Goal: Information Seeking & Learning: Learn about a topic

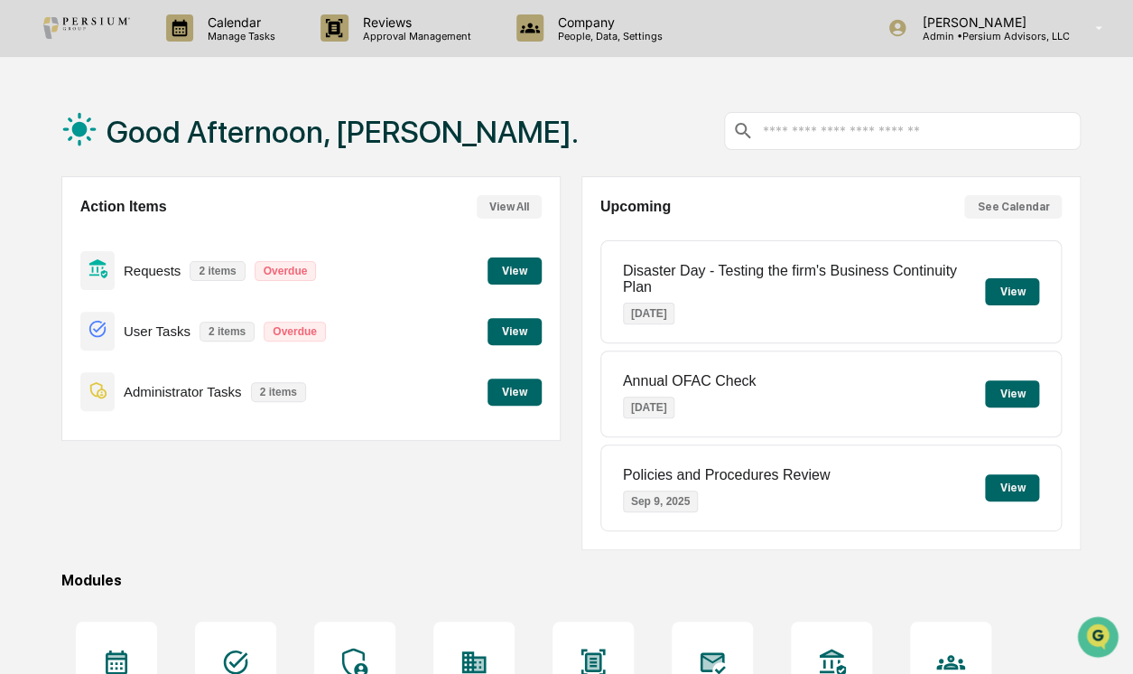
click at [514, 343] on button "View" at bounding box center [515, 331] width 54 height 27
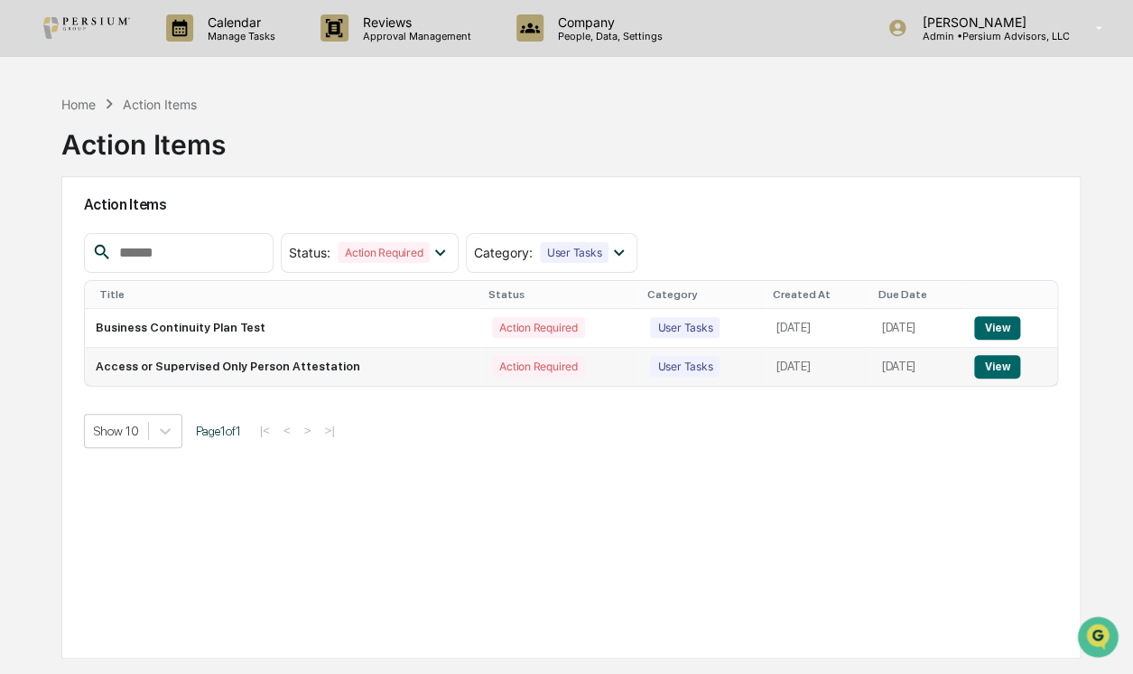
click at [998, 363] on button "View" at bounding box center [997, 366] width 46 height 23
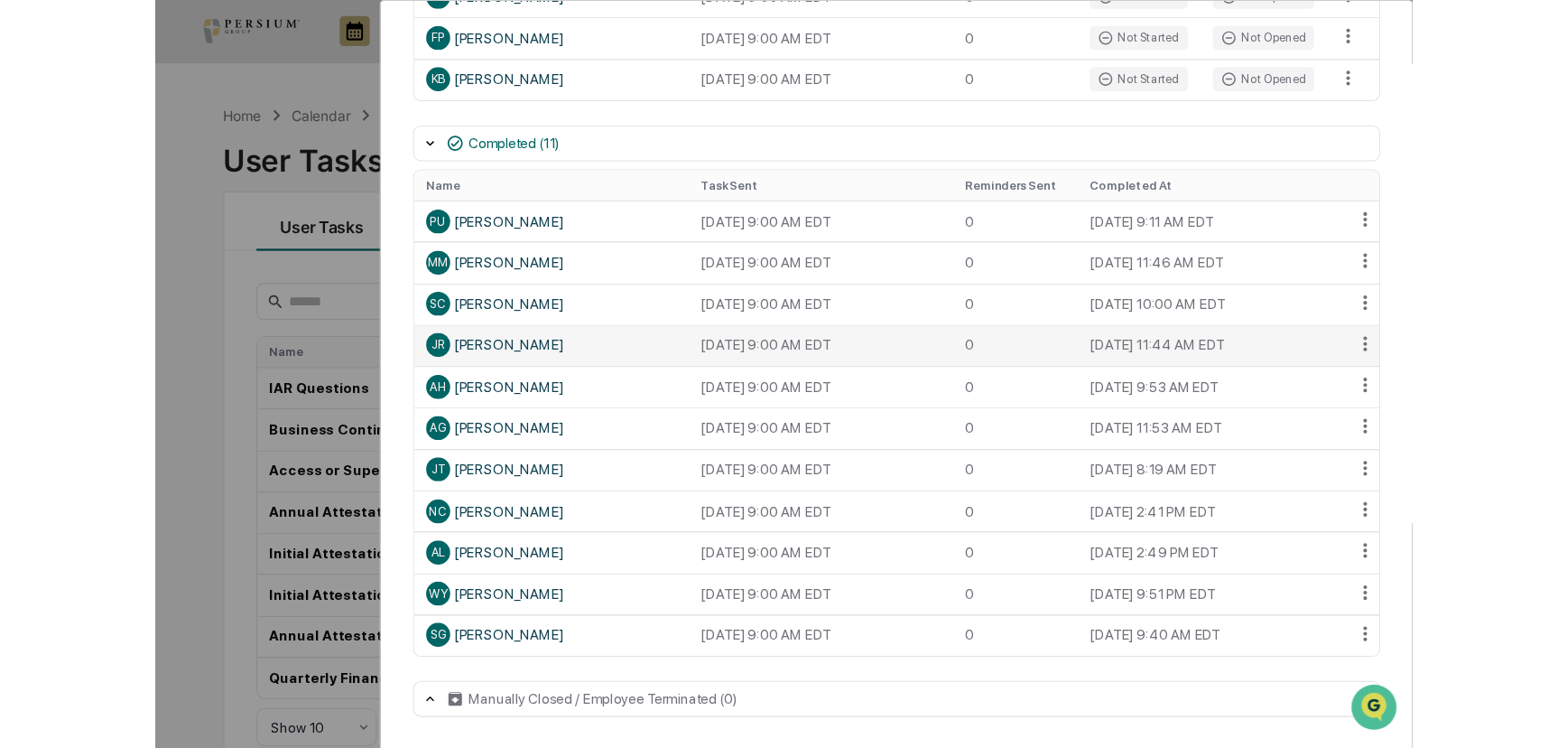
scroll to position [574, 0]
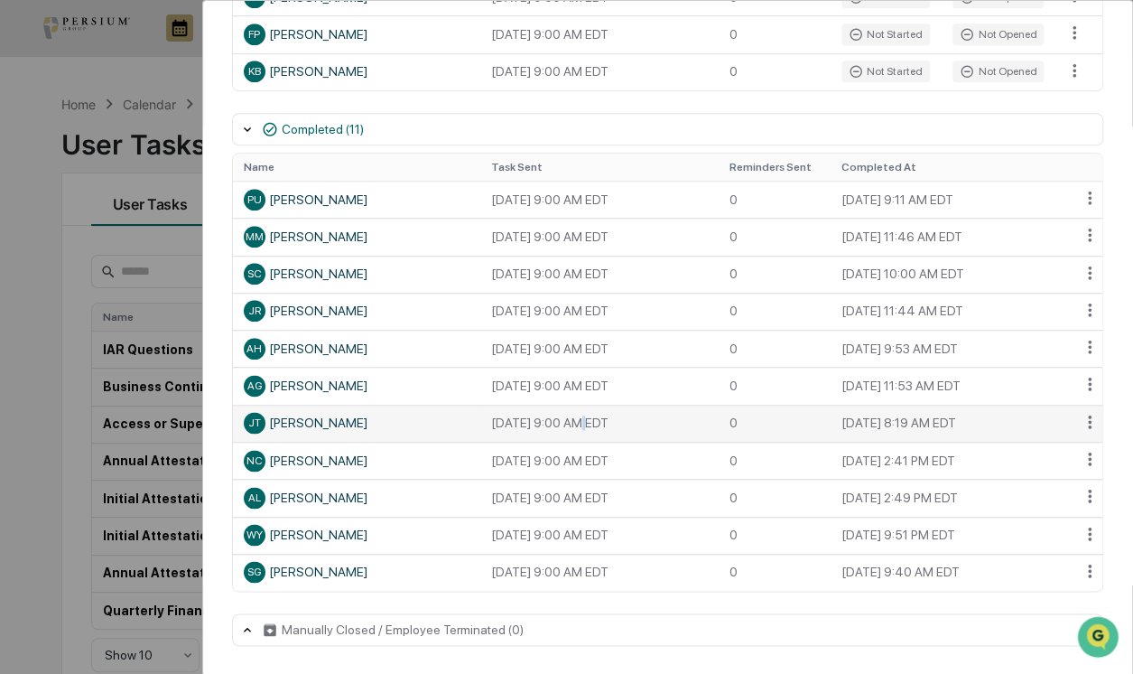
click at [572, 435] on td "[DATE] 9:00 AM EDT" at bounding box center [599, 422] width 238 height 37
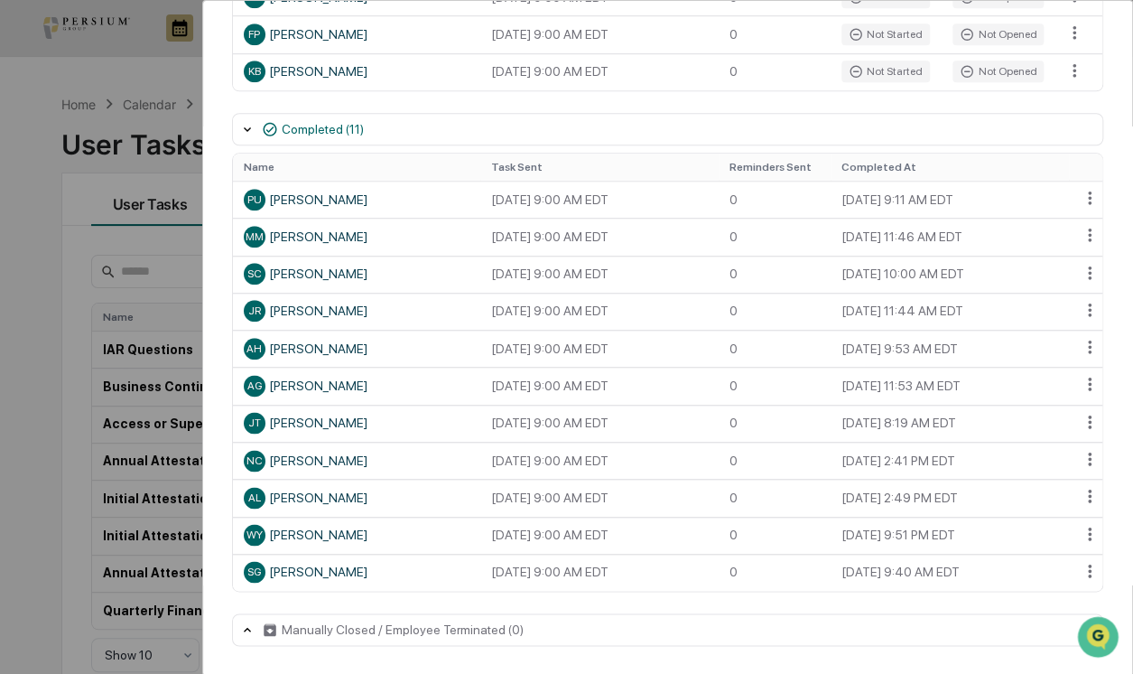
click at [1097, 412] on div "User Tasks Access or Supervised Only Person Attestation Task Details Access or …" at bounding box center [667, 56] width 929 height 1237
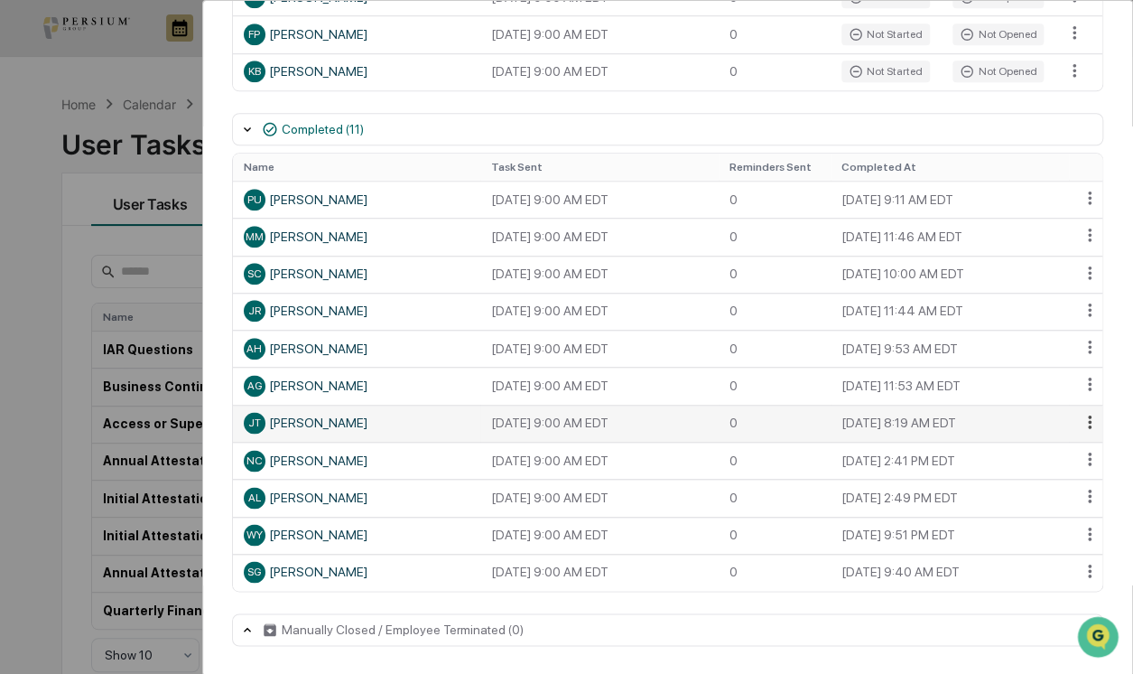
click at [1092, 416] on html "Calendar Manage Tasks Reviews Approval Management Company People, Data, Setting…" at bounding box center [566, 337] width 1133 height 674
click at [860, 423] on html "Calendar Manage Tasks Reviews Approval Management Company People, Data, Setting…" at bounding box center [570, 337] width 1141 height 674
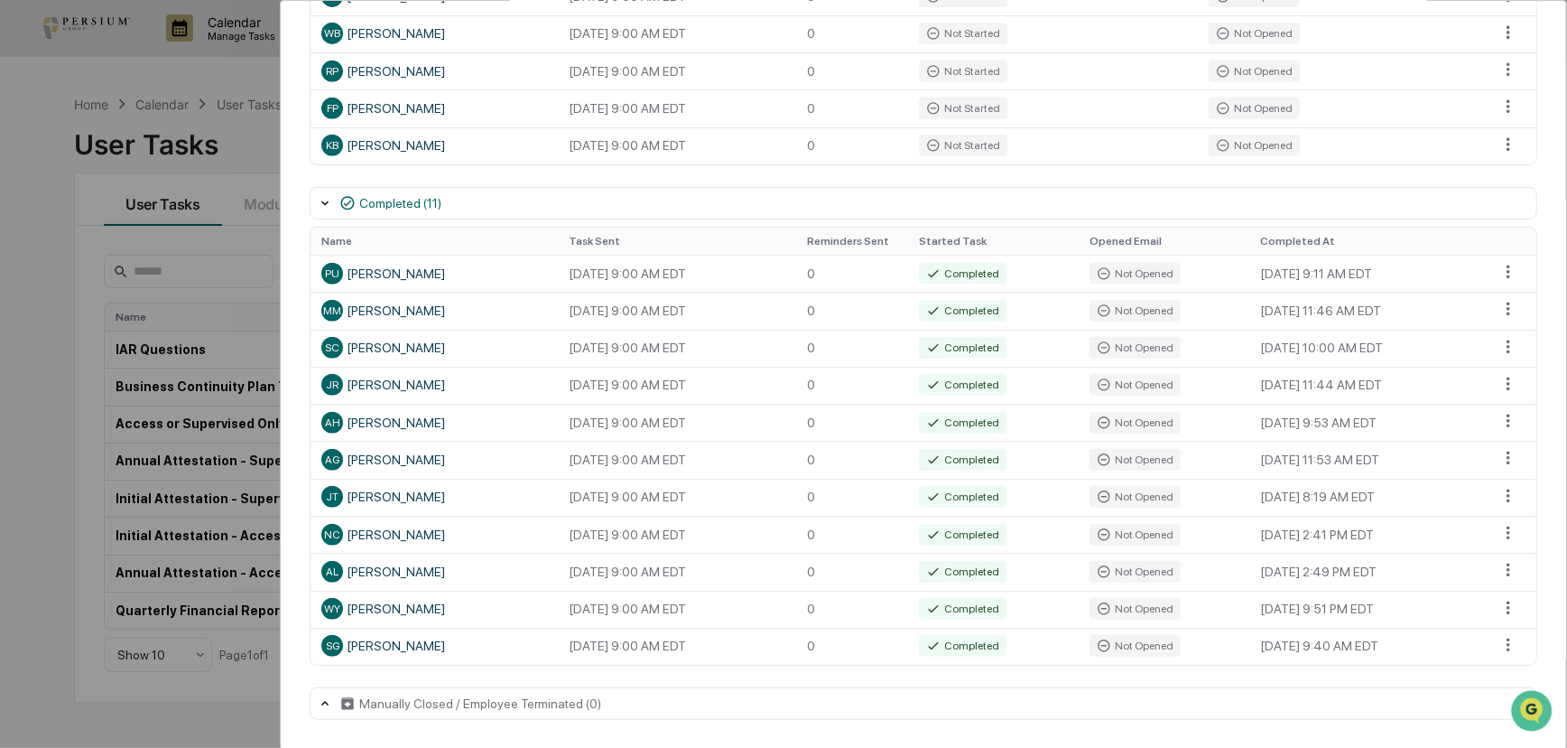
scroll to position [500, 0]
click at [1132, 502] on html "Calendar Manage Tasks Reviews Approval Management Company People, Data, Setting…" at bounding box center [787, 374] width 1575 height 748
click at [777, 476] on html "Calendar Manage Tasks Reviews Approval Management Company People, Data, Setting…" at bounding box center [787, 374] width 1575 height 748
click at [444, 495] on div "[PERSON_NAME]" at bounding box center [434, 497] width 226 height 22
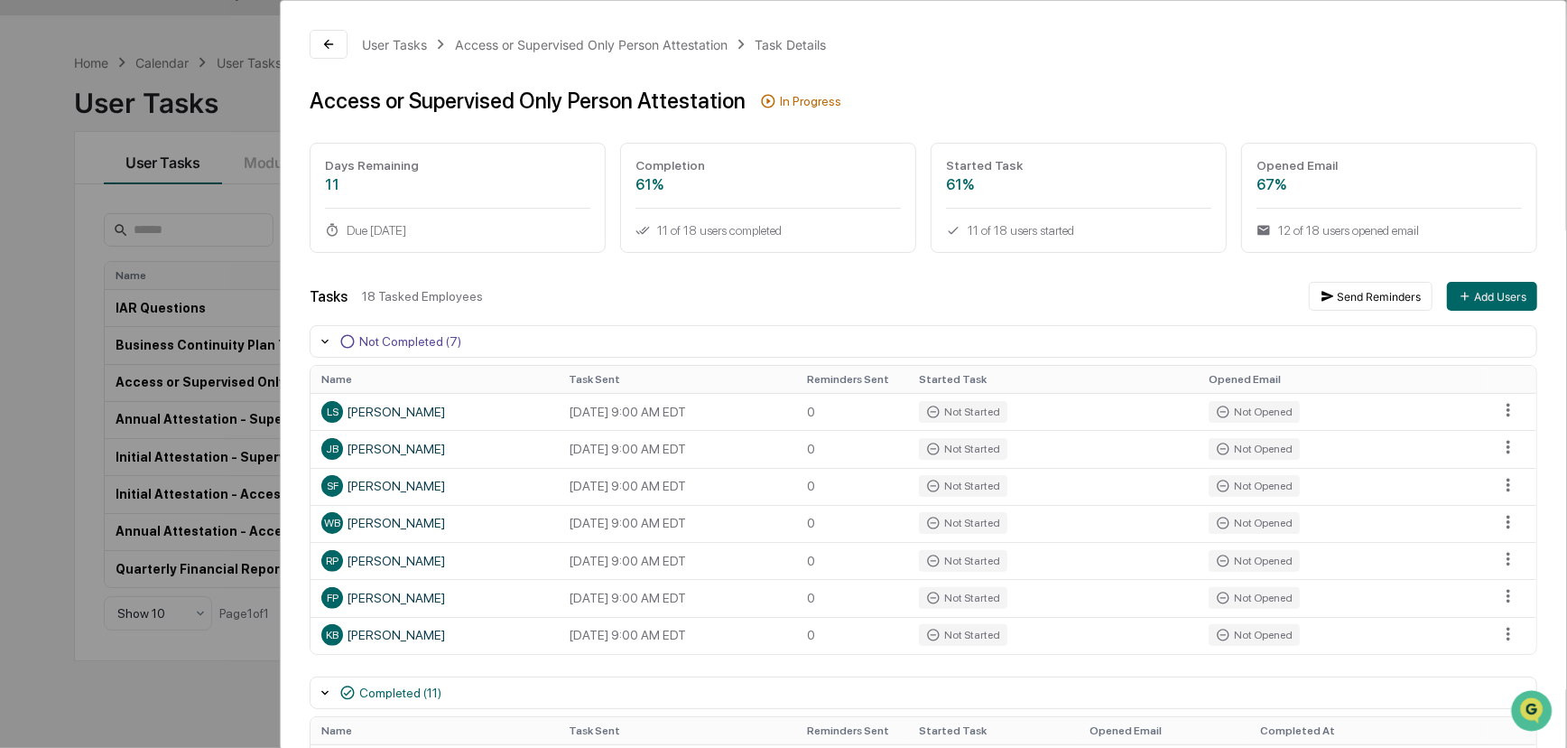
scroll to position [0, 0]
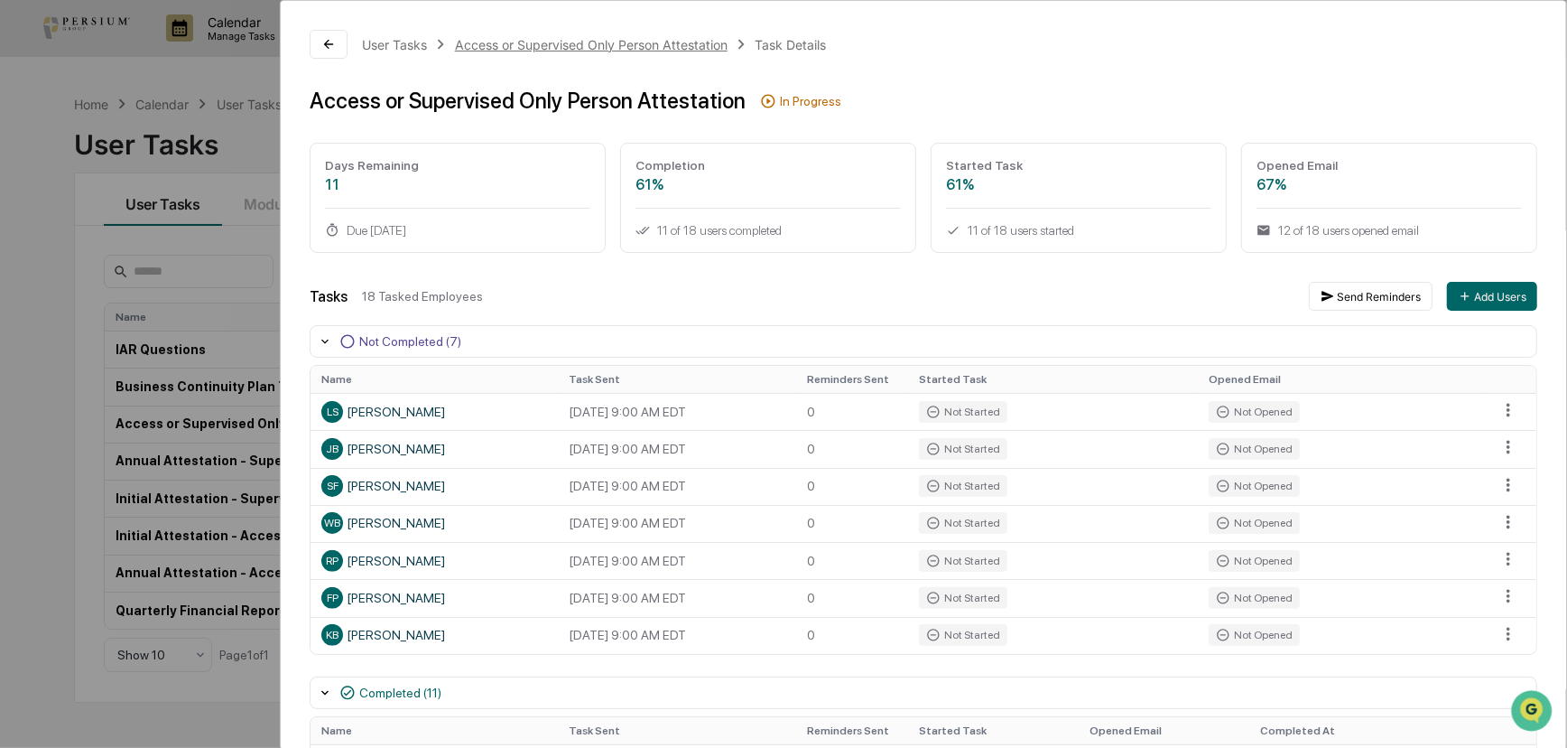
click at [542, 39] on div "Access or Supervised Only Person Attestation" at bounding box center [591, 44] width 273 height 15
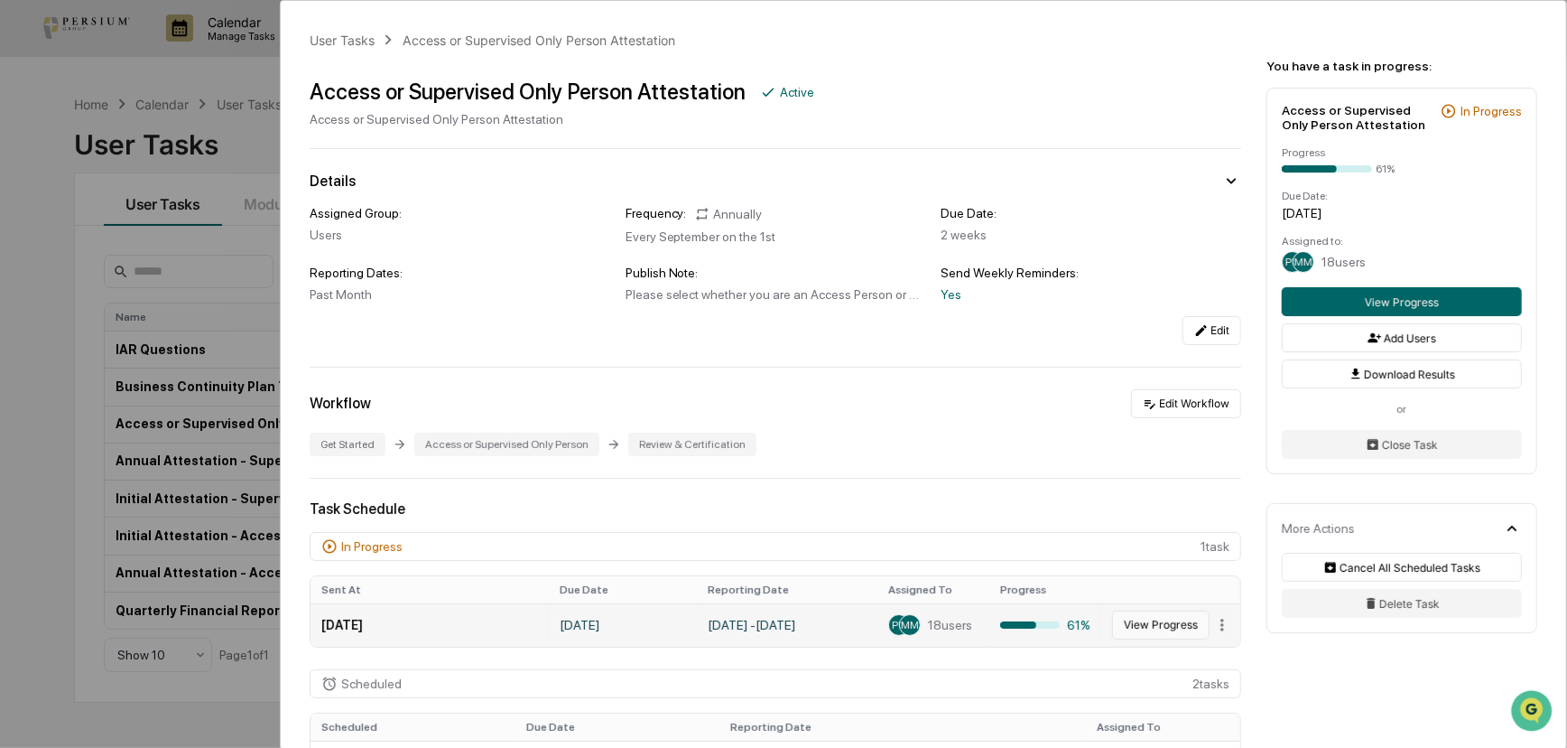
click at [1132, 625] on button "View Progress" at bounding box center [1161, 624] width 98 height 29
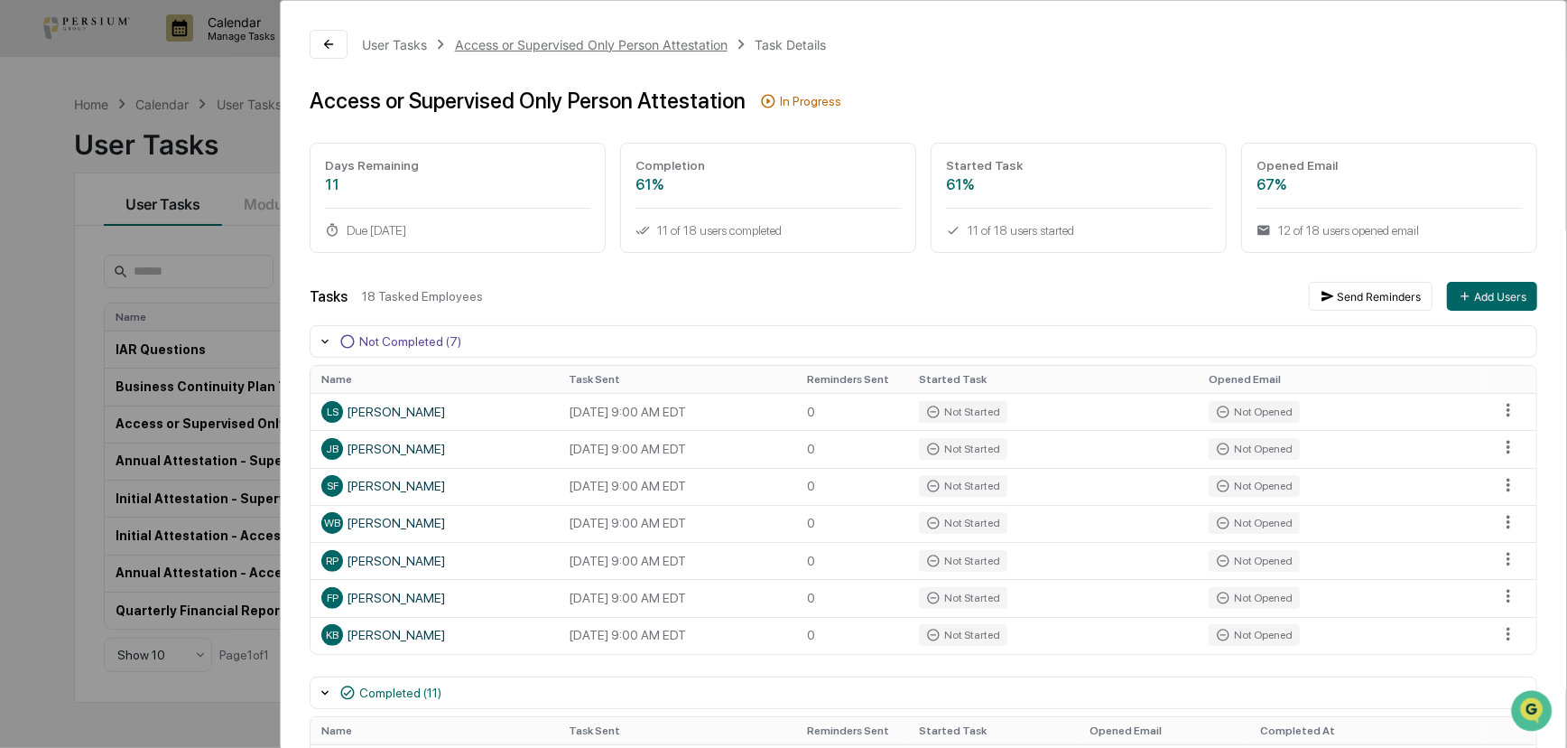
click at [519, 46] on div "Access or Supervised Only Person Attestation" at bounding box center [591, 44] width 273 height 15
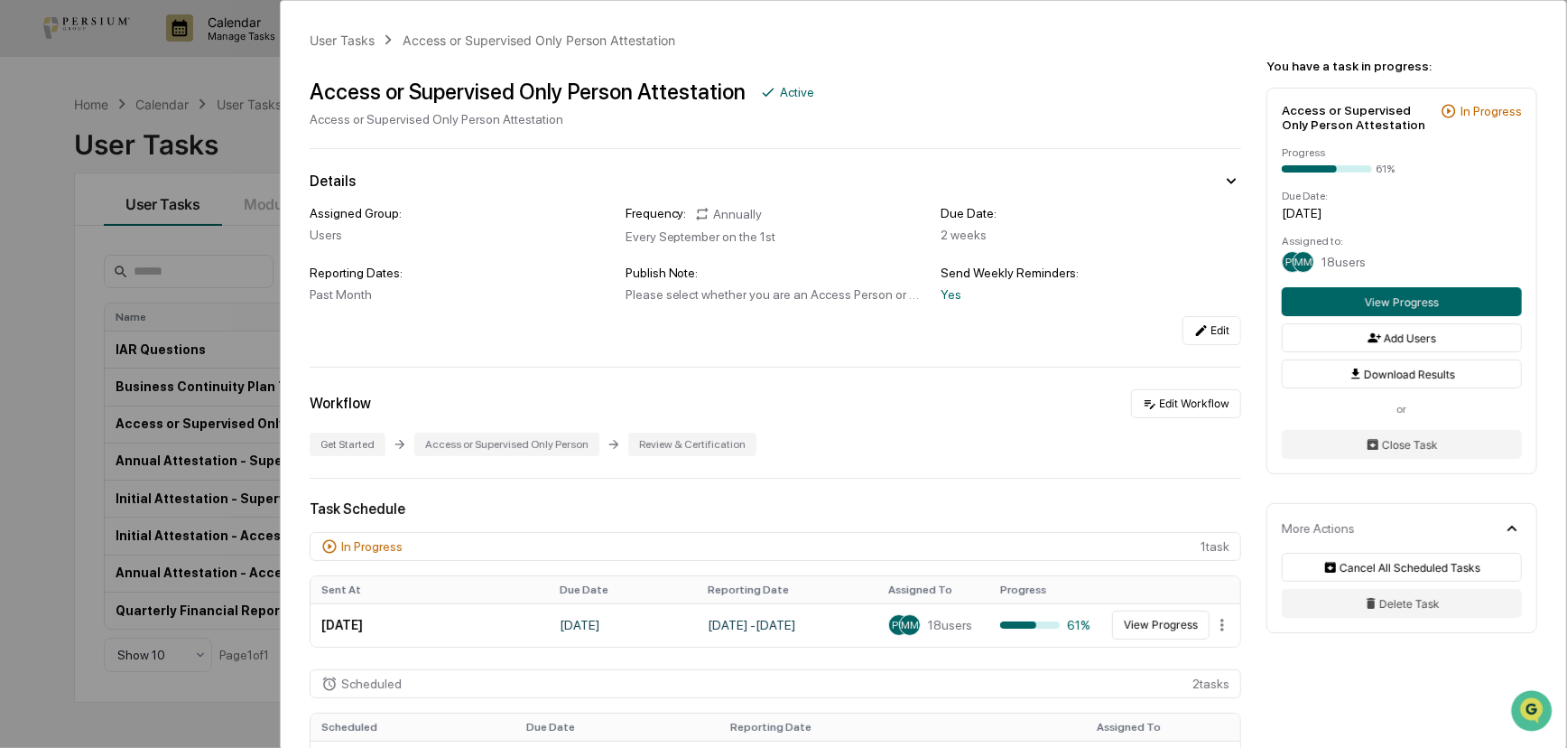
click at [786, 395] on div "Workflow Edit Workflow" at bounding box center [776, 403] width 932 height 29
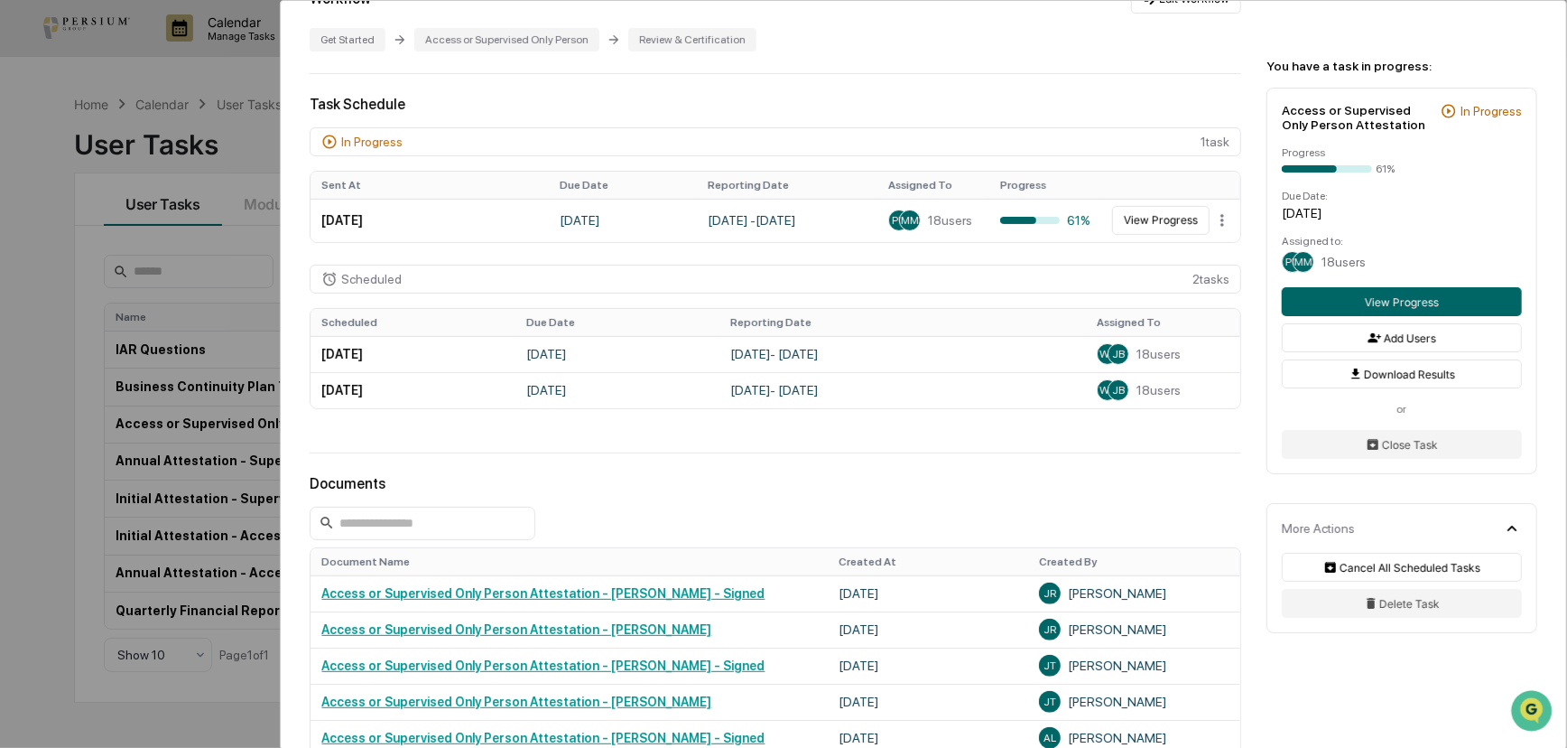
scroll to position [574, 0]
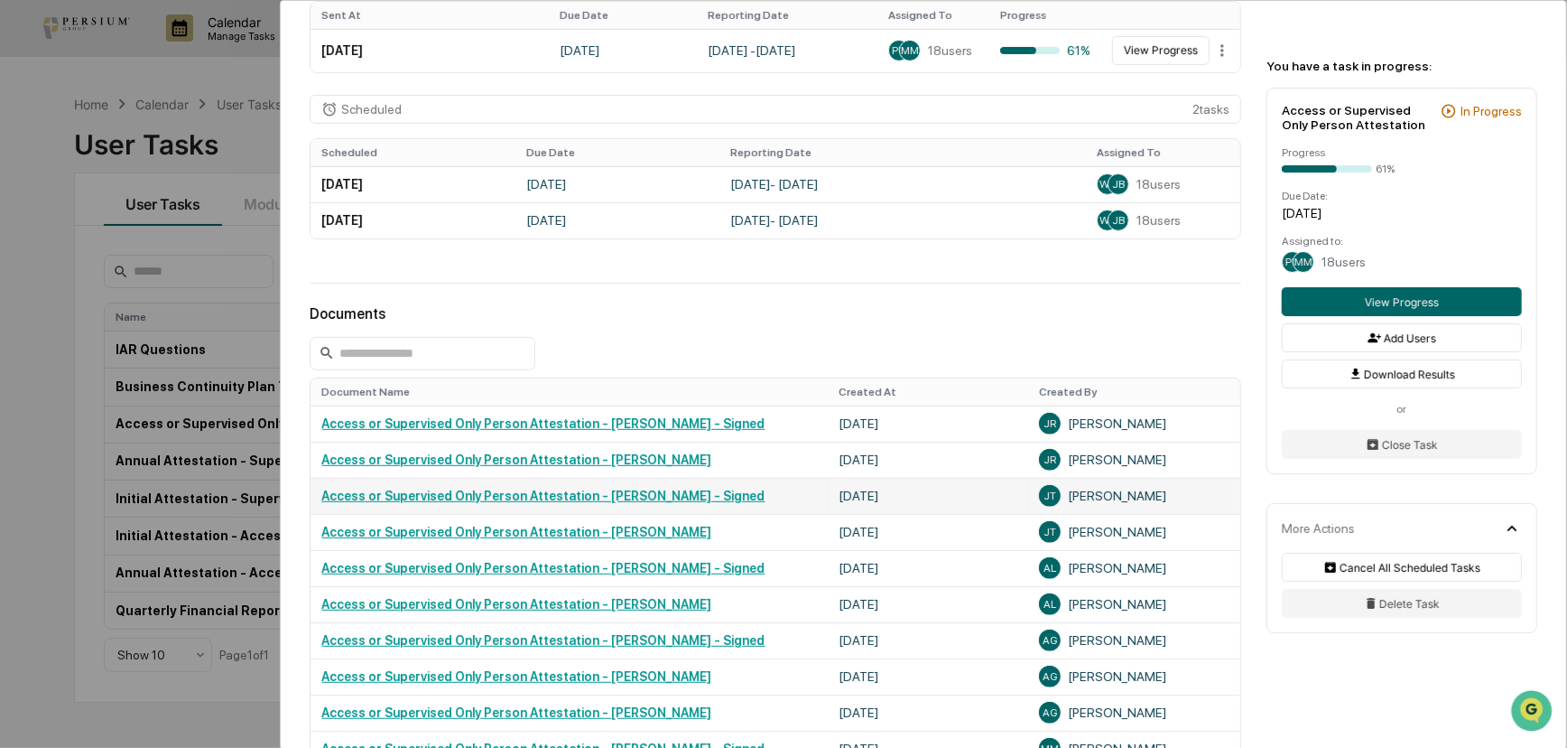
click at [569, 500] on link "Access or Supervised Only Person Attestation - [PERSON_NAME] - Signed" at bounding box center [542, 495] width 443 height 14
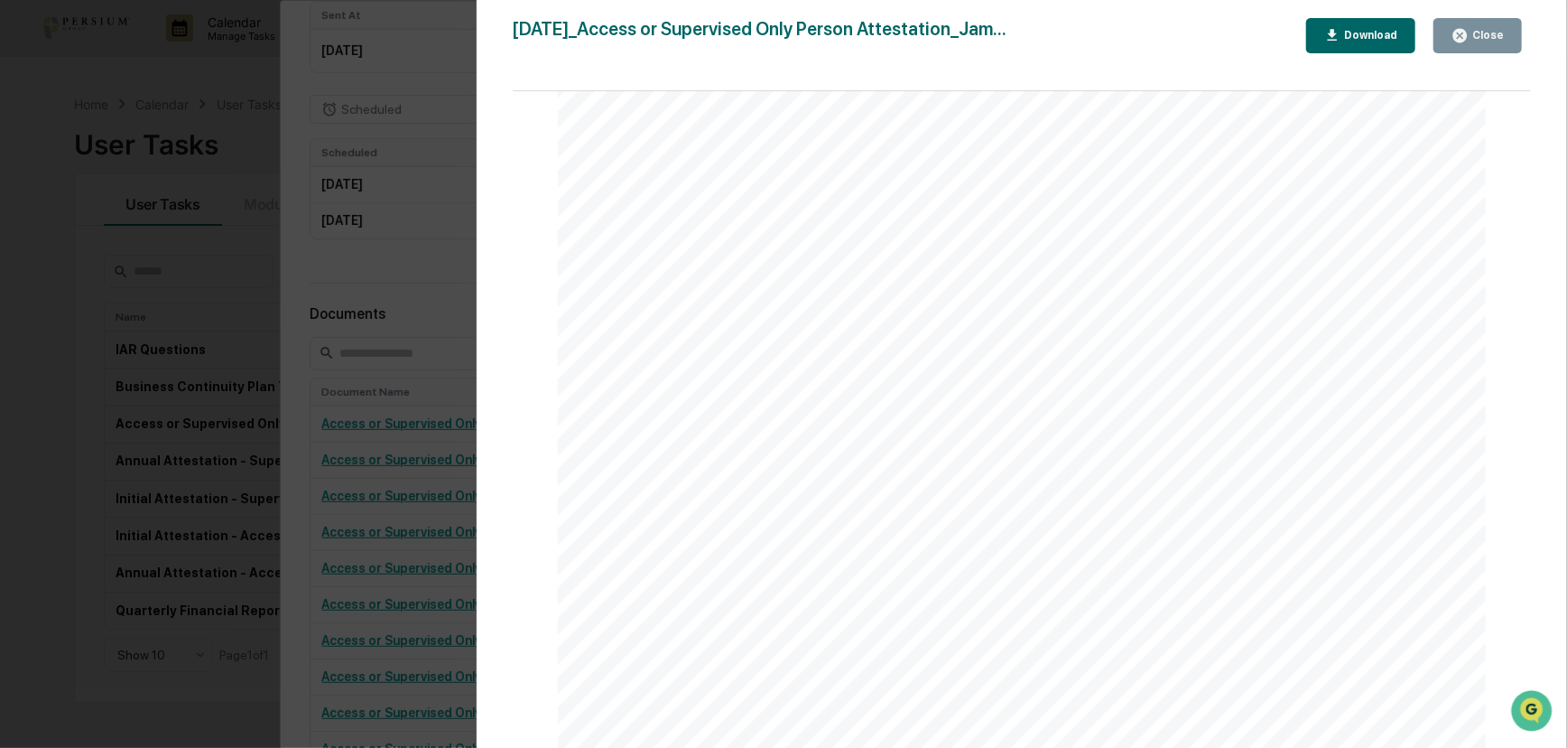
scroll to position [3201, 0]
click at [304, 518] on div "Version History [DATE] 12:19 PM [PERSON_NAME] [DATE]_Access or Supervised Only …" at bounding box center [783, 374] width 1567 height 748
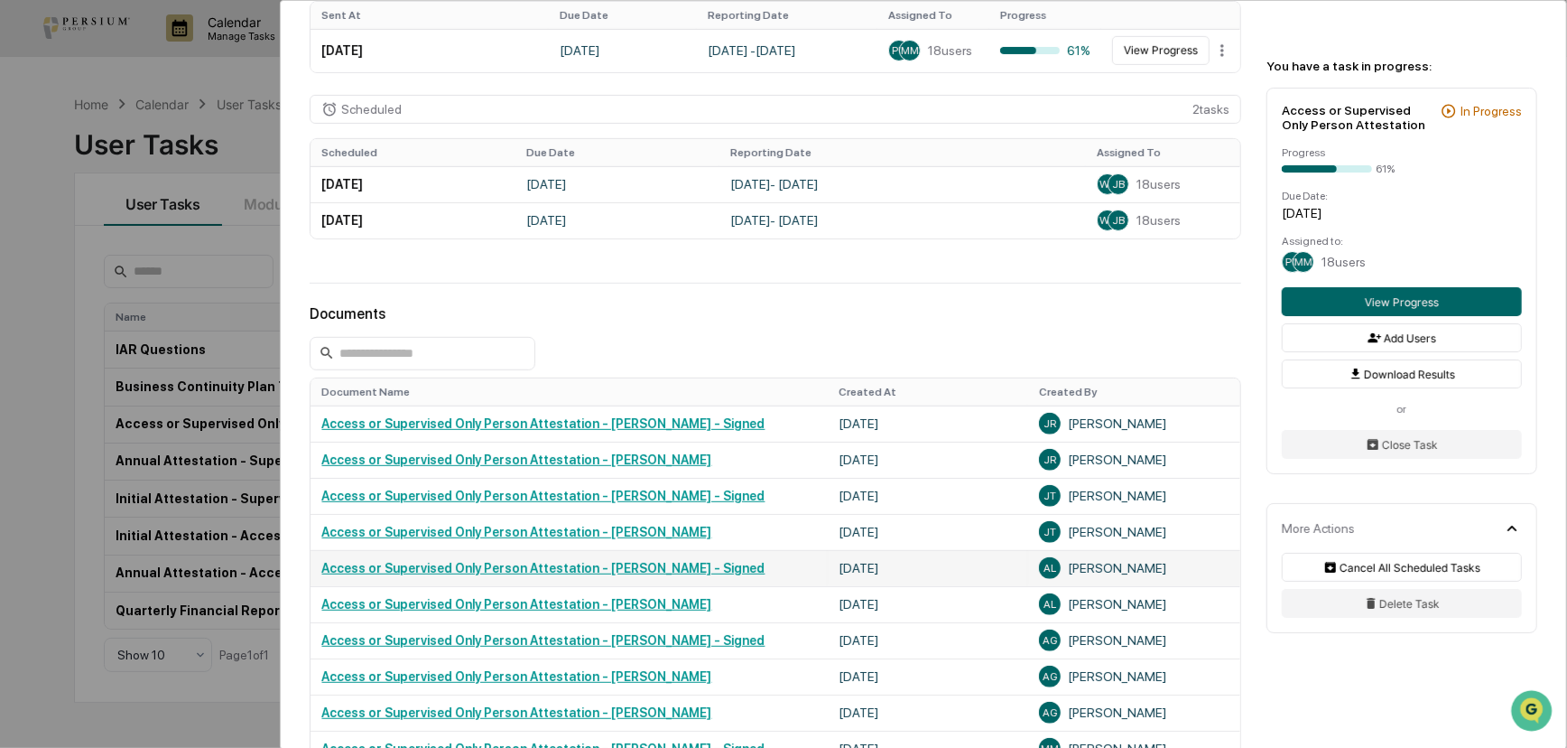
click at [576, 571] on link "Access or Supervised Only Person Attestation - [PERSON_NAME] - Signed" at bounding box center [542, 568] width 443 height 14
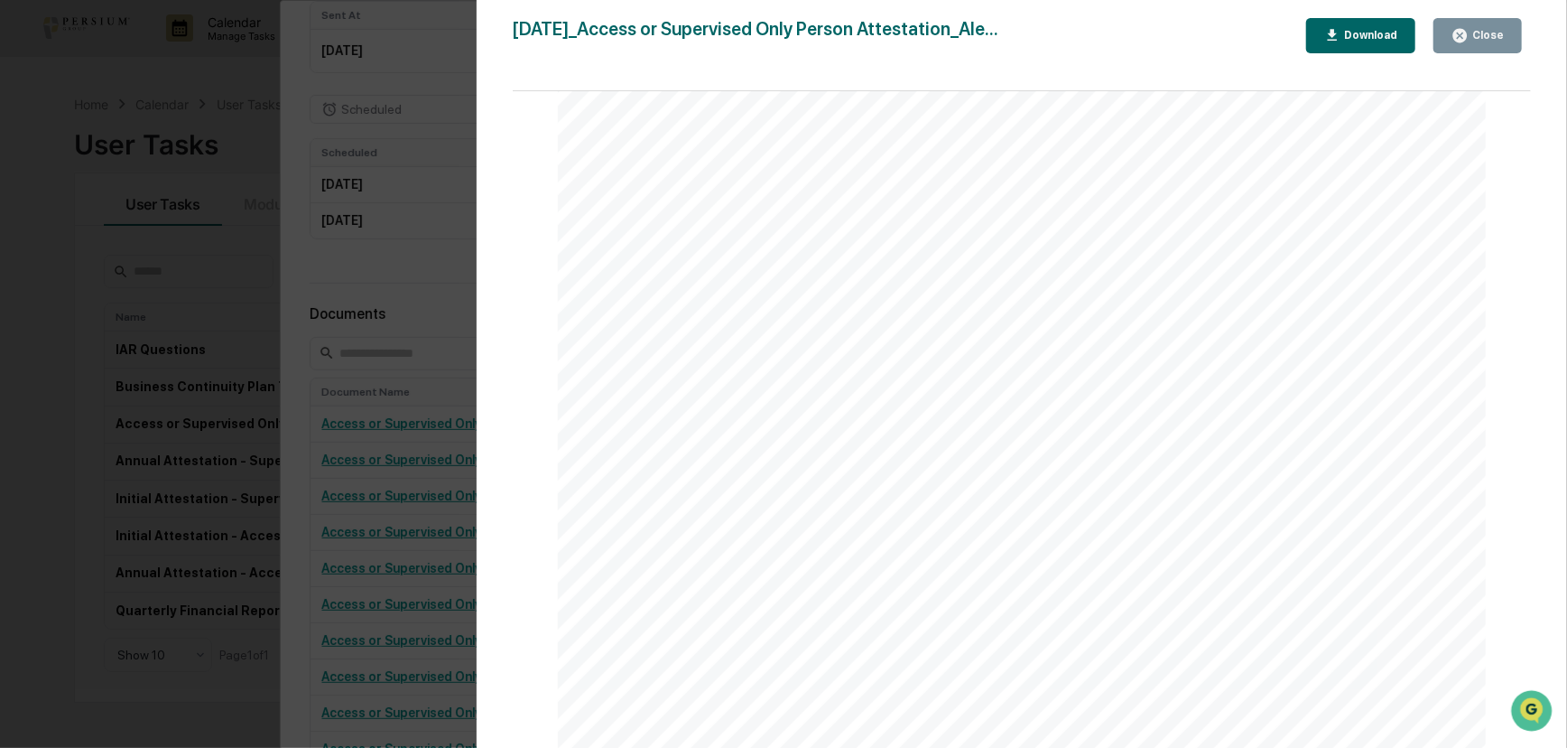
scroll to position [1969, 0]
click at [340, 382] on div "Version History [DATE] 06:49 PM [PERSON_NAME] [DATE]_Access or Supervised Only …" at bounding box center [783, 374] width 1567 height 748
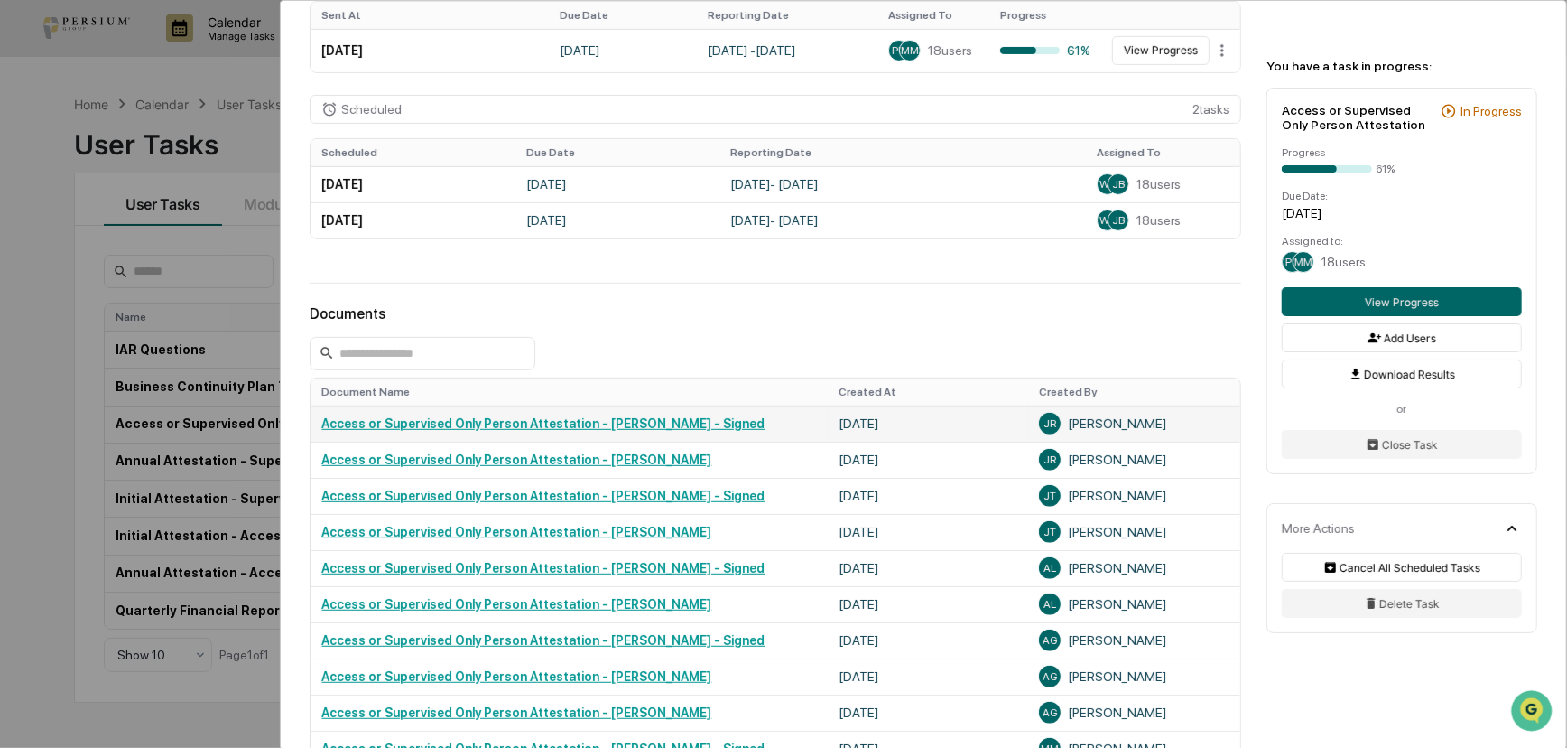
click at [604, 423] on link "Access or Supervised Only Person Attestation - [PERSON_NAME] - Signed" at bounding box center [542, 423] width 443 height 14
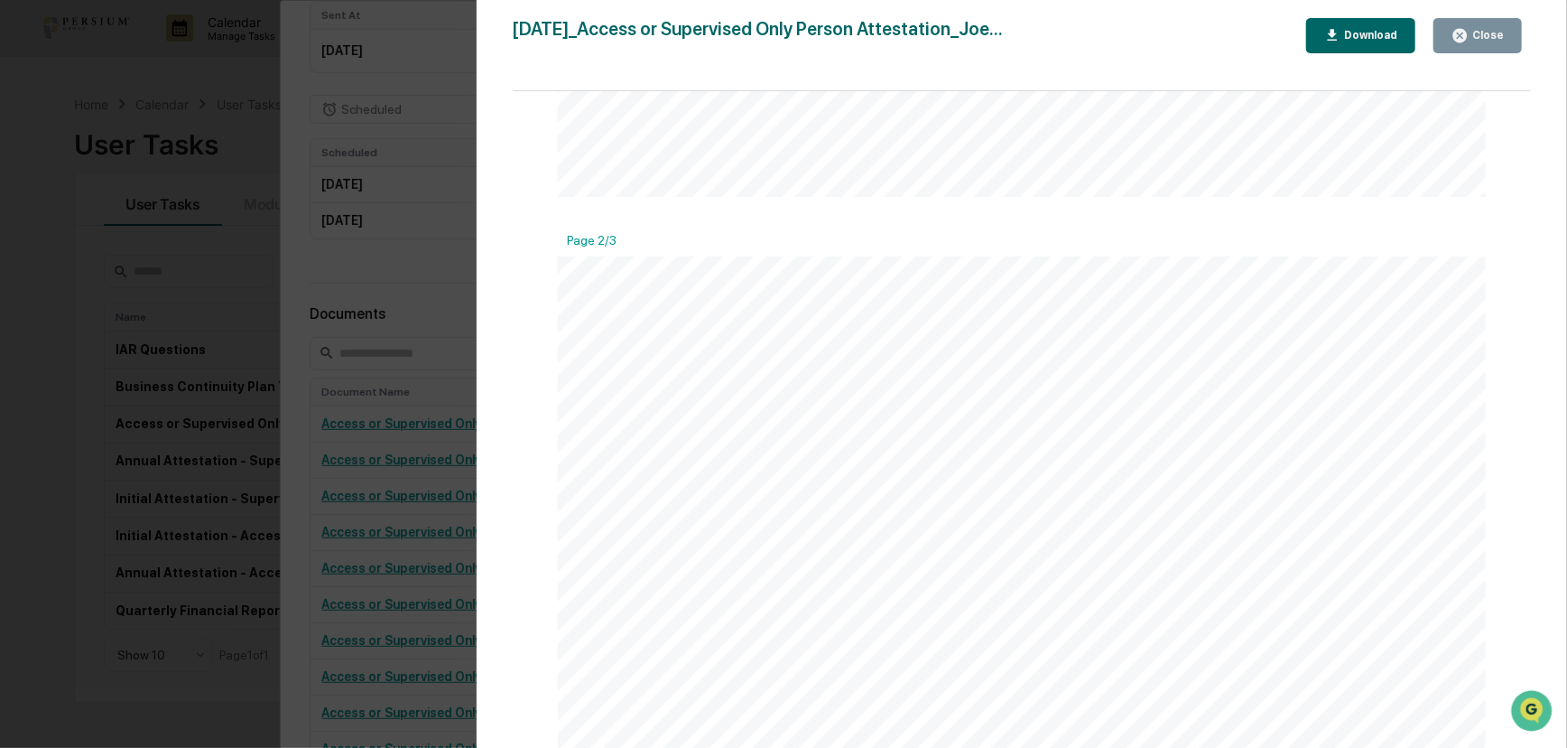
scroll to position [1477, 0]
click at [379, 466] on div "Version History [DATE] 03:44 PM [PERSON_NAME] [DATE]_Access or Supervised Only …" at bounding box center [783, 374] width 1567 height 748
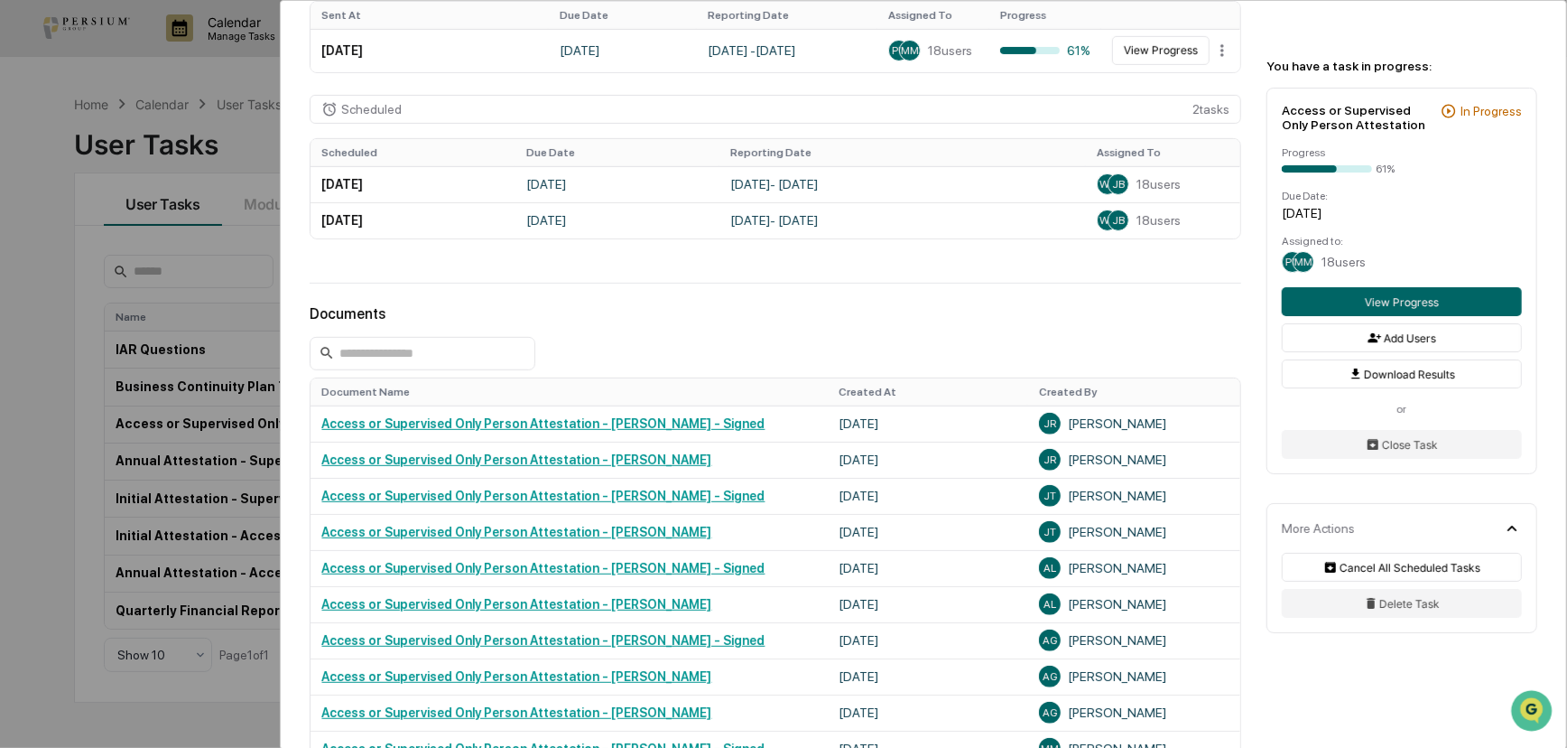
click at [107, 445] on div "User Tasks Access or Supervised Only Person Attestation Access or Supervised On…" at bounding box center [783, 374] width 1567 height 748
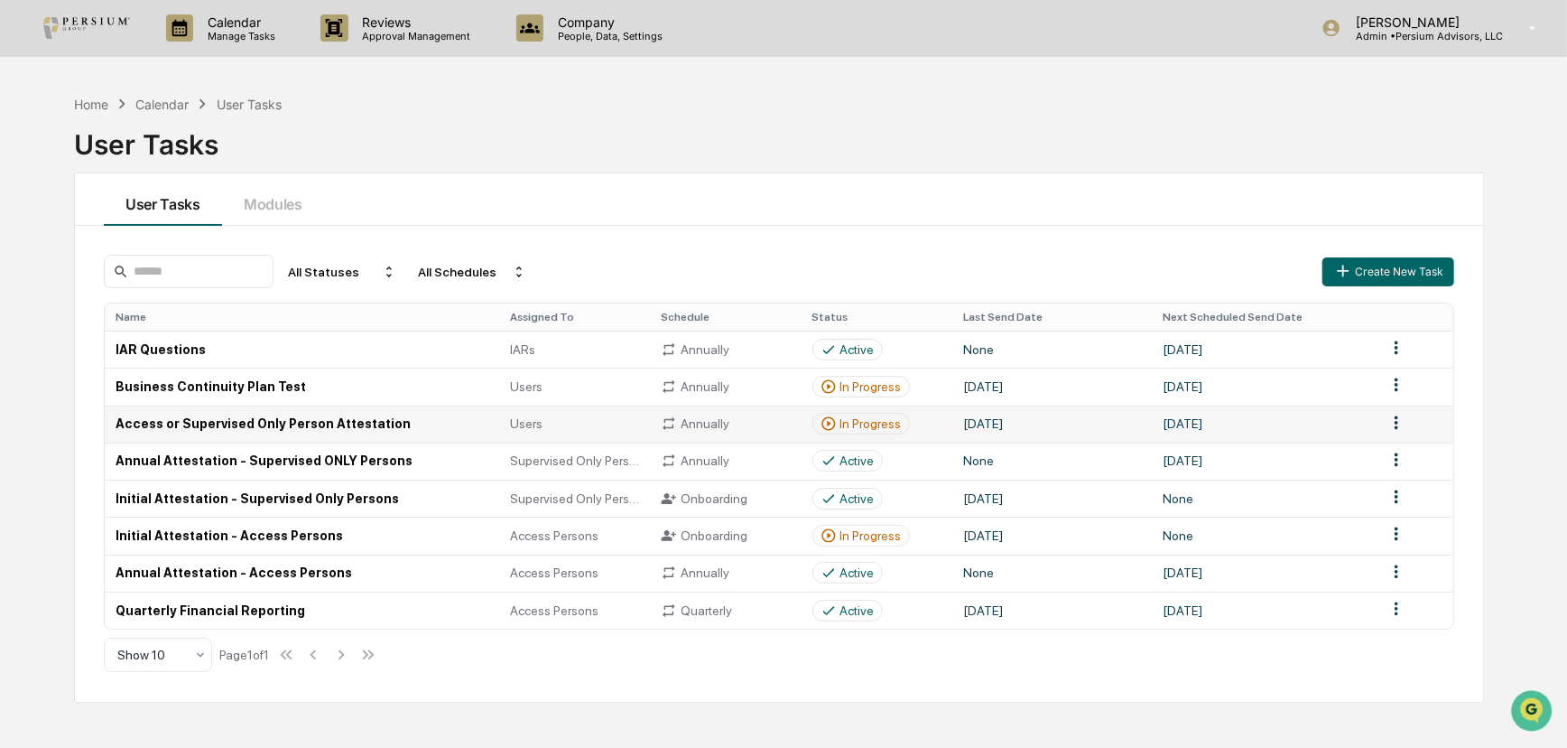
click at [1132, 426] on td at bounding box center [1415, 423] width 78 height 37
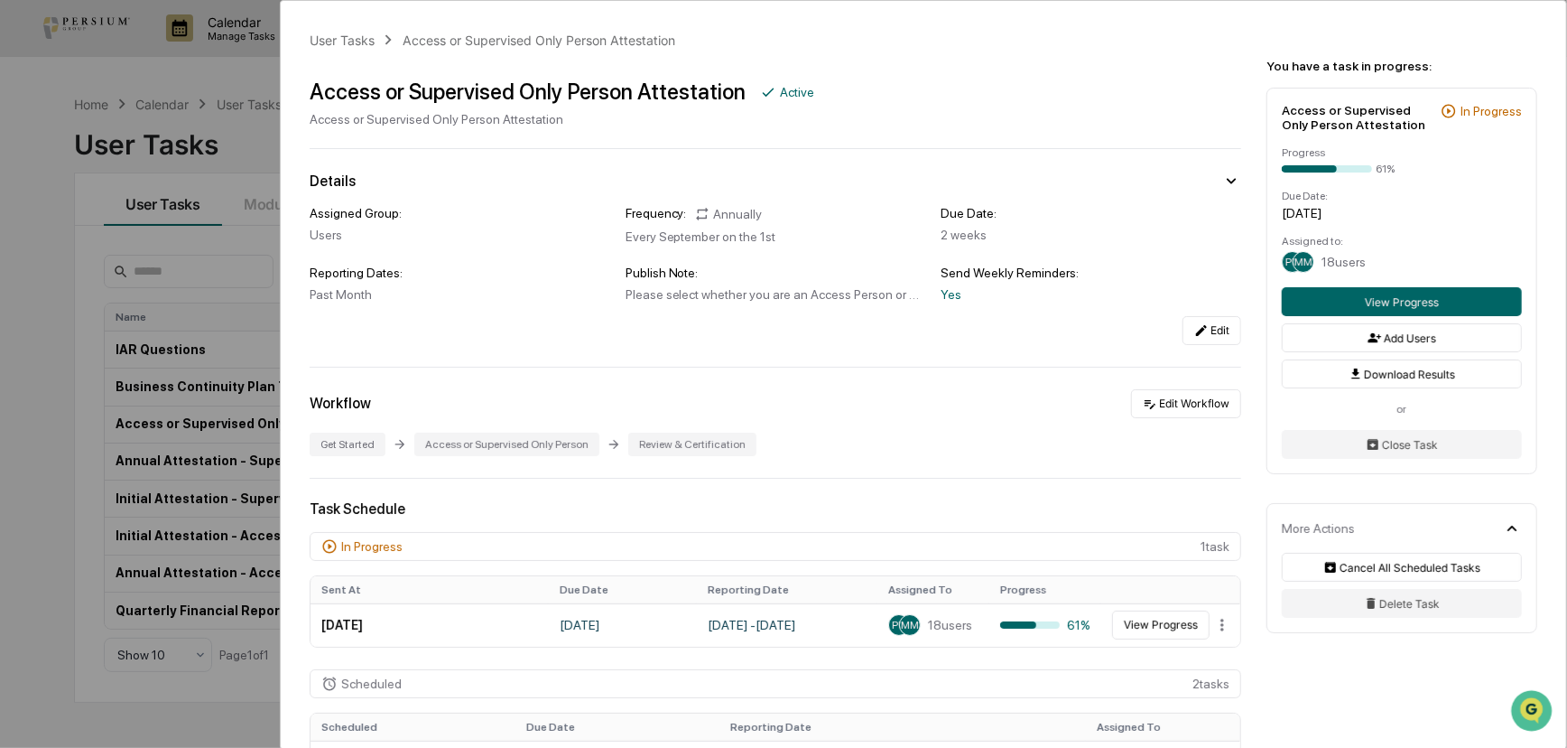
drag, startPoint x: 1390, startPoint y: 449, endPoint x: 1165, endPoint y: 442, distance: 225.8
click at [1132, 442] on div "User Tasks Access or Supervised Only Person Attestation Access or Supervised On…" at bounding box center [924, 375] width 1286 height 748
click at [1132, 562] on button "Cancel All Scheduled Tasks" at bounding box center [1402, 567] width 240 height 29
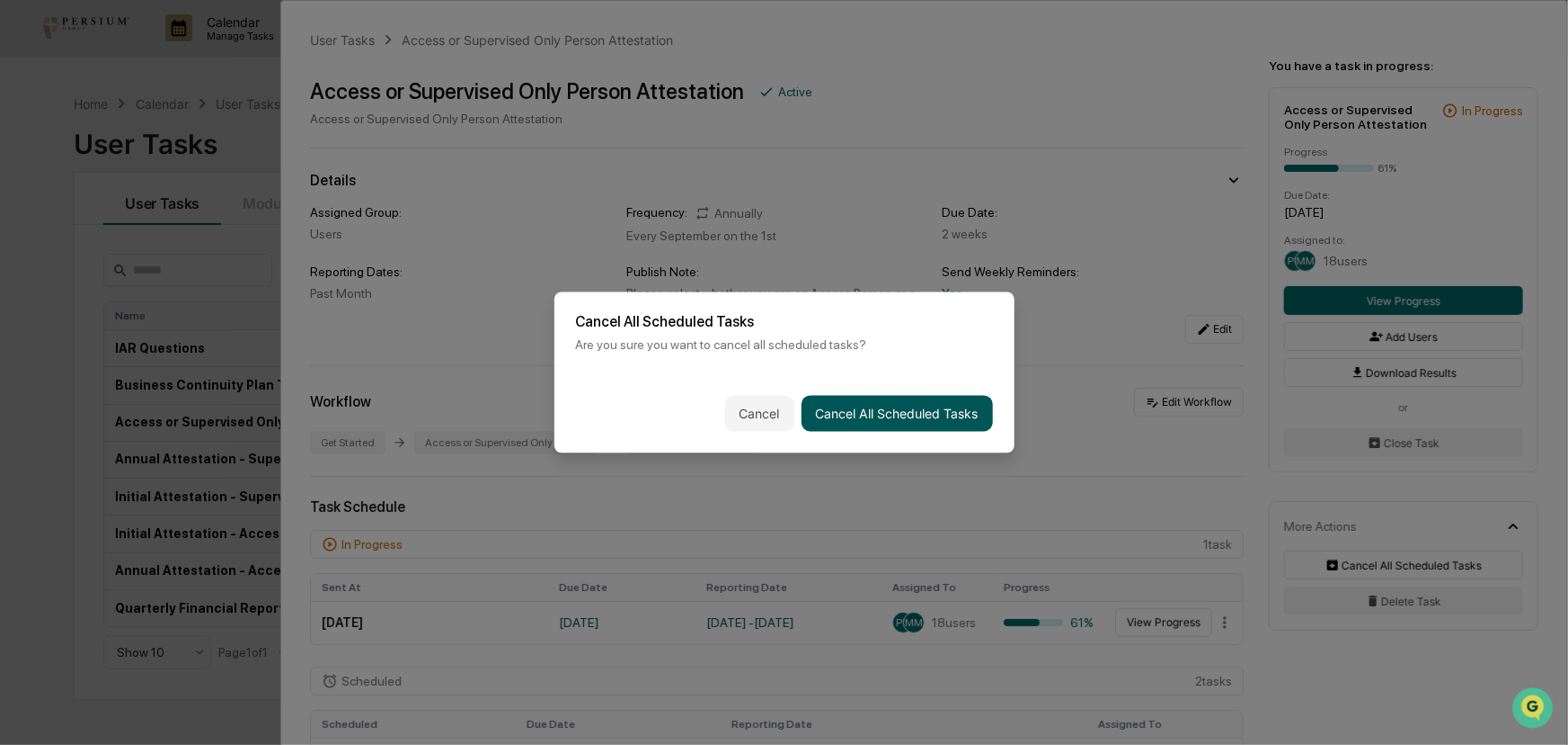
click at [951, 411] on button "Cancel All Scheduled Tasks" at bounding box center [897, 413] width 191 height 36
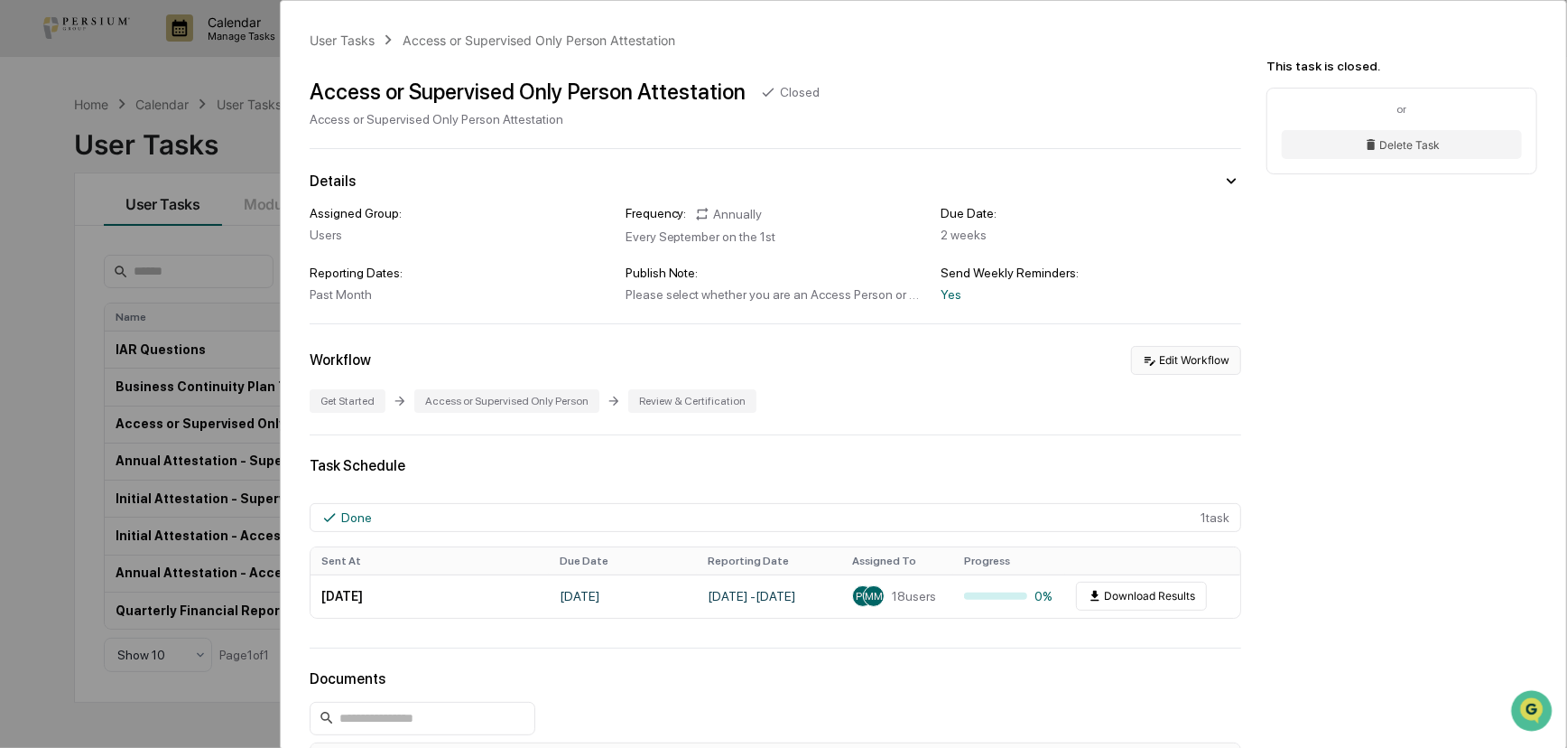
click at [1132, 360] on button "Edit Workflow" at bounding box center [1186, 360] width 110 height 29
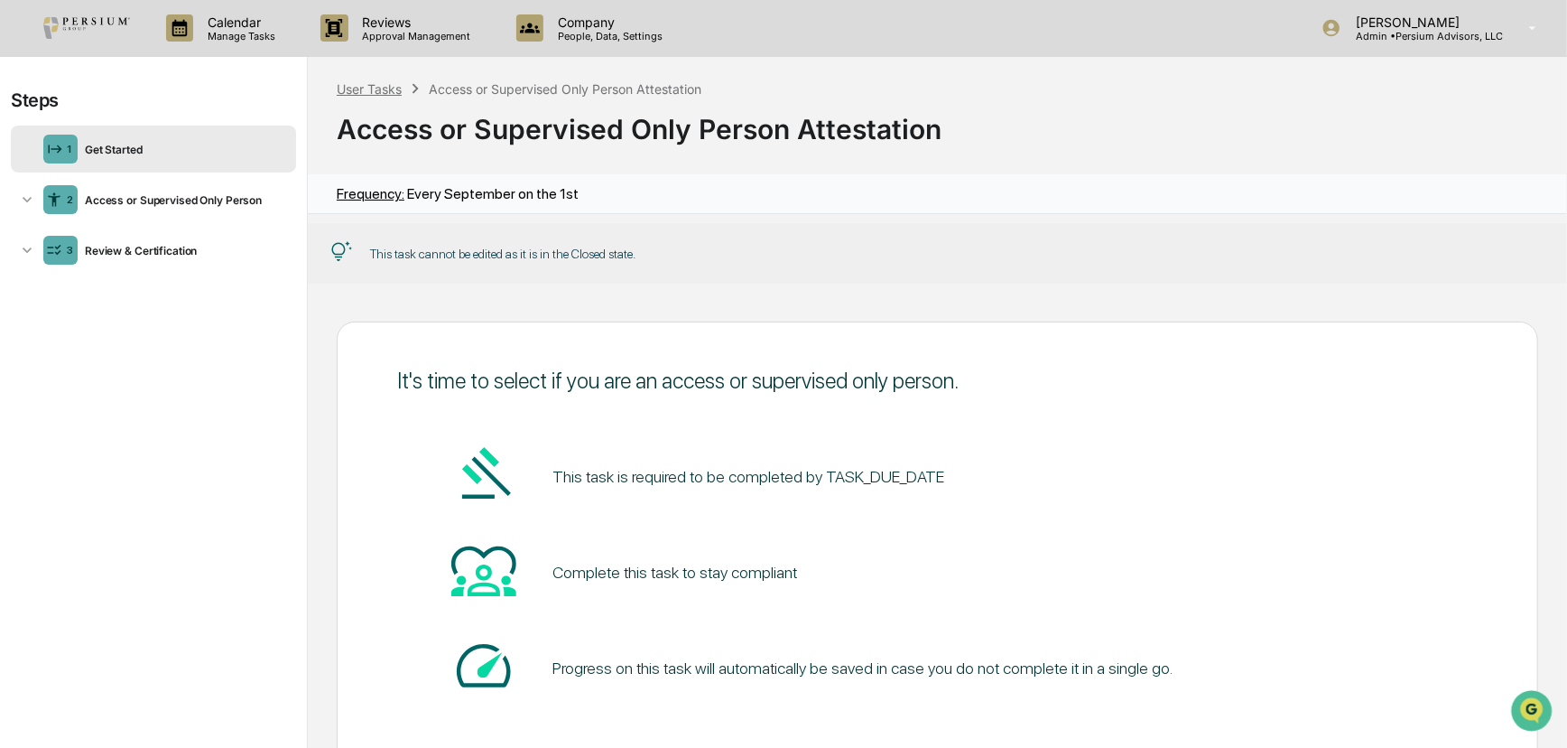
click at [377, 95] on div "User Tasks" at bounding box center [369, 88] width 65 height 15
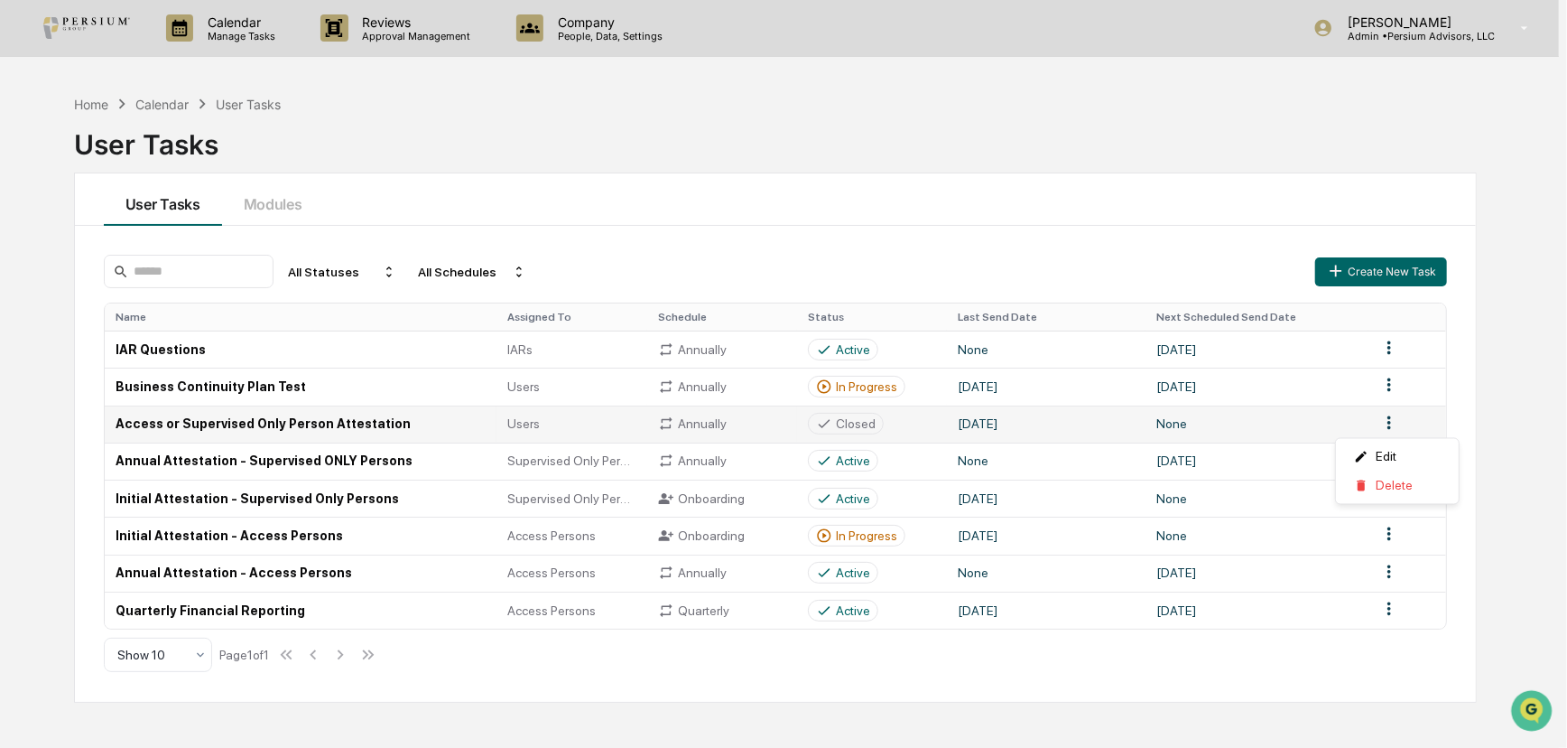
click at [1132, 424] on html "Calendar Manage Tasks Reviews Approval Management Company People, Data, Setting…" at bounding box center [783, 374] width 1567 height 748
click at [312, 417] on html "Calendar Manage Tasks Reviews Approval Management Company People, Data, Setting…" at bounding box center [787, 374] width 1575 height 748
click at [291, 422] on td "Access or Supervised Only Person Attestation" at bounding box center [302, 423] width 395 height 37
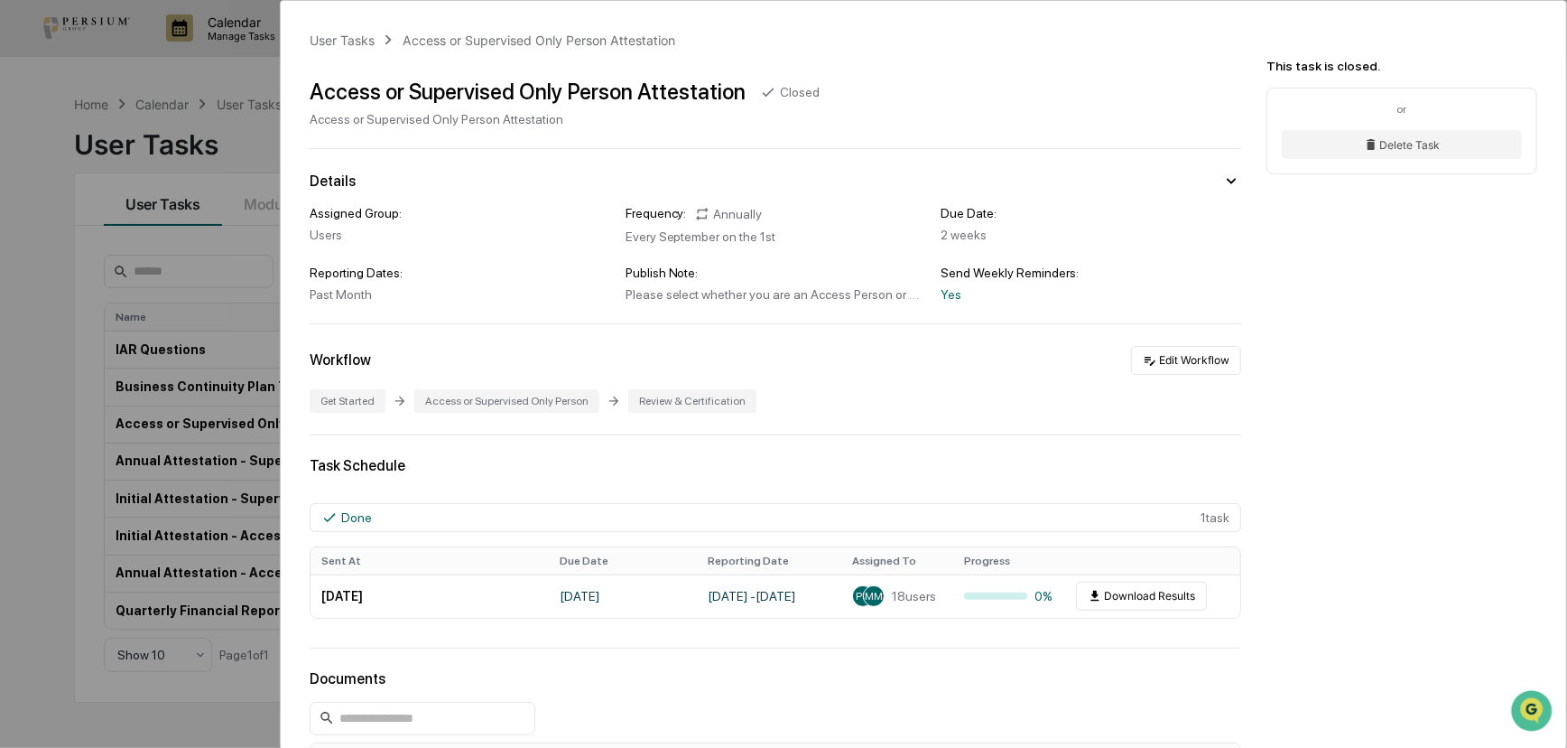
click at [485, 407] on div "Access or Supervised Only Person" at bounding box center [506, 400] width 185 height 23
click at [1132, 370] on button "Edit Workflow" at bounding box center [1186, 360] width 110 height 29
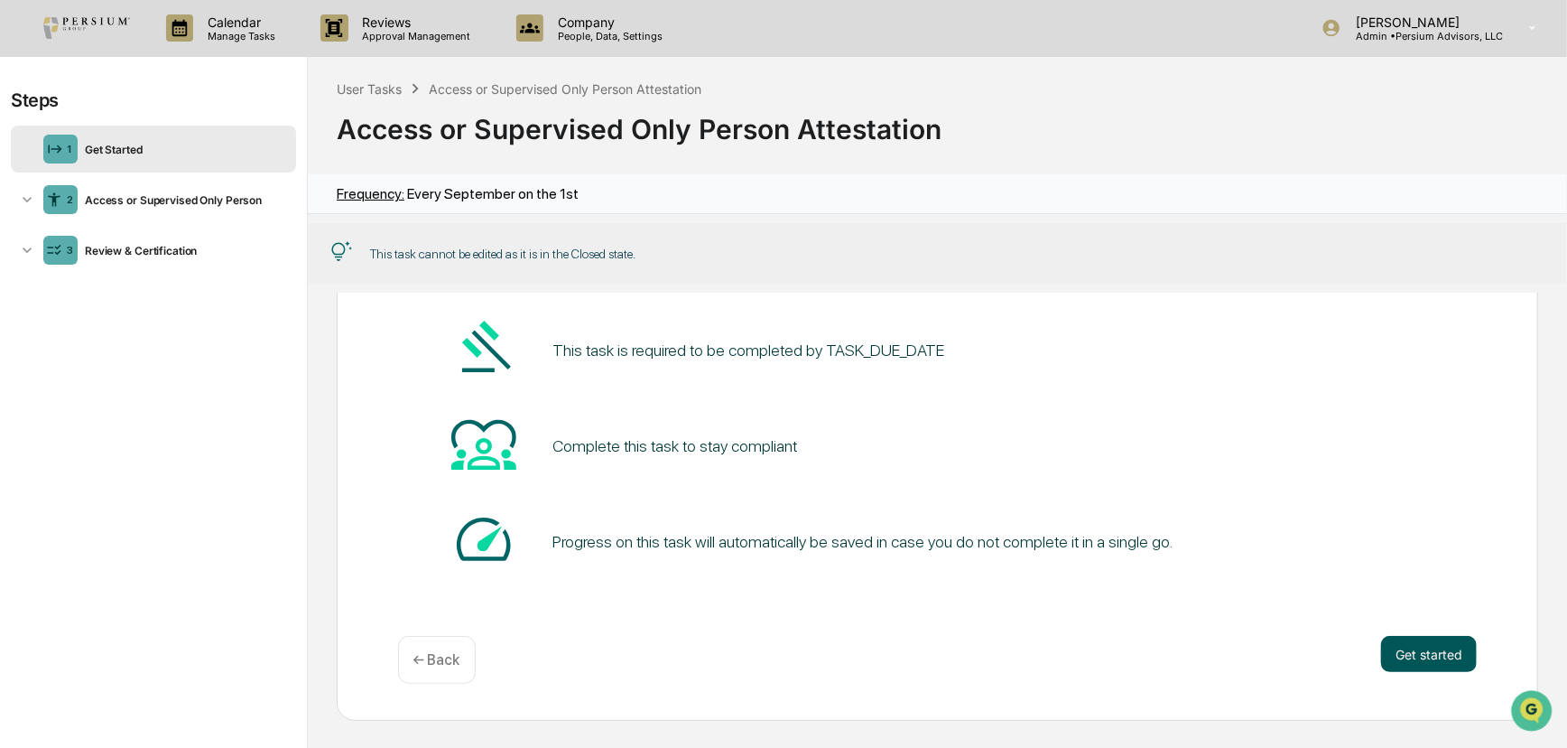
click at [1132, 658] on button "Get started" at bounding box center [1429, 654] width 96 height 36
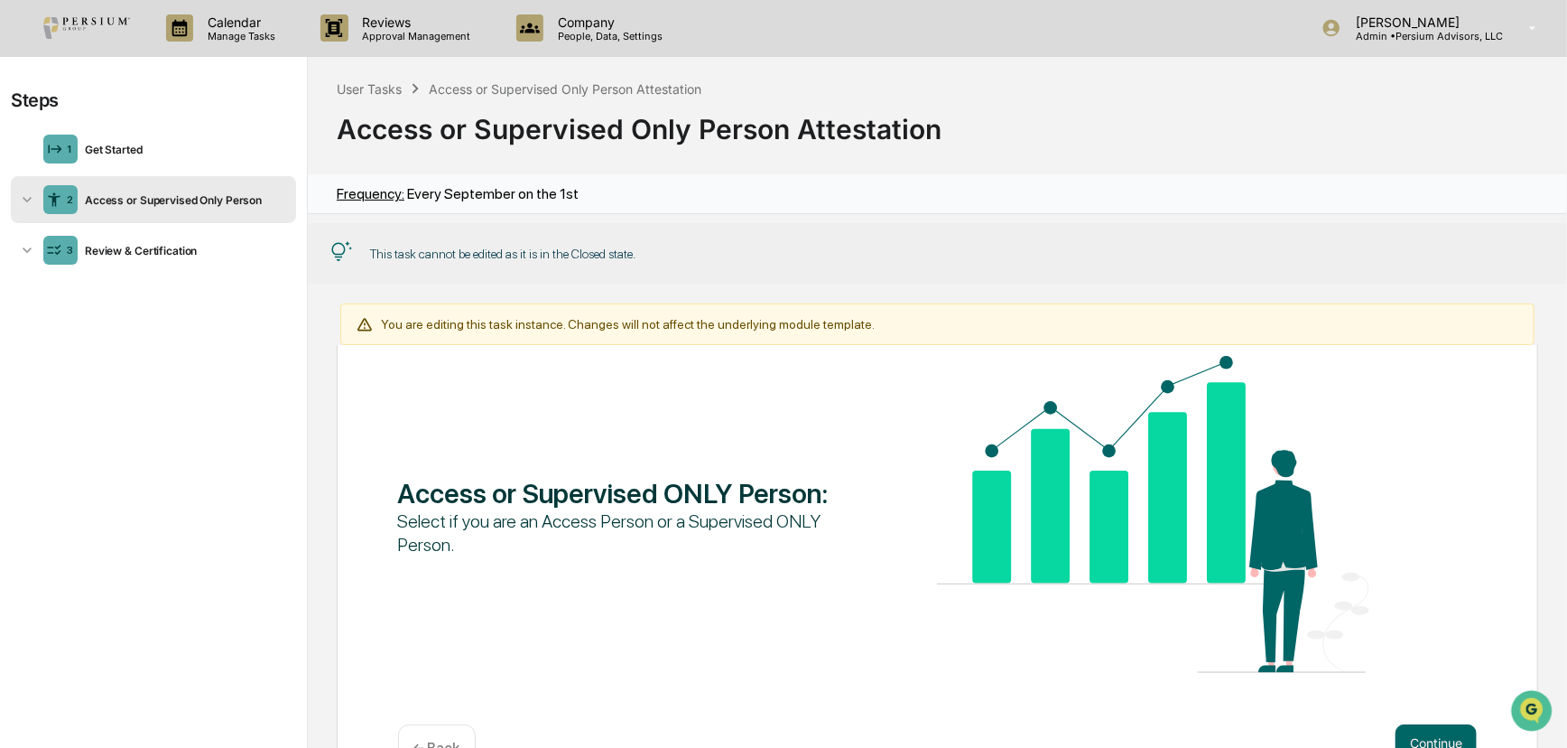
scroll to position [180, 0]
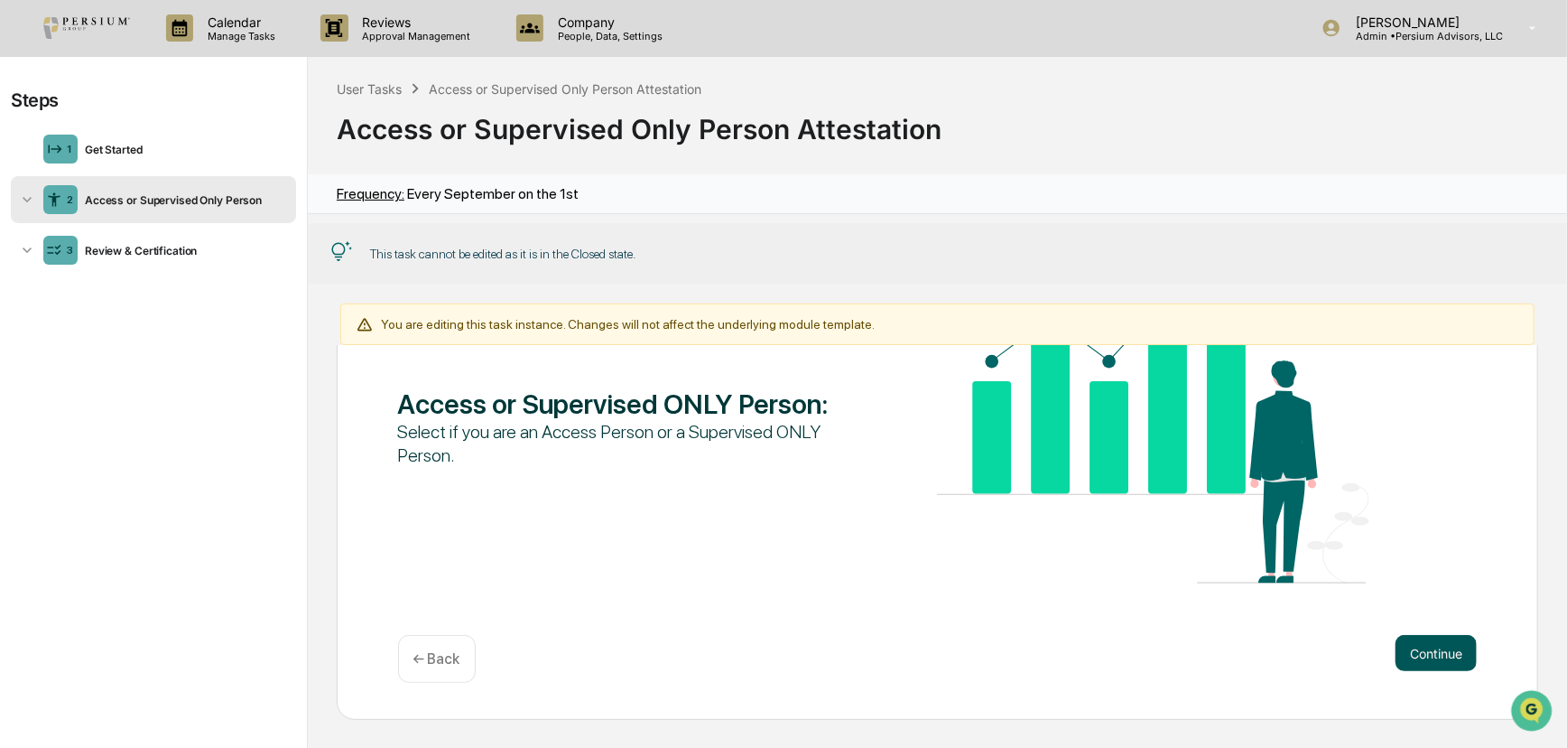
click at [1132, 667] on button "Continue" at bounding box center [1436, 653] width 81 height 36
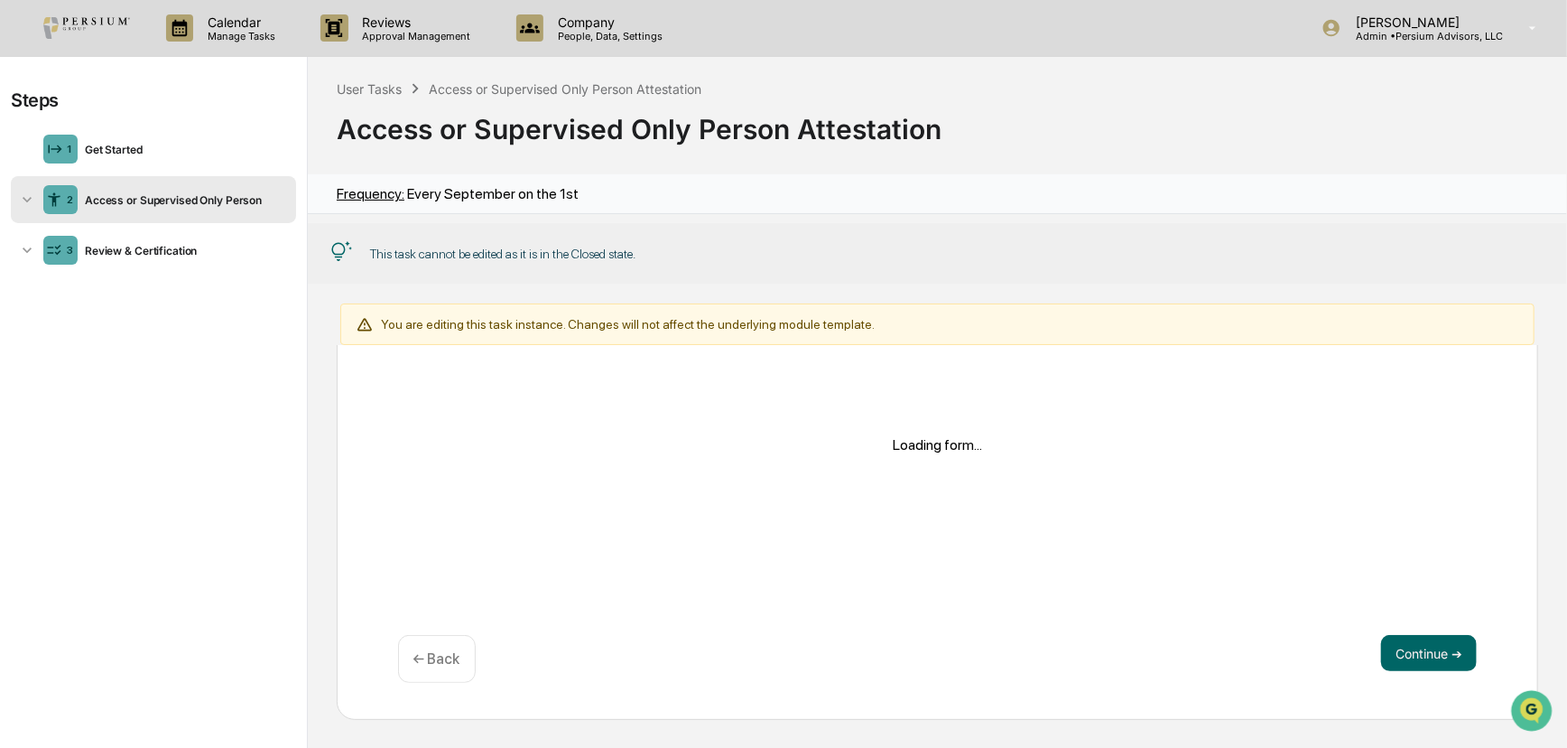
scroll to position [161, 0]
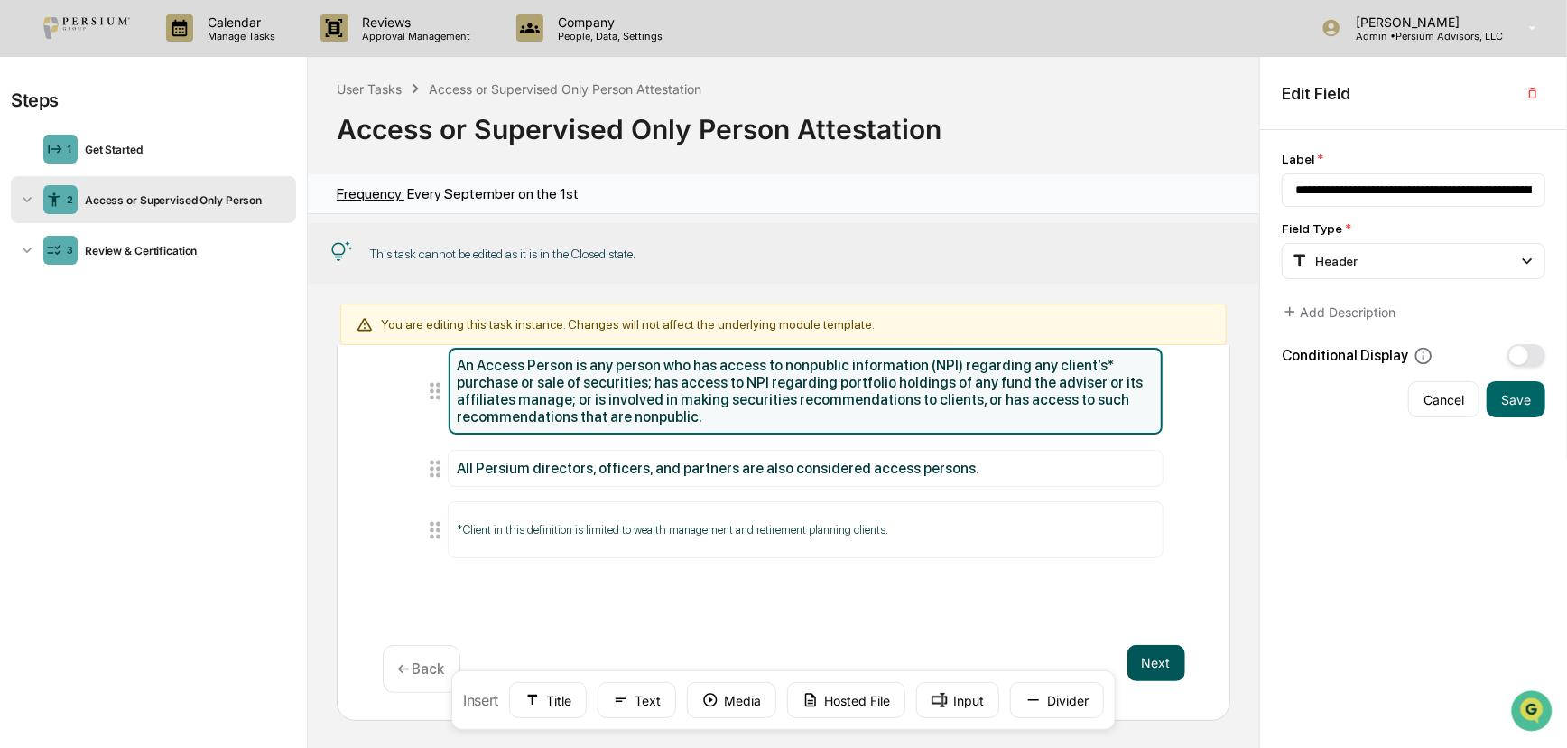
click at [1132, 646] on button "Next" at bounding box center [1157, 663] width 58 height 36
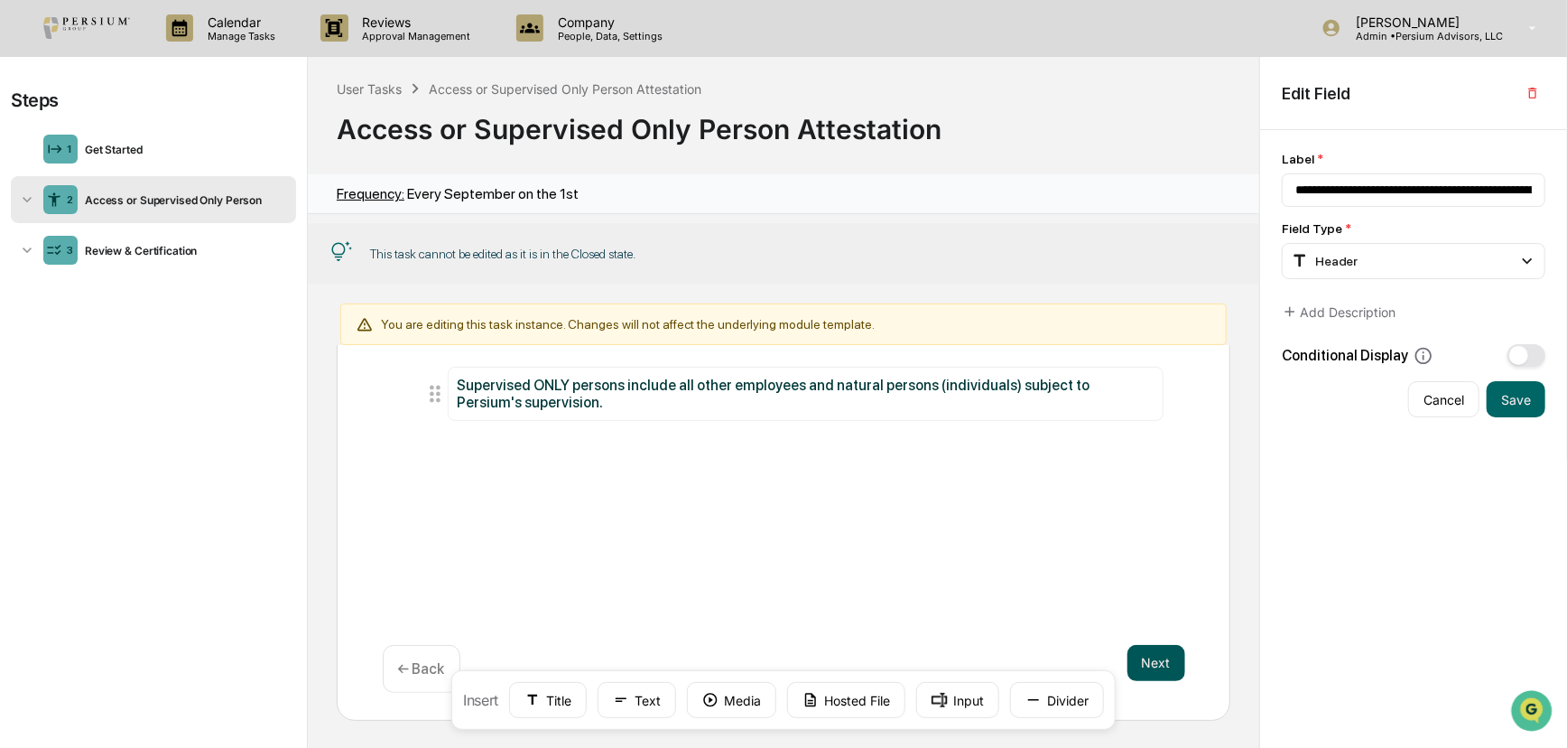
click at [1132, 666] on button "Next" at bounding box center [1157, 663] width 58 height 36
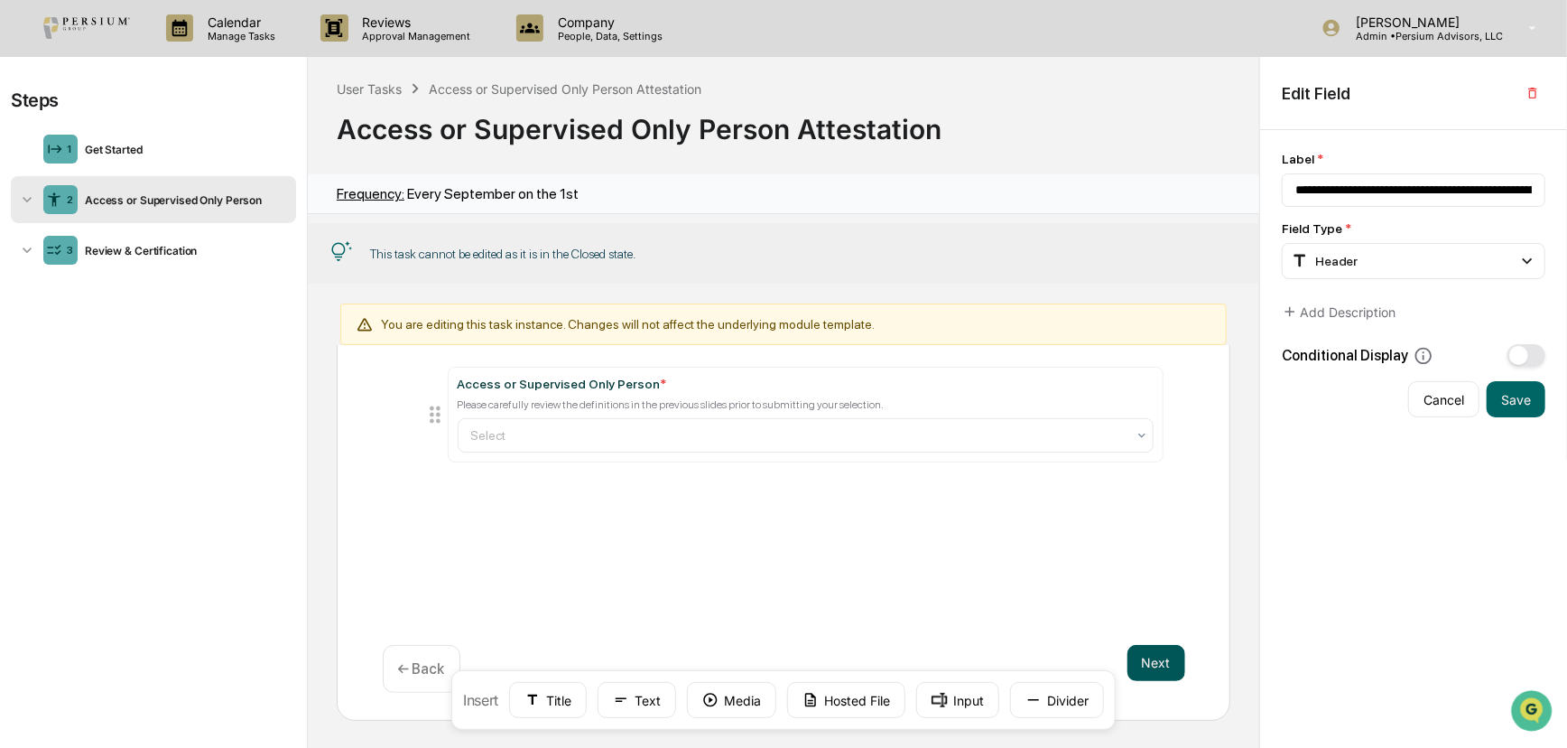
click at [1132, 668] on button "Next" at bounding box center [1157, 663] width 58 height 36
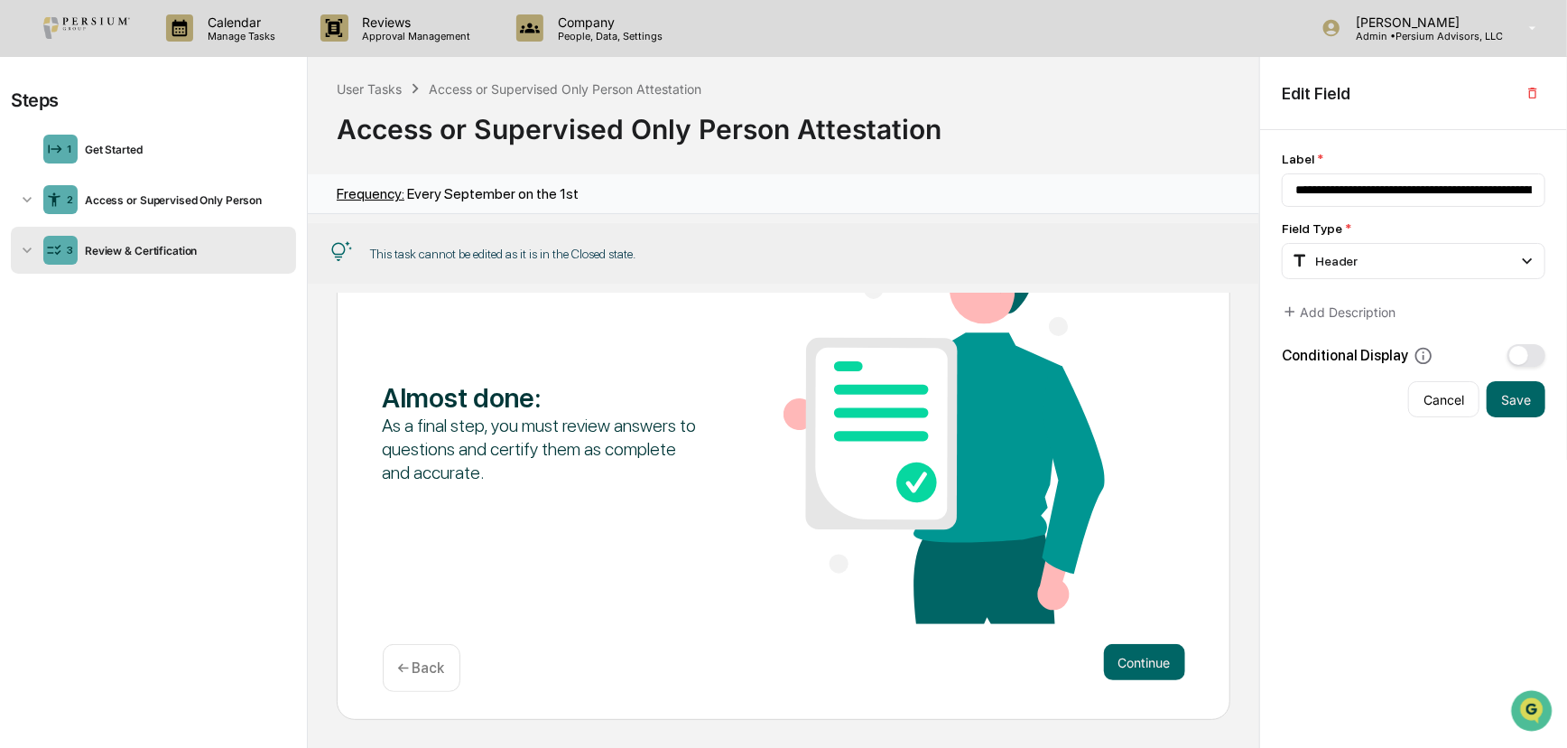
scroll to position [0, 0]
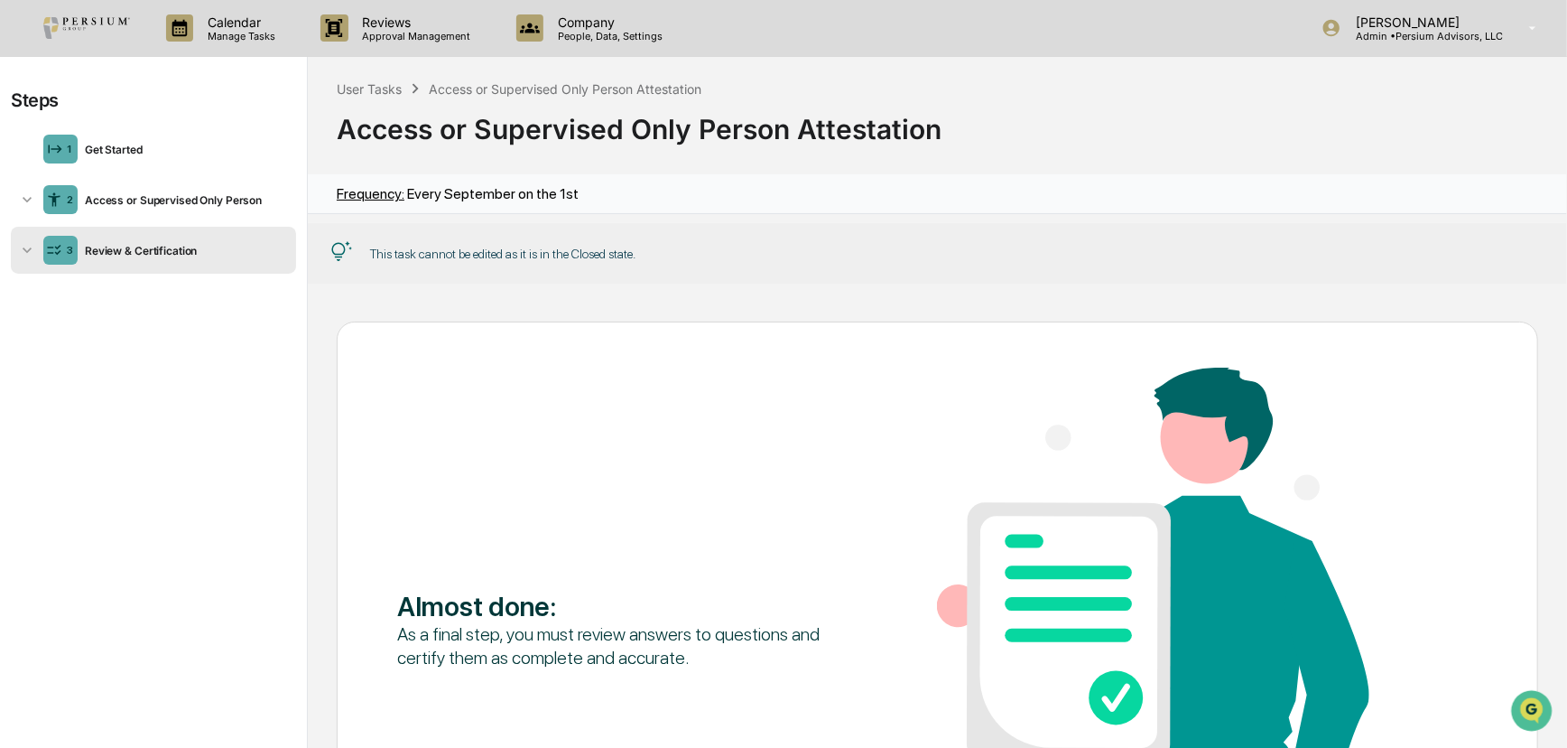
click at [380, 63] on div "User Tasks Access or Supervised Only Person Attestation Access or Supervised On…" at bounding box center [937, 115] width 1259 height 117
click at [379, 81] on div "User Tasks" at bounding box center [369, 88] width 65 height 15
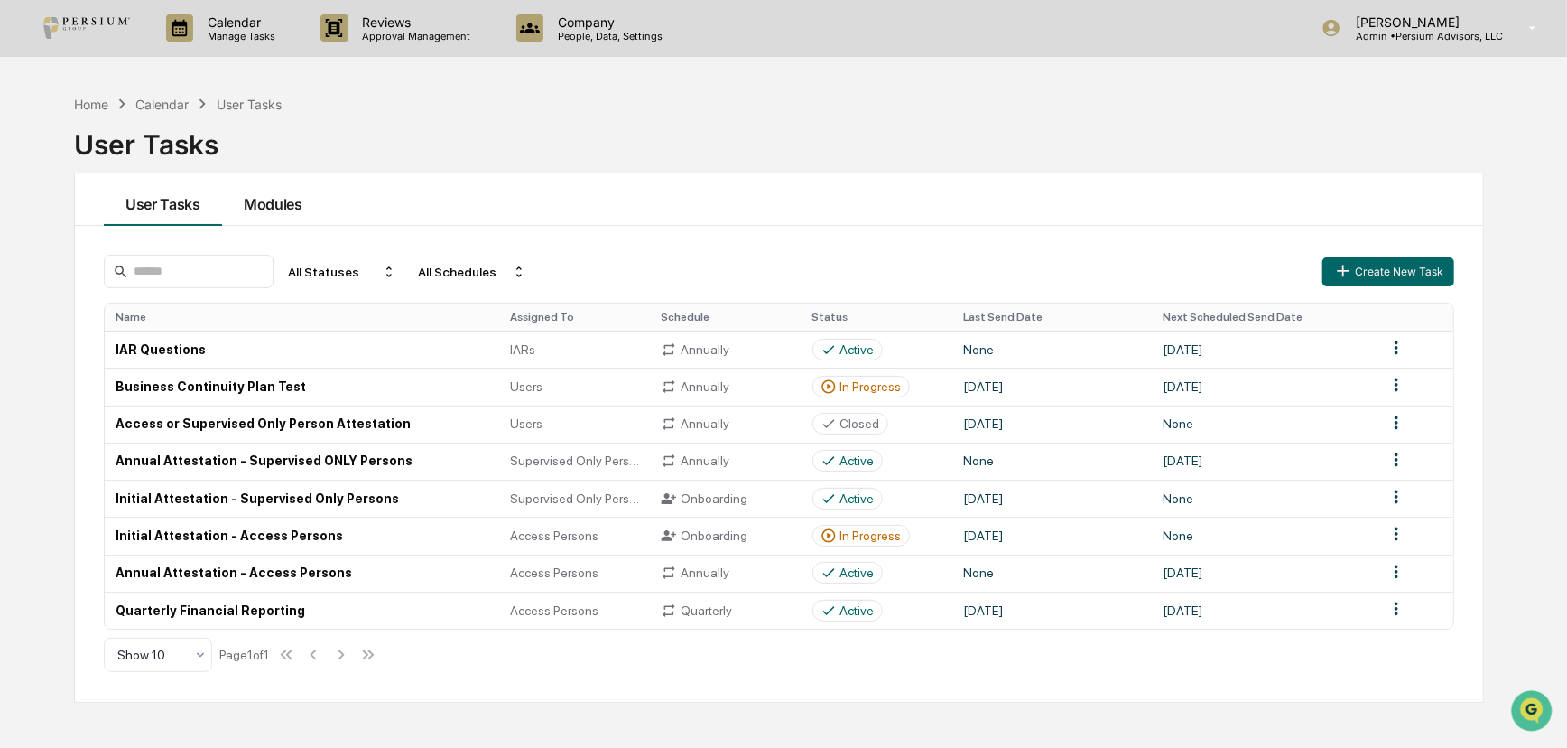
click at [289, 215] on button "Modules" at bounding box center [273, 199] width 102 height 52
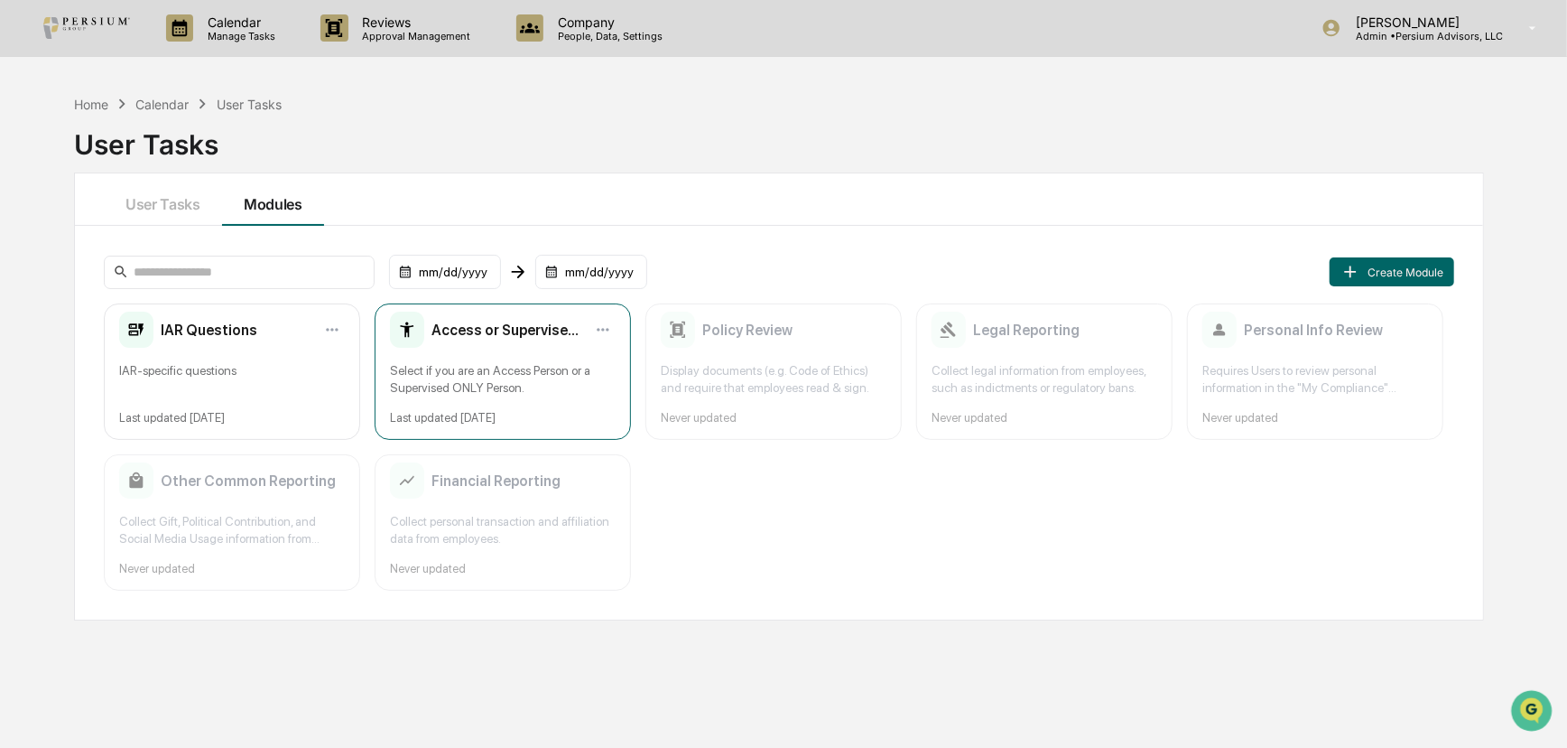
click at [506, 334] on h2 "Access or Supervised Only Person" at bounding box center [508, 329] width 152 height 17
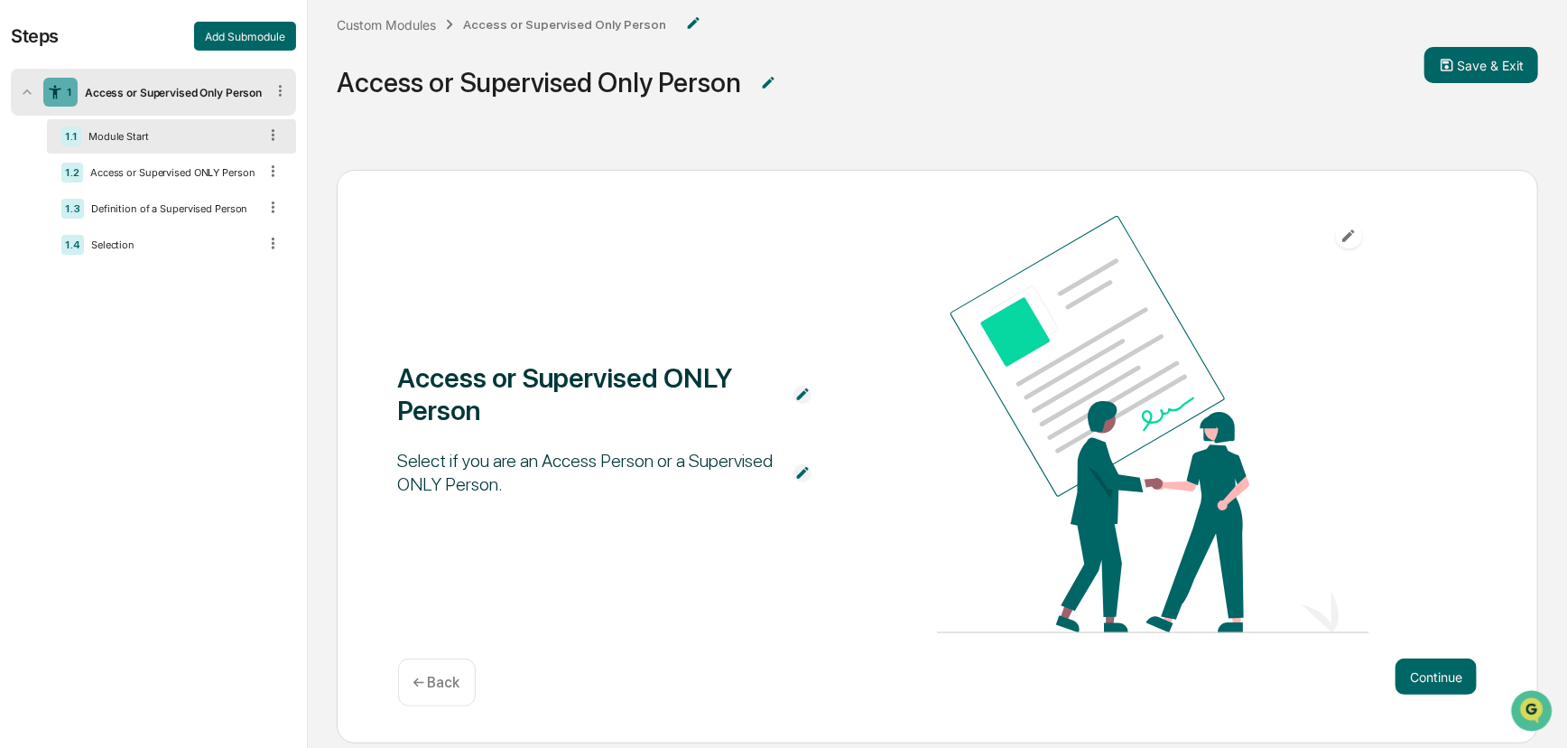
scroll to position [39, 0]
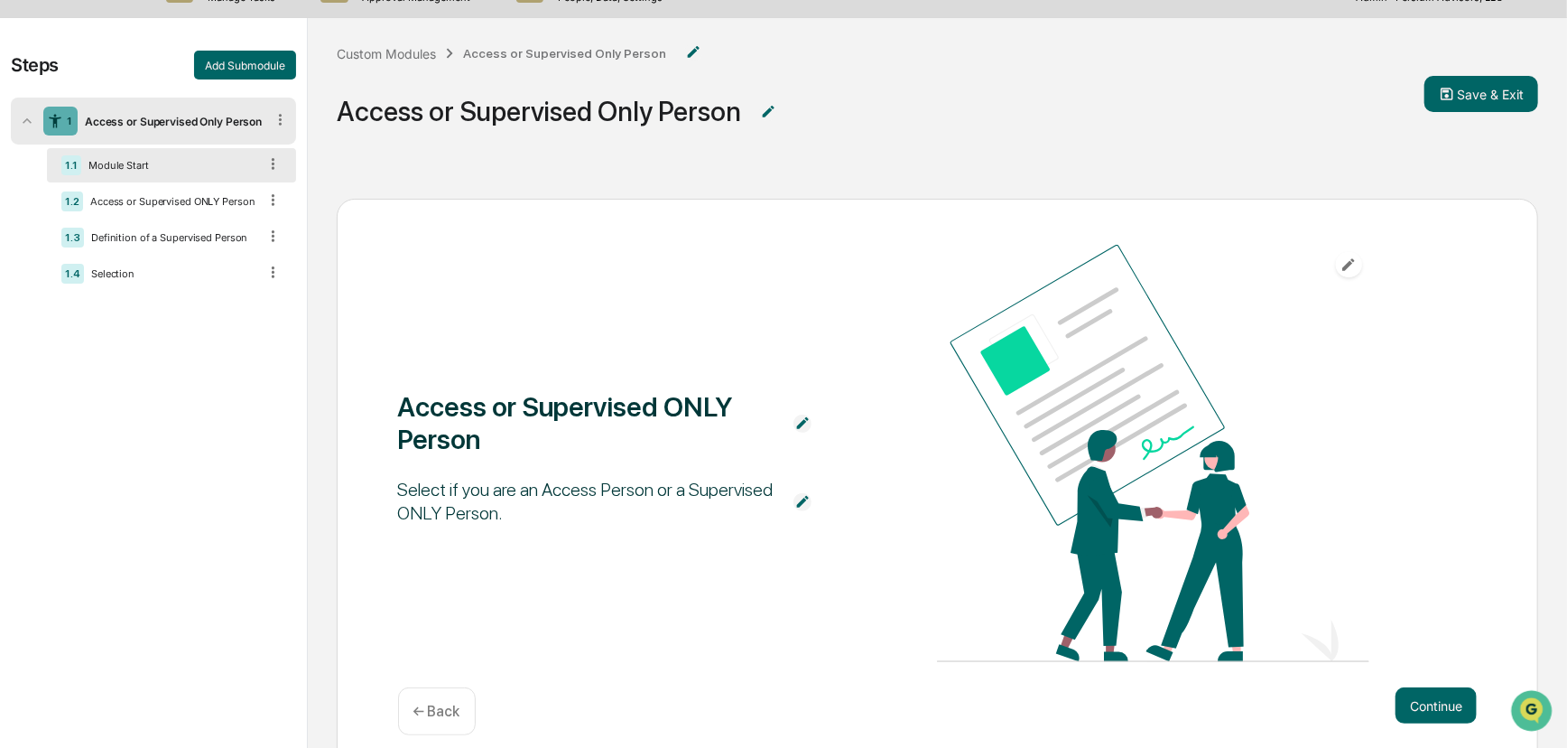
click at [174, 121] on div "Access or Supervised Only Person" at bounding box center [171, 122] width 187 height 14
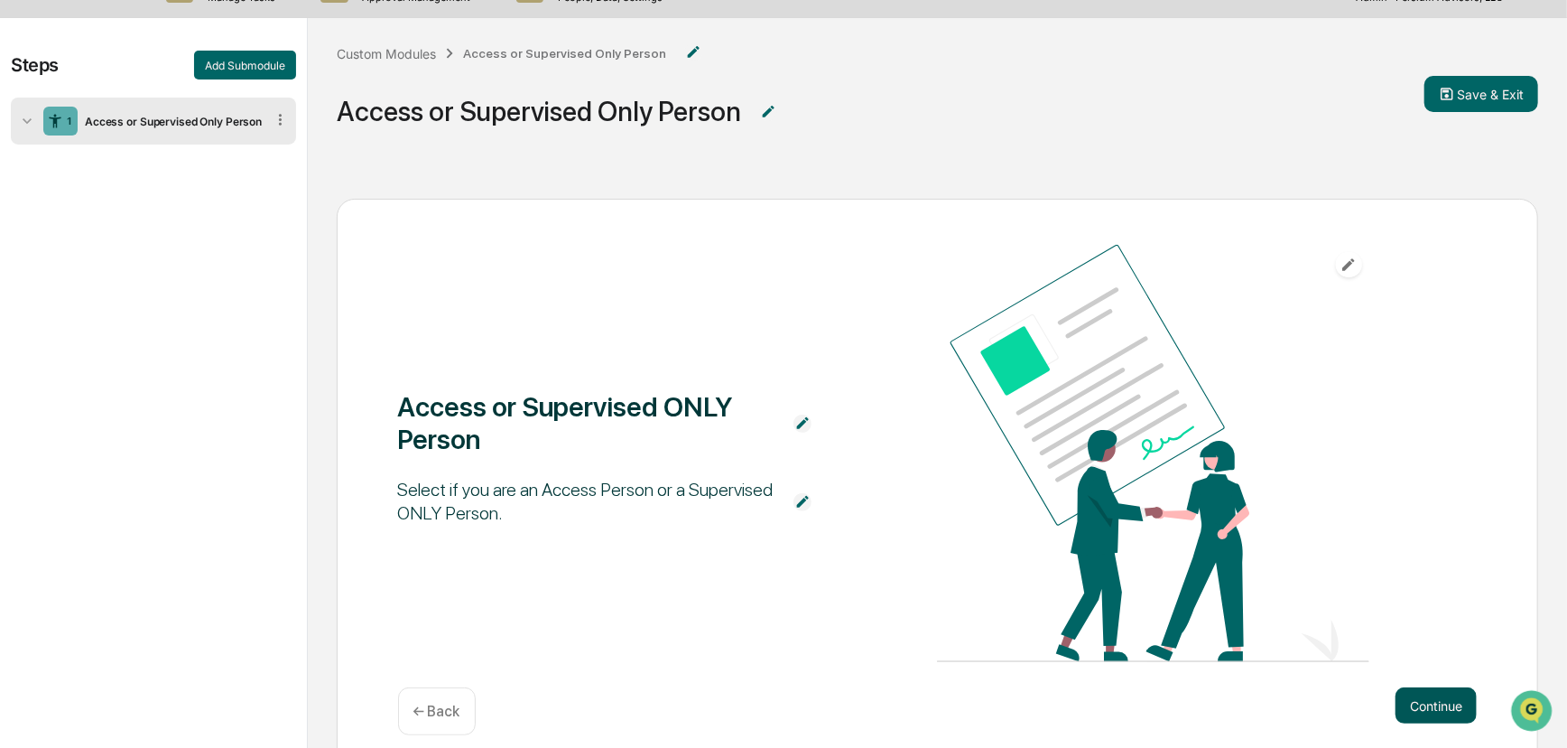
click at [1132, 673] on button "Continue" at bounding box center [1436, 705] width 81 height 36
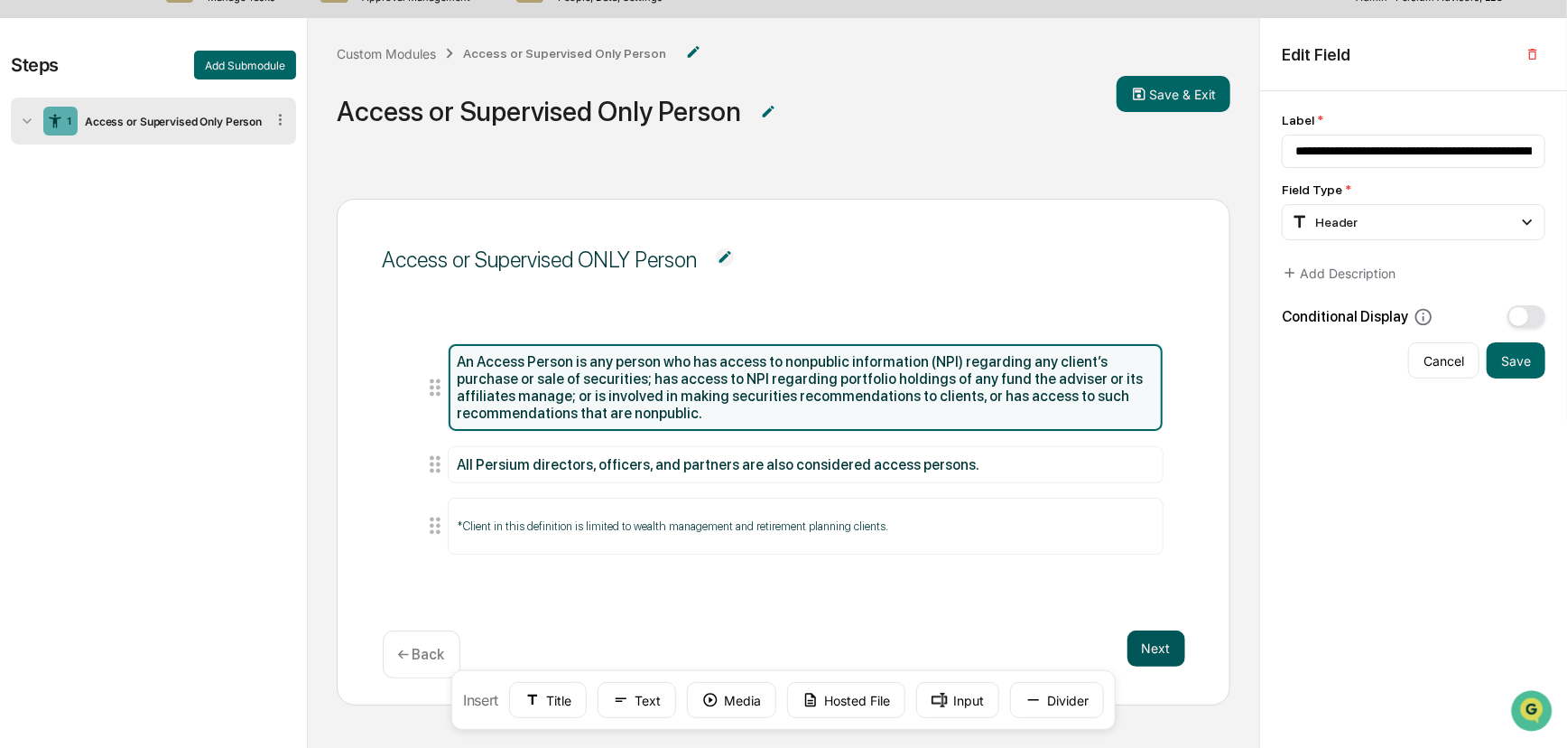
click at [1132, 645] on button "Next" at bounding box center [1157, 648] width 58 height 36
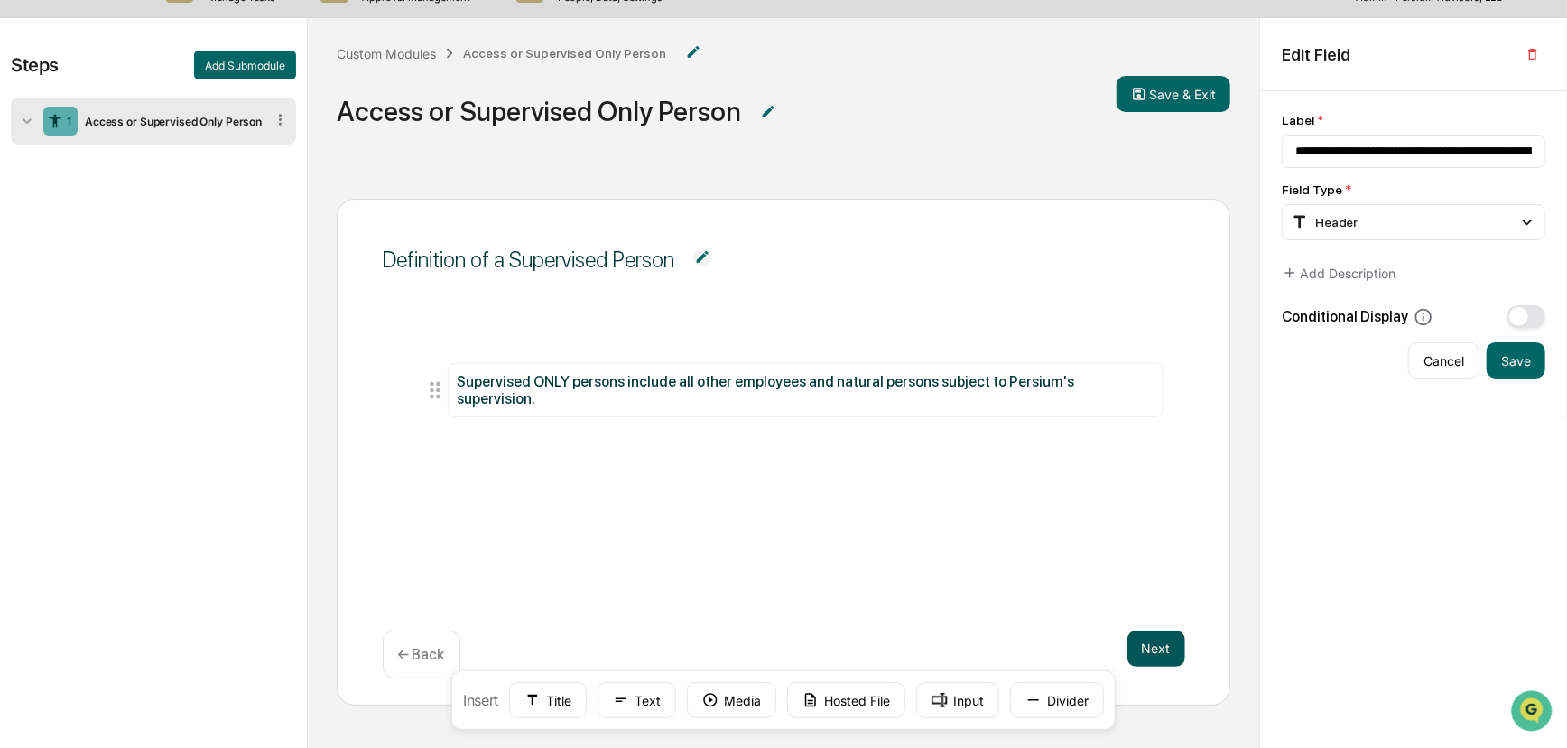
click at [1132, 646] on button "Next" at bounding box center [1157, 648] width 58 height 36
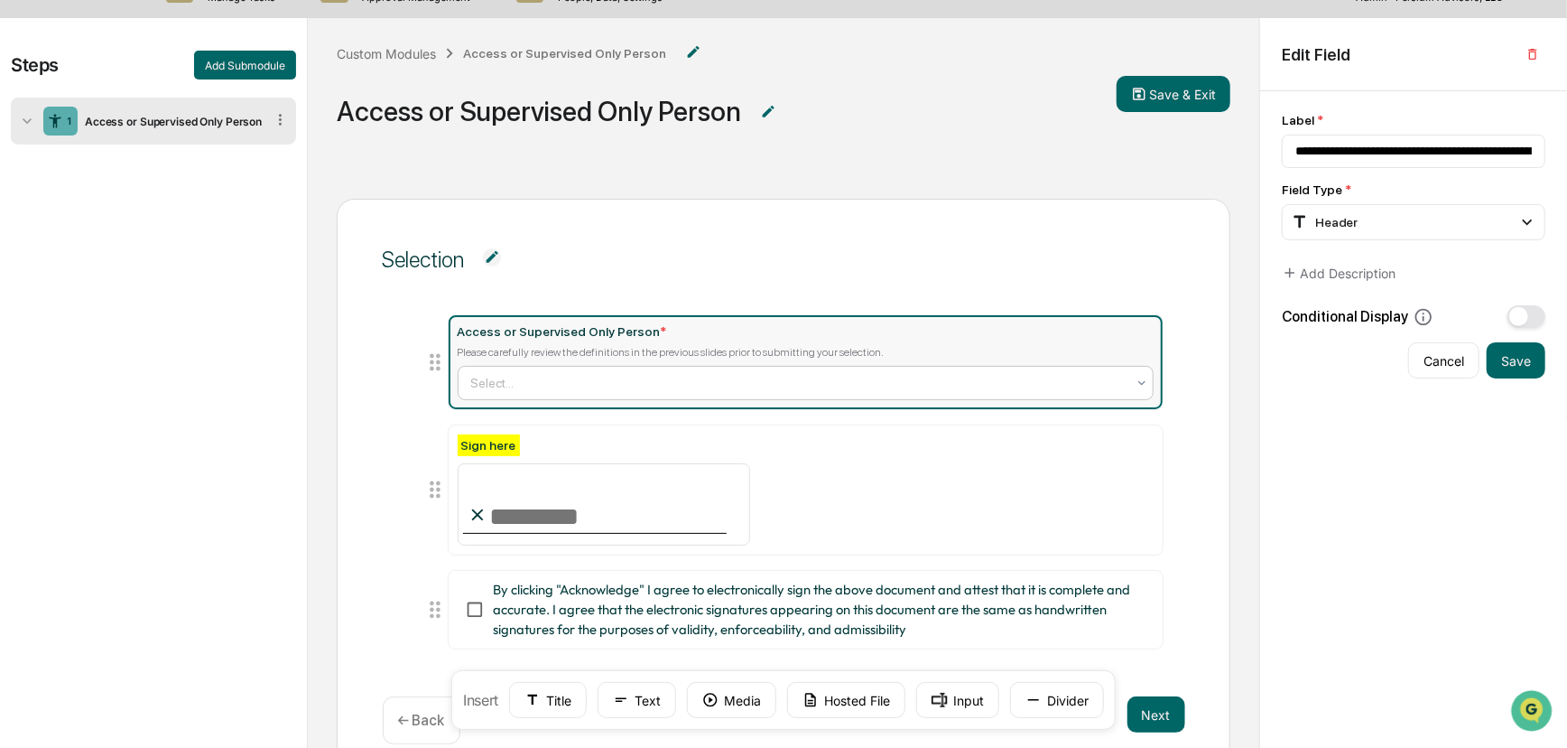
click at [587, 376] on div at bounding box center [798, 383] width 655 height 18
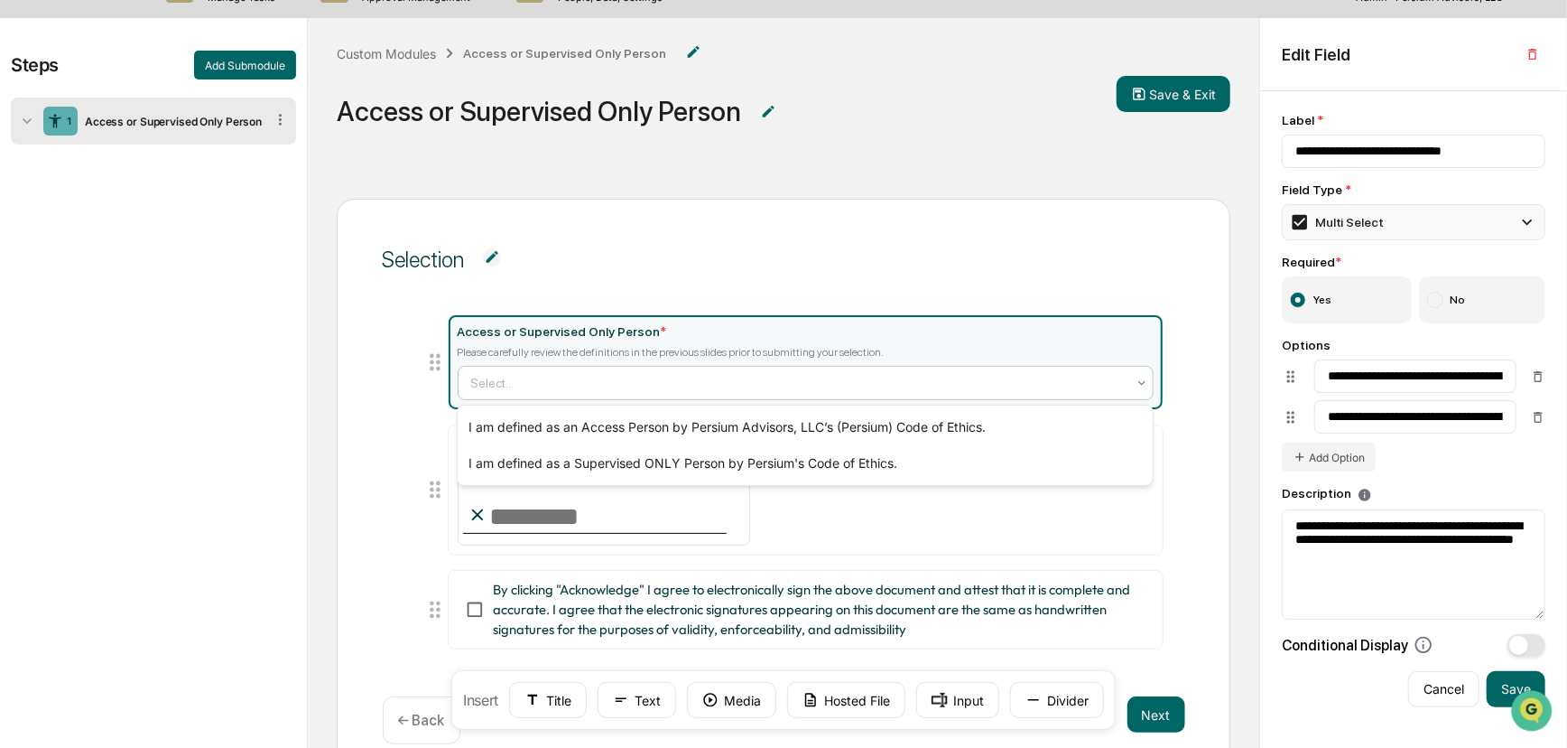
click at [1132, 231] on div "Multi Select" at bounding box center [1414, 222] width 264 height 36
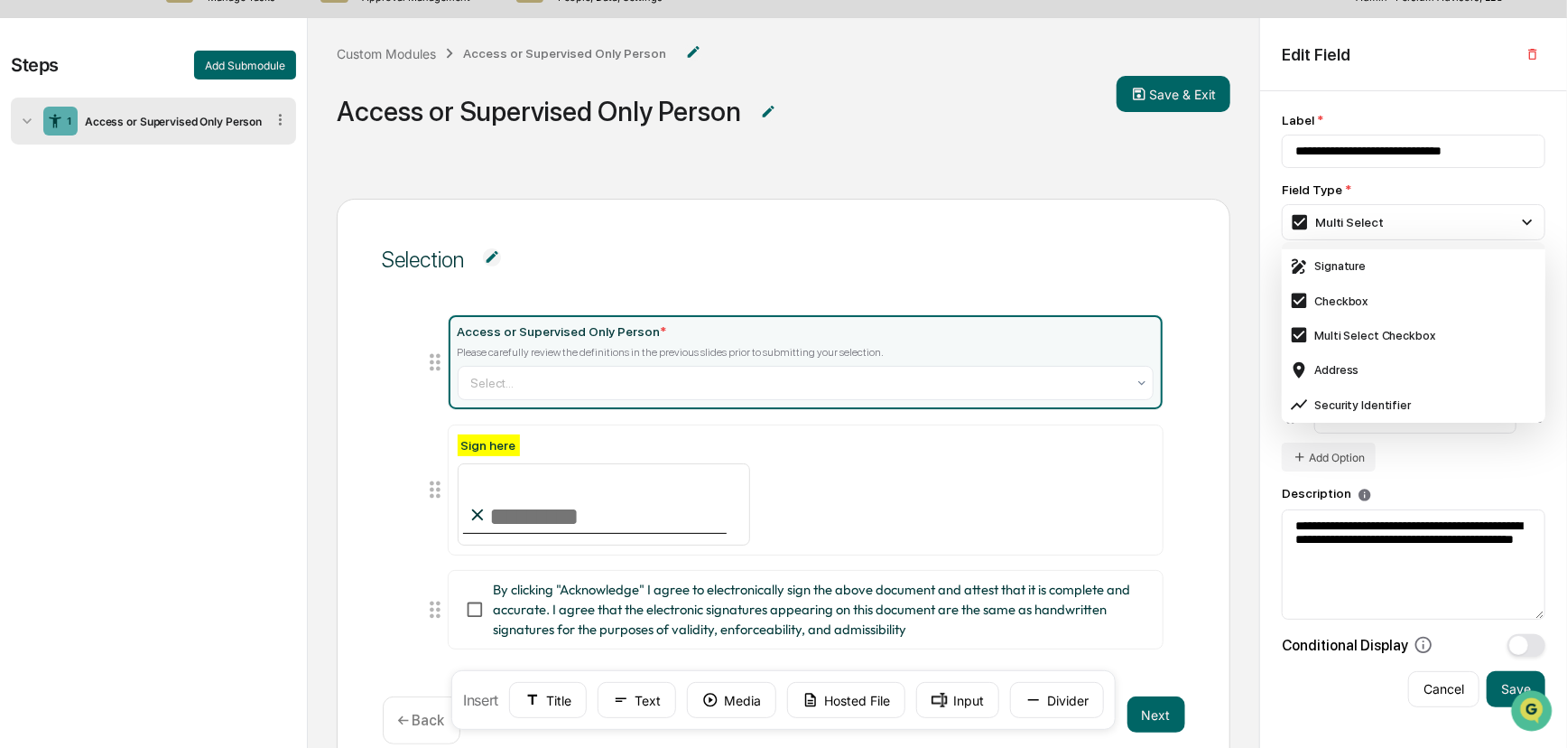
scroll to position [574, 0]
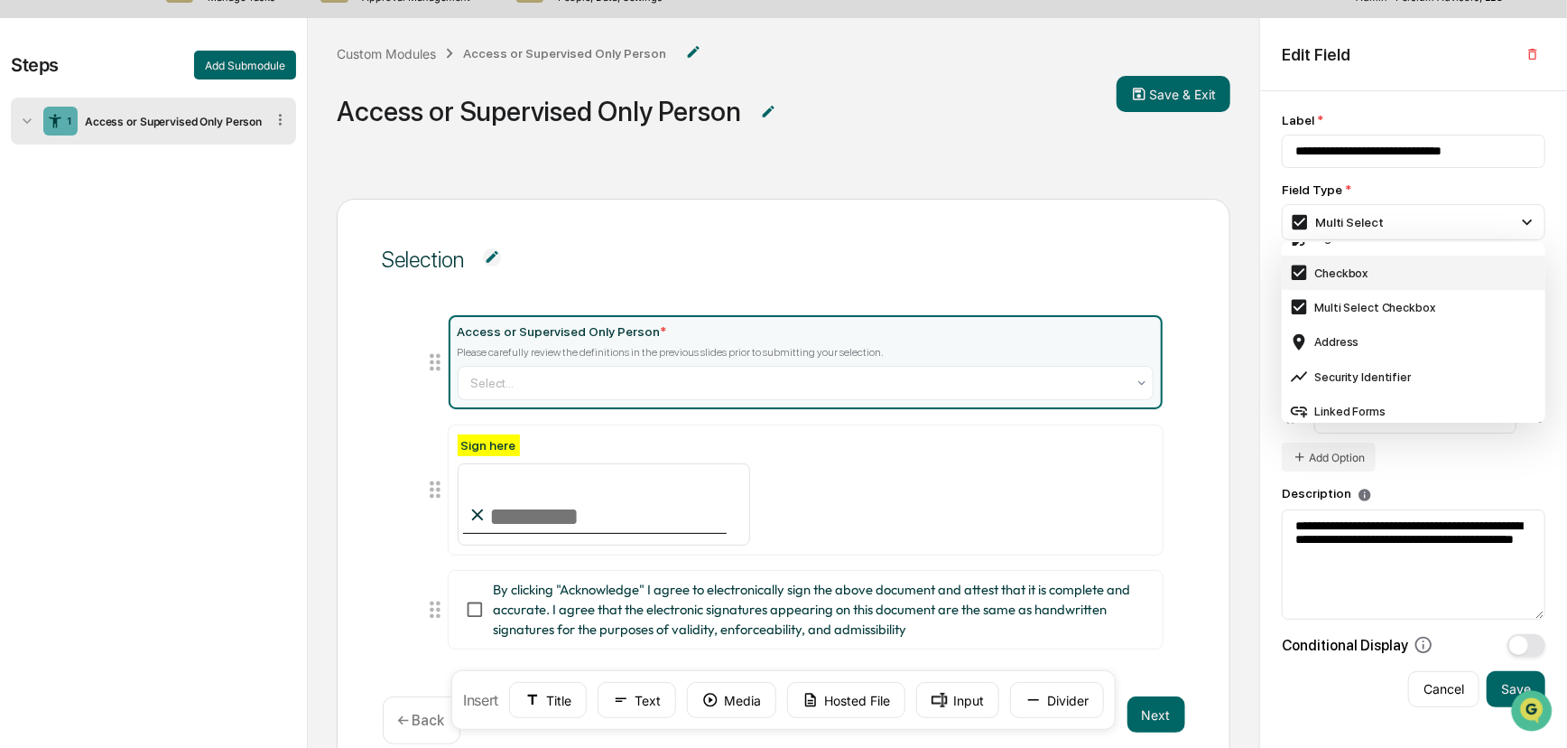
click at [1132, 277] on div "Checkbox" at bounding box center [1413, 273] width 249 height 20
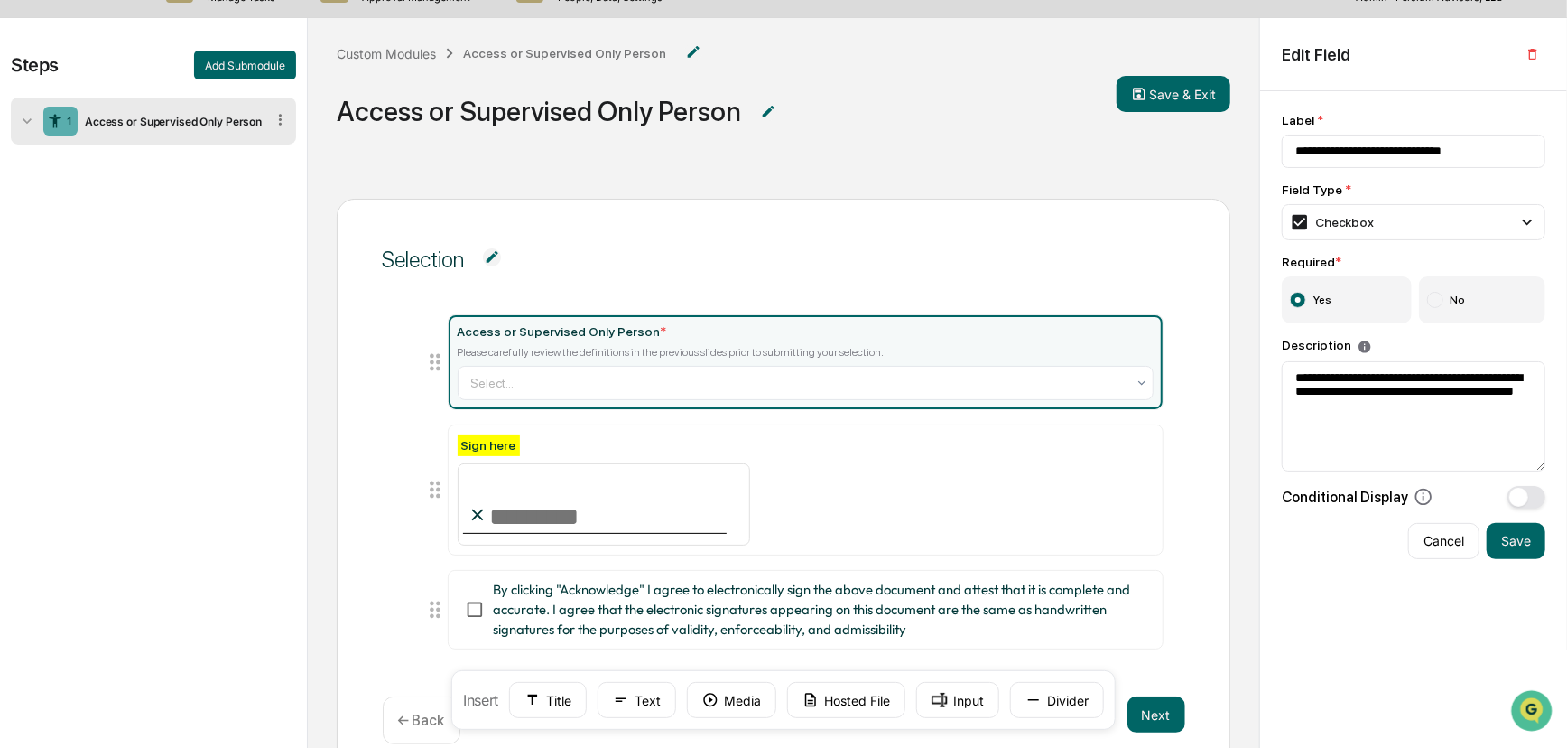
click at [758, 348] on div "Please carefully review the definitions in the previous slides prior to submitt…" at bounding box center [806, 352] width 696 height 13
click at [677, 376] on div at bounding box center [798, 383] width 655 height 18
click at [1132, 428] on textarea "**********" at bounding box center [1414, 416] width 264 height 110
click at [627, 358] on div "Access or Supervised Only Person * Please carefully review the definitions in t…" at bounding box center [806, 362] width 696 height 76
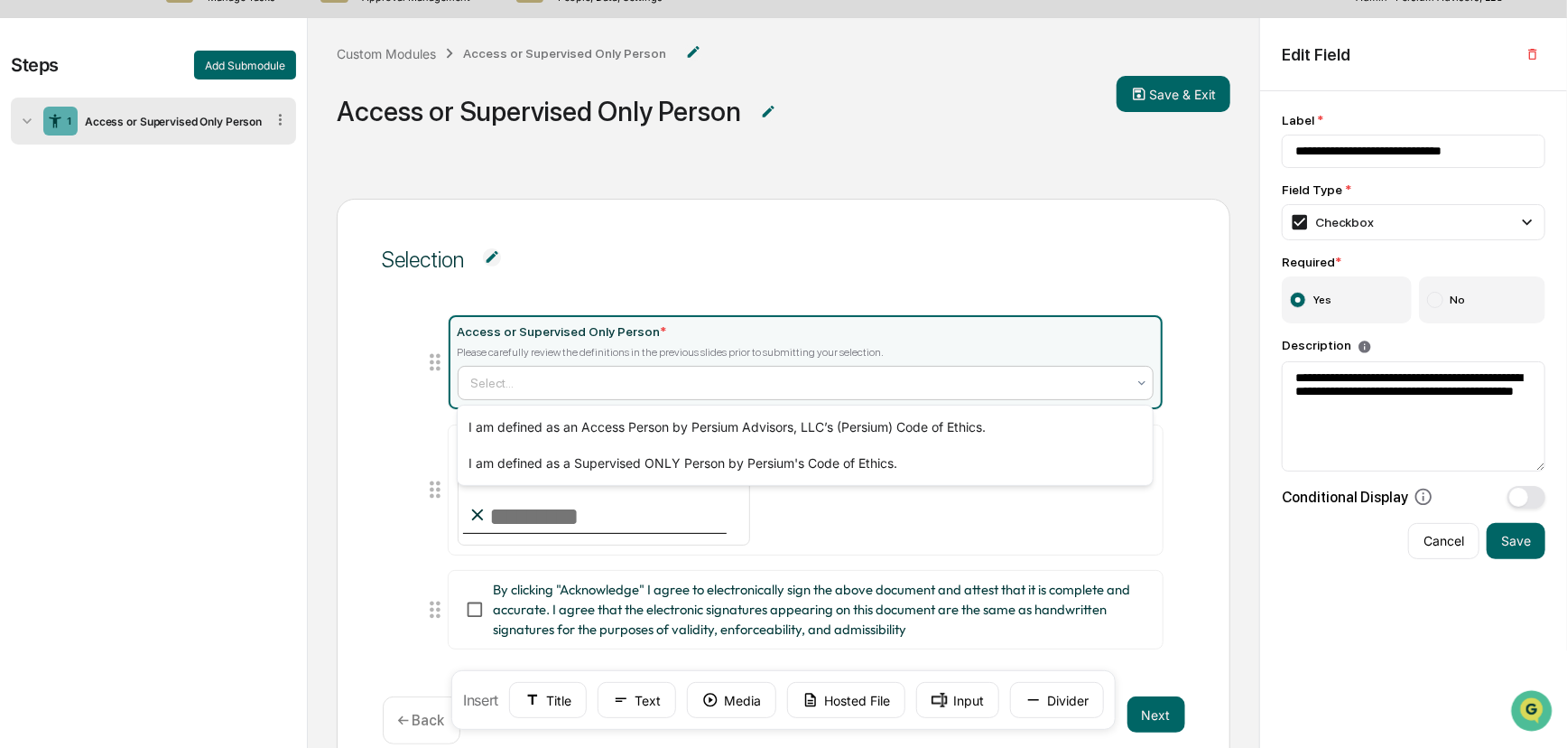
click at [620, 376] on div at bounding box center [798, 383] width 655 height 18
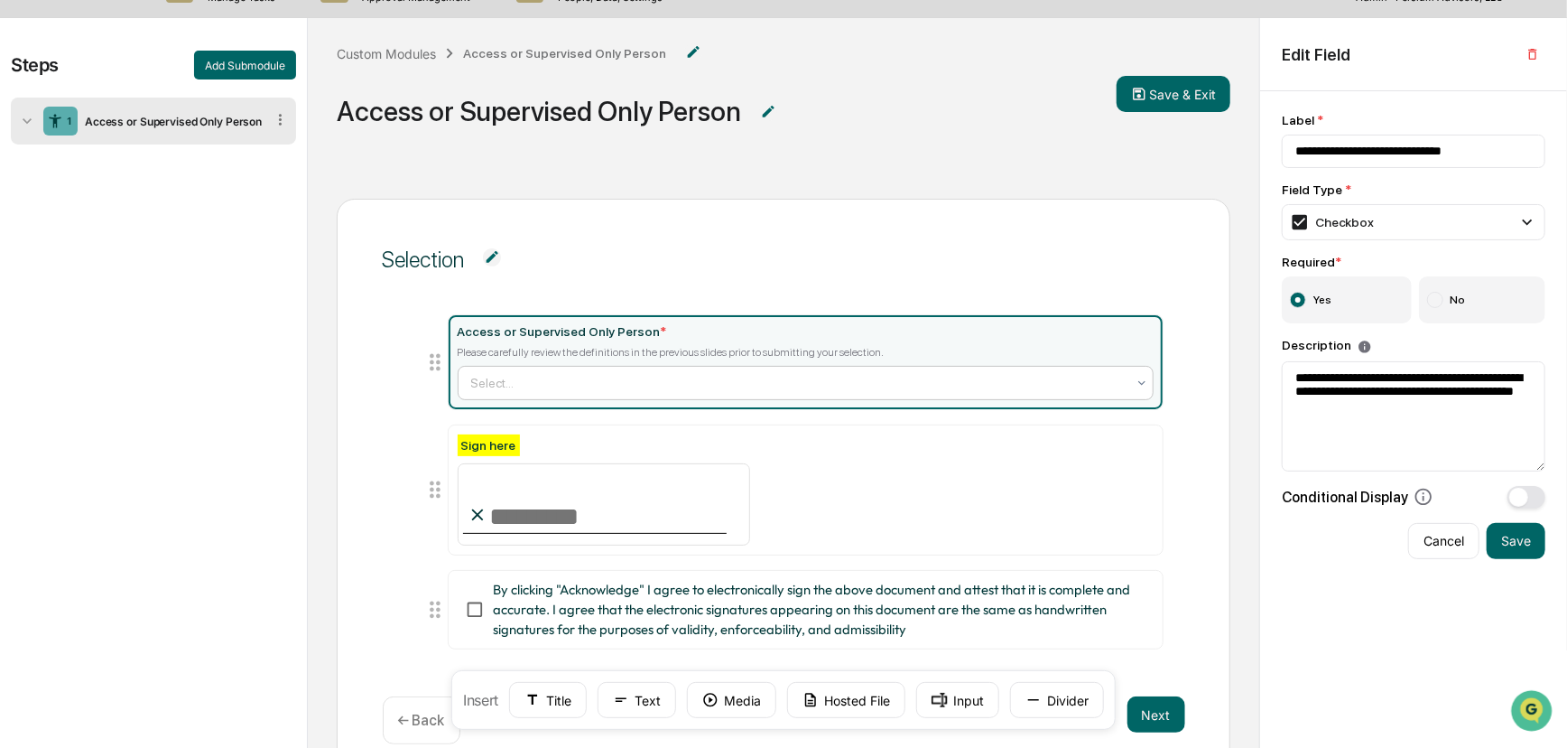
drag, startPoint x: 743, startPoint y: 430, endPoint x: 684, endPoint y: 394, distance: 68.9
click at [684, 394] on div "Select..." at bounding box center [798, 382] width 673 height 29
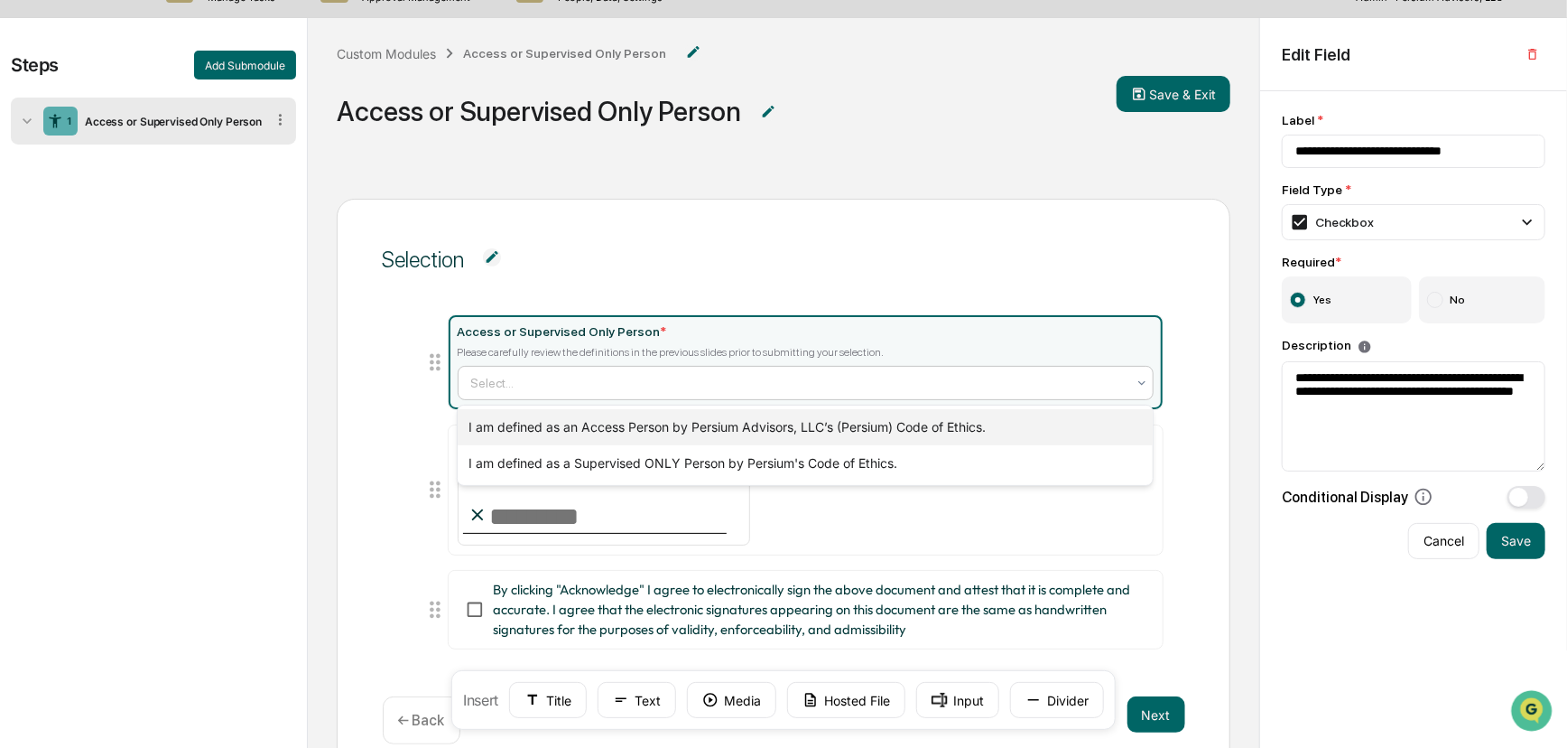
click at [677, 414] on div "I am defined as an Access Person by Persium Advisors, LLC’s (Persium) Code of E…" at bounding box center [805, 427] width 695 height 36
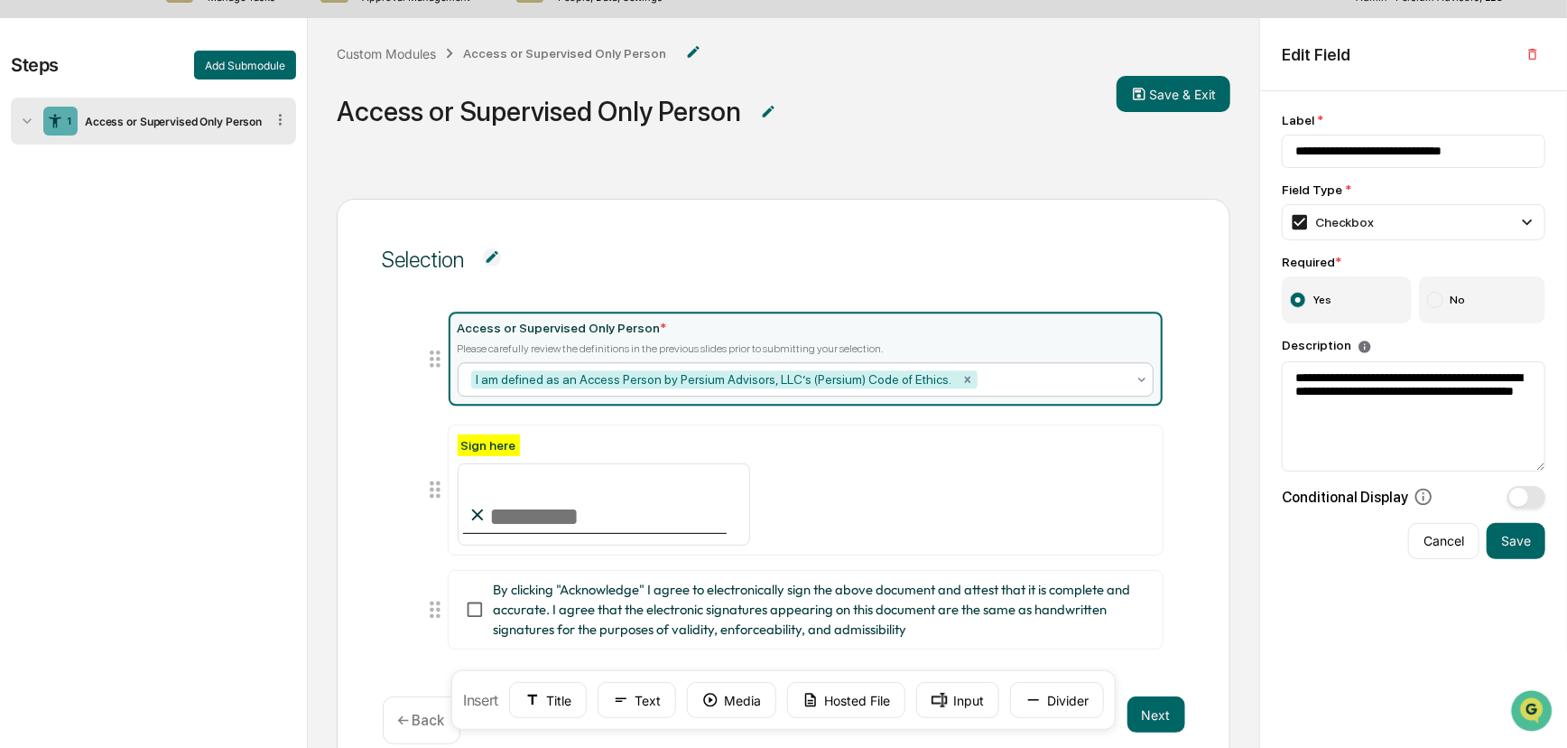
drag, startPoint x: 971, startPoint y: 381, endPoint x: 499, endPoint y: 377, distance: 471.3
click at [500, 377] on div "I am defined as an Access Person by Persium Advisors, LLC’s (Persium) Code of E…" at bounding box center [798, 379] width 673 height 29
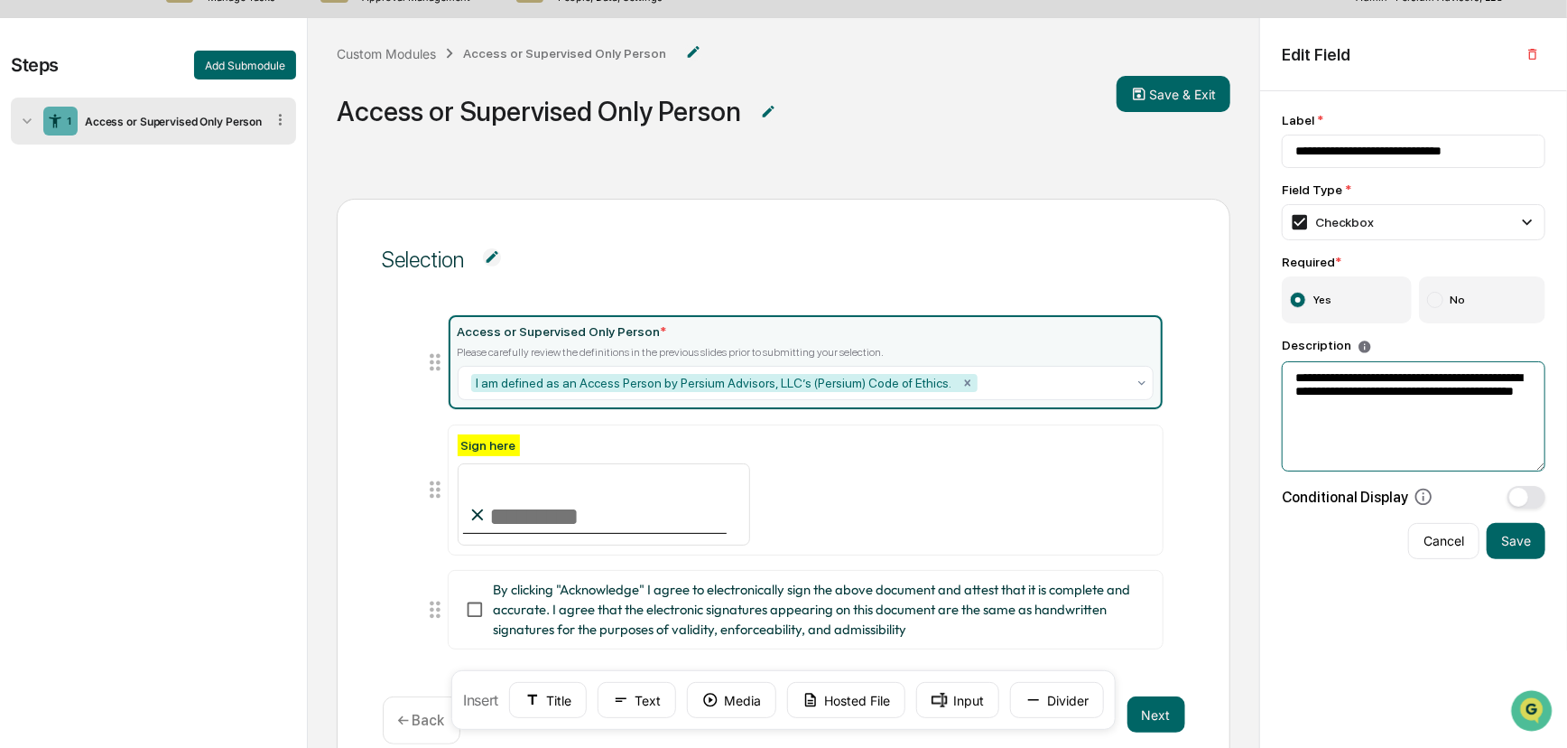
click at [1132, 432] on textarea "**********" at bounding box center [1414, 416] width 264 height 110
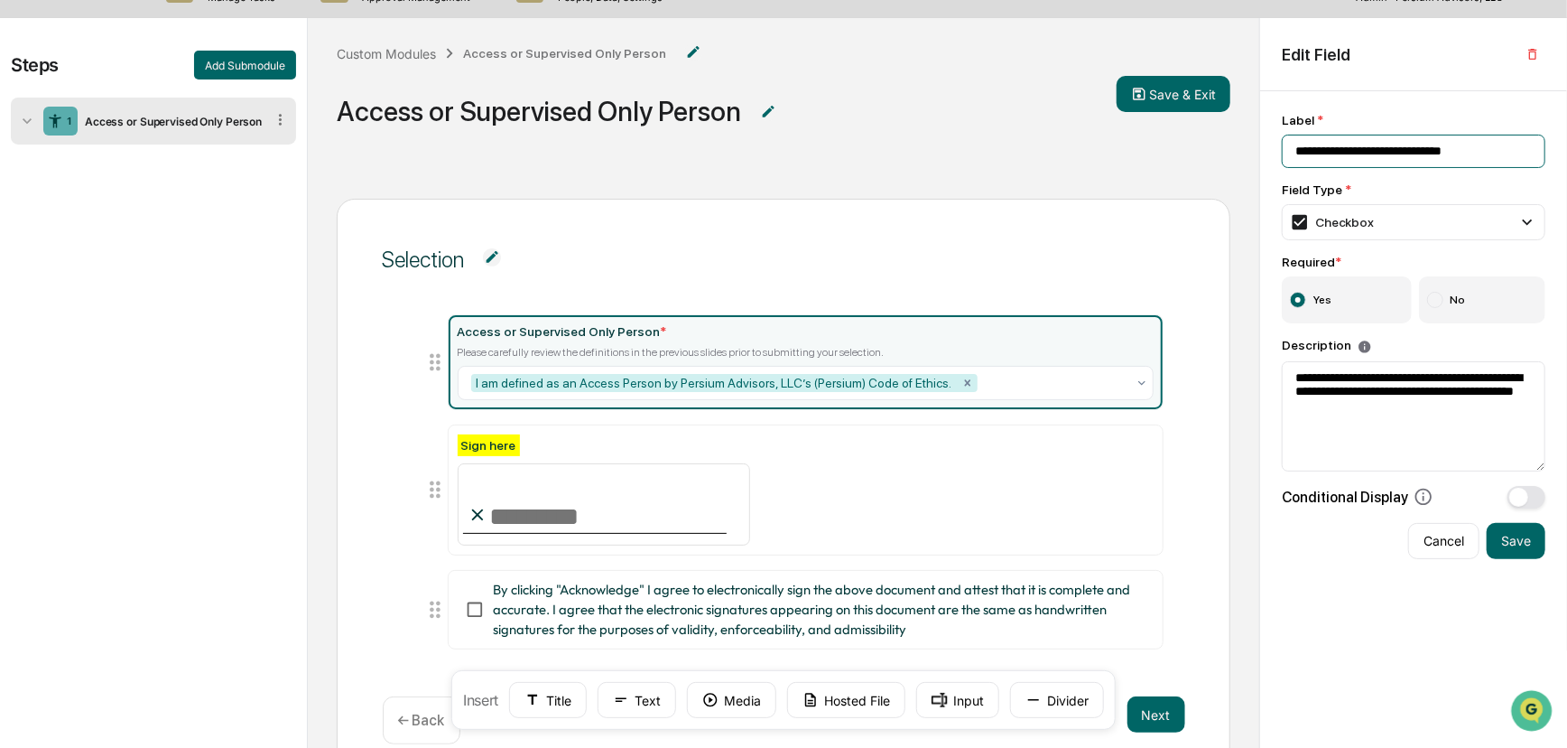
drag, startPoint x: 1511, startPoint y: 137, endPoint x: 1250, endPoint y: 126, distance: 261.2
click at [1132, 126] on div "**********" at bounding box center [783, 424] width 1567 height 813
type input "**********"
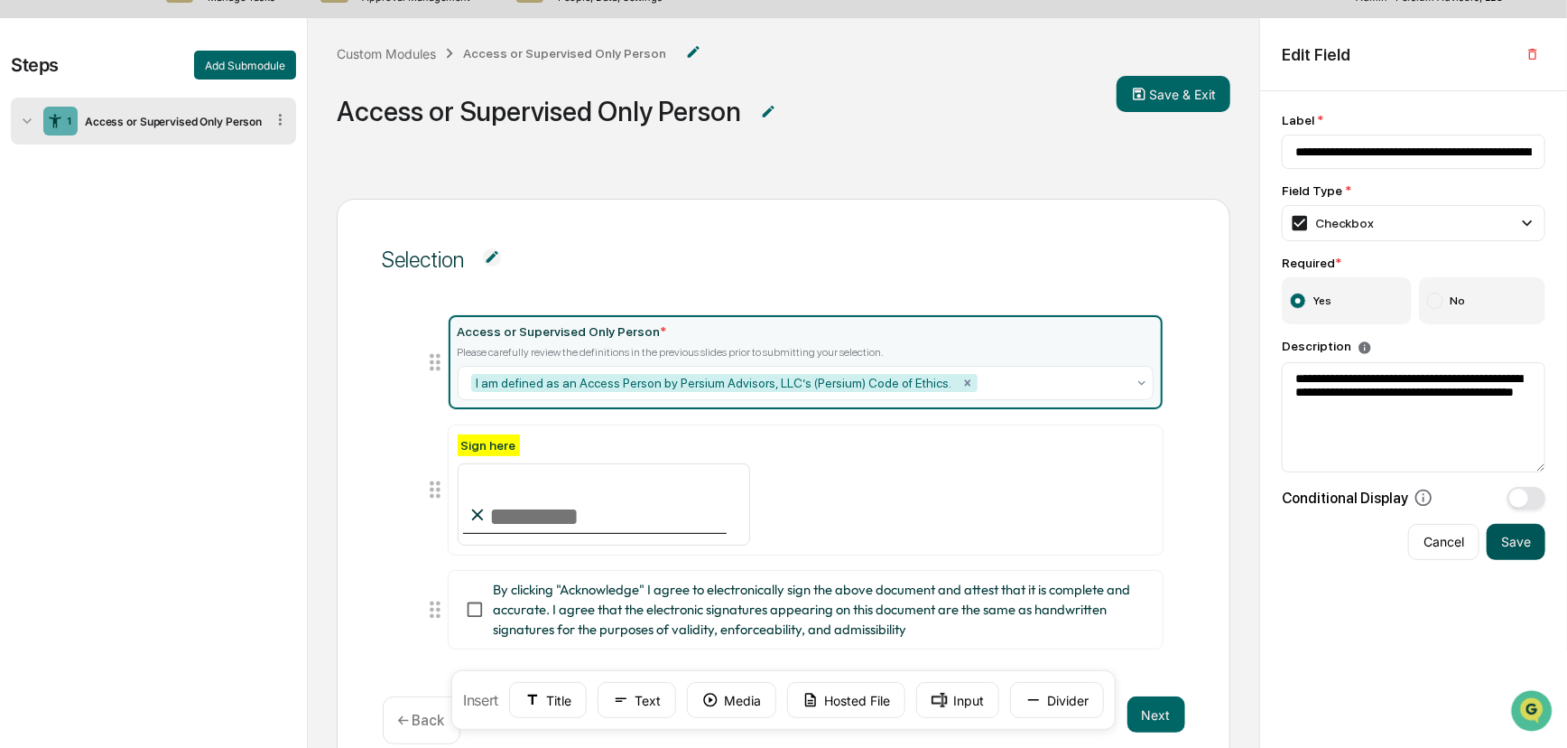
click at [1132, 547] on button "Save" at bounding box center [1516, 542] width 59 height 36
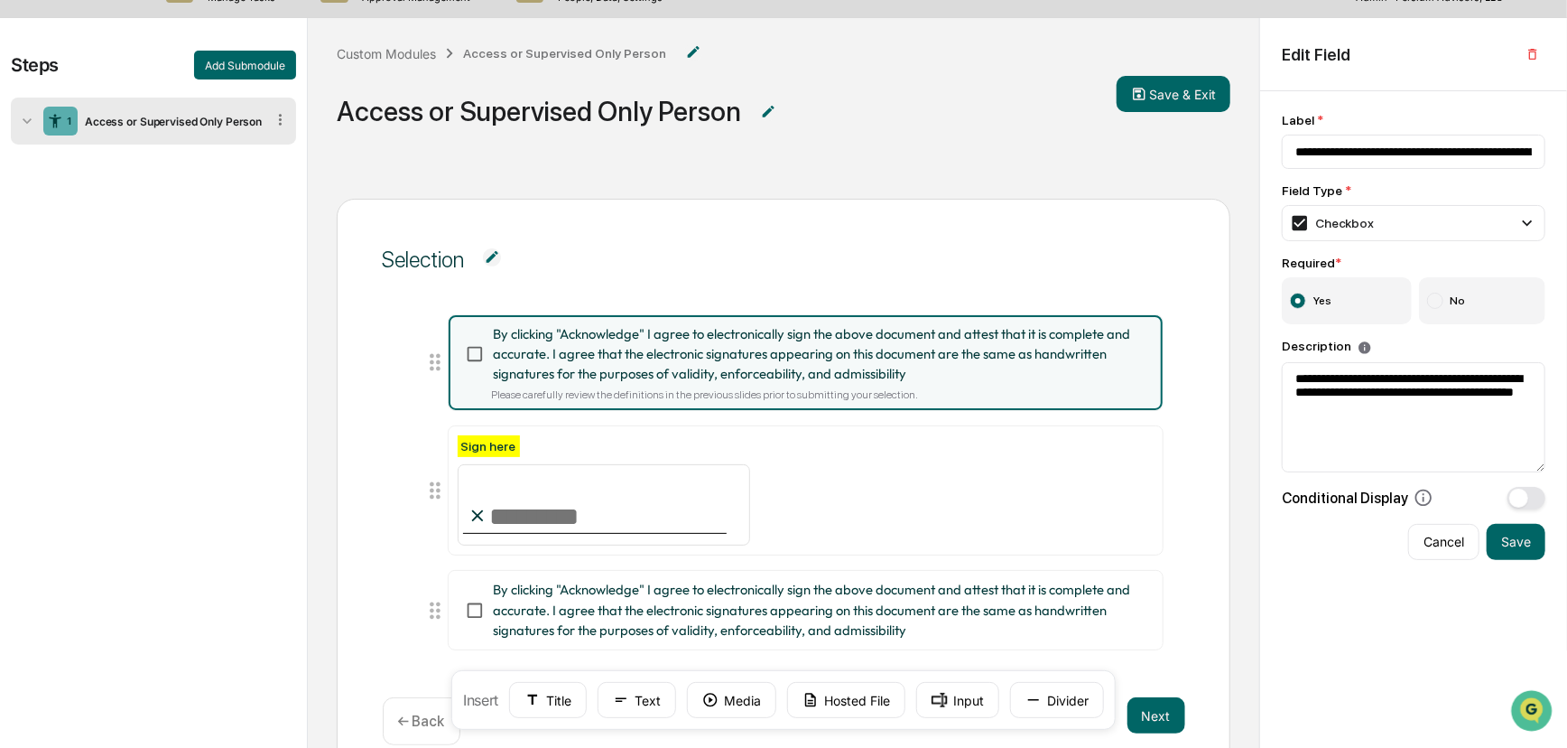
click at [715, 351] on span "By clicking "Acknowledge" I agree to electronically sign the above document and…" at bounding box center [816, 354] width 646 height 60
click at [1132, 144] on input "**********" at bounding box center [1414, 152] width 264 height 34
click at [1132, 551] on button "Cancel" at bounding box center [1443, 542] width 71 height 36
click at [1132, 253] on span "Selection" at bounding box center [784, 260] width 803 height 66
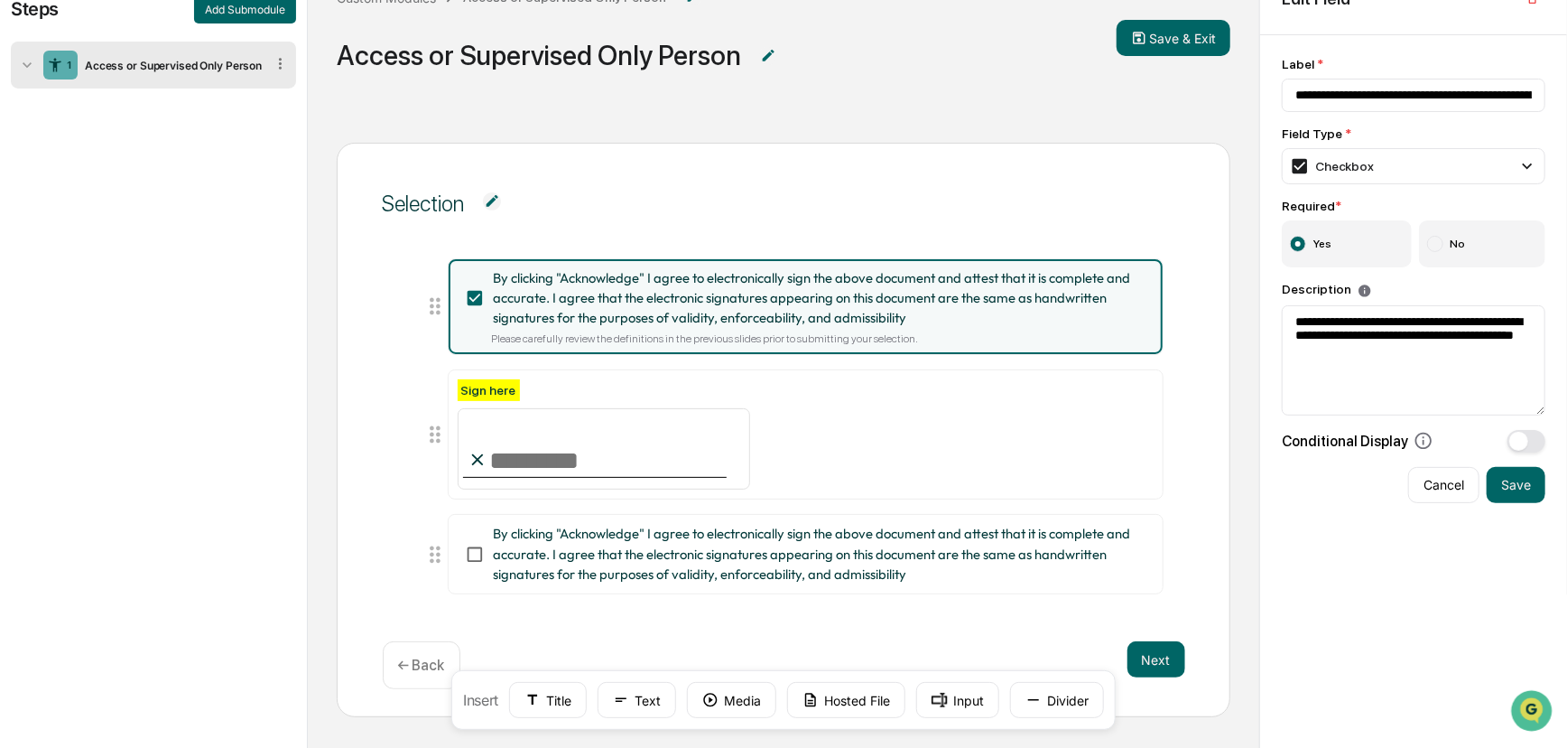
scroll to position [121, 0]
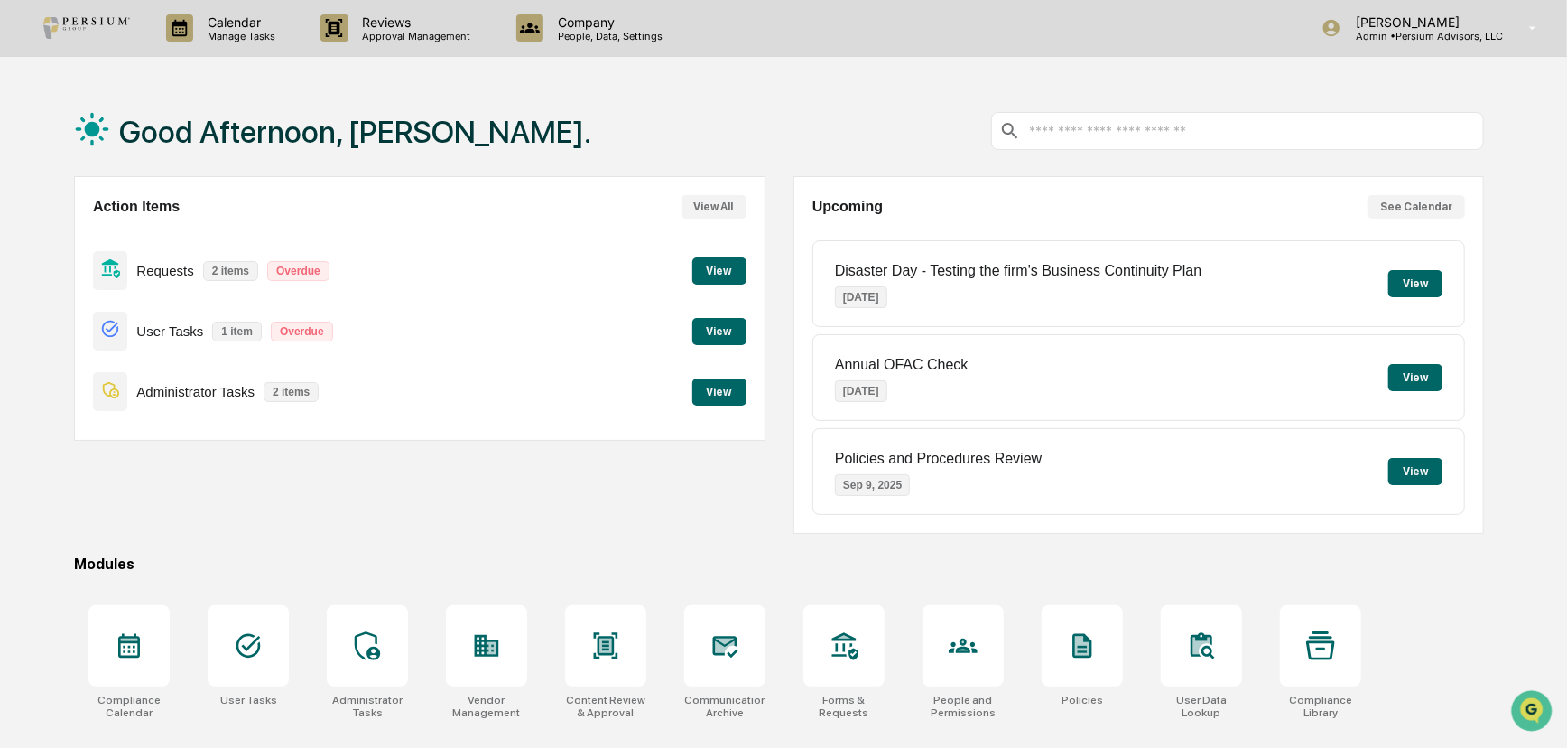
click at [739, 389] on button "View" at bounding box center [719, 391] width 54 height 27
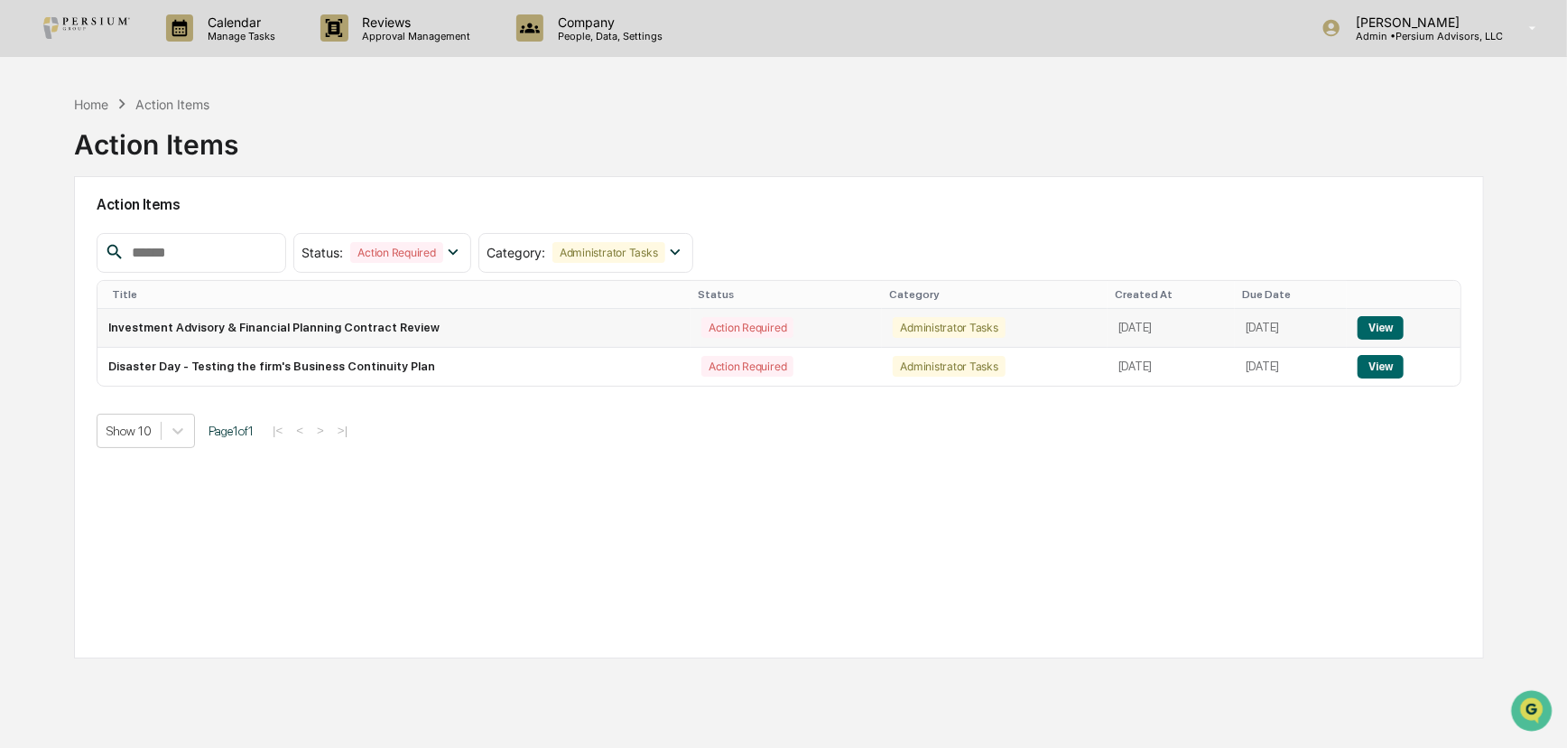
click at [1132, 323] on button "View" at bounding box center [1381, 327] width 46 height 23
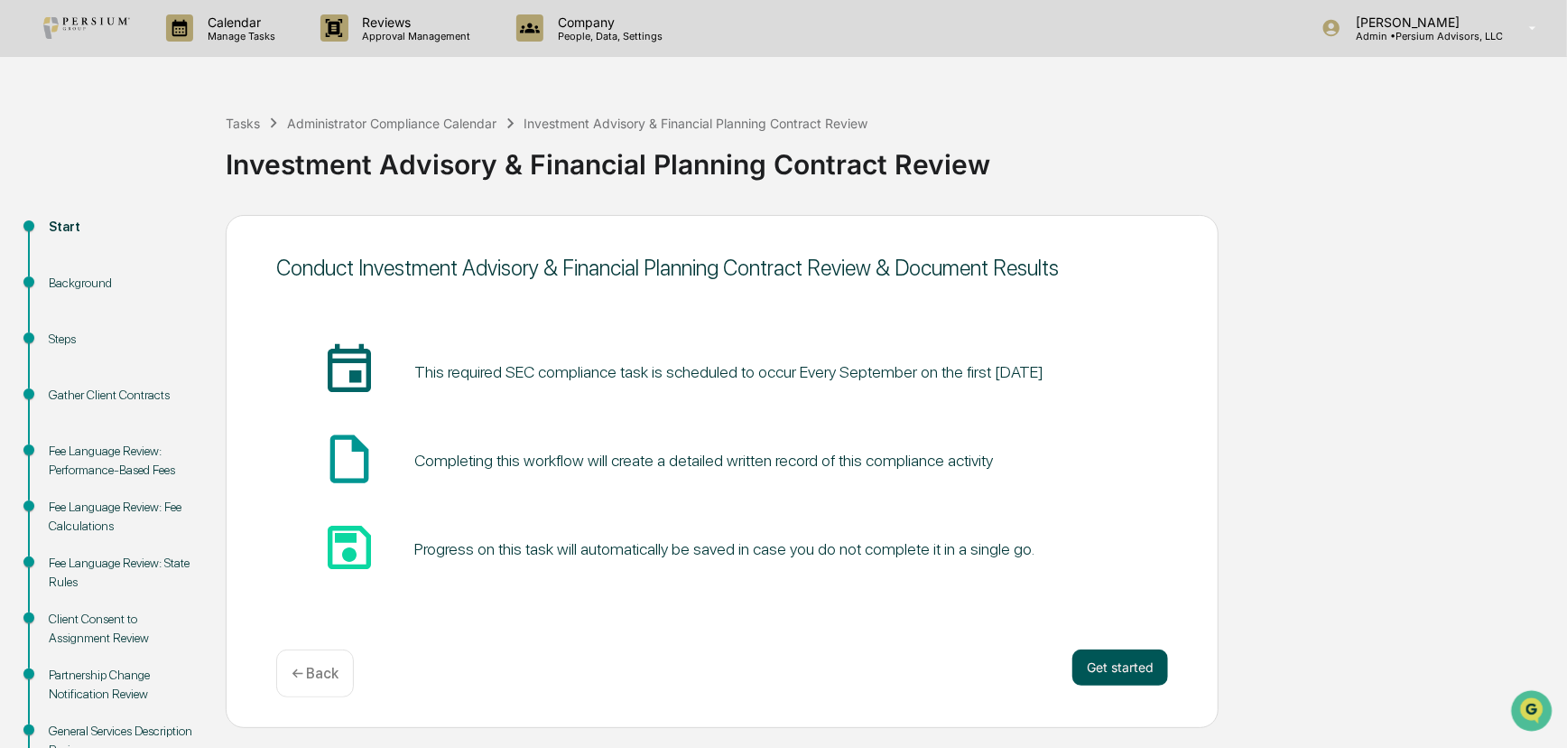
click at [1120, 673] on button "Get started" at bounding box center [1121, 667] width 96 height 36
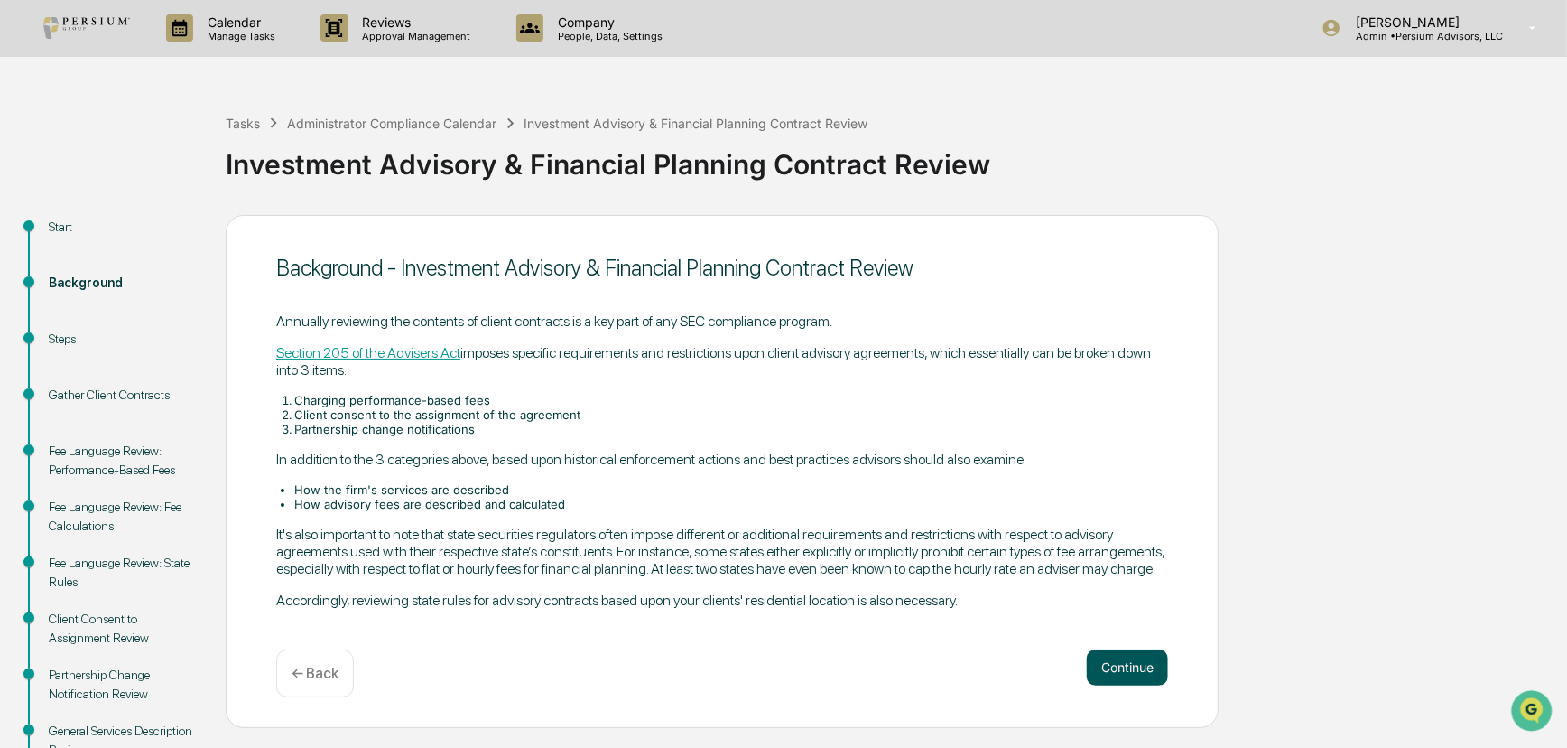
click at [1129, 673] on button "Continue" at bounding box center [1127, 667] width 81 height 36
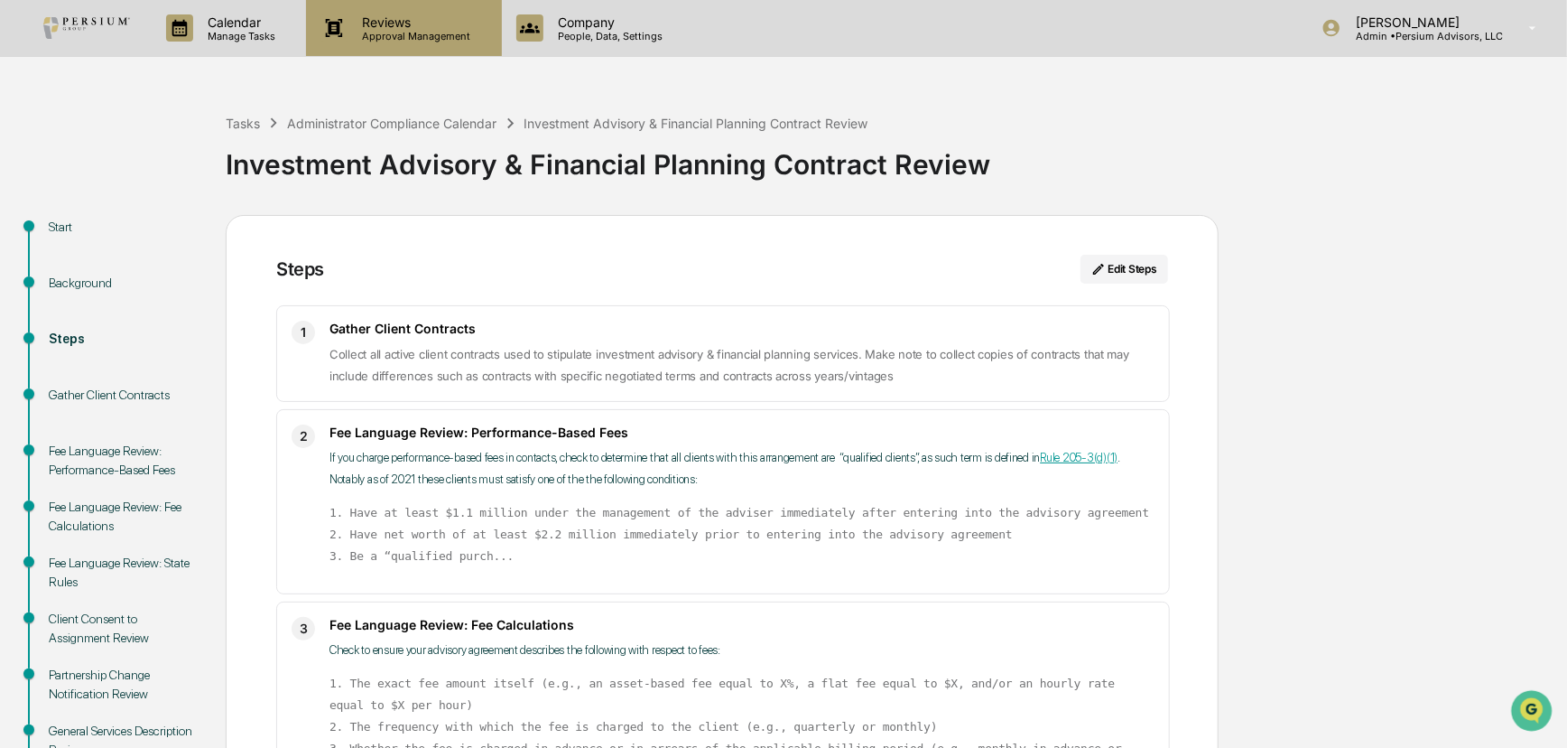
click at [397, 12] on div "Reviews Approval Management" at bounding box center [403, 28] width 195 height 56
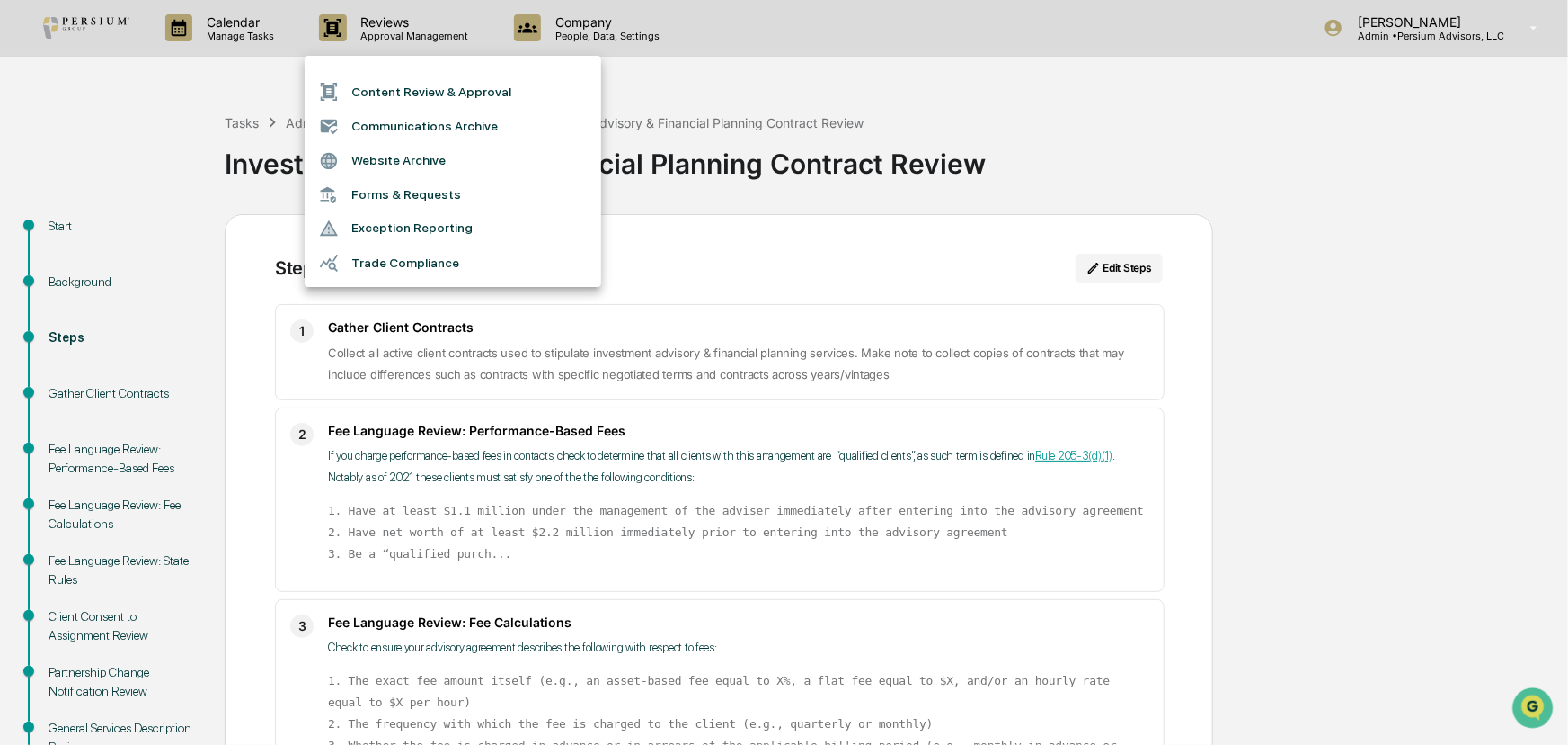
click at [401, 261] on li "Trade Compliance" at bounding box center [453, 262] width 297 height 34
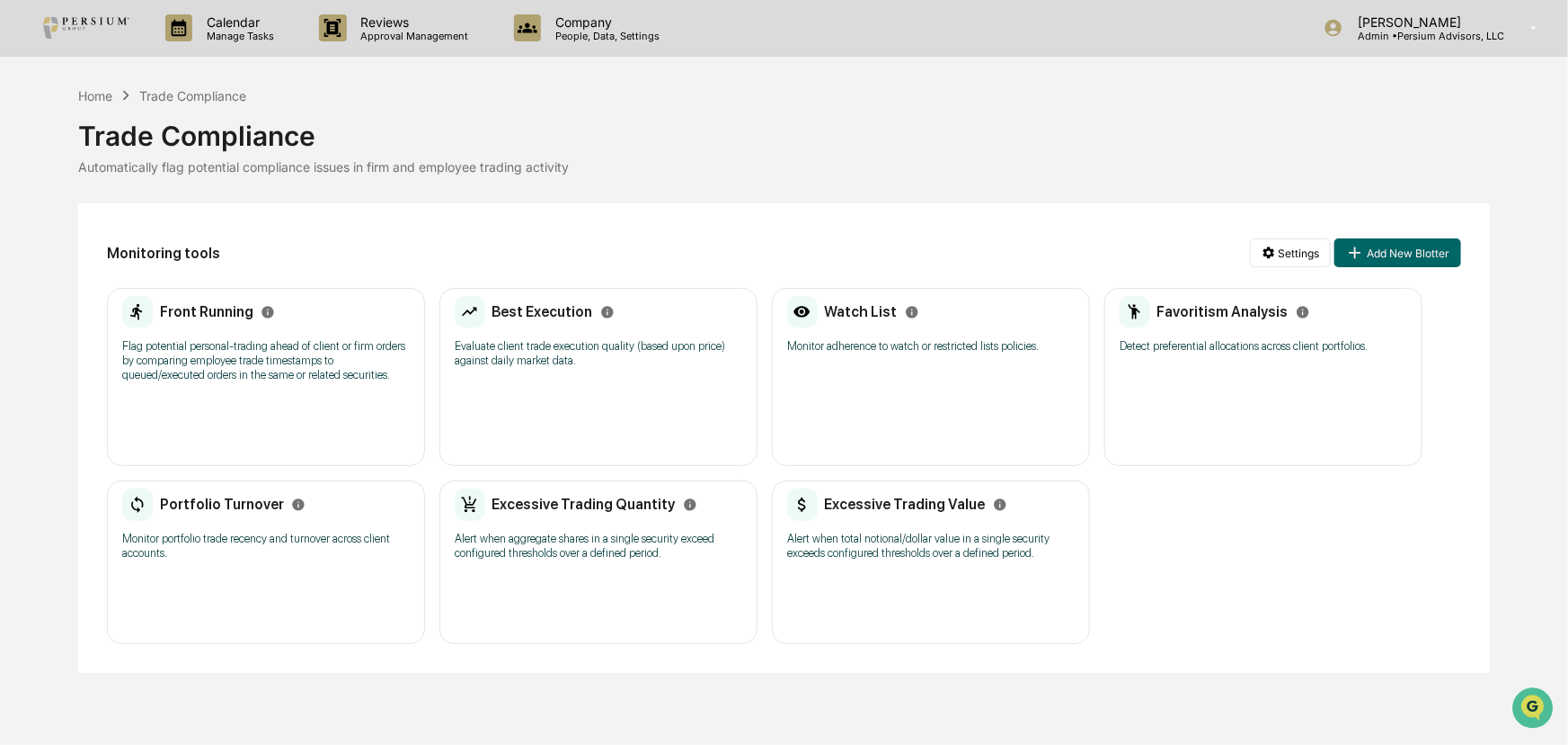
click at [202, 313] on h2 "Front Running" at bounding box center [207, 311] width 94 height 17
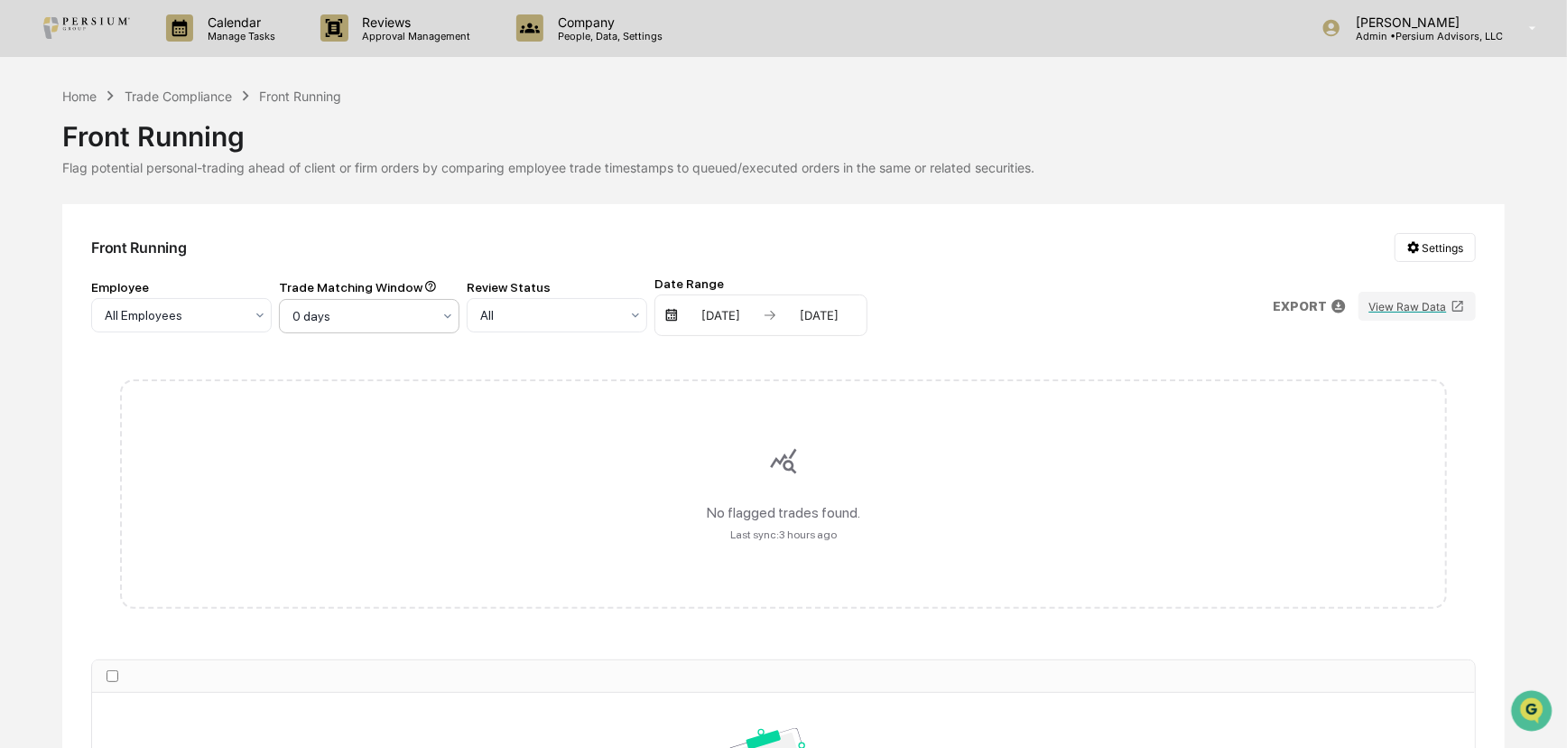
click at [244, 310] on div at bounding box center [174, 315] width 139 height 18
click at [345, 379] on div "3 days" at bounding box center [369, 396] width 179 height 36
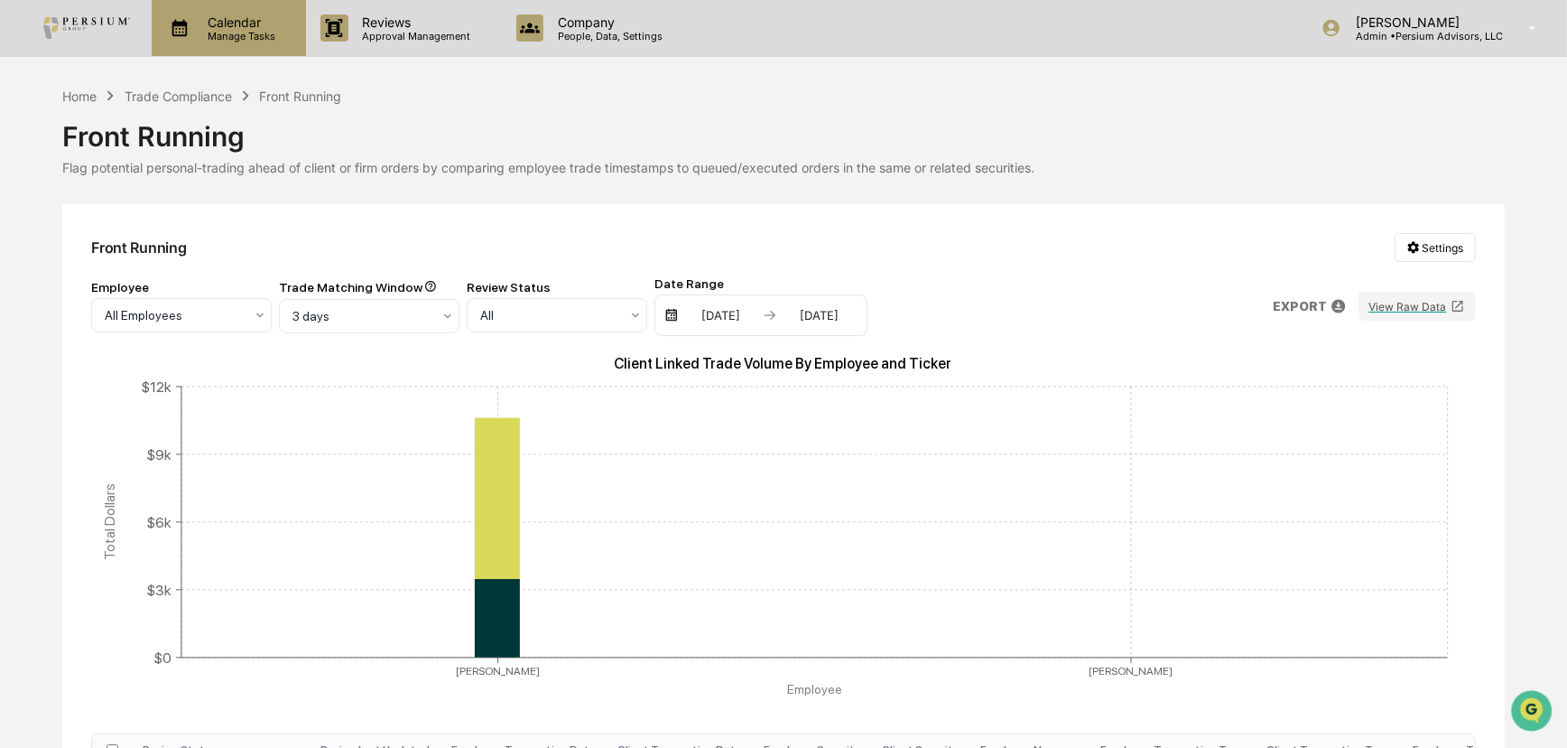
click at [239, 30] on p "Manage Tasks" at bounding box center [238, 36] width 91 height 13
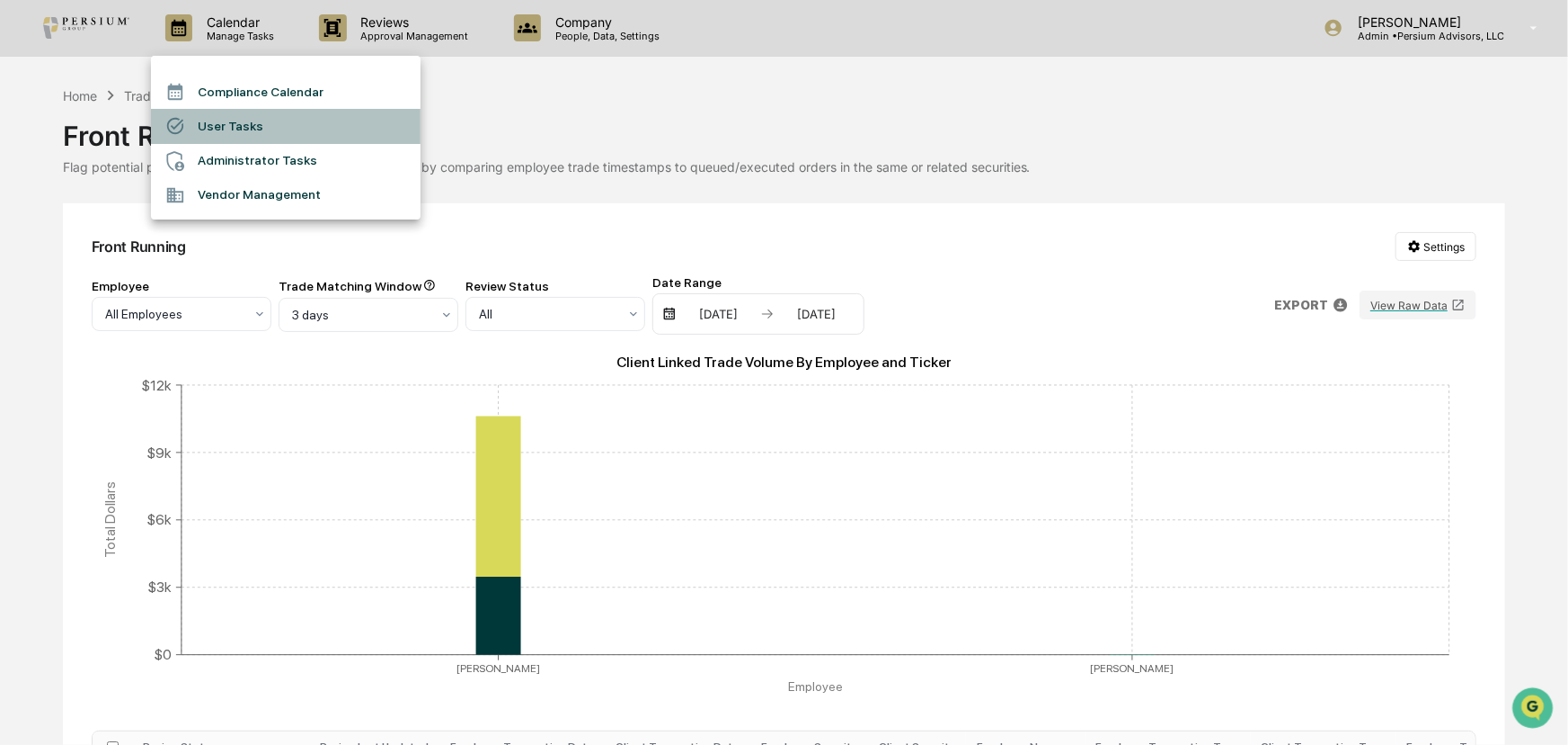
click at [244, 119] on li "User Tasks" at bounding box center [286, 125] width 270 height 34
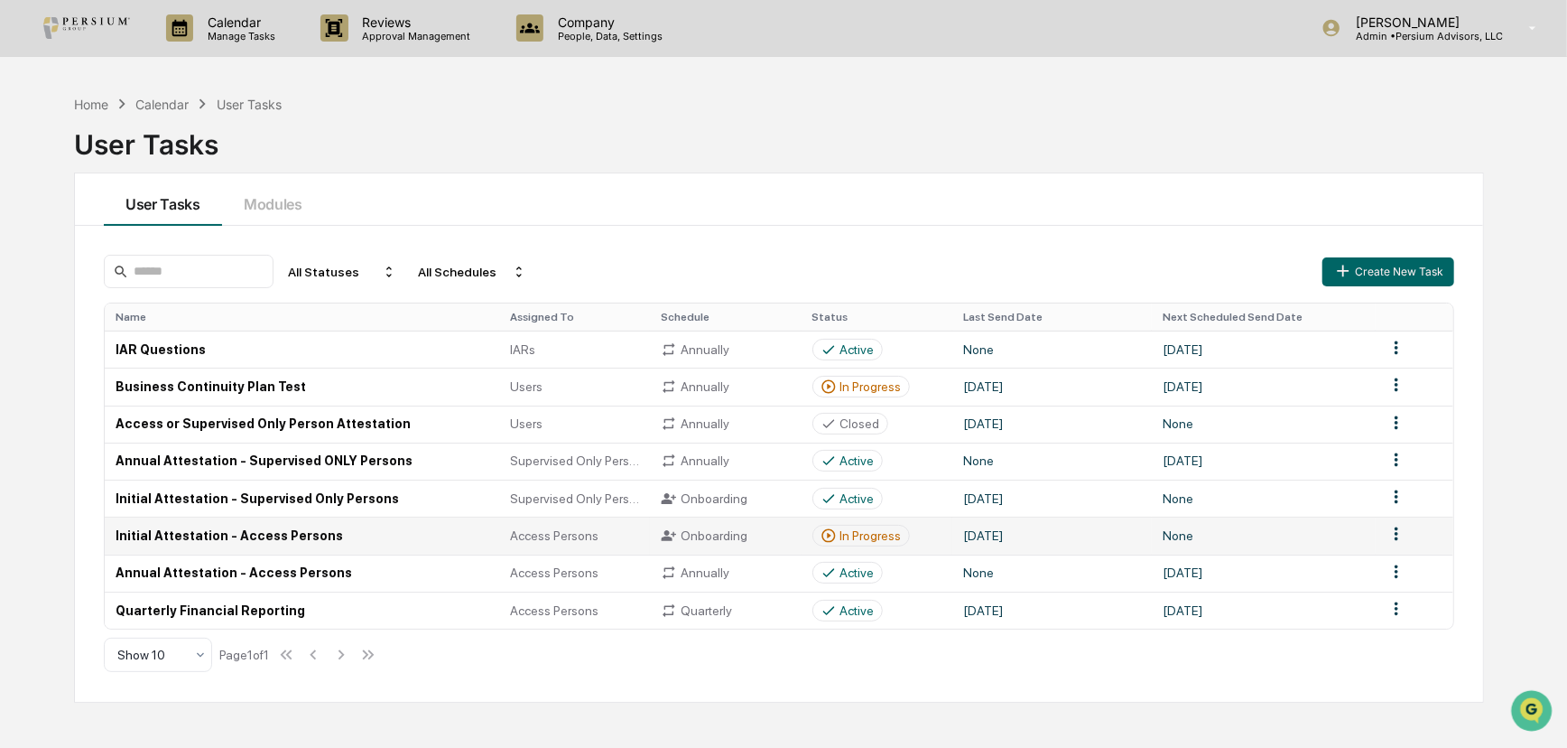
click at [878, 534] on div "In Progress" at bounding box center [871, 535] width 61 height 14
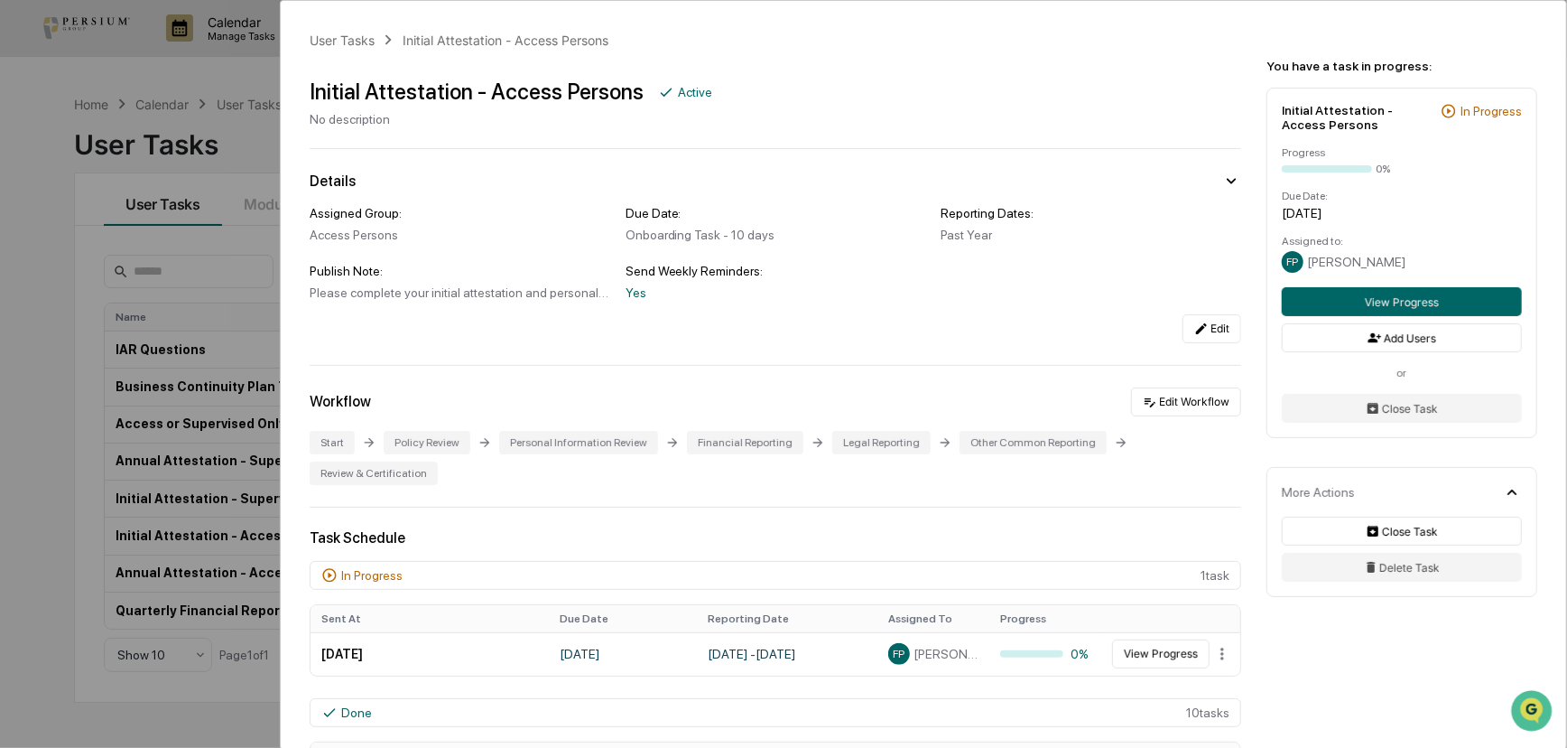
click at [66, 291] on div "User Tasks Initial Attestation - Access Persons Initial Attestation - Access Pe…" at bounding box center [783, 374] width 1567 height 748
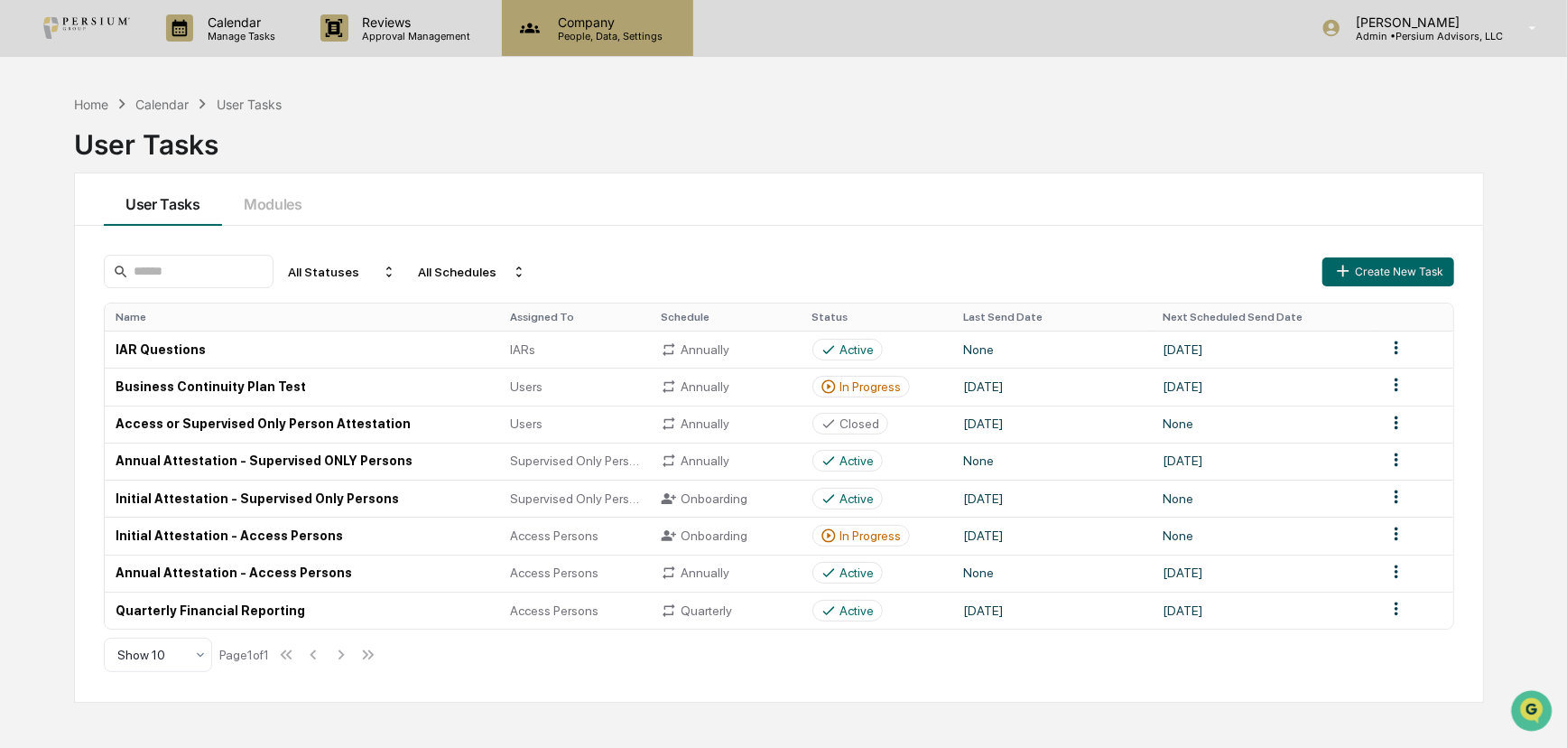
click at [603, 30] on p "People, Data, Settings" at bounding box center [608, 36] width 128 height 13
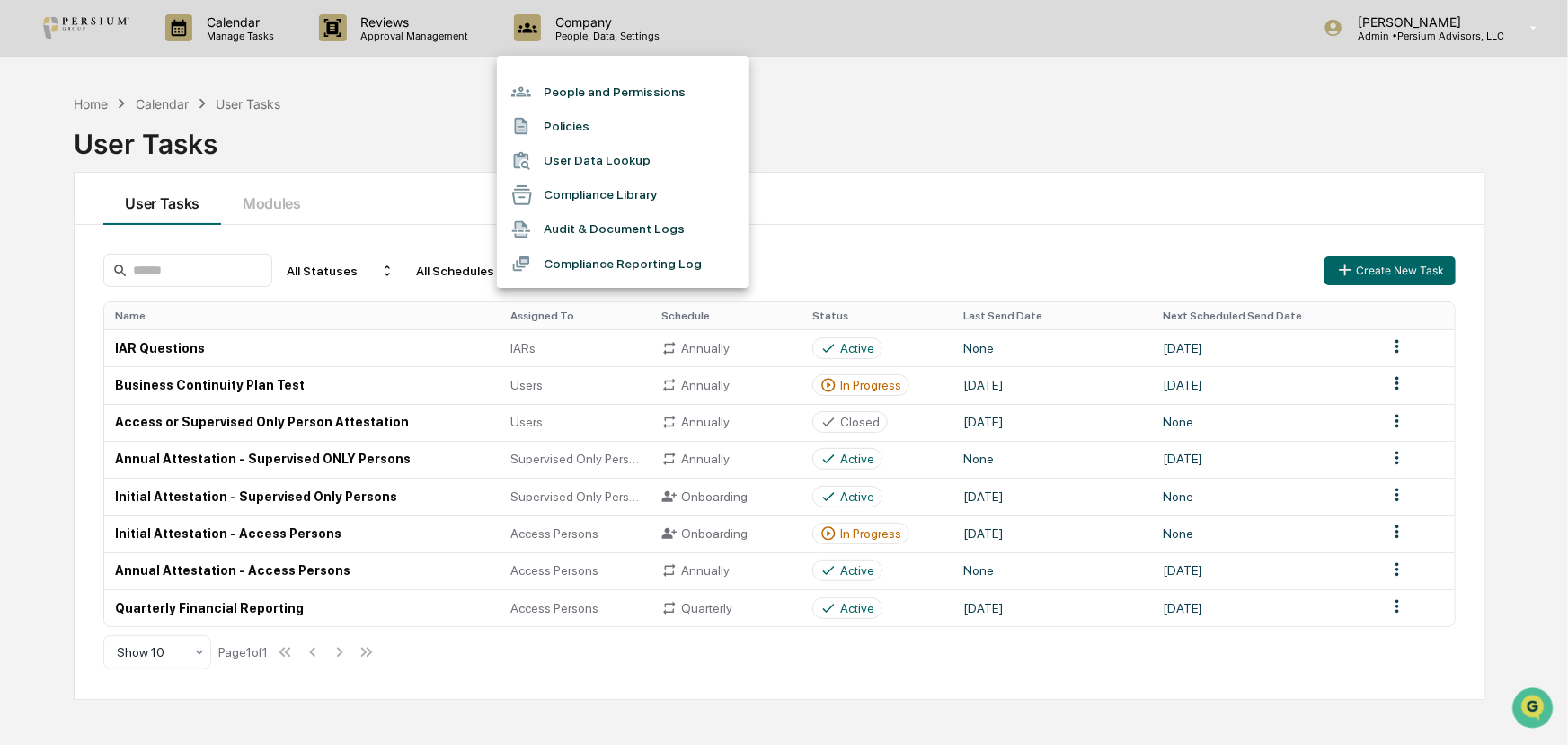
click at [613, 227] on li "Audit & Document Logs" at bounding box center [622, 229] width 252 height 34
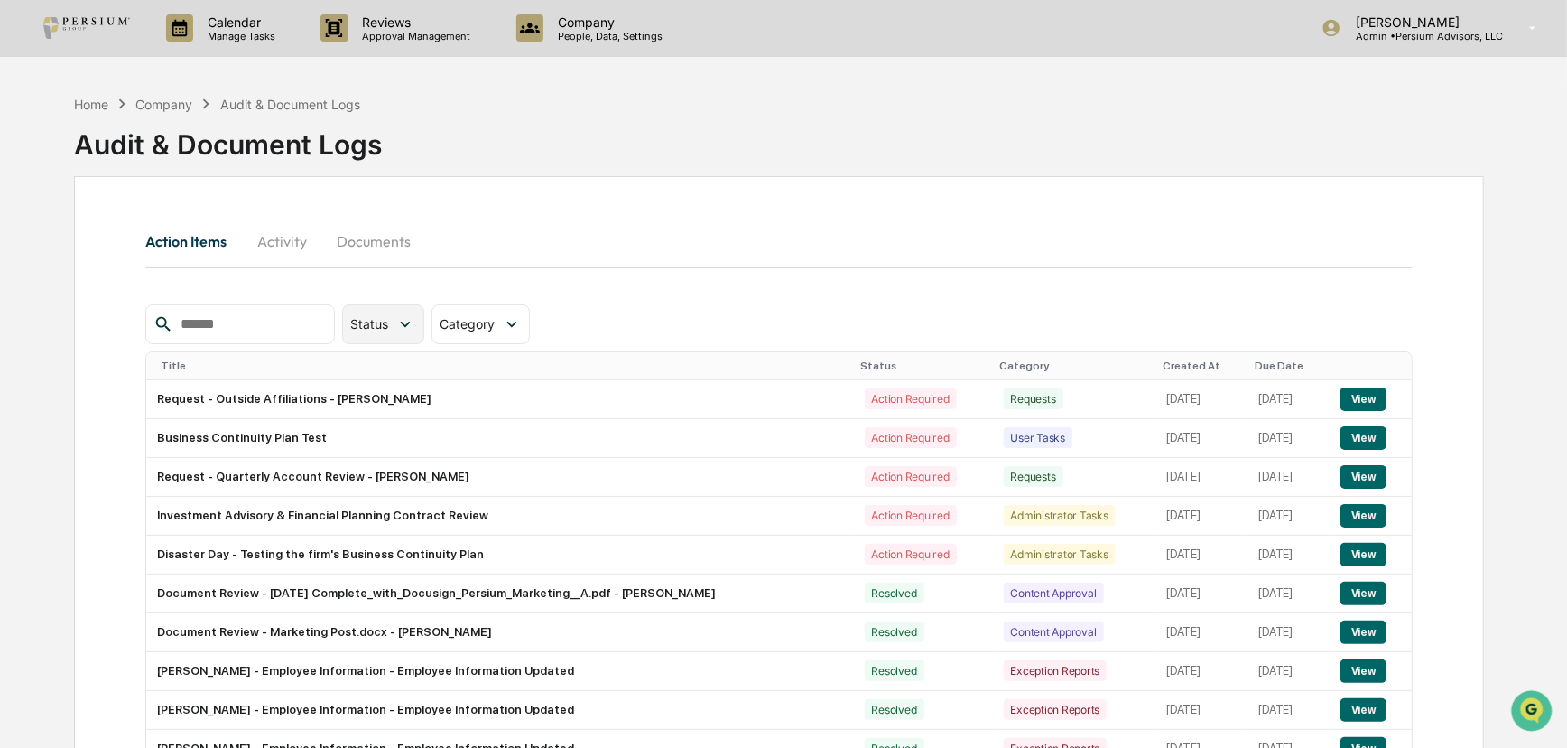
click at [388, 317] on span "Status" at bounding box center [369, 323] width 38 height 15
click at [530, 311] on div "Category" at bounding box center [481, 324] width 98 height 40
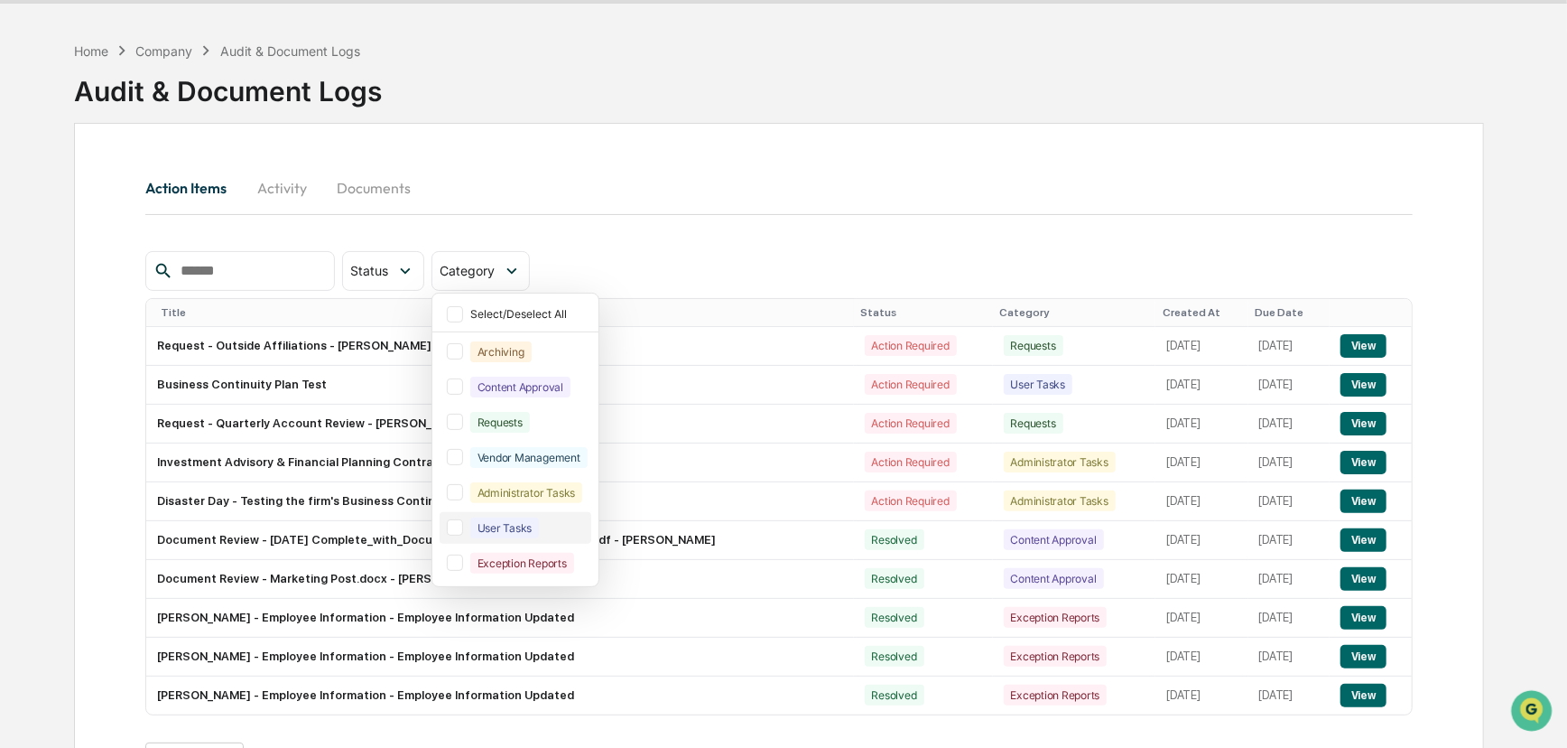
scroll to position [81, 0]
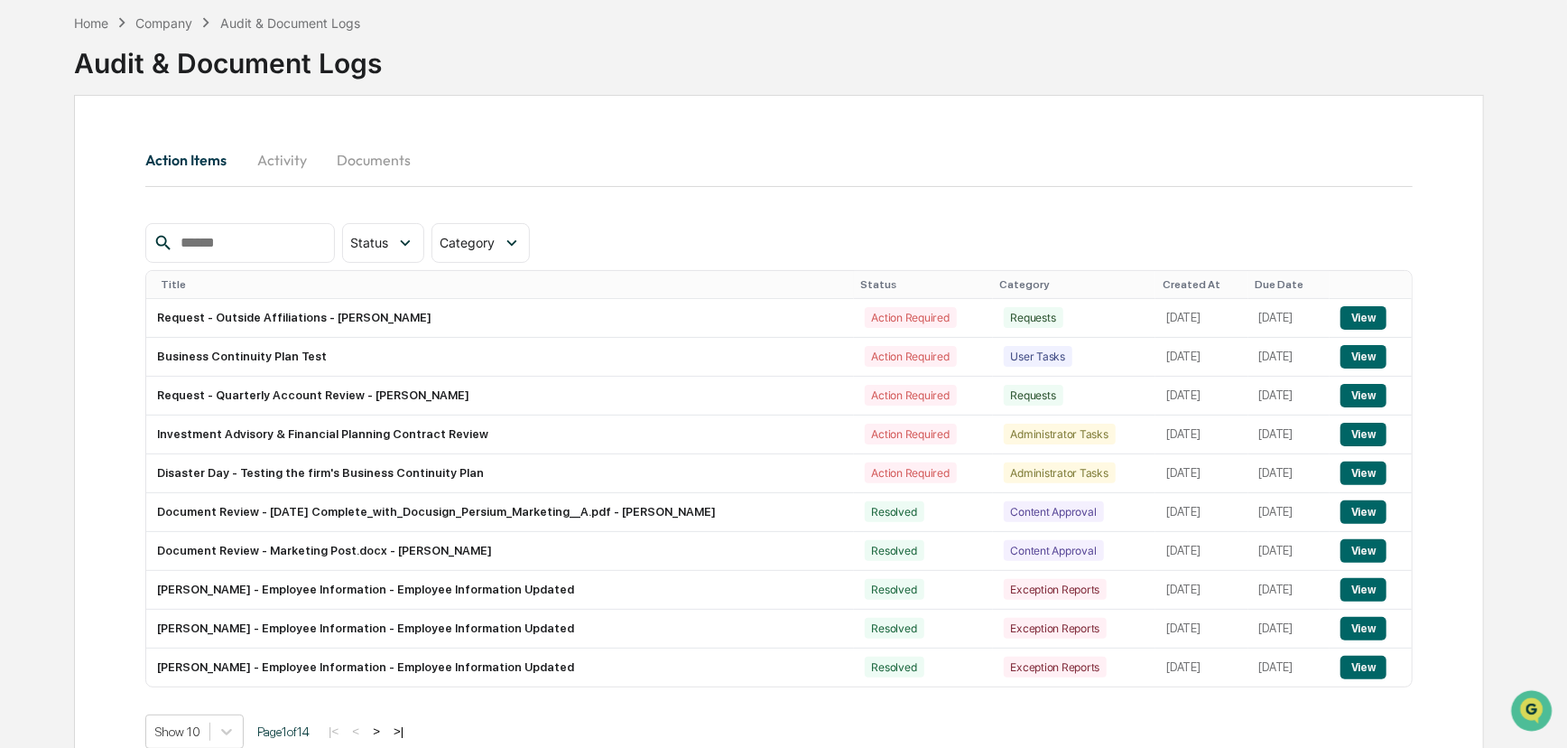
click at [432, 151] on div "Action Items Activity Documents" at bounding box center [779, 159] width 1268 height 43
click at [293, 153] on button "Activity" at bounding box center [281, 159] width 81 height 43
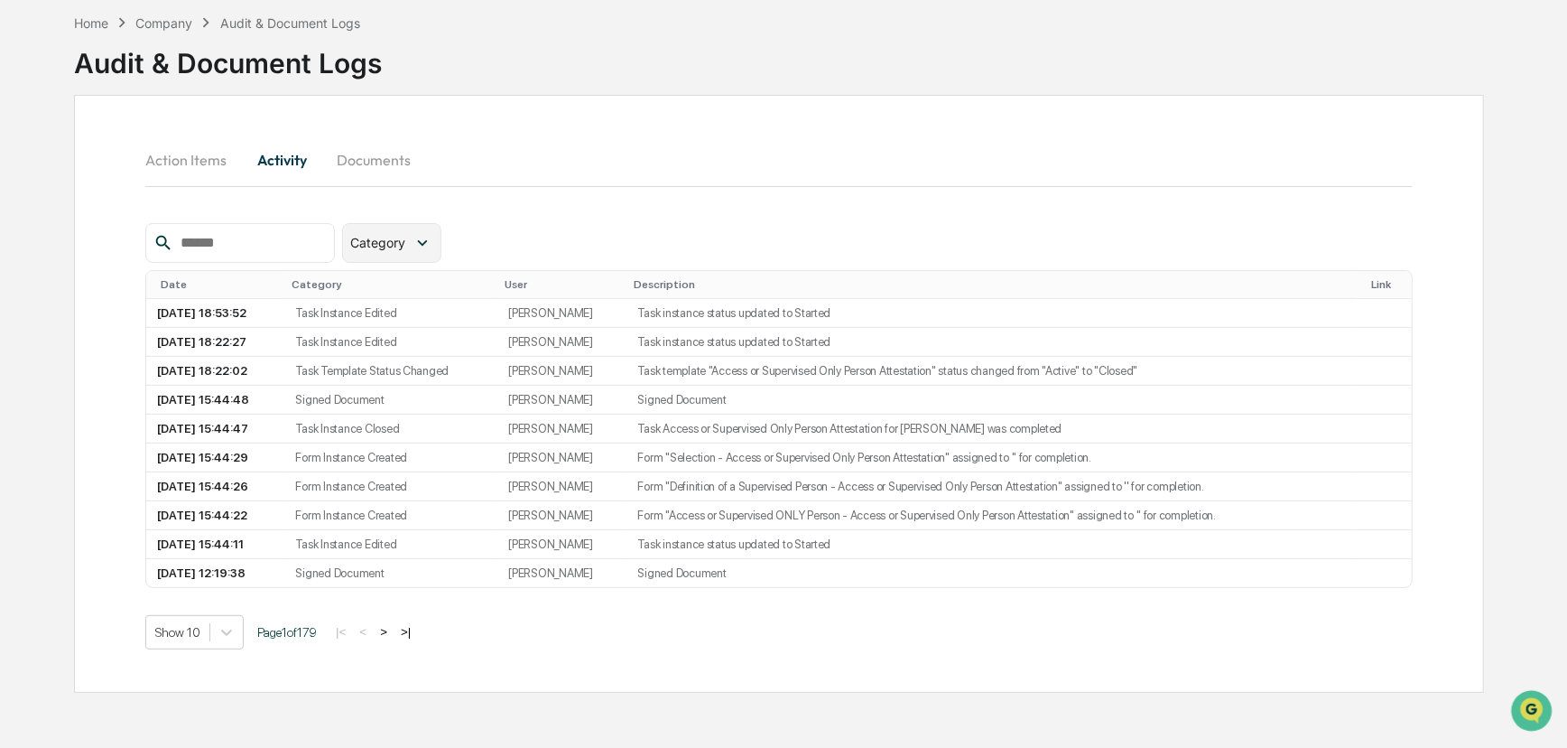
click at [441, 252] on div "Category" at bounding box center [391, 243] width 98 height 40
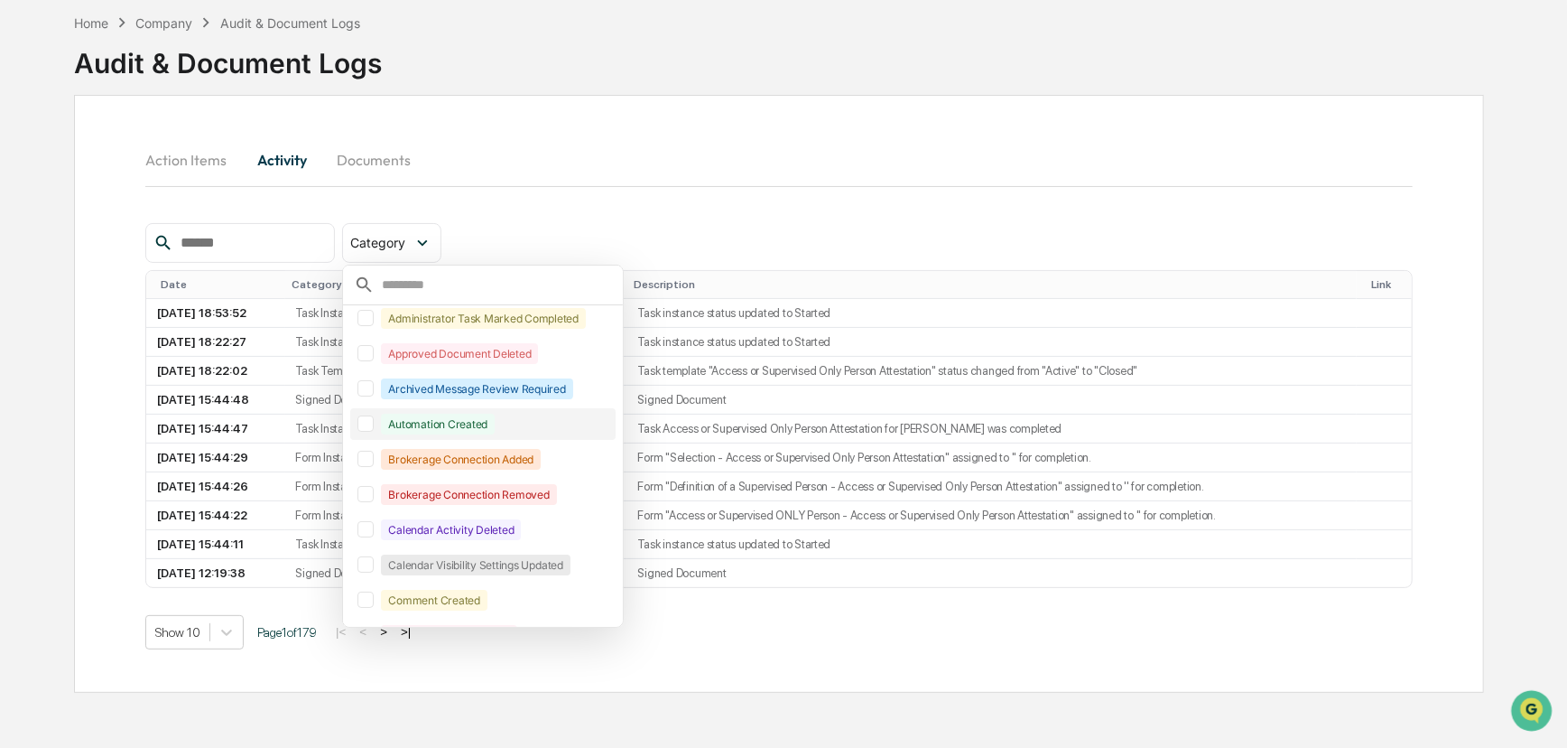
scroll to position [123, 0]
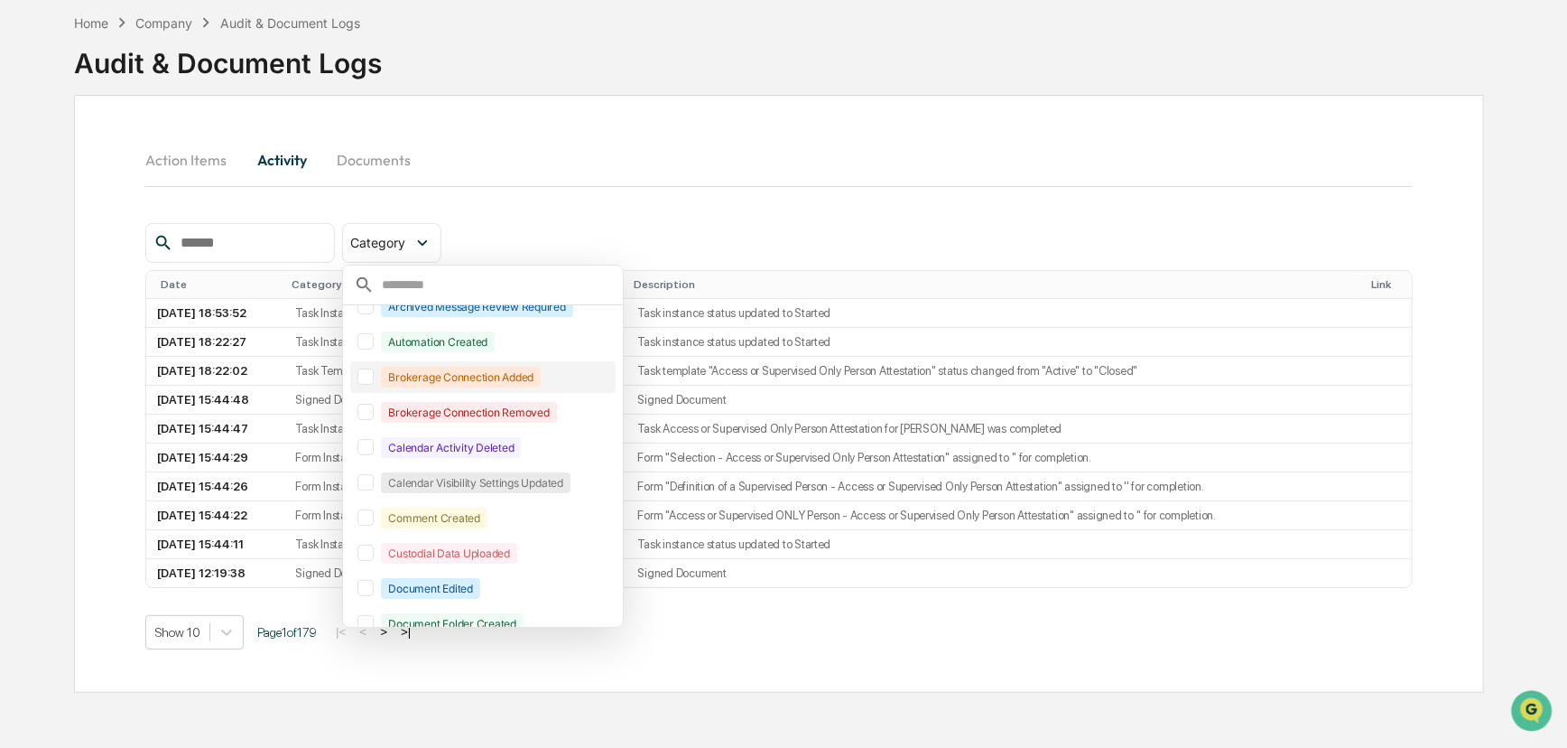
click at [374, 376] on div at bounding box center [366, 376] width 16 height 16
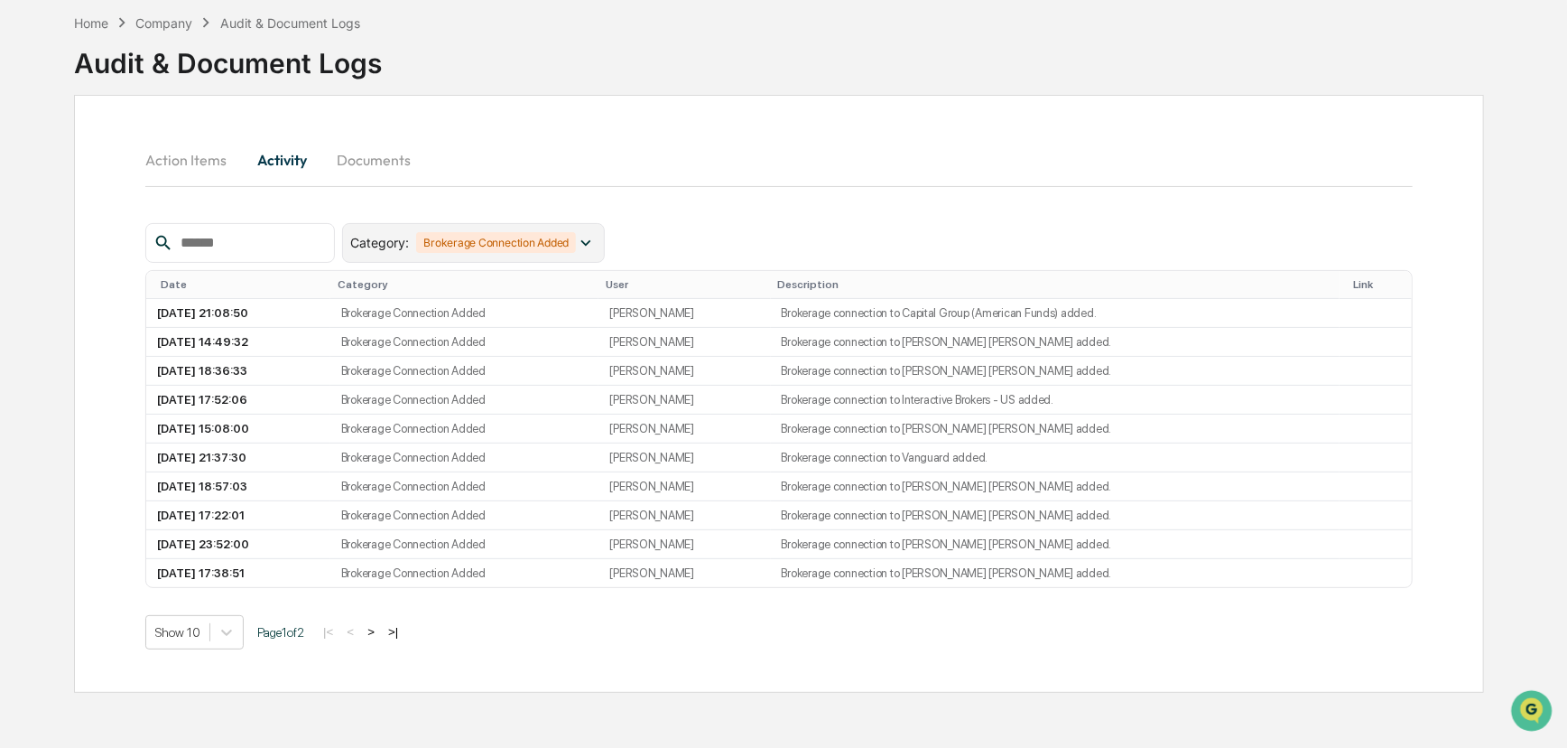
click at [484, 246] on div "Brokerage Connection Added" at bounding box center [496, 242] width 160 height 21
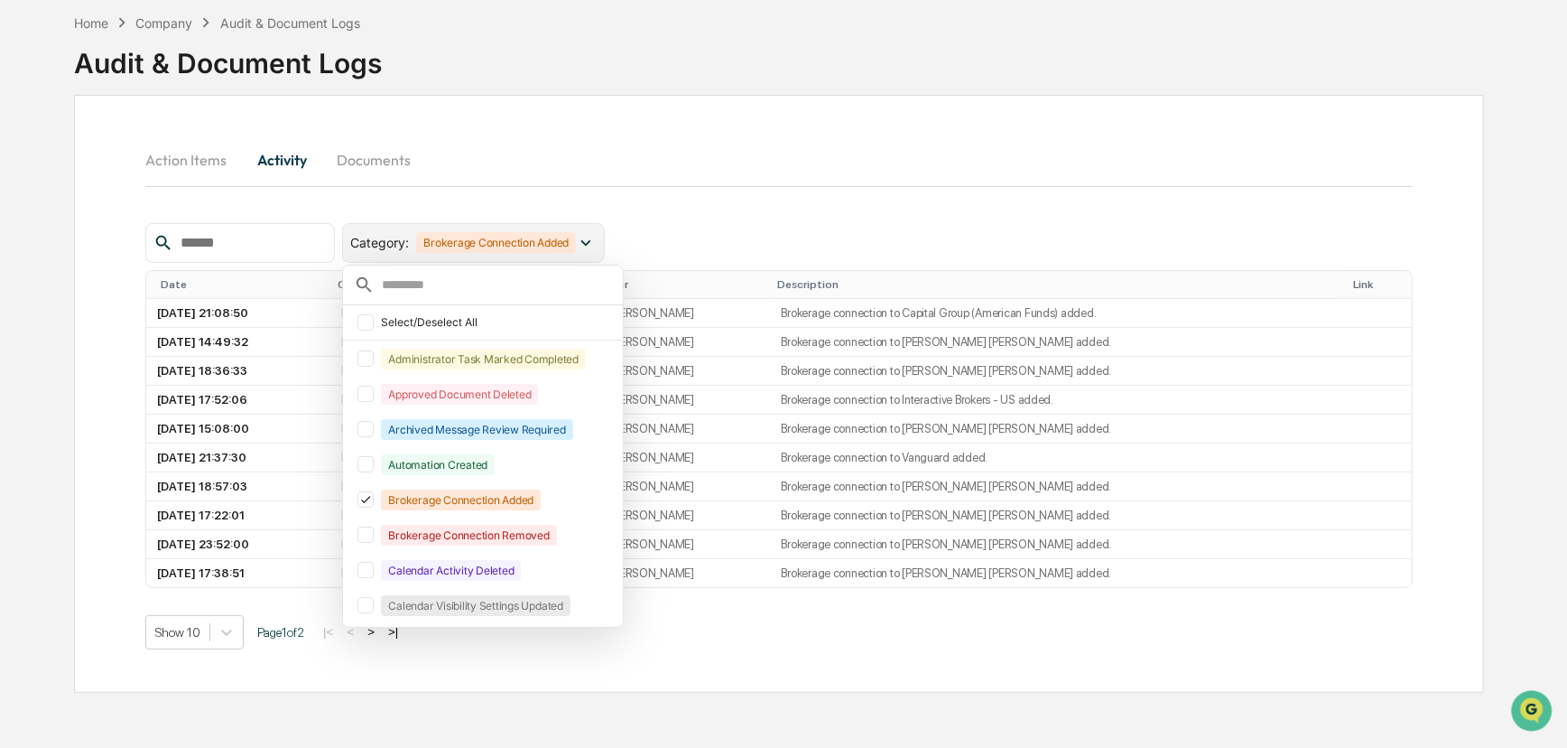
scroll to position [41, 0]
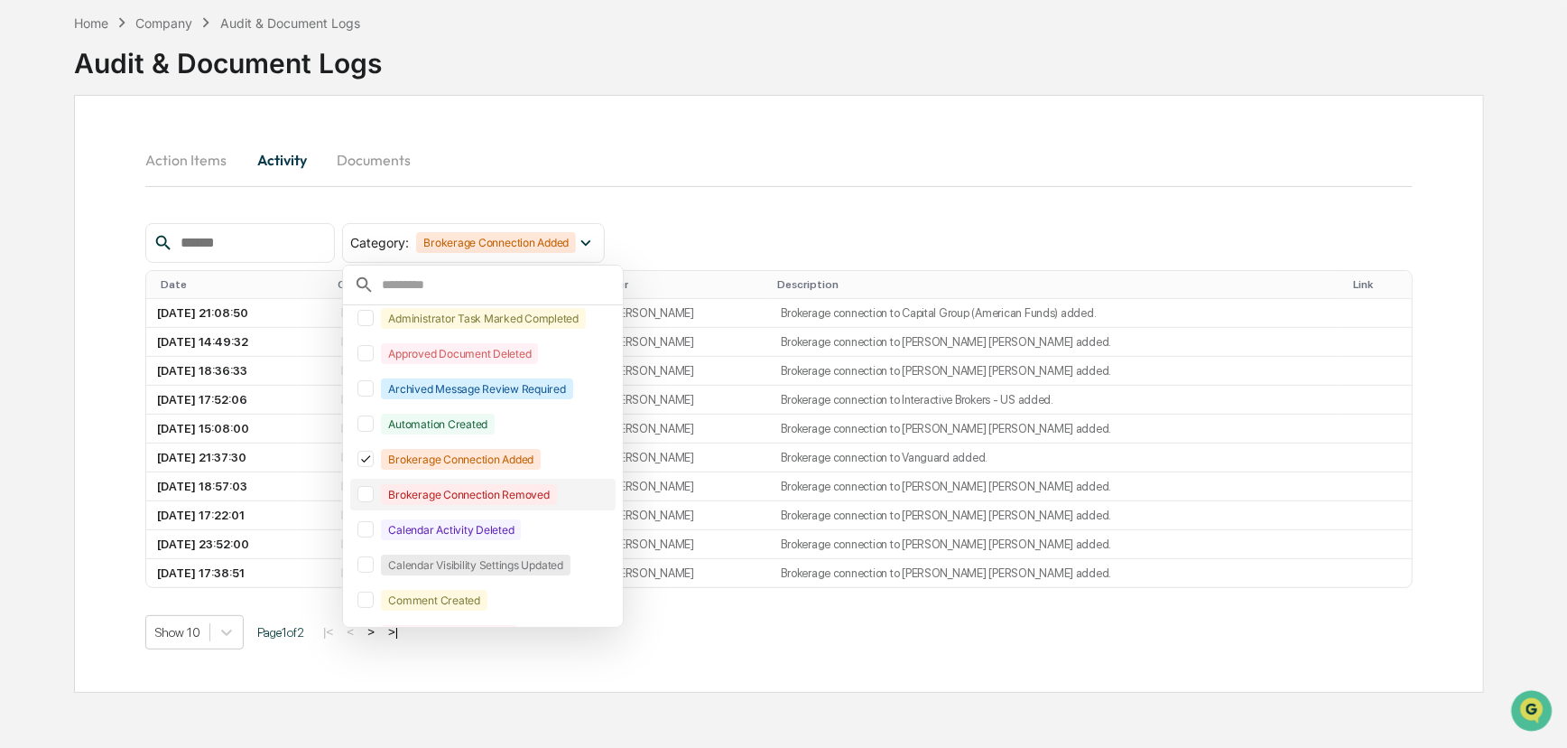
click at [374, 491] on div at bounding box center [366, 494] width 16 height 16
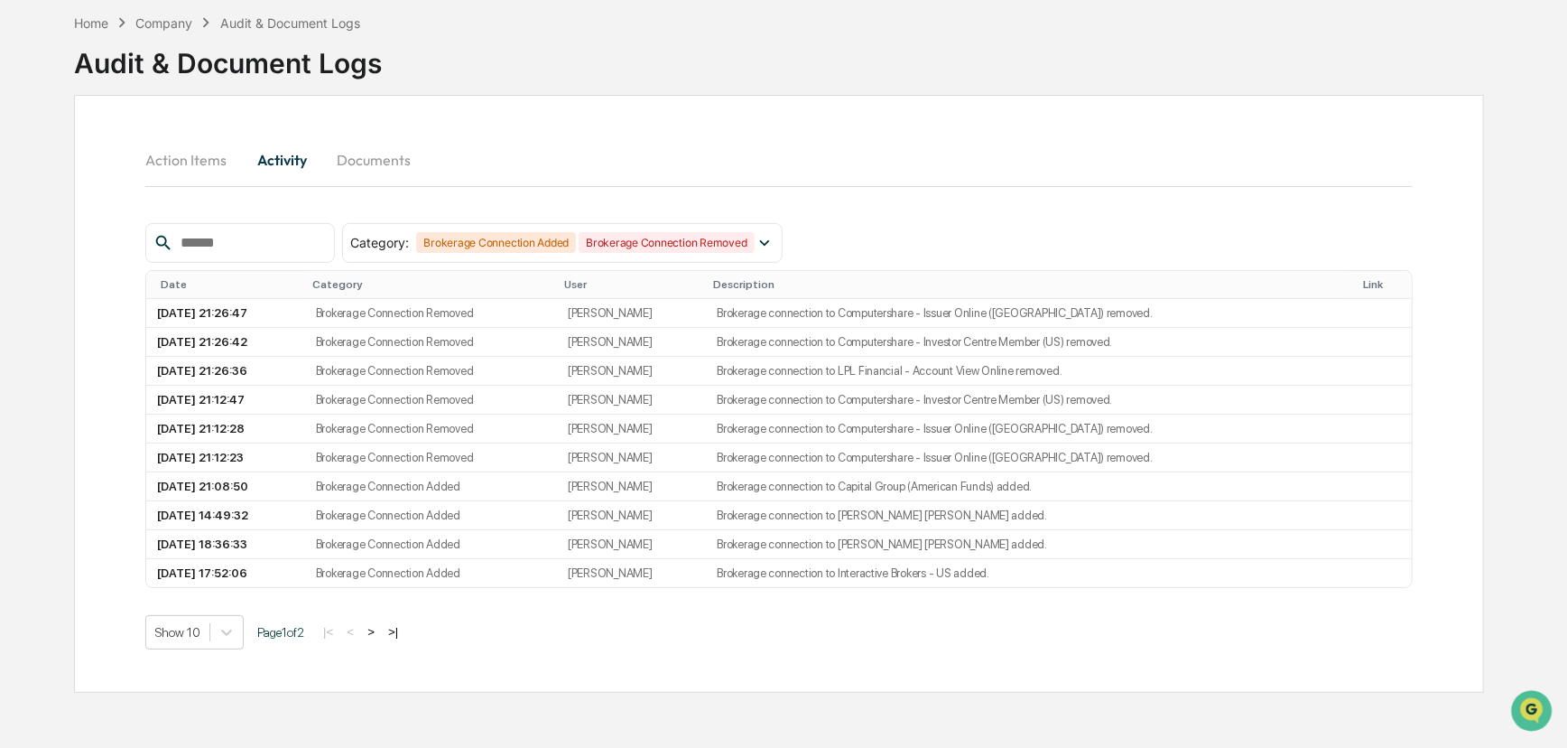
click at [376, 639] on button ">" at bounding box center [371, 631] width 18 height 15
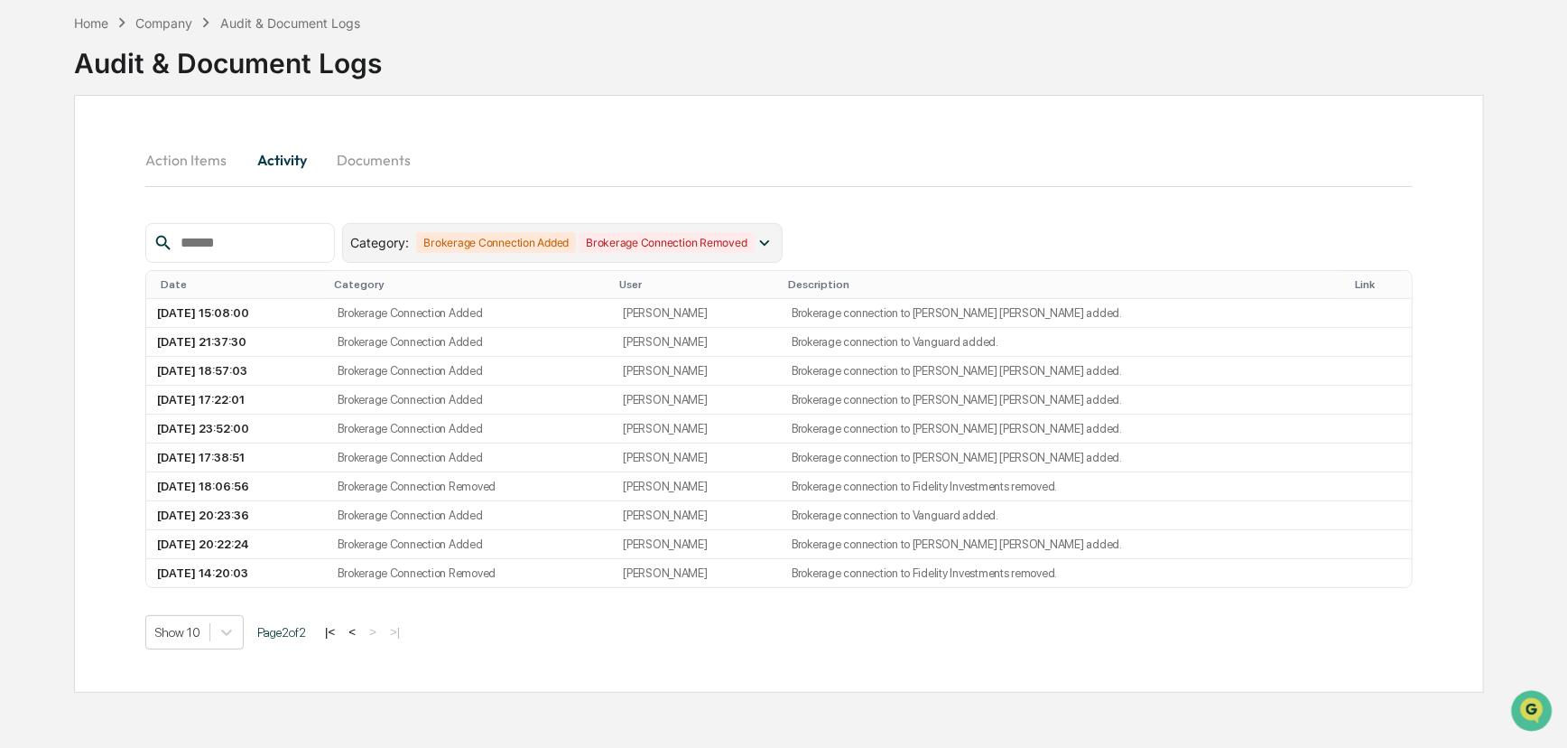
click at [732, 237] on div "Brokerage Connection Removed" at bounding box center [666, 242] width 175 height 21
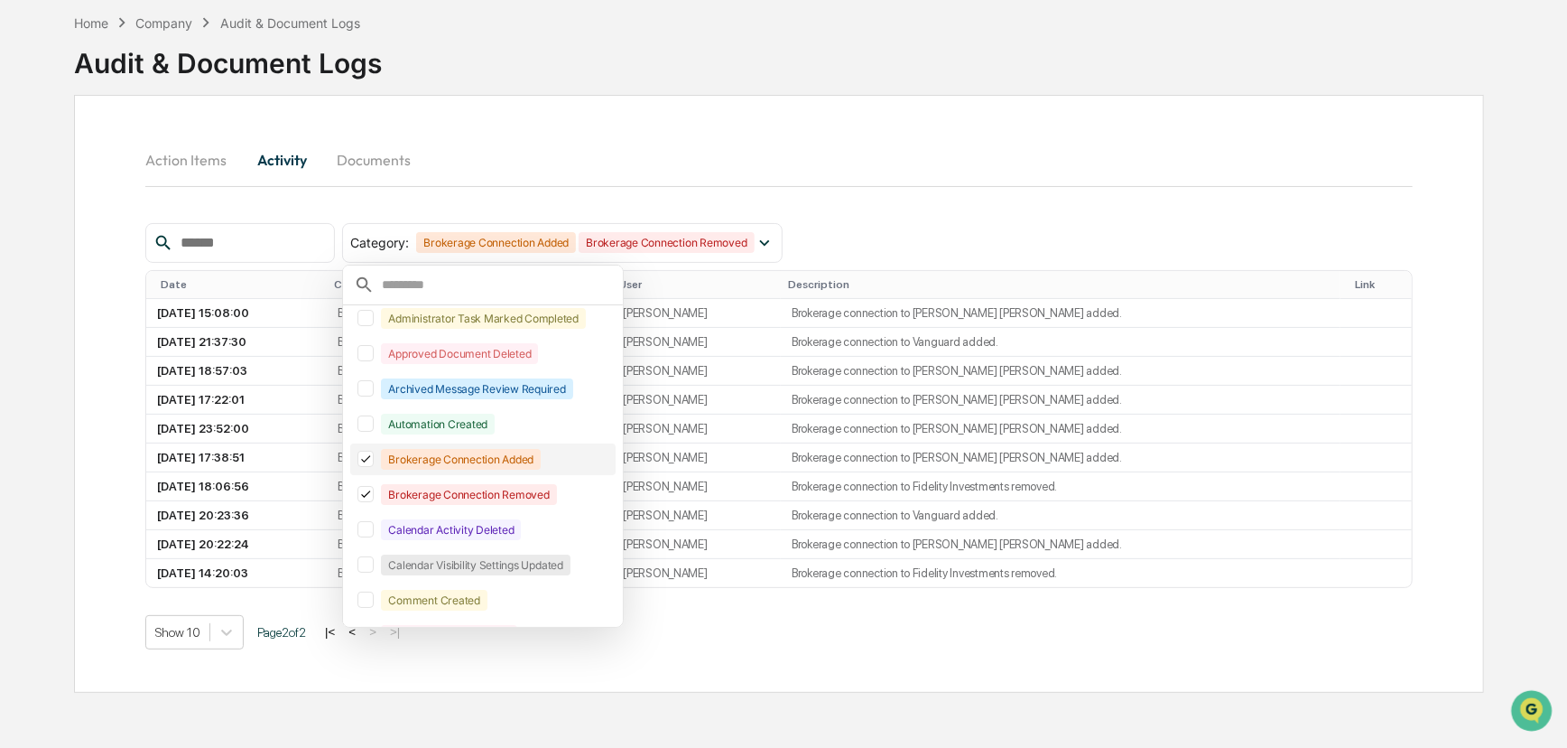
click at [376, 453] on icon at bounding box center [366, 458] width 20 height 13
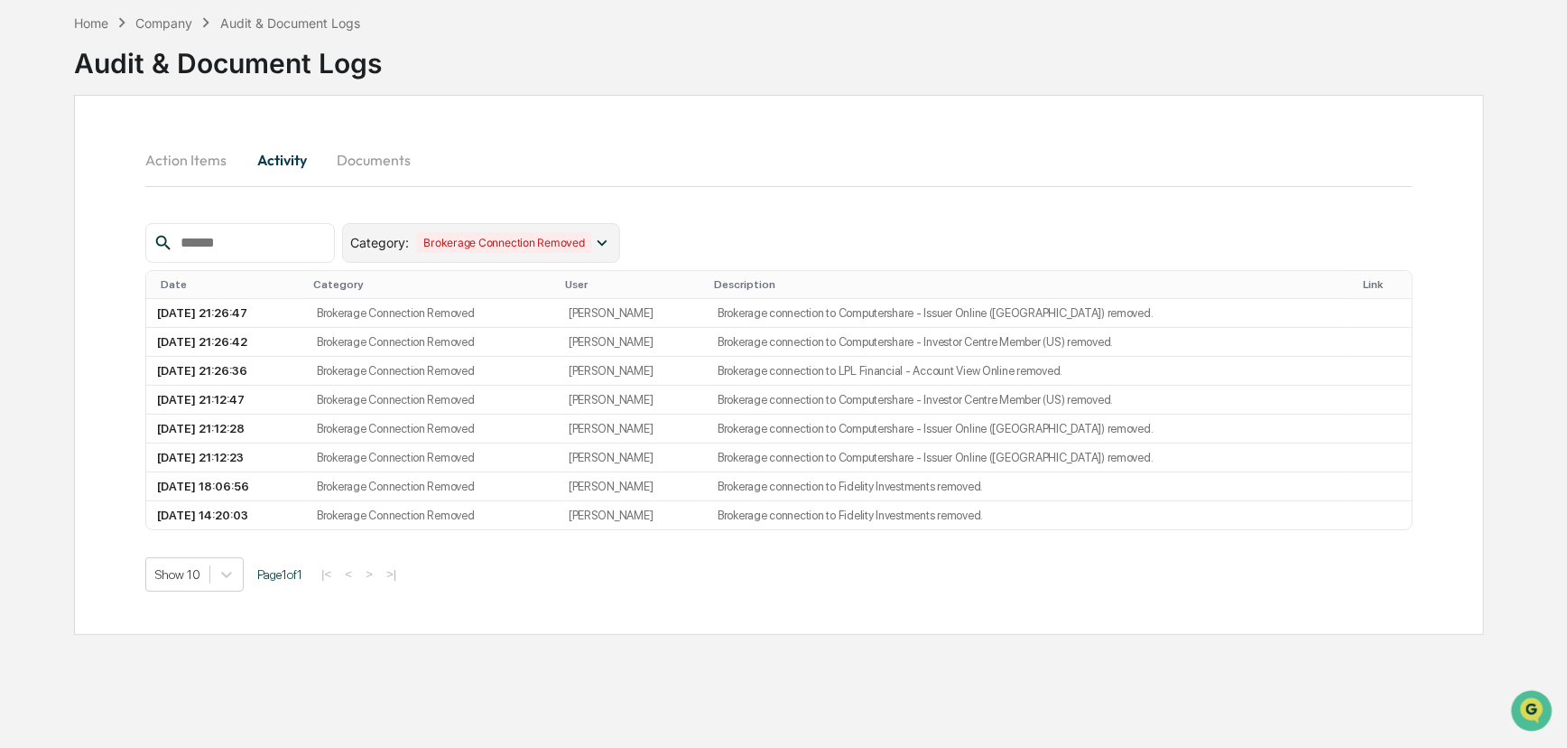
click at [612, 237] on icon at bounding box center [602, 243] width 20 height 20
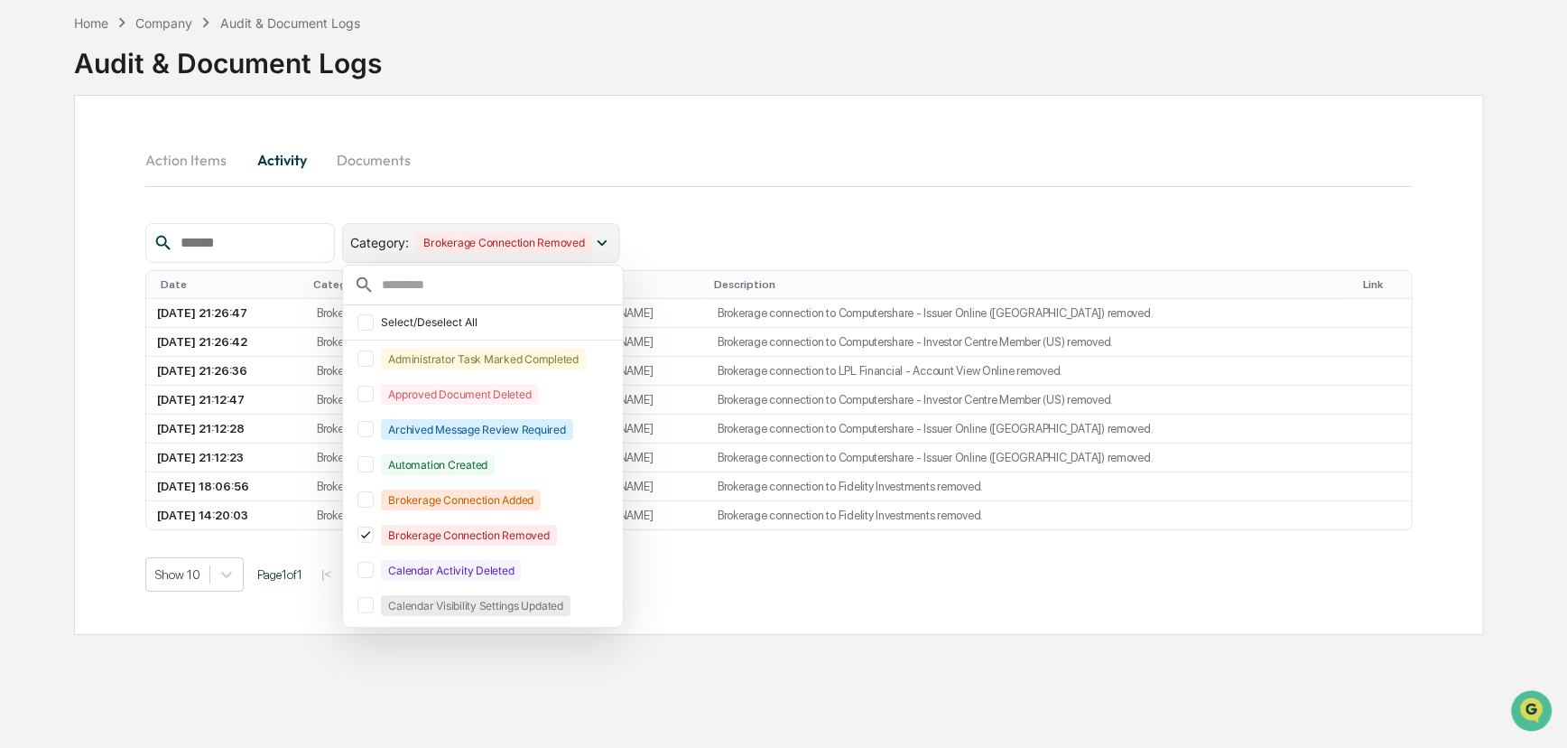
scroll to position [41, 0]
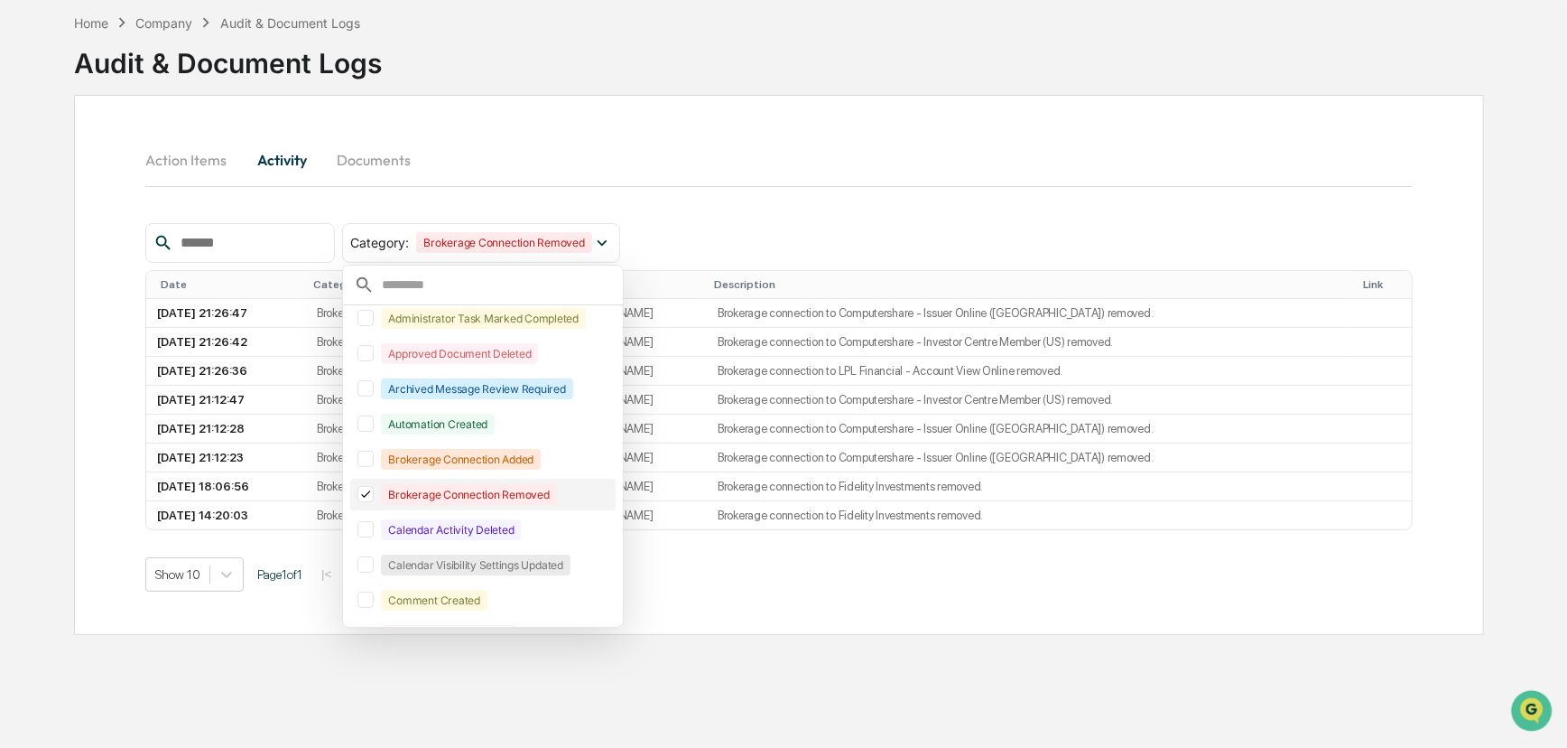
click at [376, 493] on icon at bounding box center [366, 494] width 20 height 13
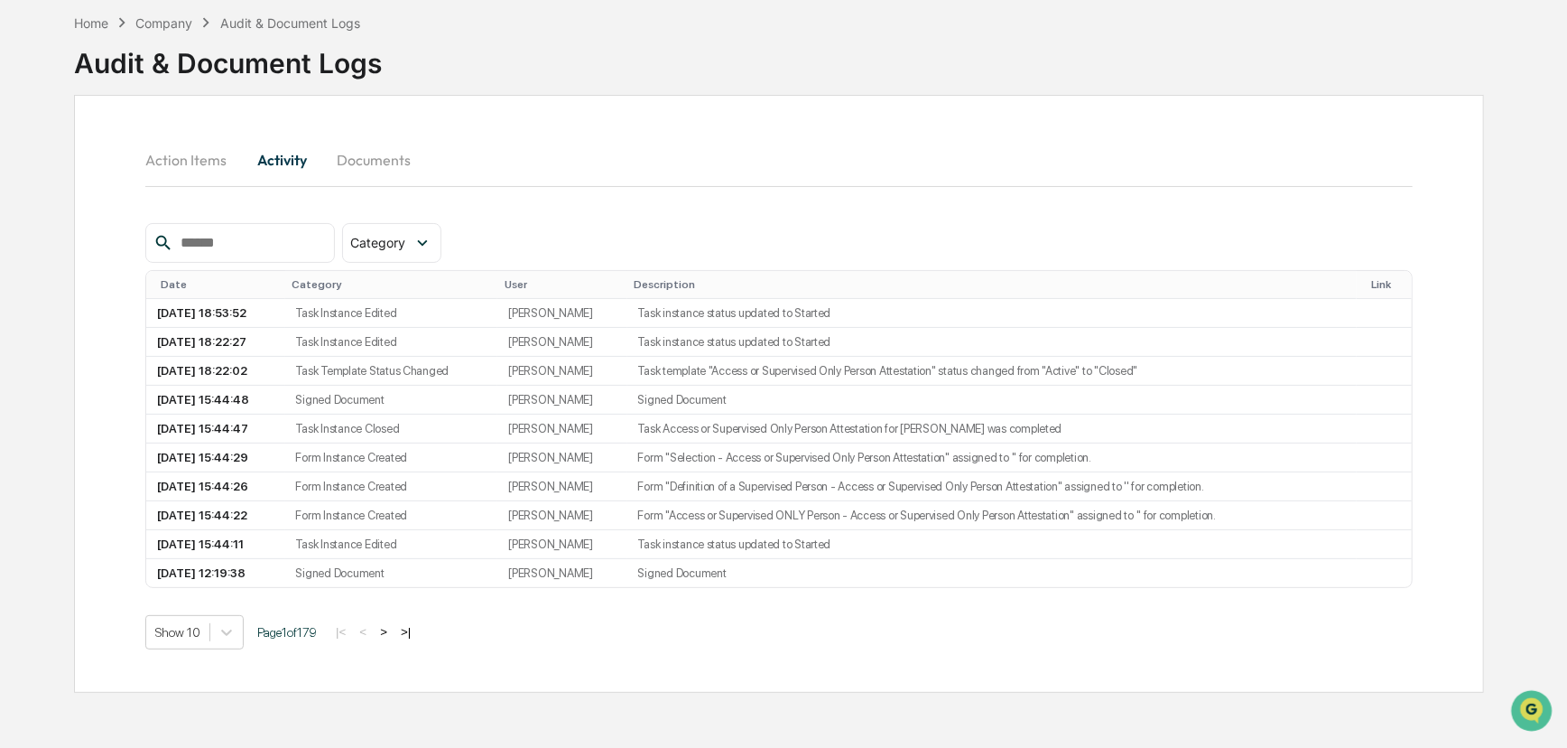
click at [477, 237] on div "Category Select/Deselect All Administrator Task Marked Completed Approved Docum…" at bounding box center [779, 243] width 1268 height 40
click at [441, 238] on div "Category" at bounding box center [391, 243] width 98 height 40
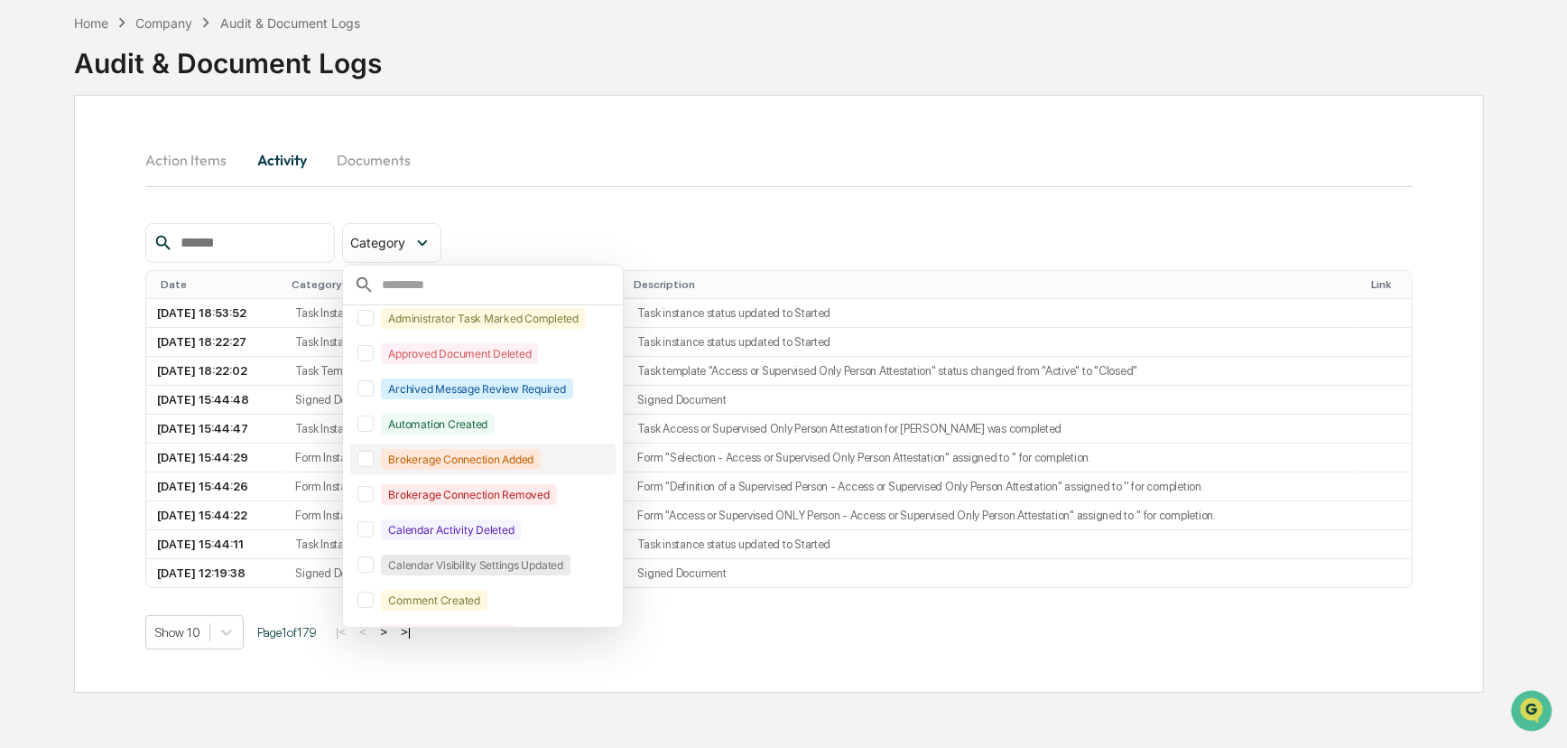
click at [374, 459] on div at bounding box center [366, 459] width 16 height 16
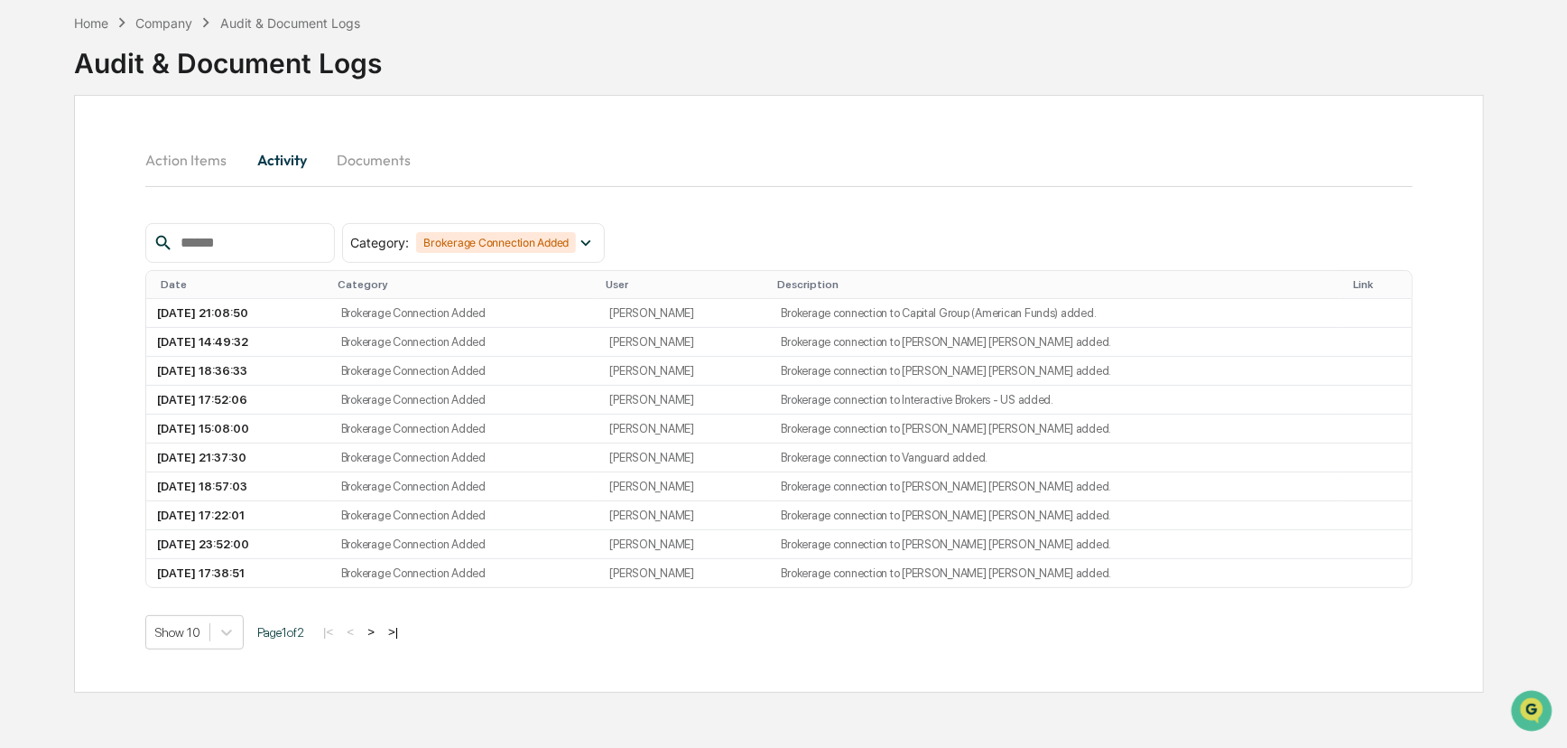
click at [738, 172] on div "Action Items Activity Documents" at bounding box center [779, 159] width 1268 height 43
click at [379, 635] on button ">" at bounding box center [371, 631] width 18 height 15
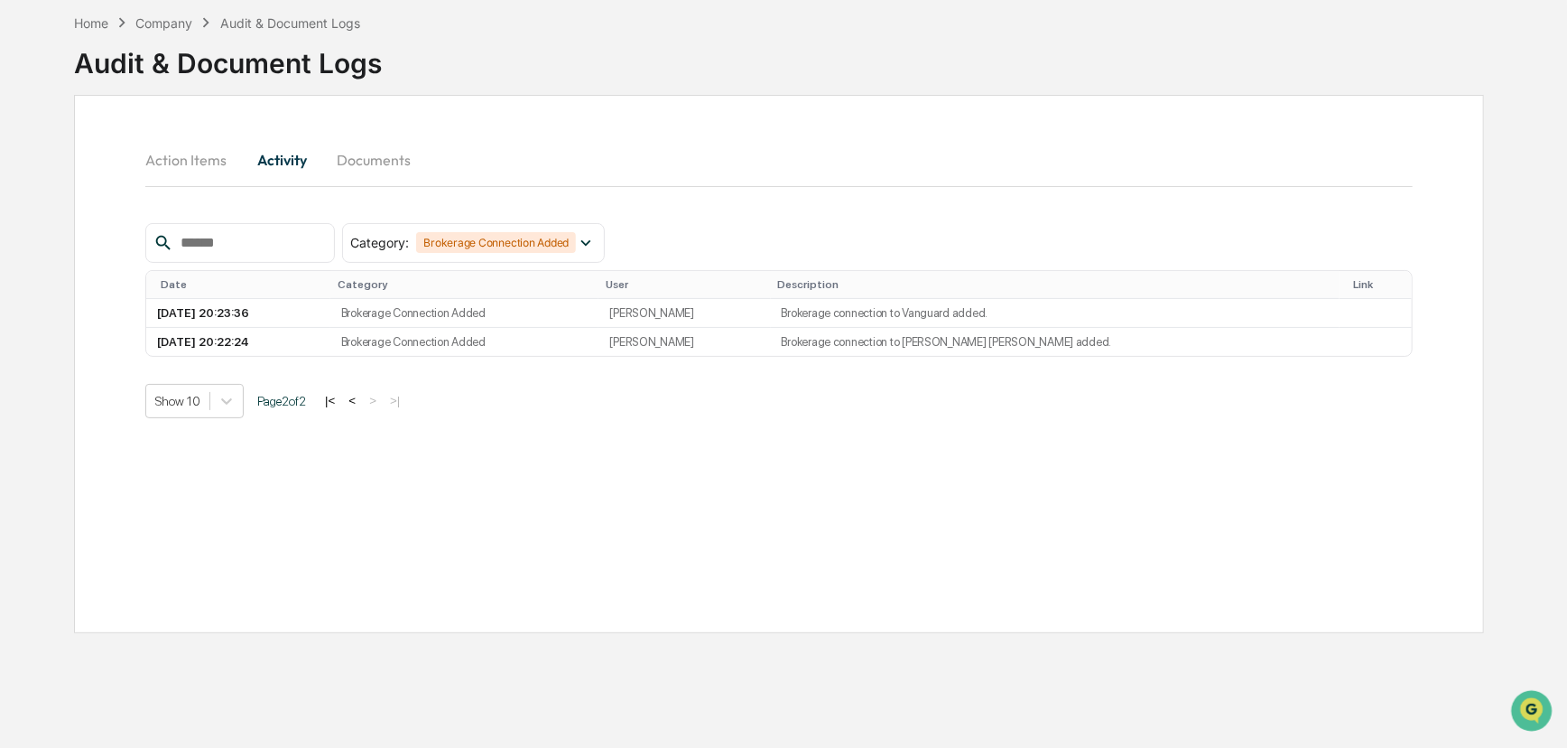
click at [361, 401] on button "<" at bounding box center [352, 400] width 18 height 15
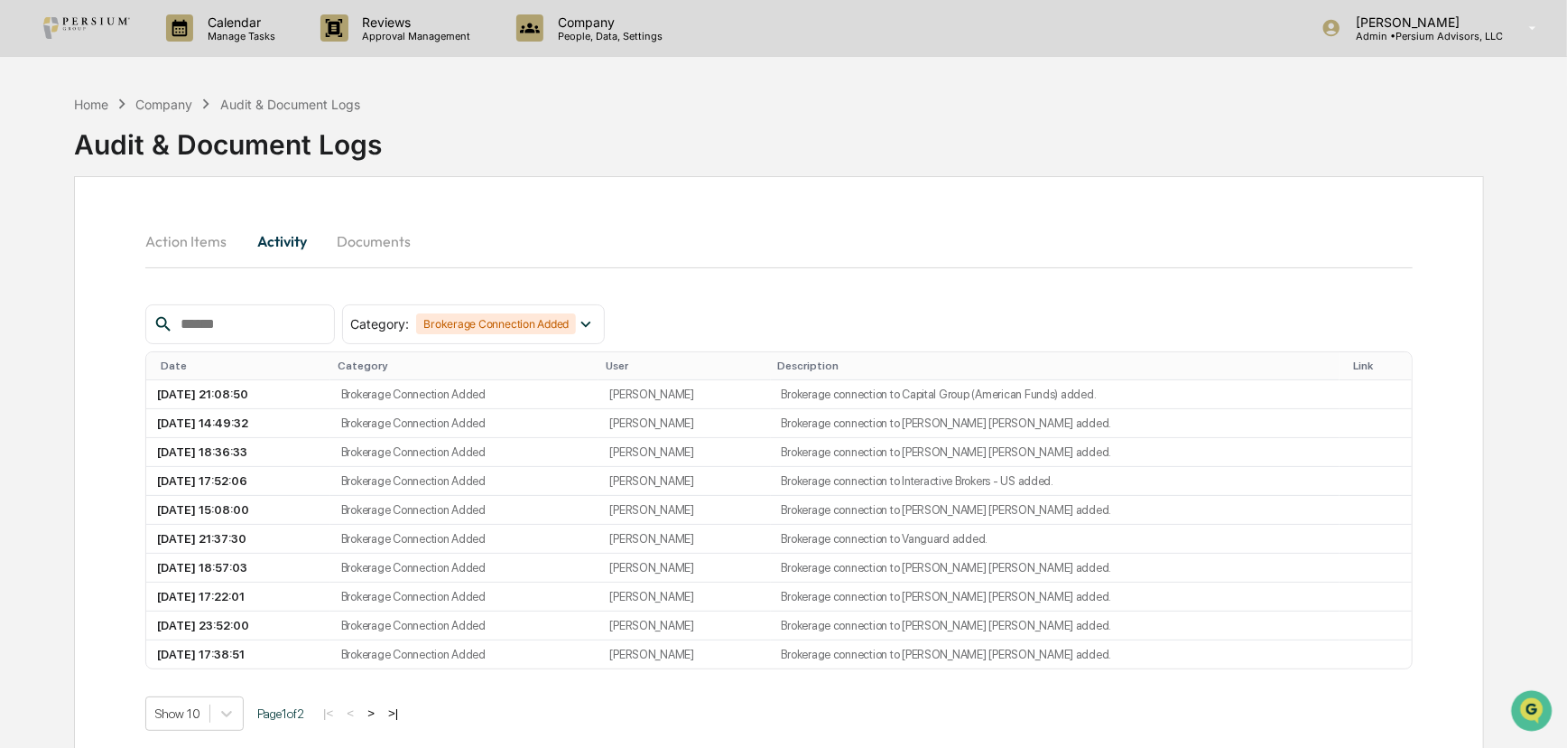
click at [377, 673] on button ">" at bounding box center [371, 712] width 18 height 15
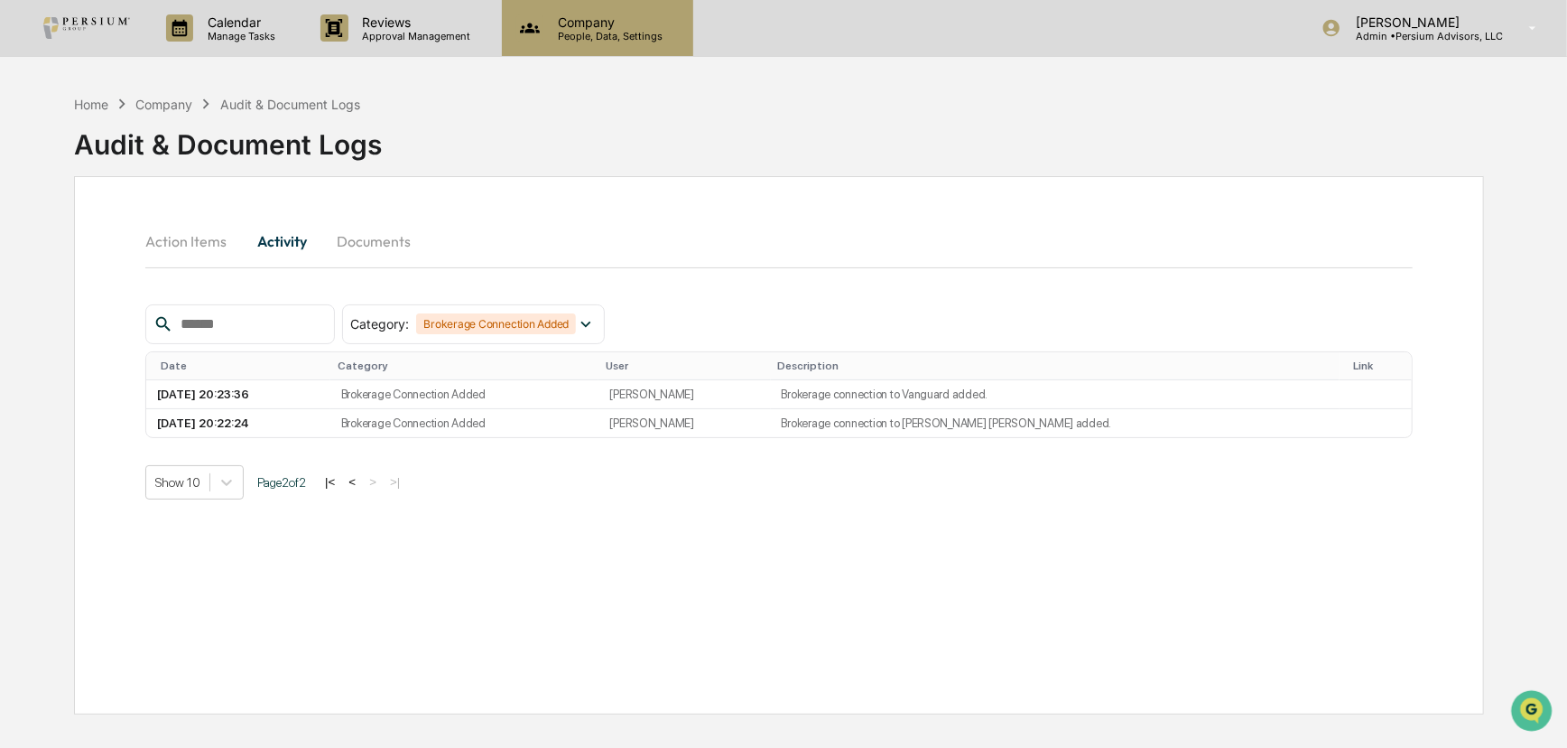
click at [568, 36] on p "People, Data, Settings" at bounding box center [608, 36] width 128 height 13
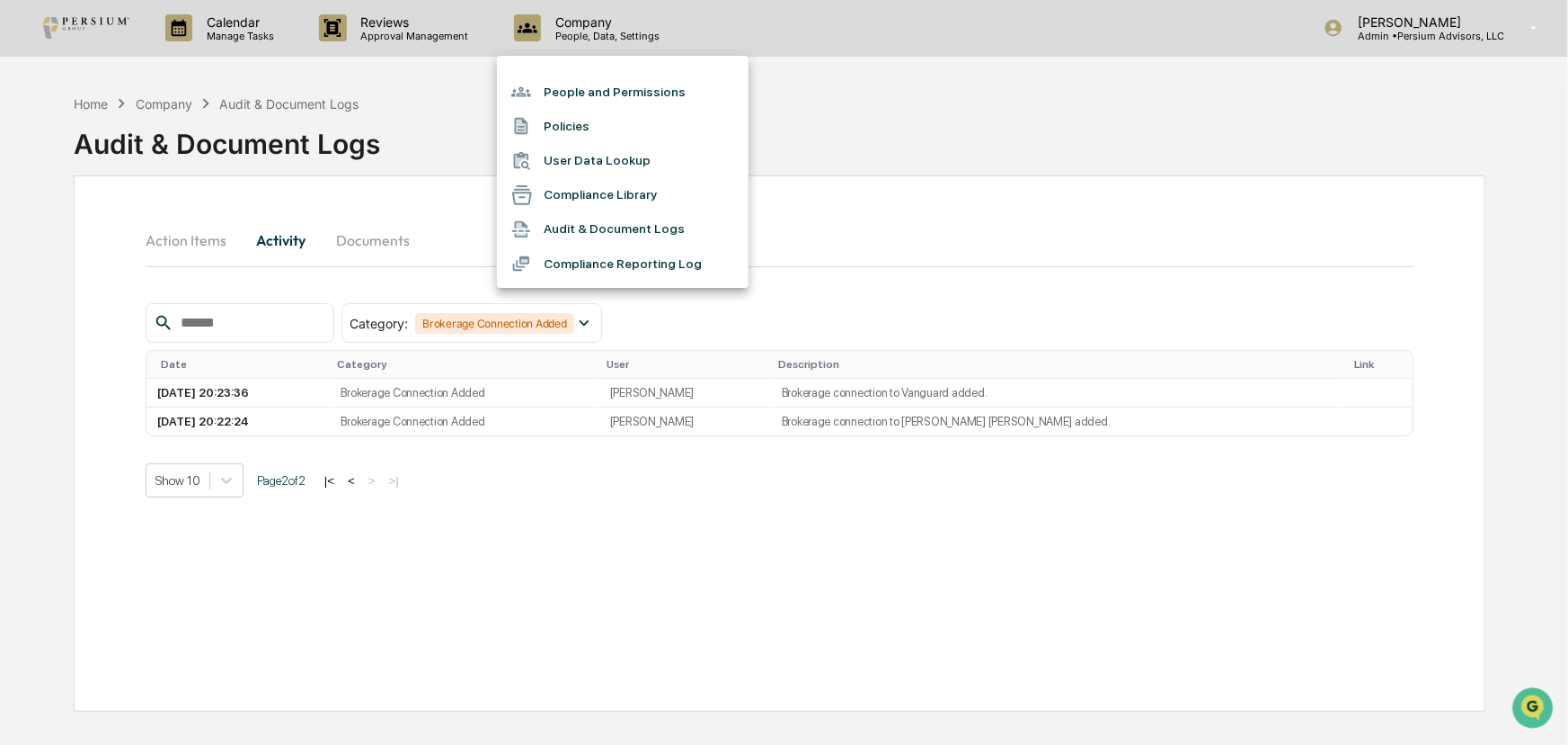
click at [591, 89] on li "People and Permissions" at bounding box center [622, 92] width 252 height 34
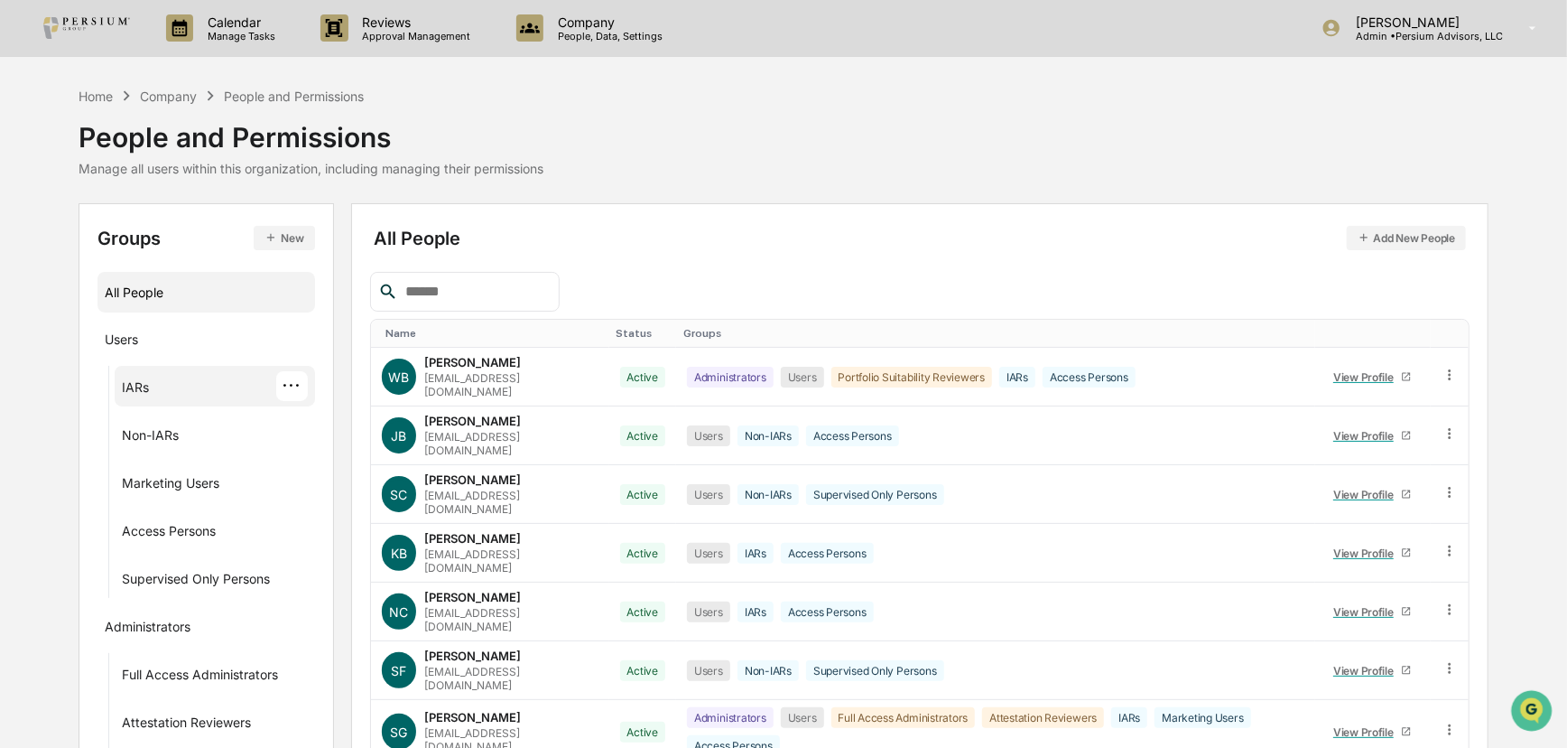
click at [163, 385] on div "IARs ···" at bounding box center [215, 386] width 186 height 30
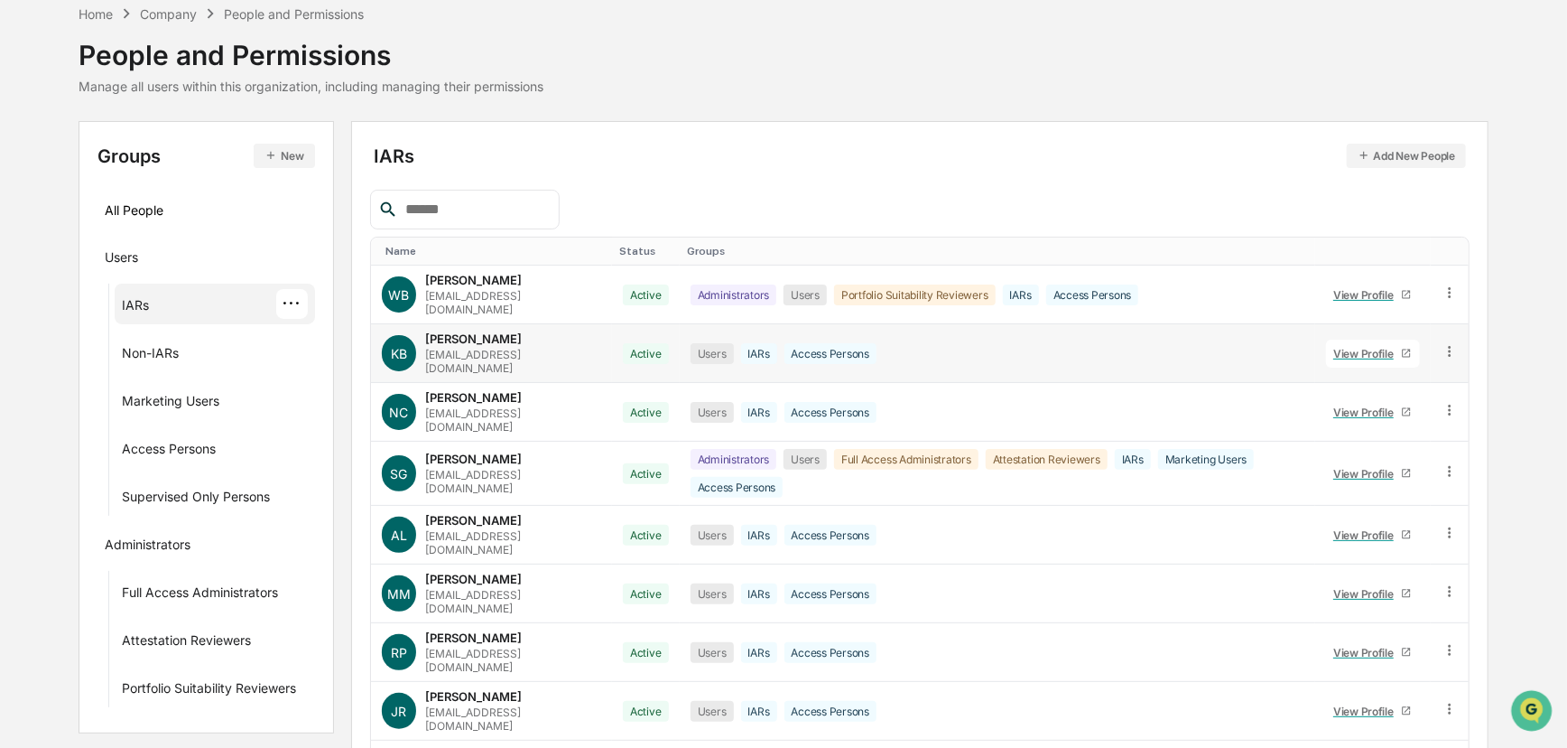
scroll to position [205, 0]
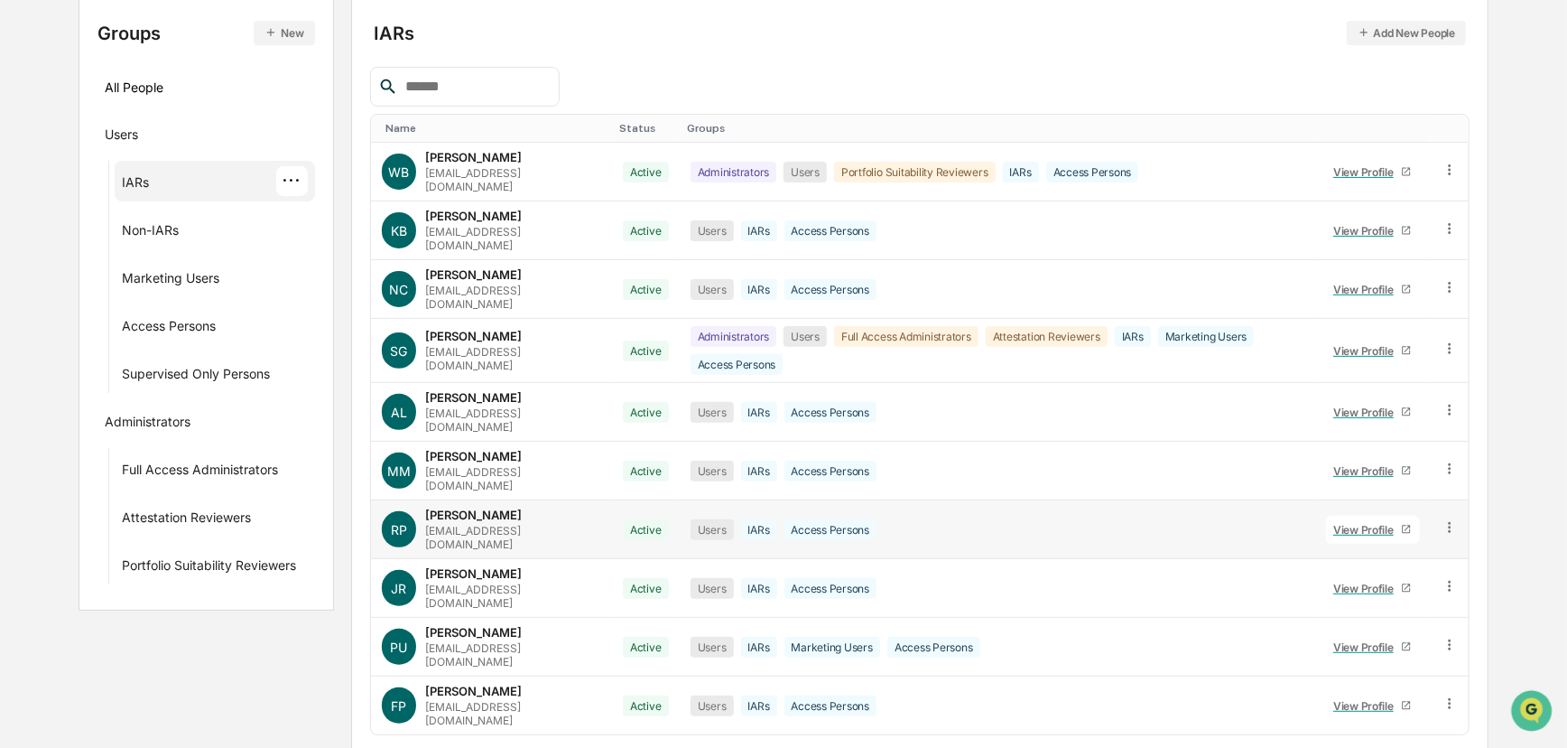
click at [1132, 523] on div "View Profile" at bounding box center [1368, 530] width 68 height 14
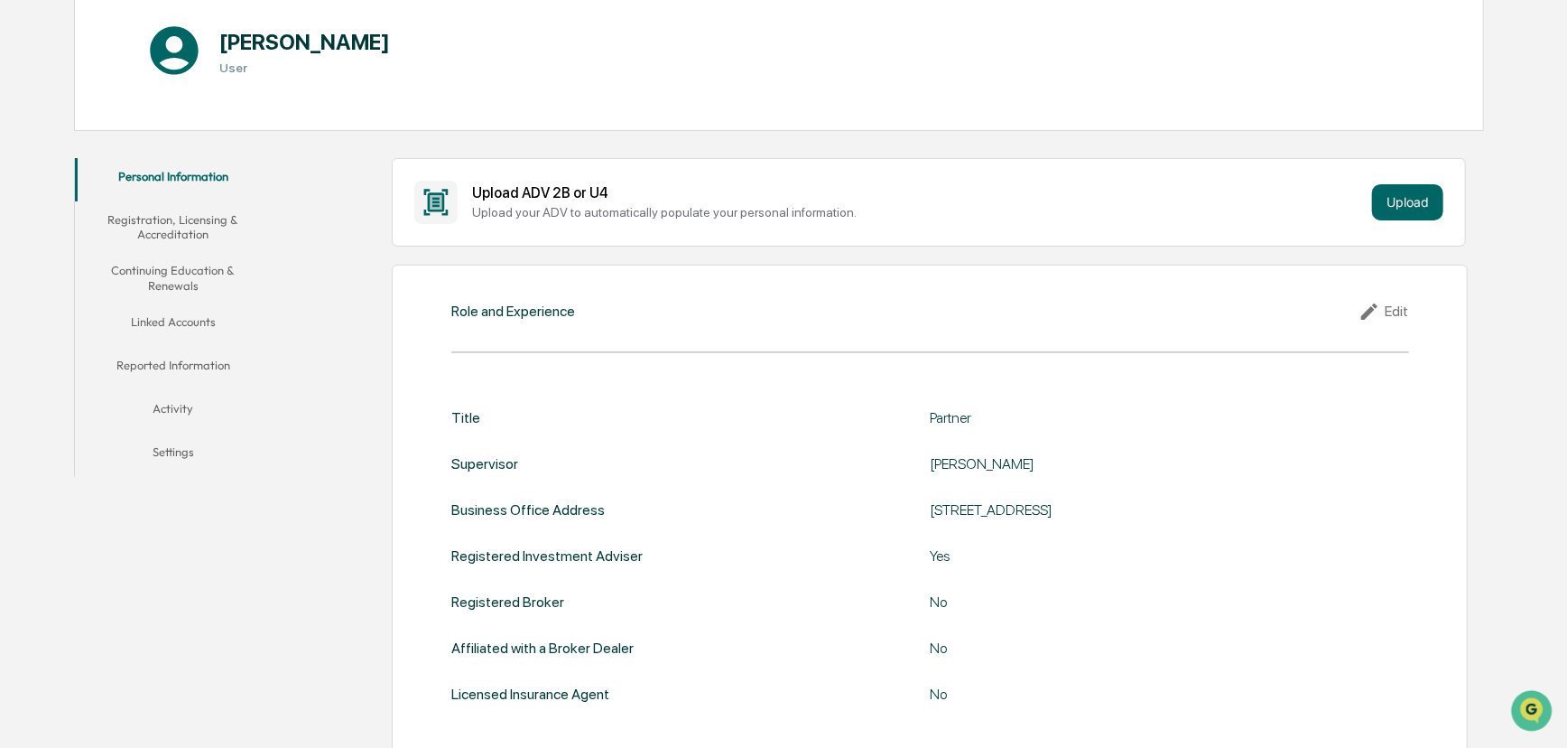
click at [179, 332] on button "Linked Accounts" at bounding box center [173, 324] width 197 height 43
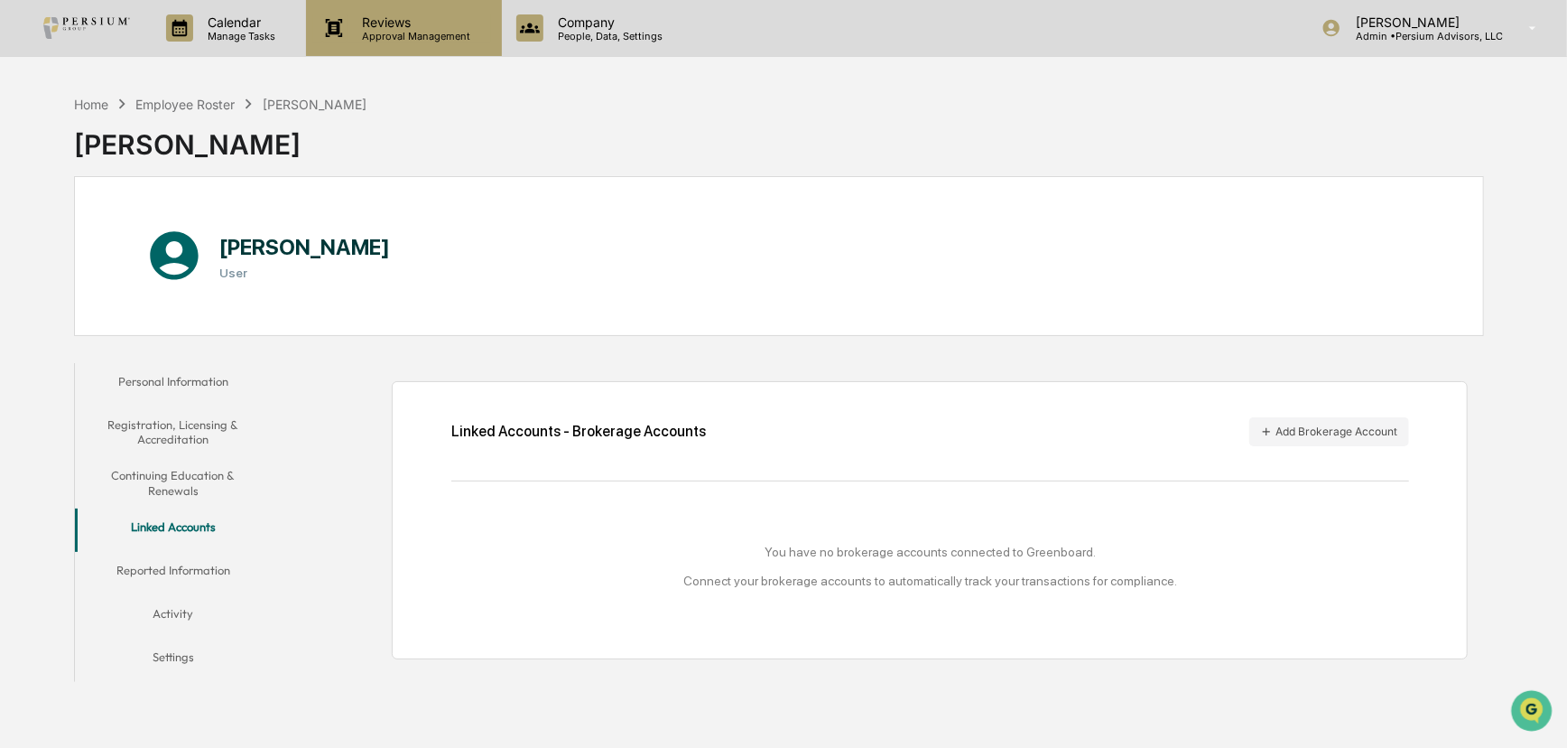
click at [432, 24] on p "Reviews" at bounding box center [415, 21] width 132 height 15
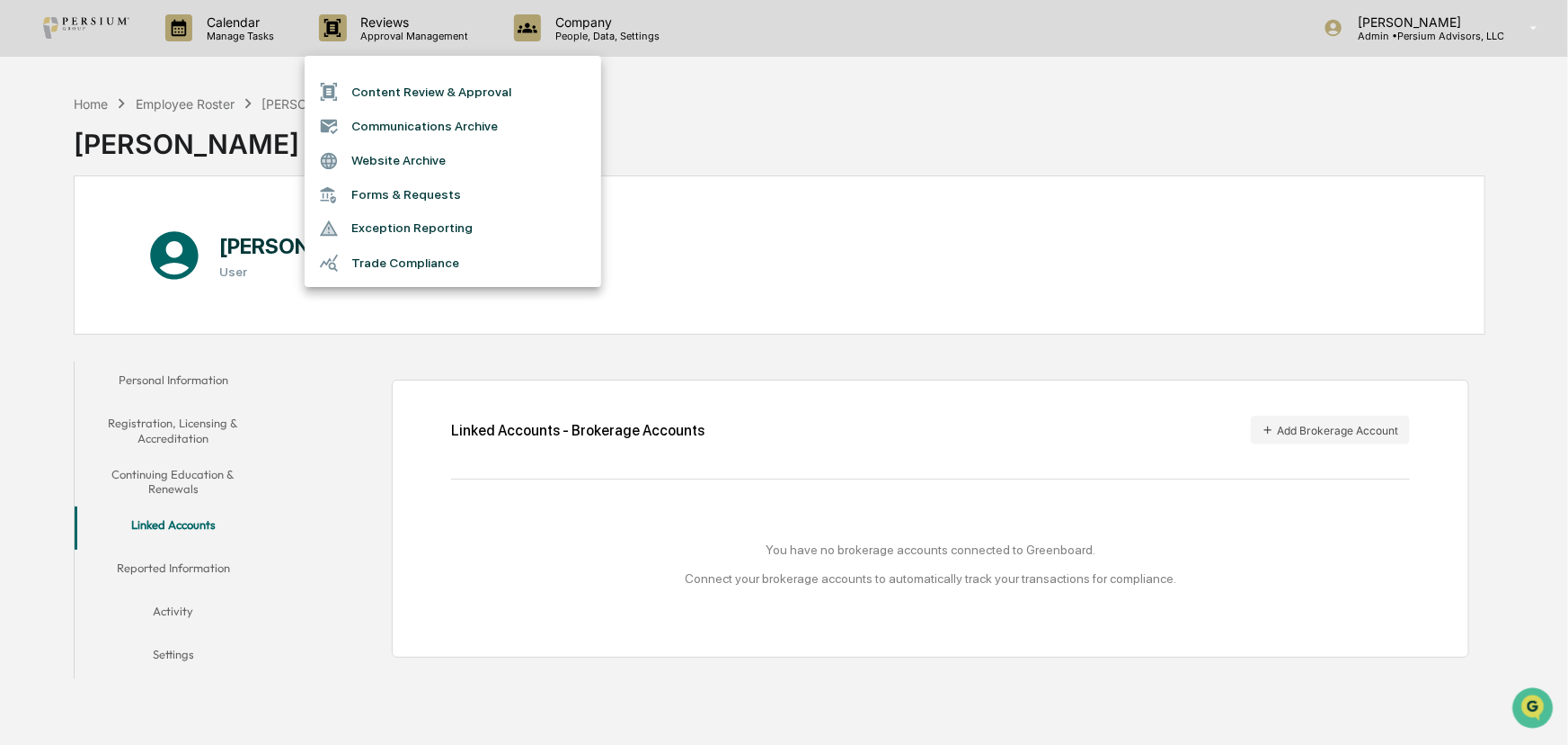
click at [402, 261] on li "Trade Compliance" at bounding box center [453, 262] width 297 height 34
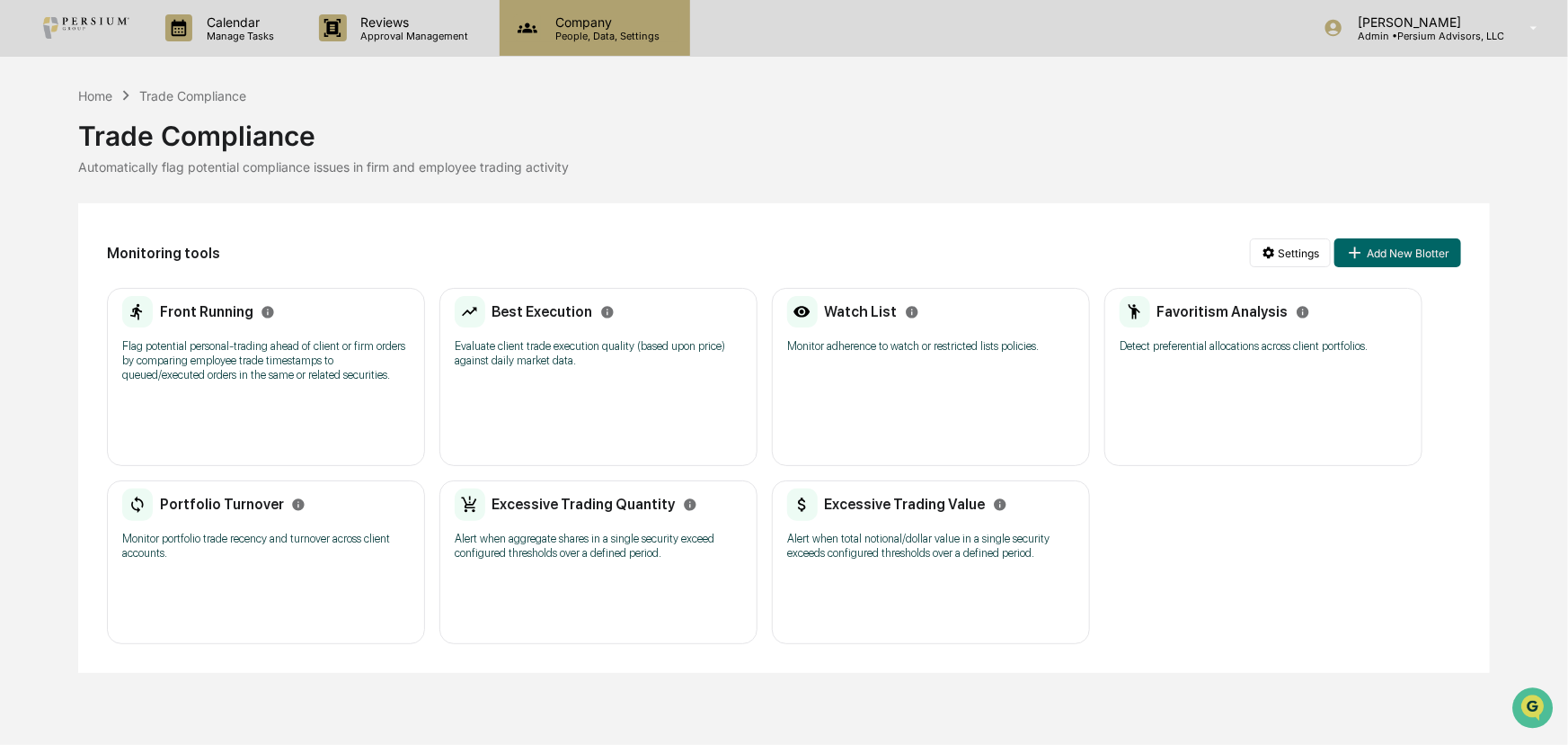
click at [619, 40] on p "People, Data, Settings" at bounding box center [605, 36] width 127 height 13
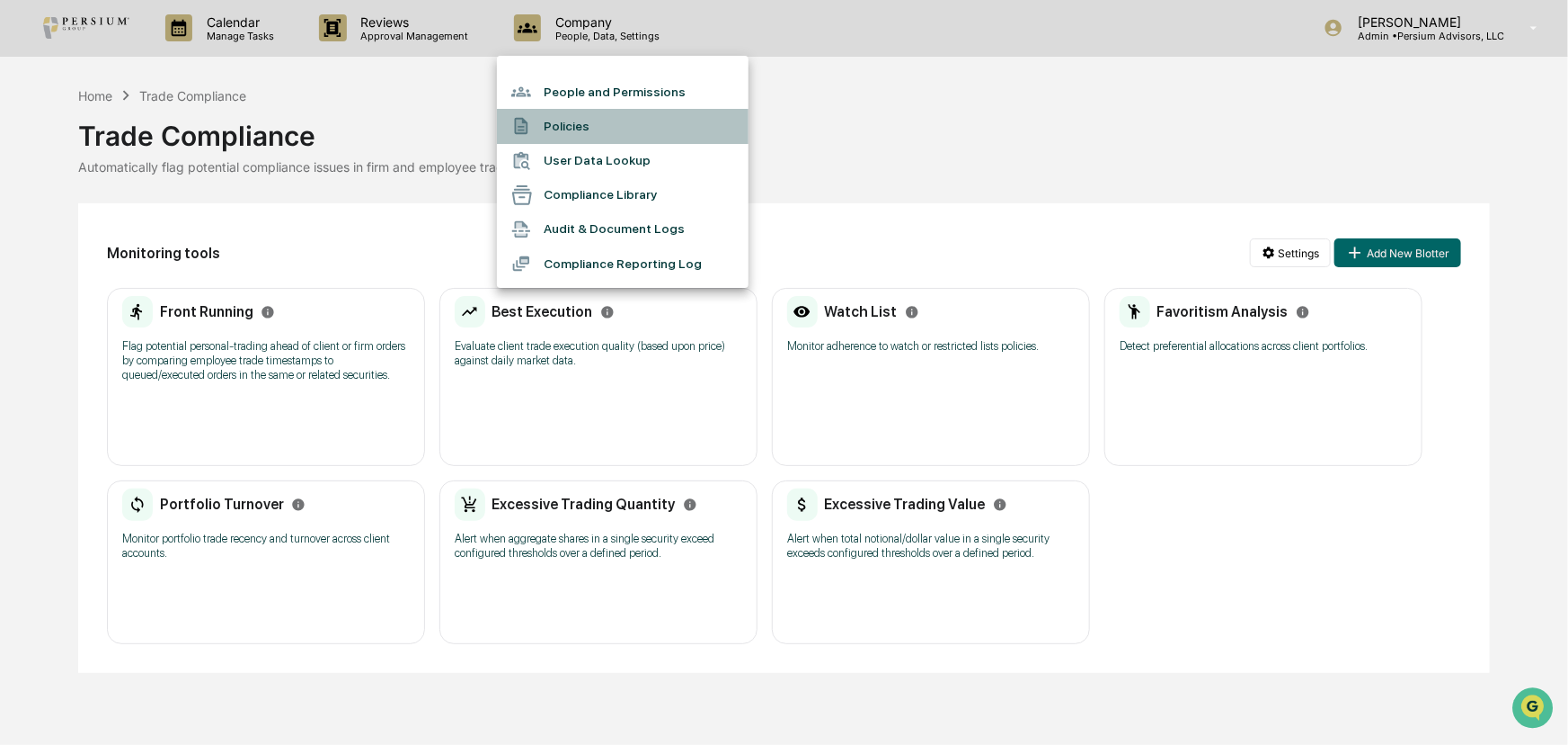
drag, startPoint x: 569, startPoint y: 123, endPoint x: 640, endPoint y: 117, distance: 71.3
click at [640, 117] on li "Policies" at bounding box center [622, 125] width 252 height 34
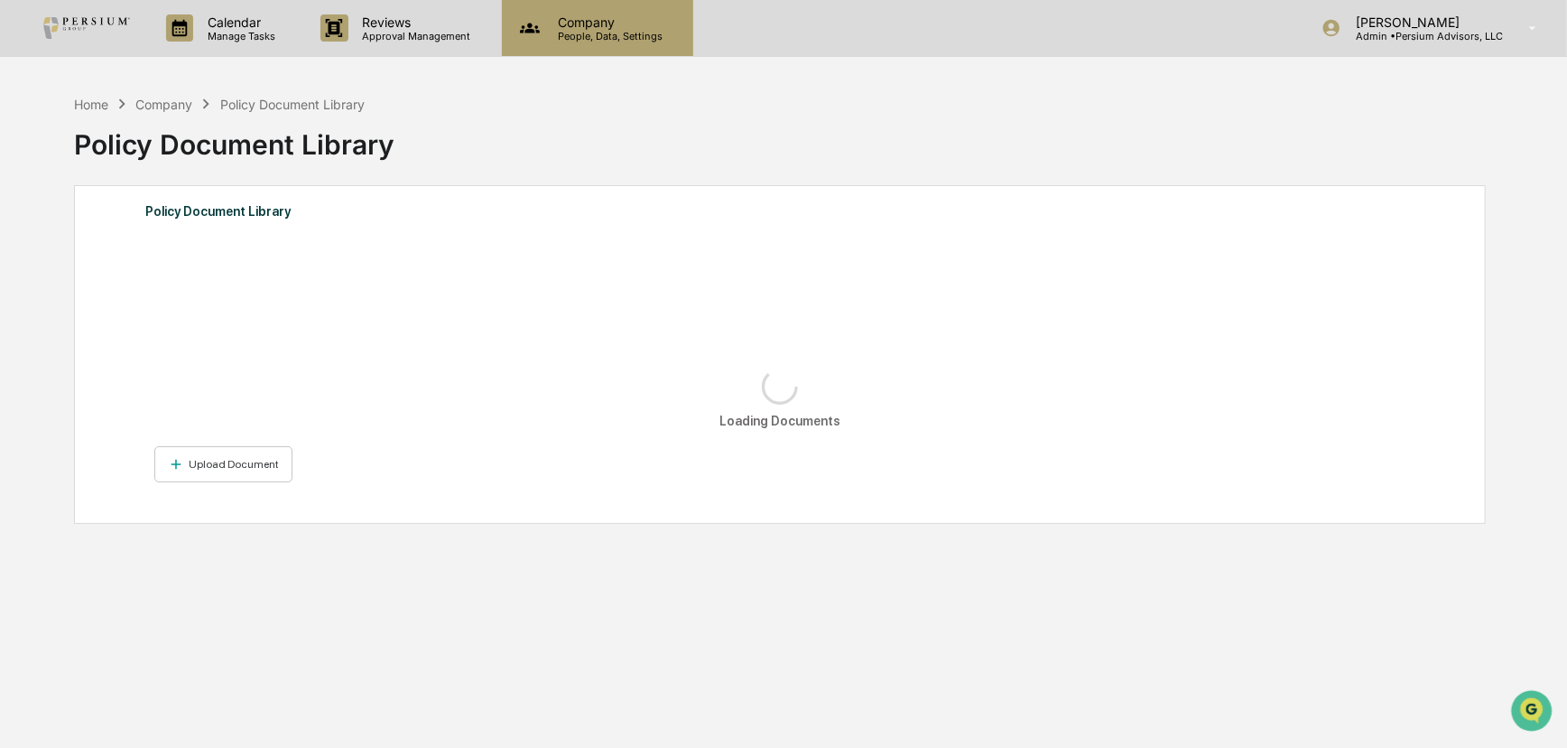
click at [607, 33] on p "People, Data, Settings" at bounding box center [608, 36] width 128 height 13
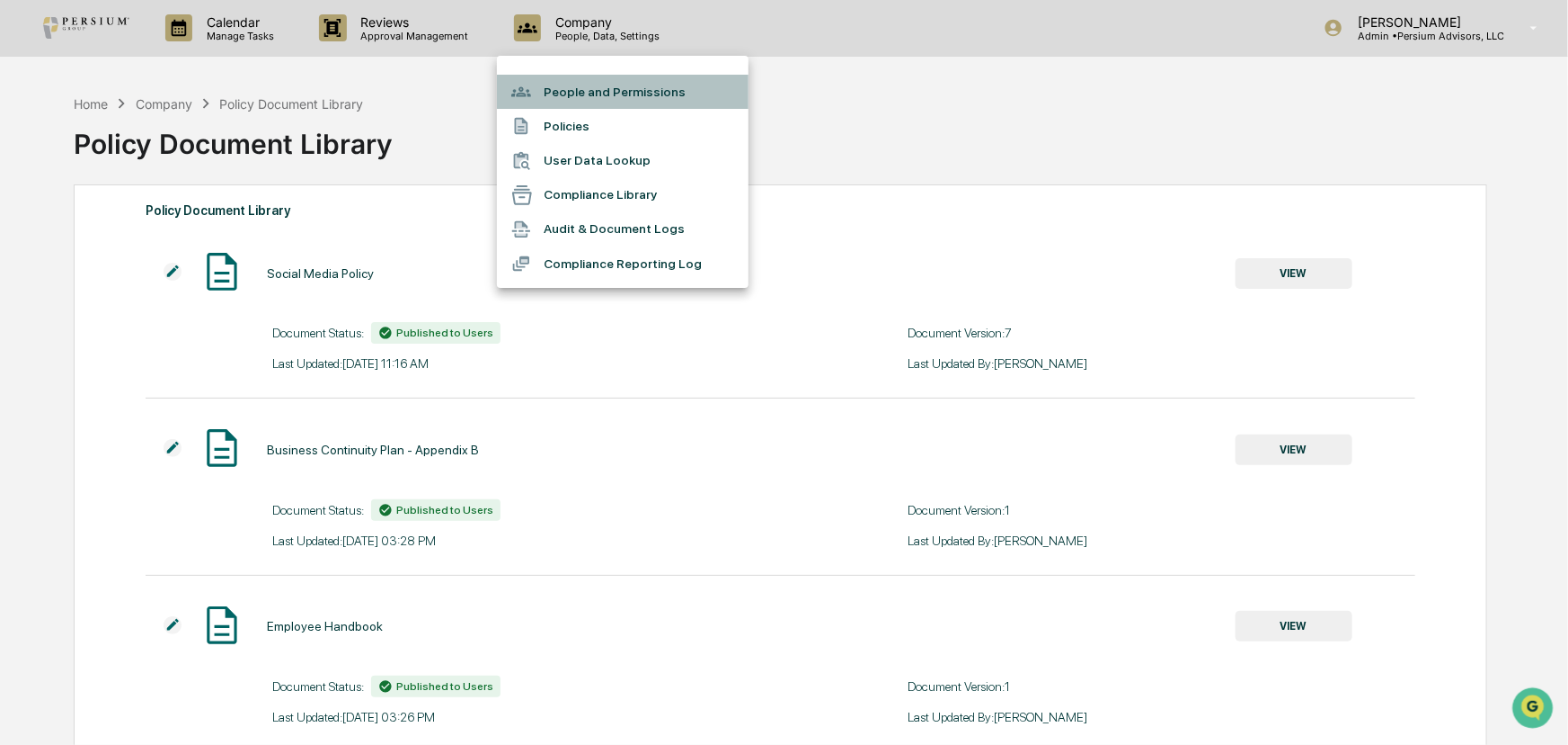
click at [607, 84] on li "People and Permissions" at bounding box center [622, 92] width 252 height 34
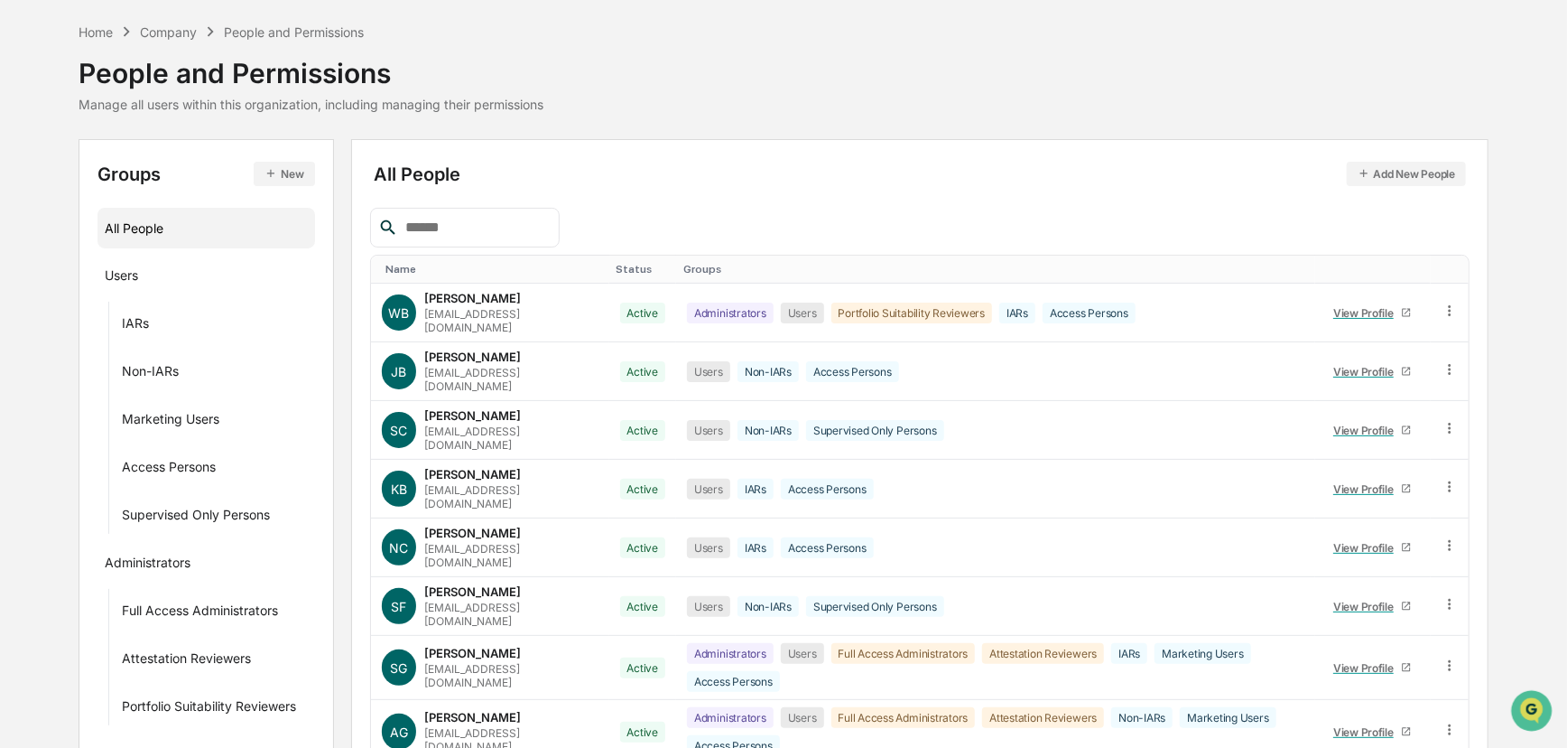
scroll to position [163, 0]
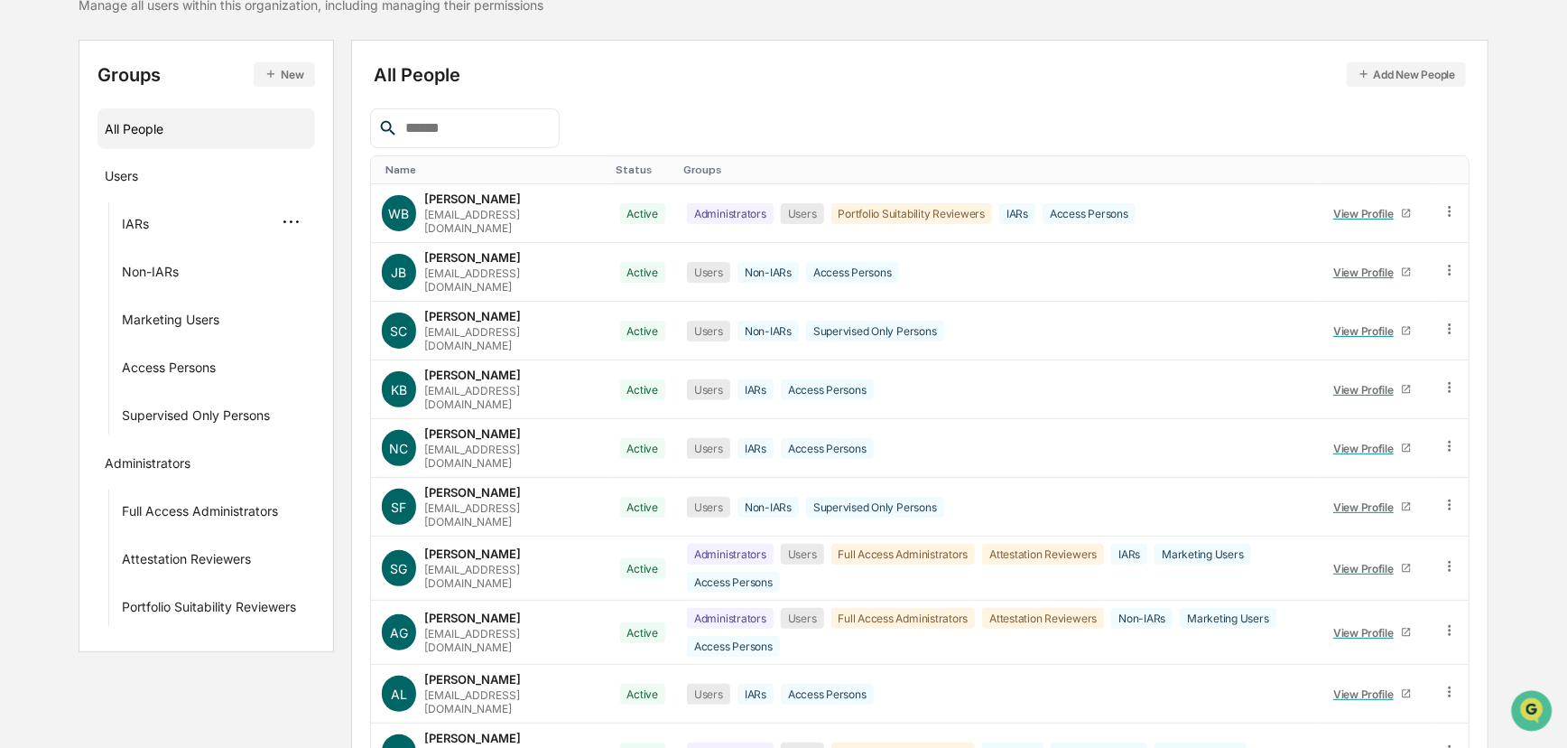
click at [244, 225] on div "IARs ···" at bounding box center [215, 223] width 186 height 30
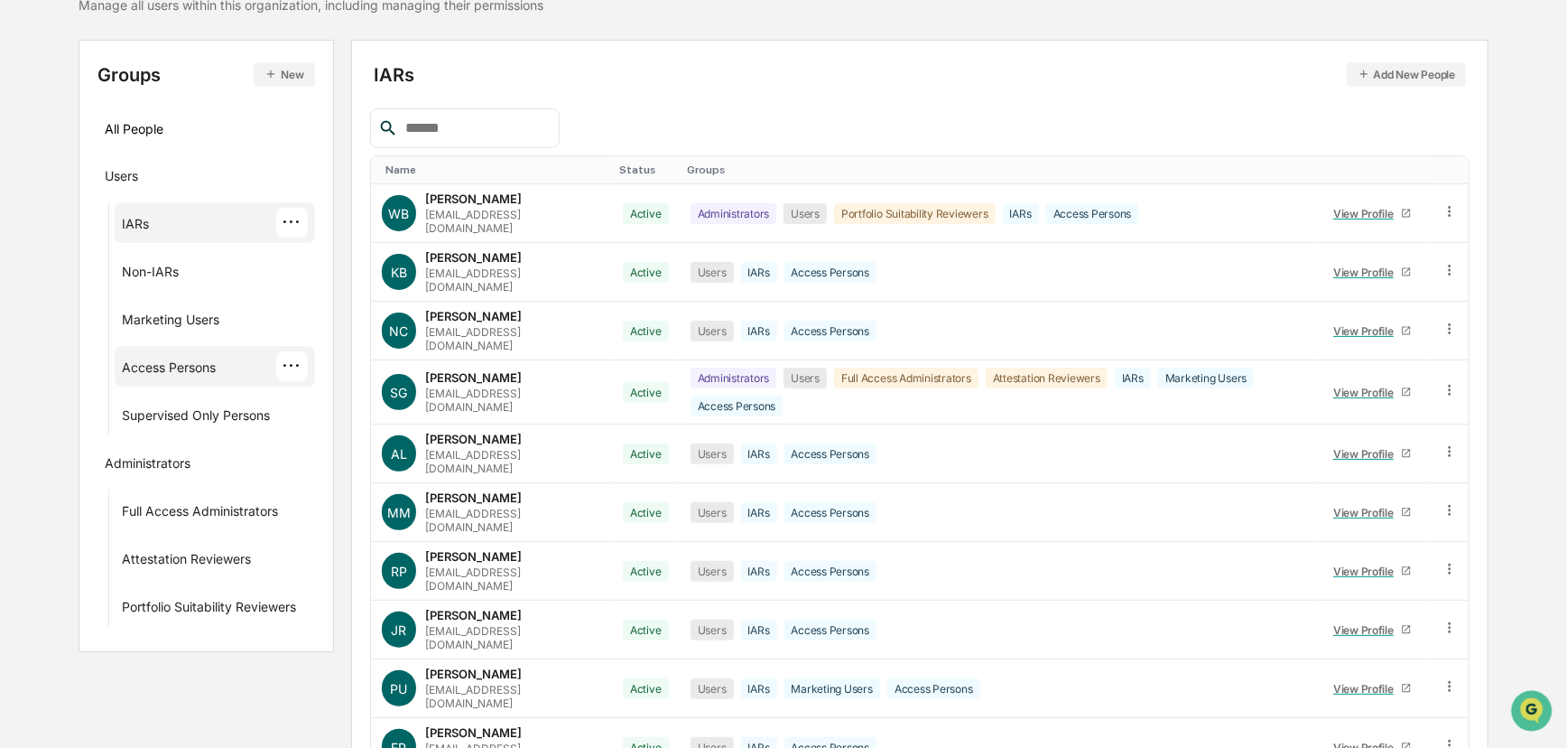
click at [195, 365] on div "Access Persons" at bounding box center [169, 370] width 94 height 22
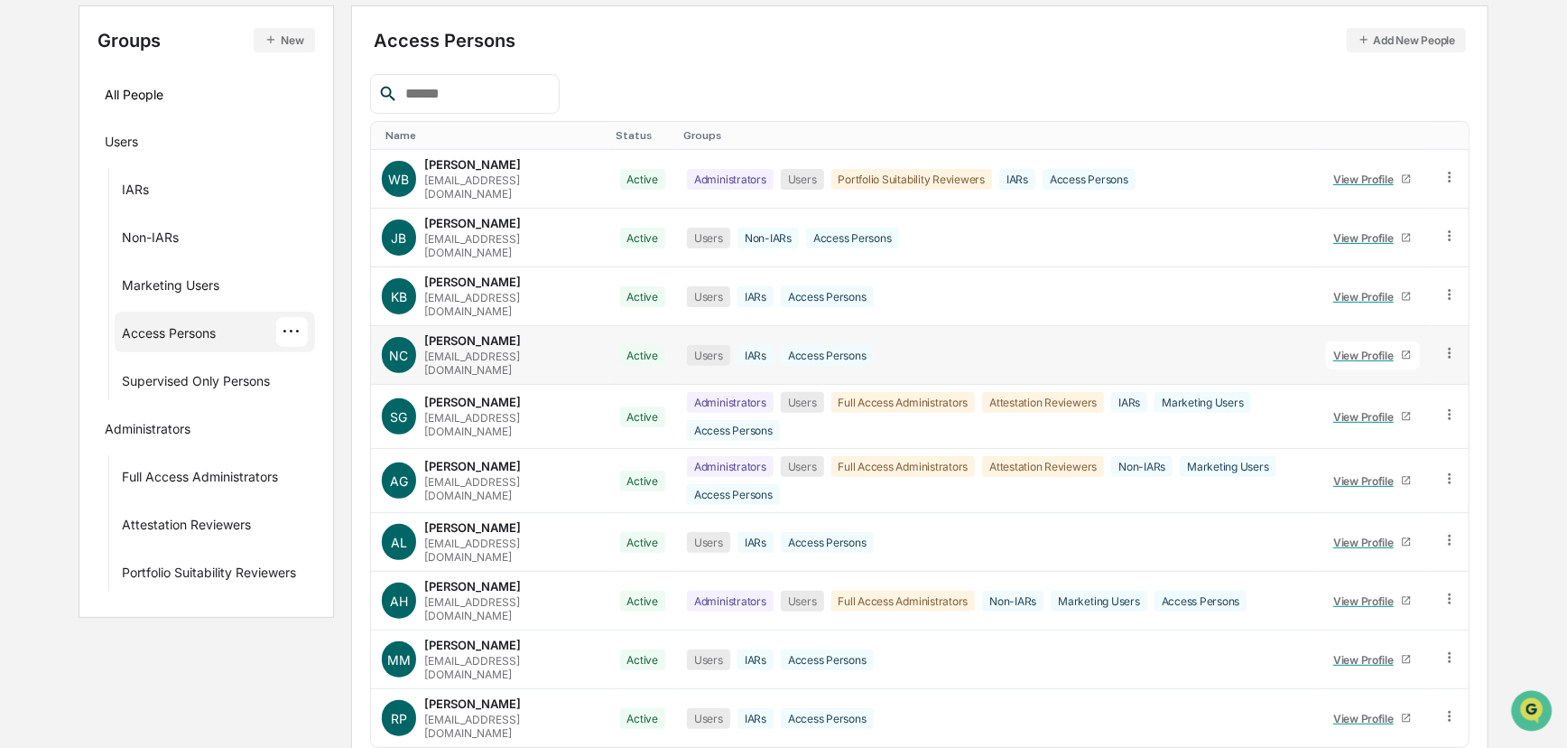
scroll to position [217, 0]
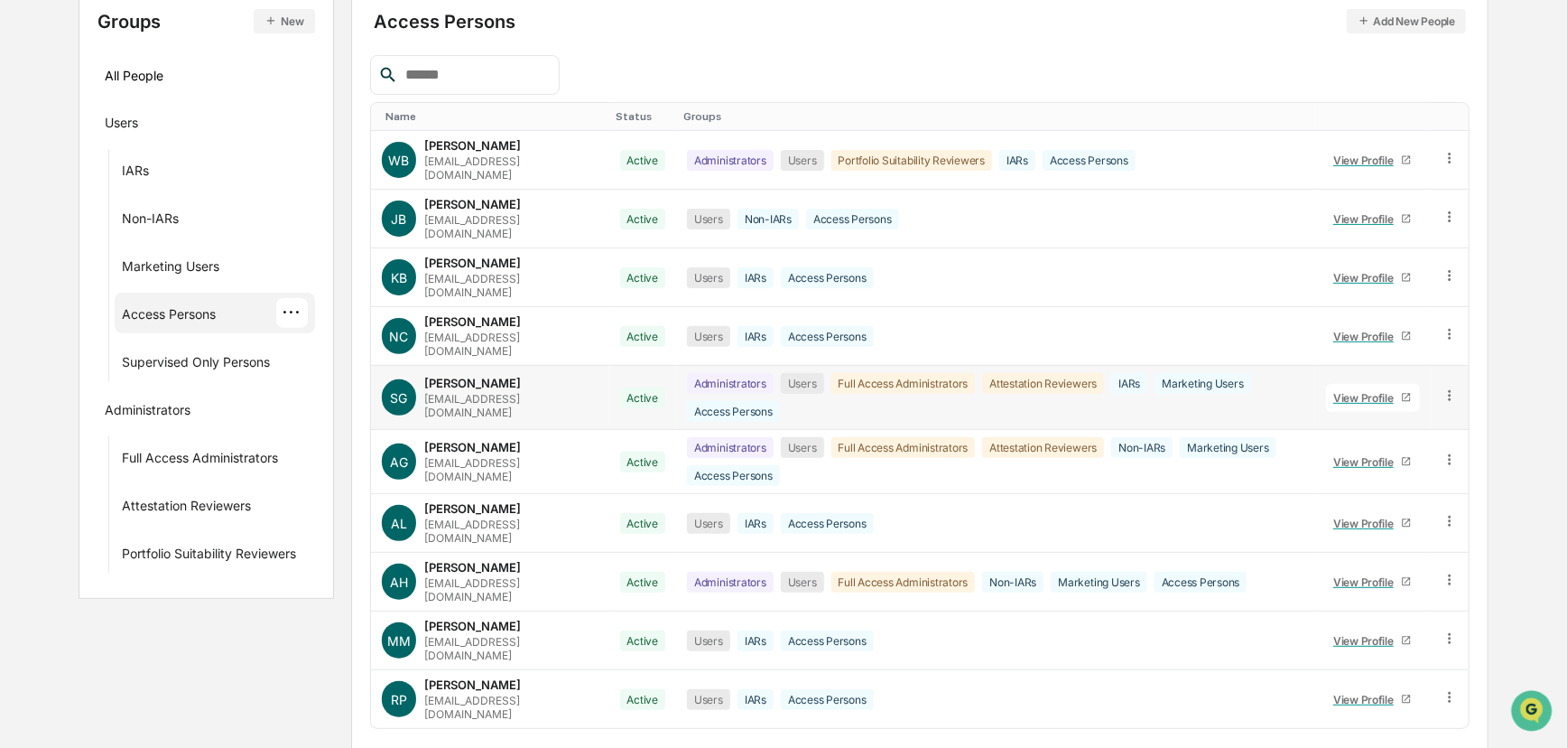
click at [1132, 391] on div "View Profile" at bounding box center [1368, 398] width 68 height 14
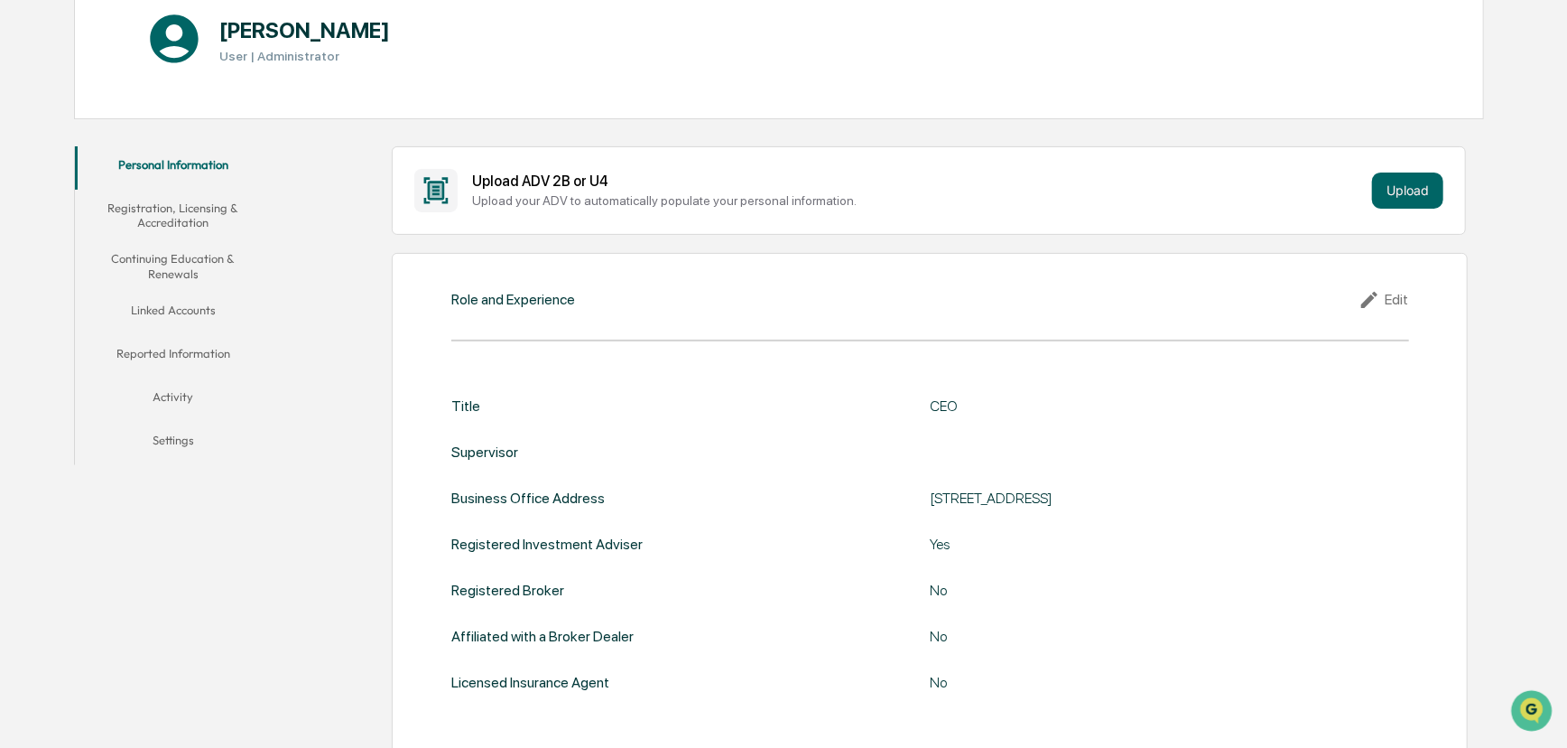
click at [192, 313] on button "Linked Accounts" at bounding box center [173, 313] width 197 height 43
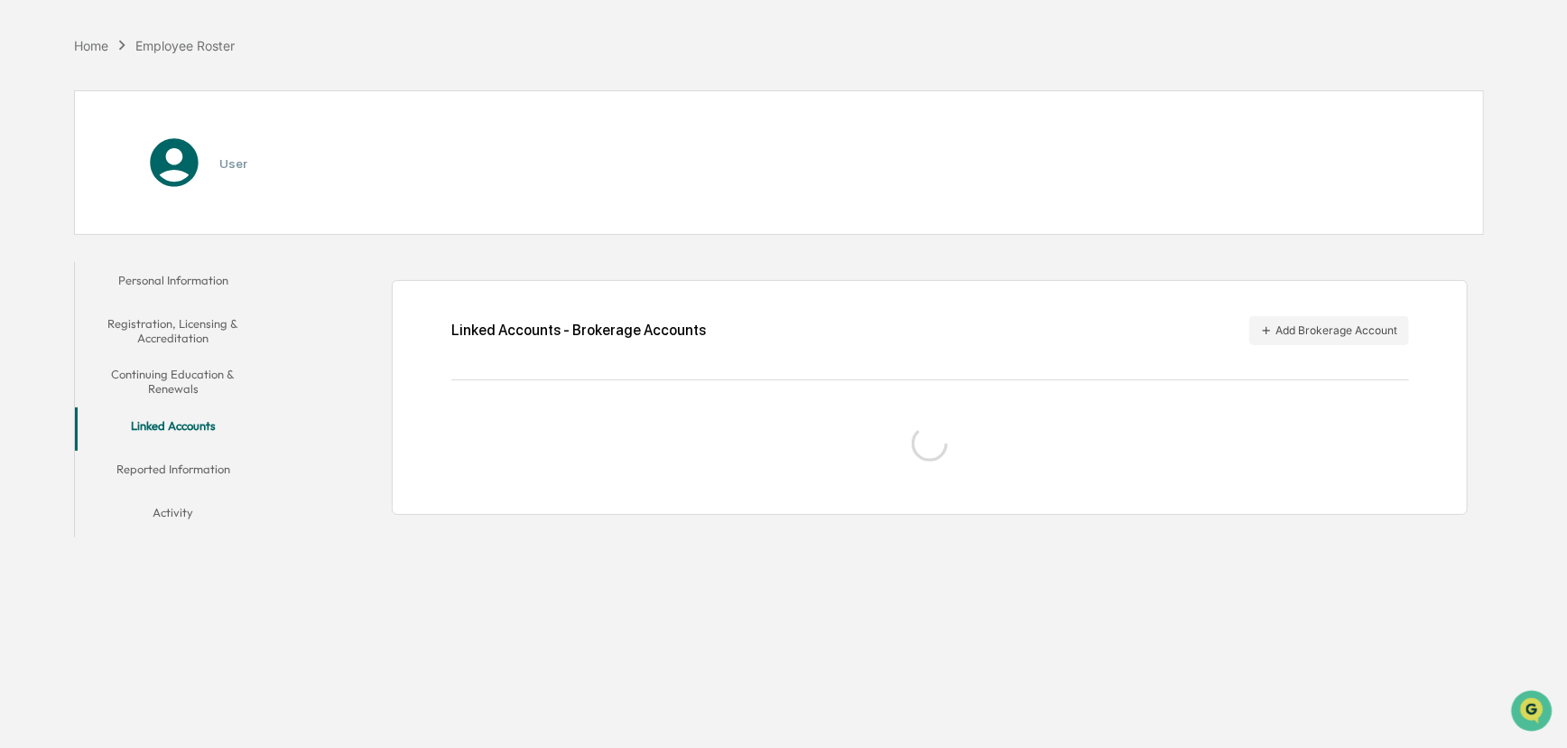
scroll to position [85, 0]
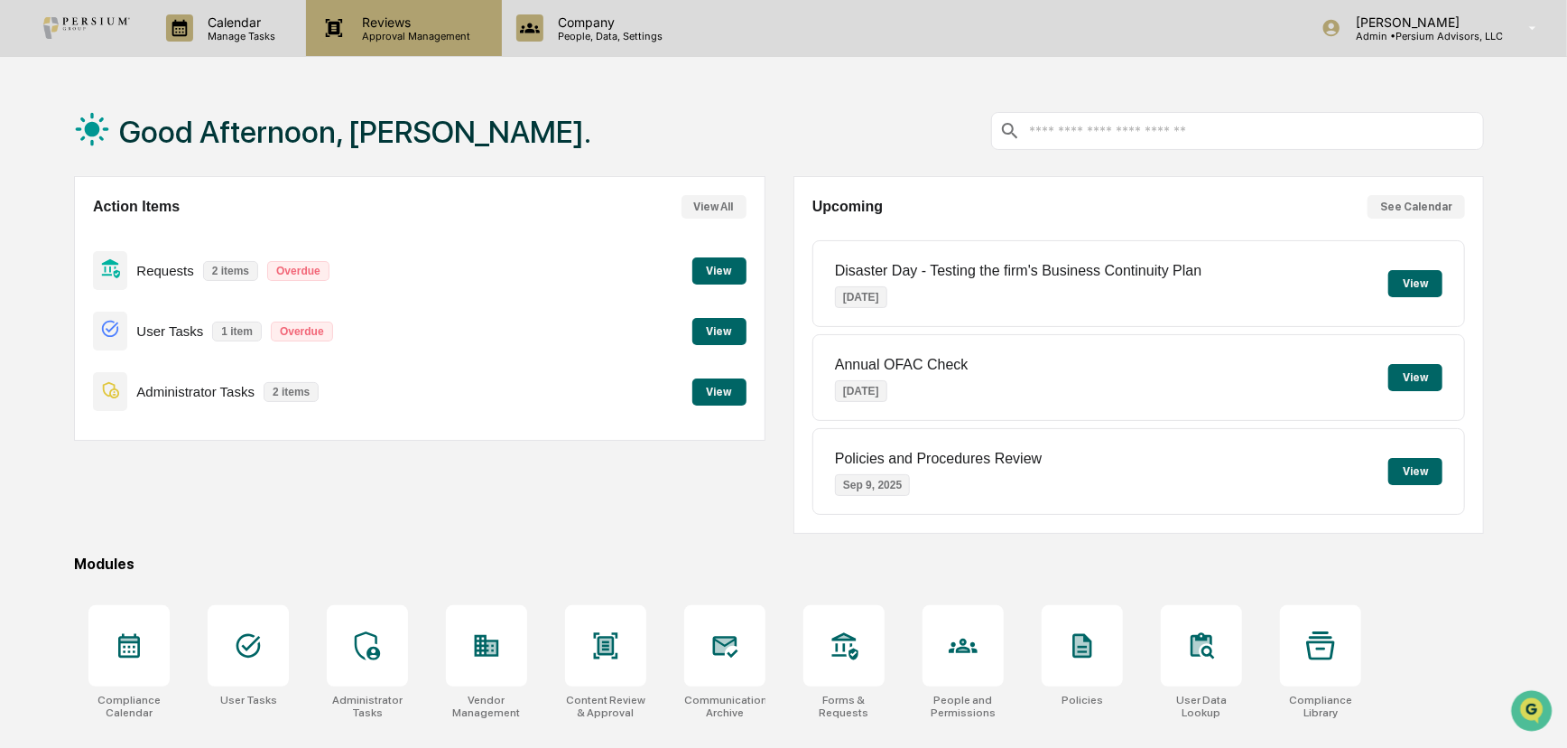
click at [442, 43] on div "Reviews Approval Management" at bounding box center [403, 28] width 195 height 56
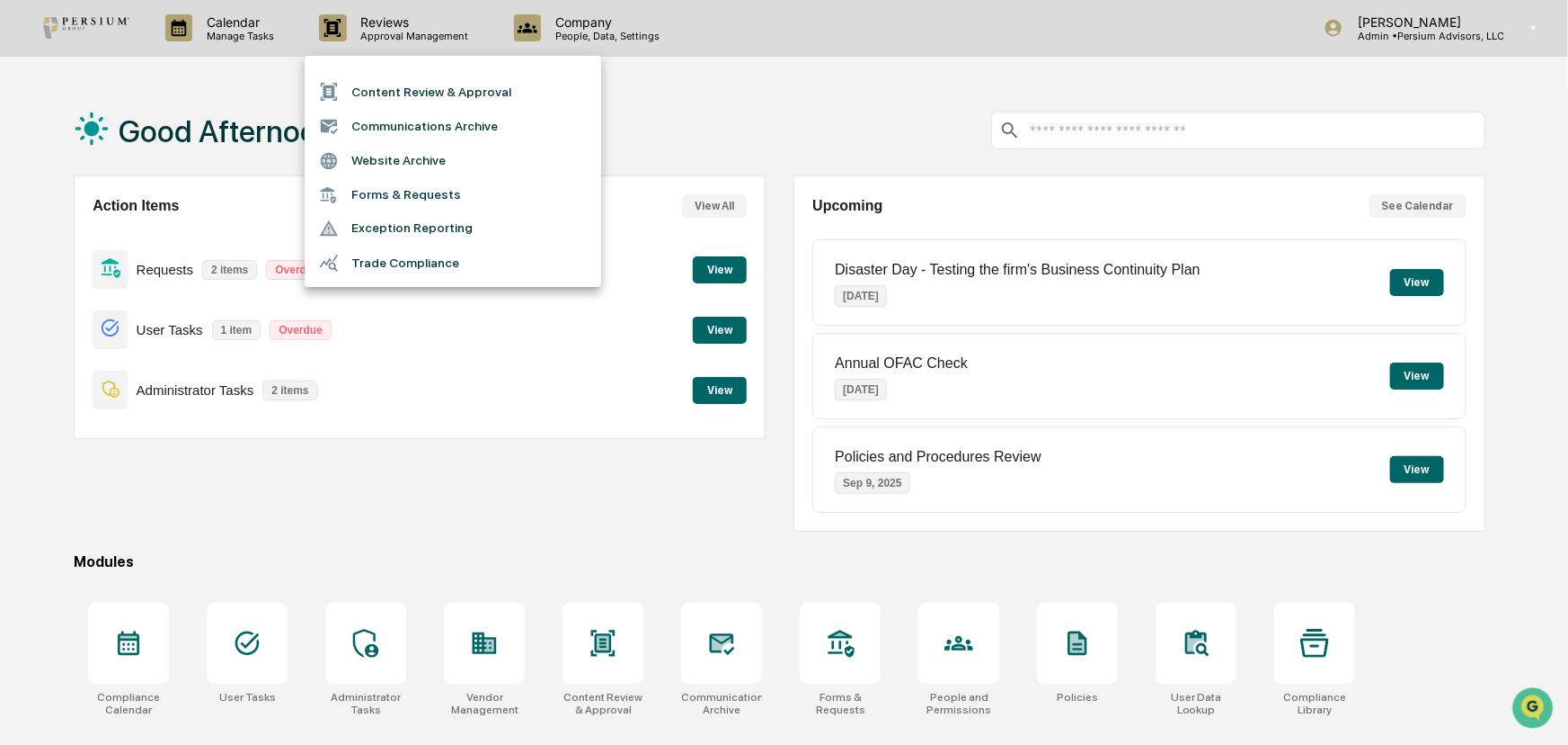
click at [606, 23] on div at bounding box center [784, 372] width 1568 height 745
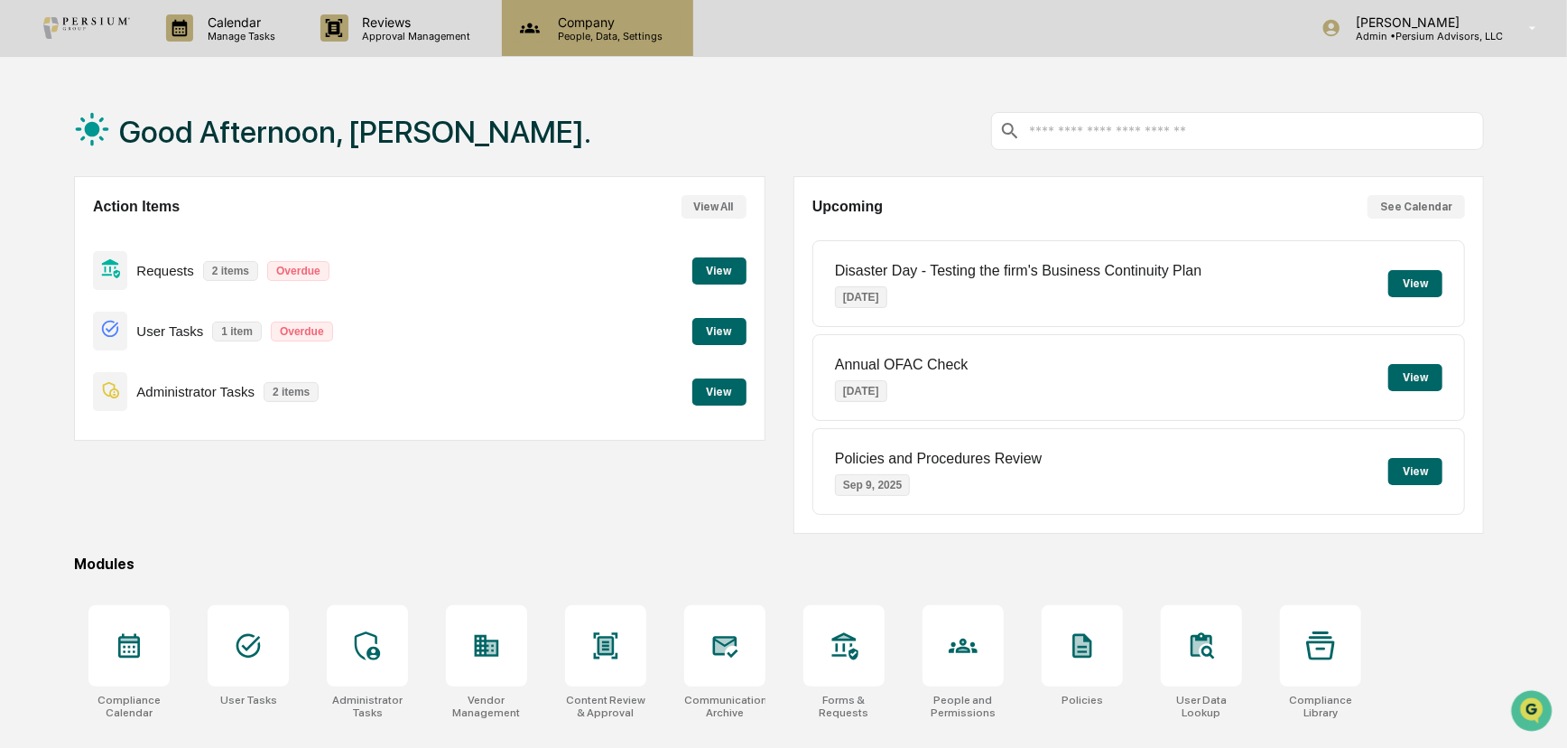
click at [637, 26] on p "Company" at bounding box center [608, 21] width 128 height 15
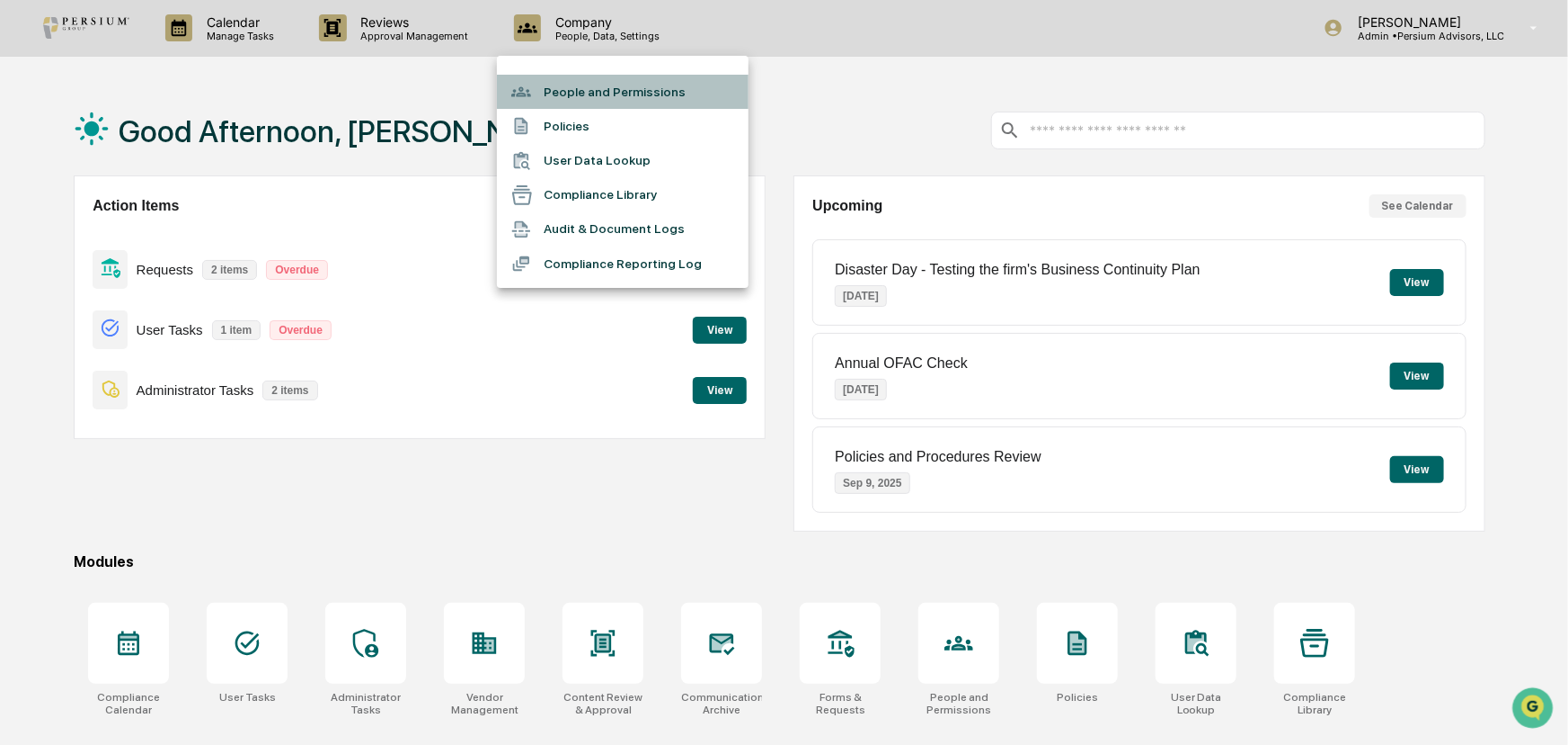
click at [597, 85] on li "People and Permissions" at bounding box center [622, 92] width 252 height 34
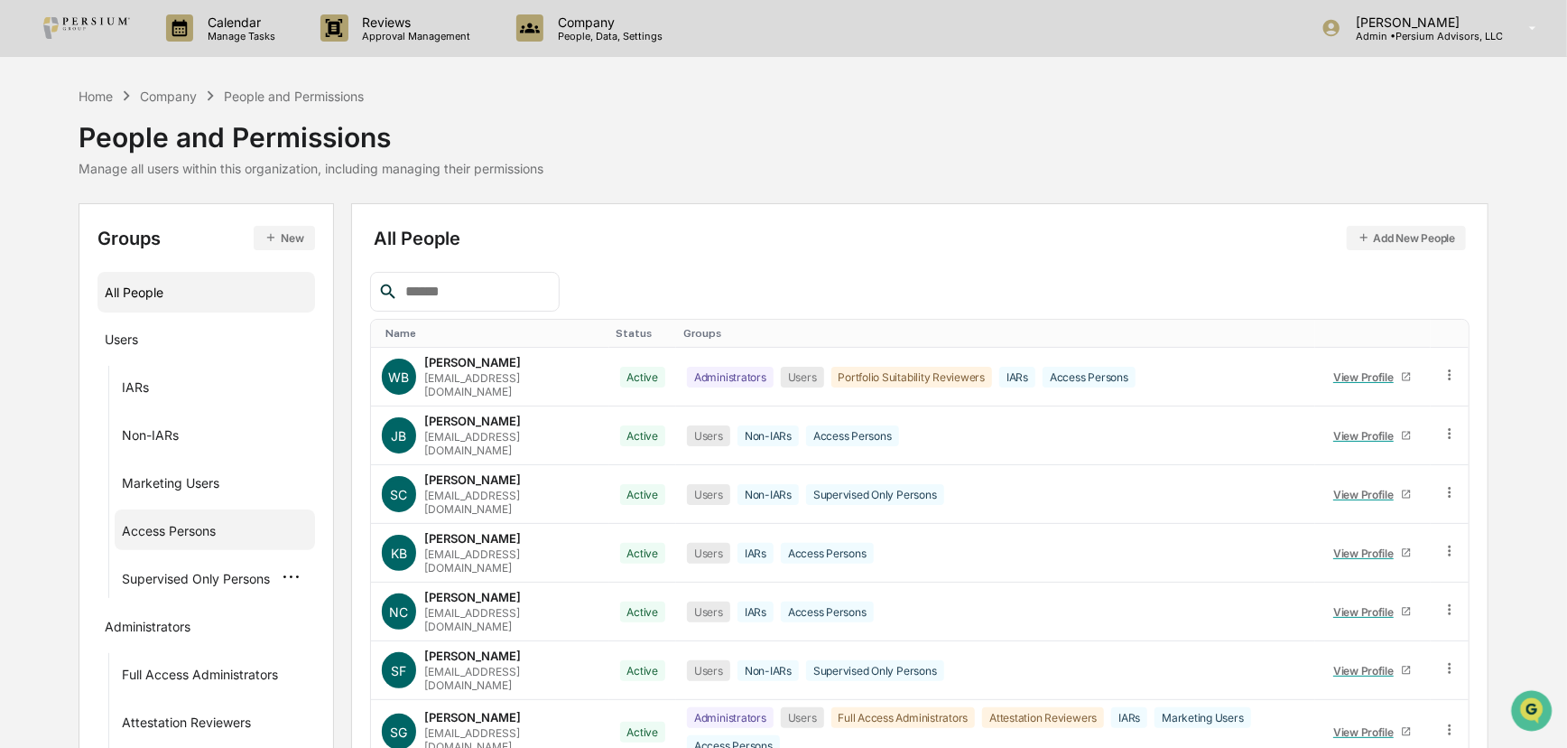
click at [195, 541] on div "Access Persons" at bounding box center [169, 534] width 94 height 22
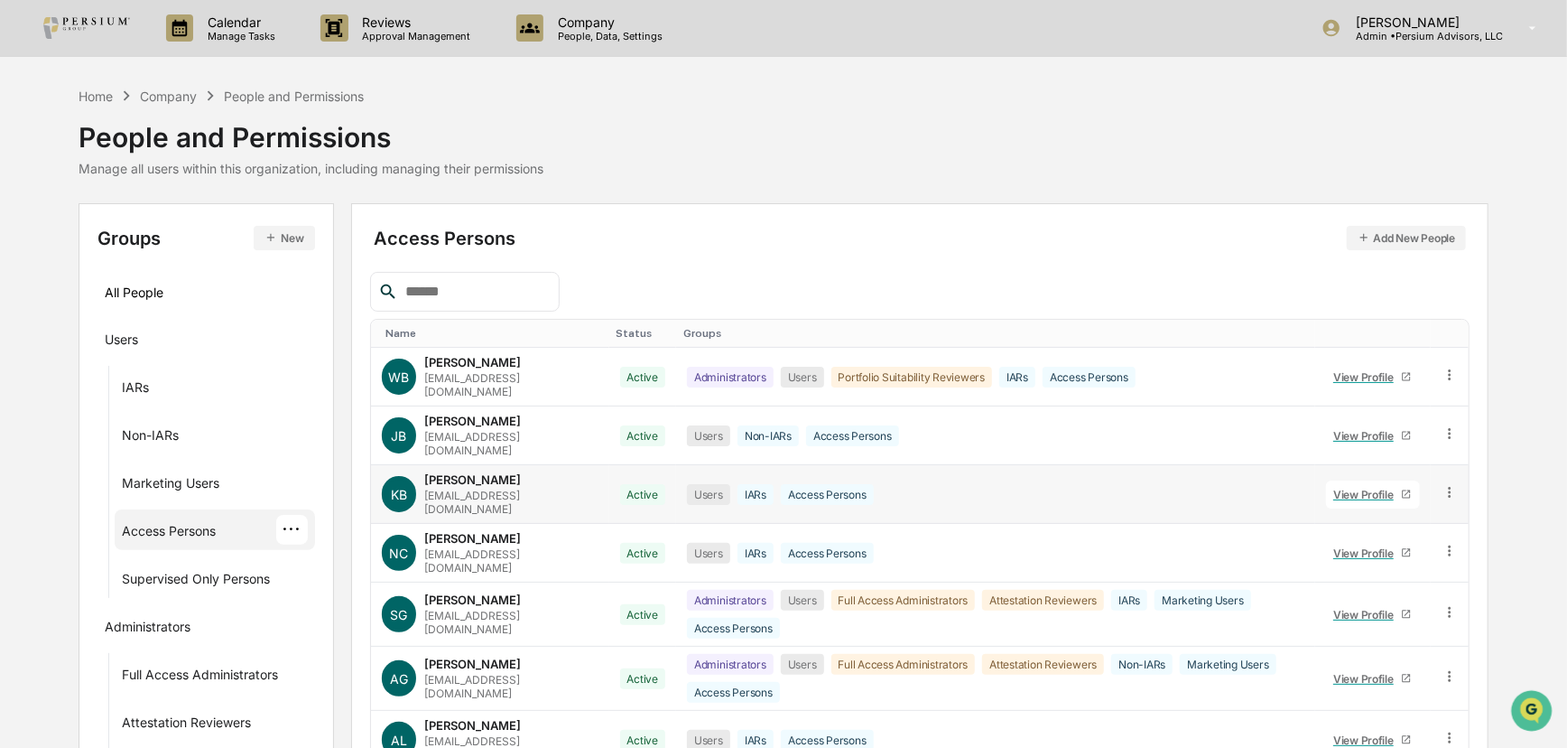
scroll to position [81, 0]
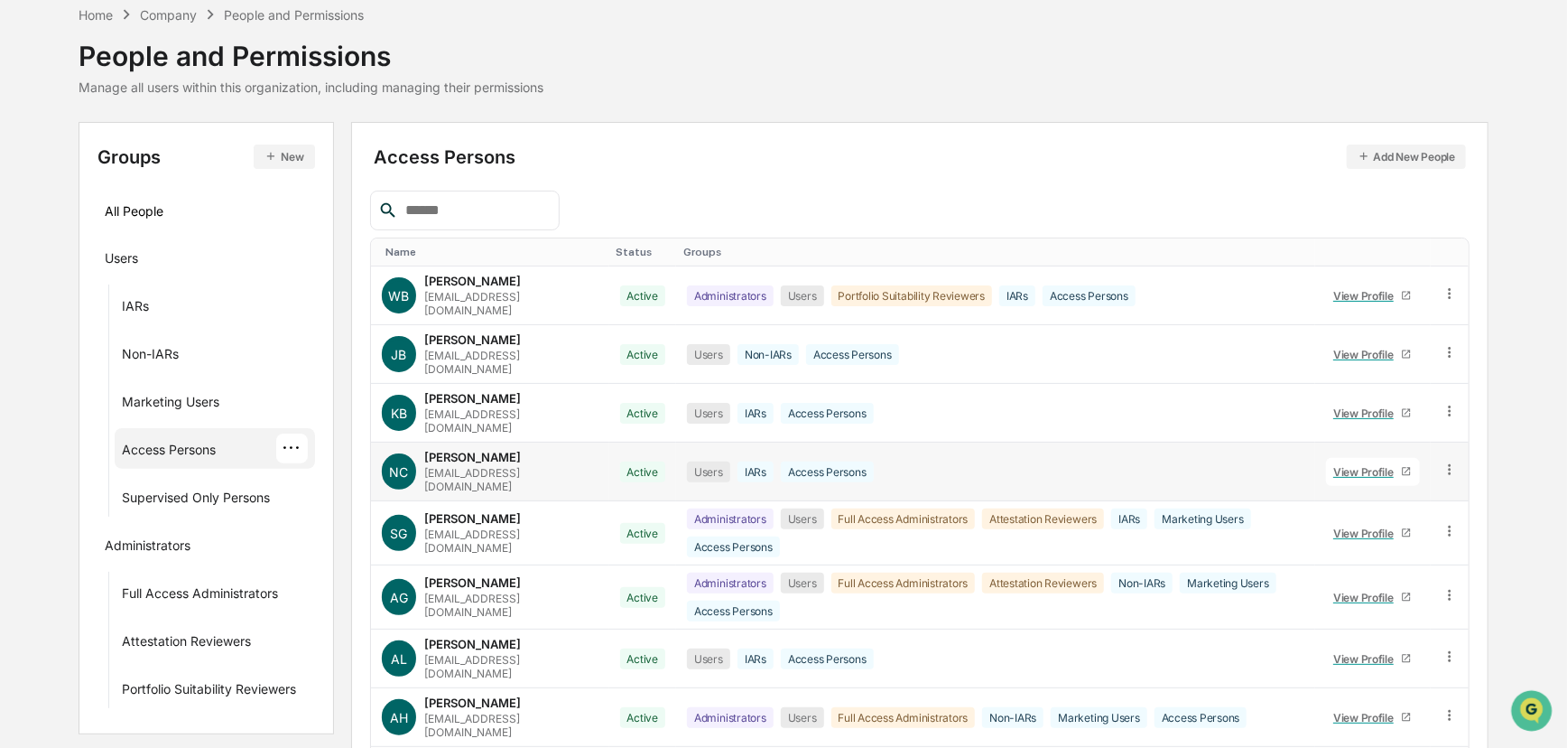
click at [1132, 465] on div "View Profile" at bounding box center [1368, 472] width 68 height 14
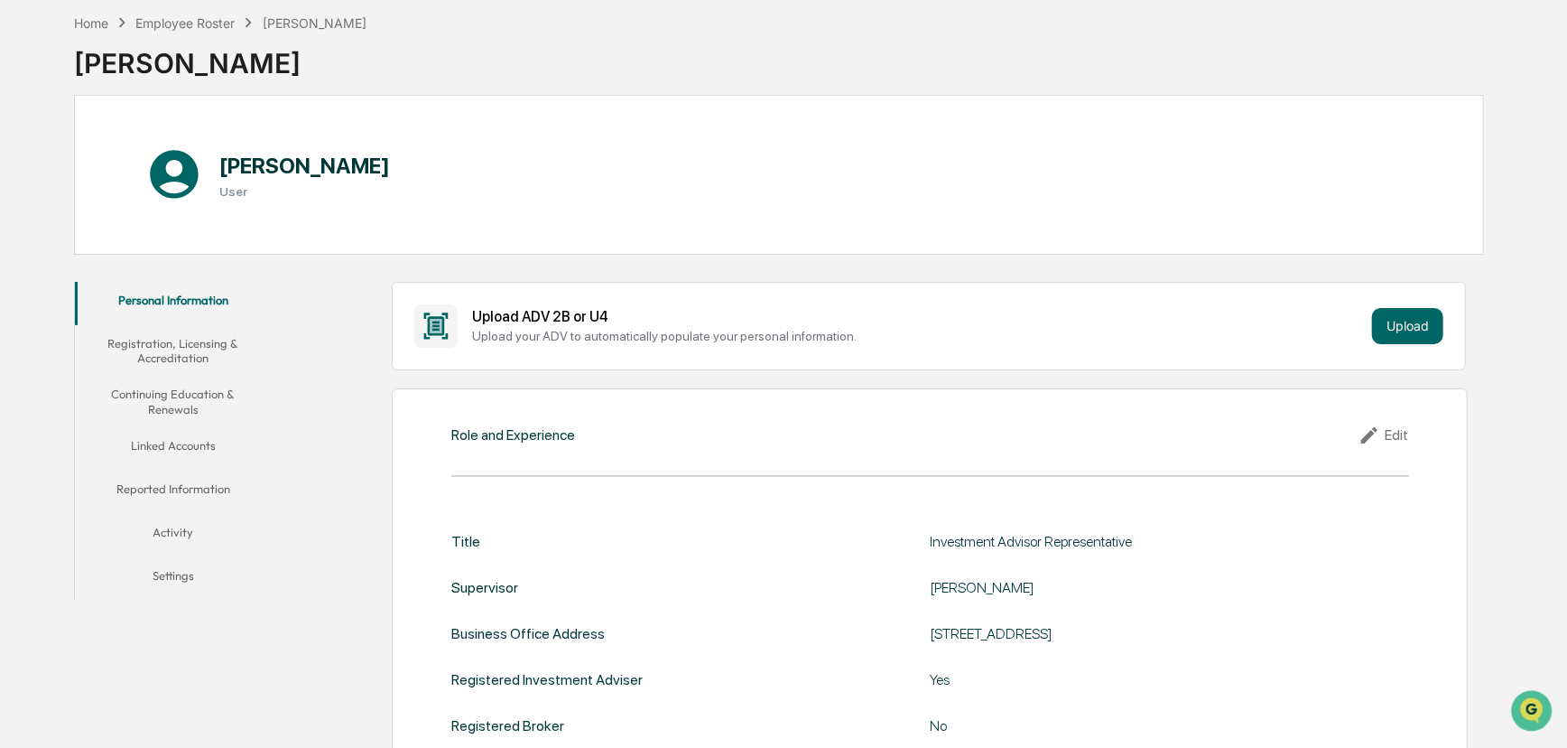
click at [153, 442] on button "Linked Accounts" at bounding box center [173, 448] width 197 height 43
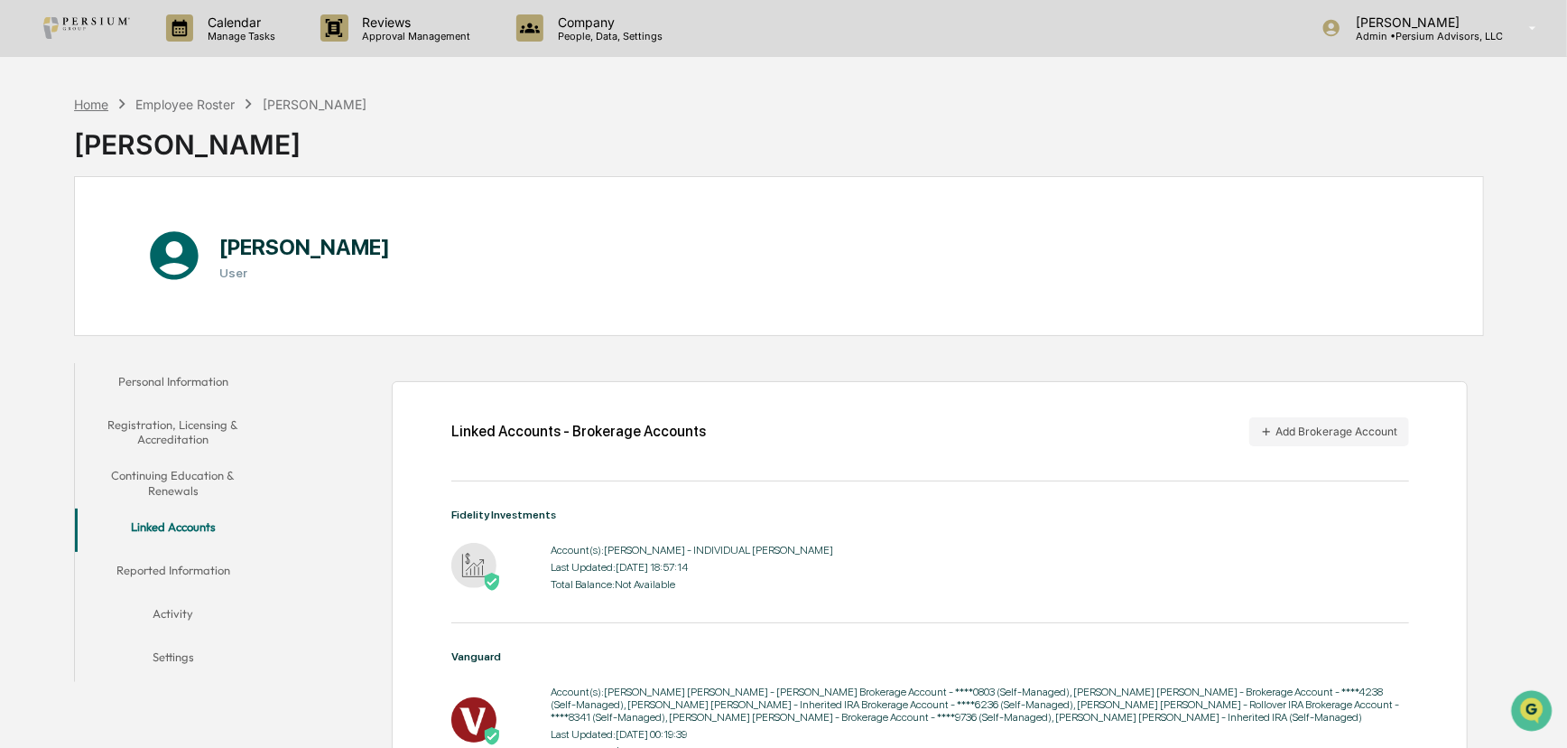
click at [100, 104] on div "Home" at bounding box center [91, 104] width 34 height 15
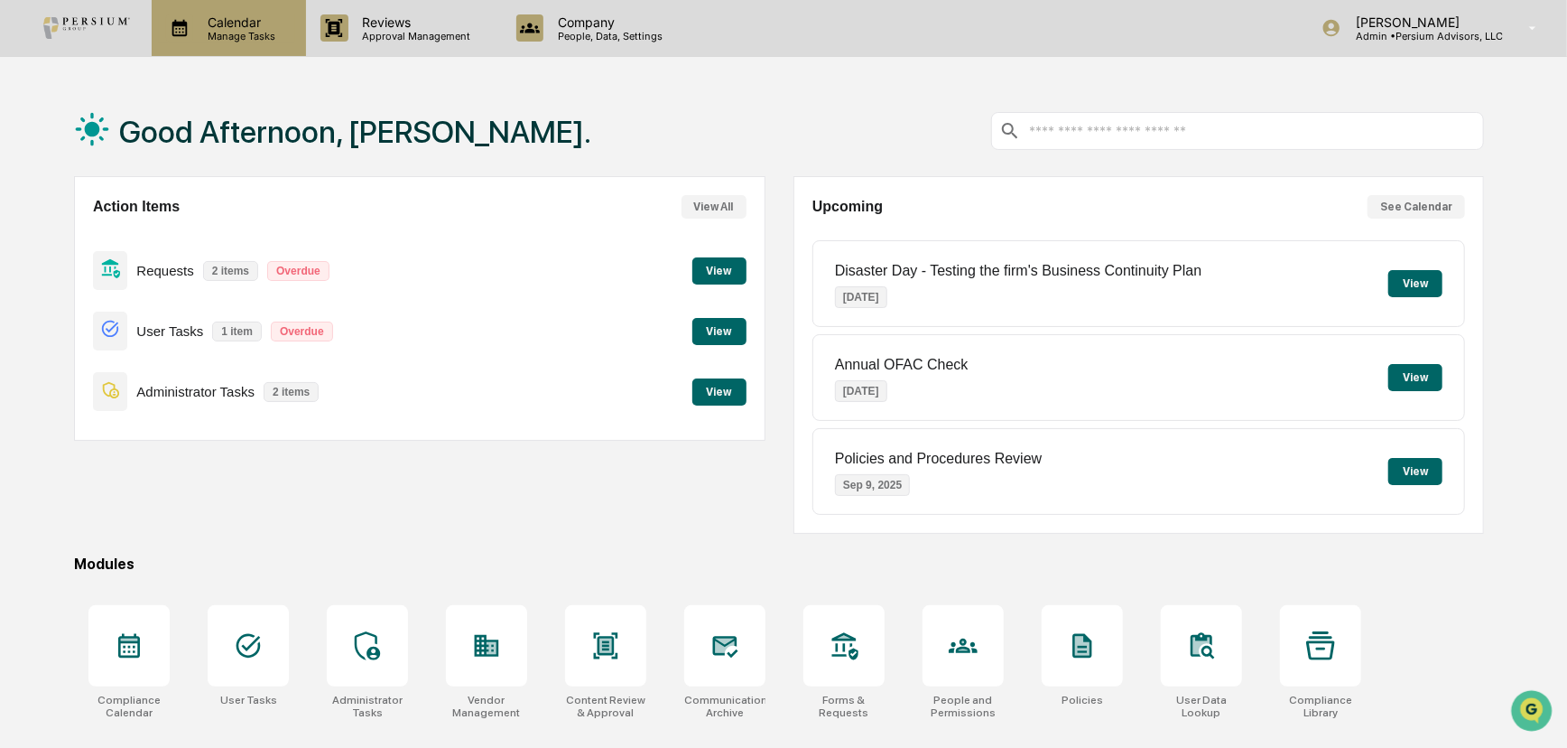
click at [231, 34] on p "Manage Tasks" at bounding box center [238, 36] width 91 height 13
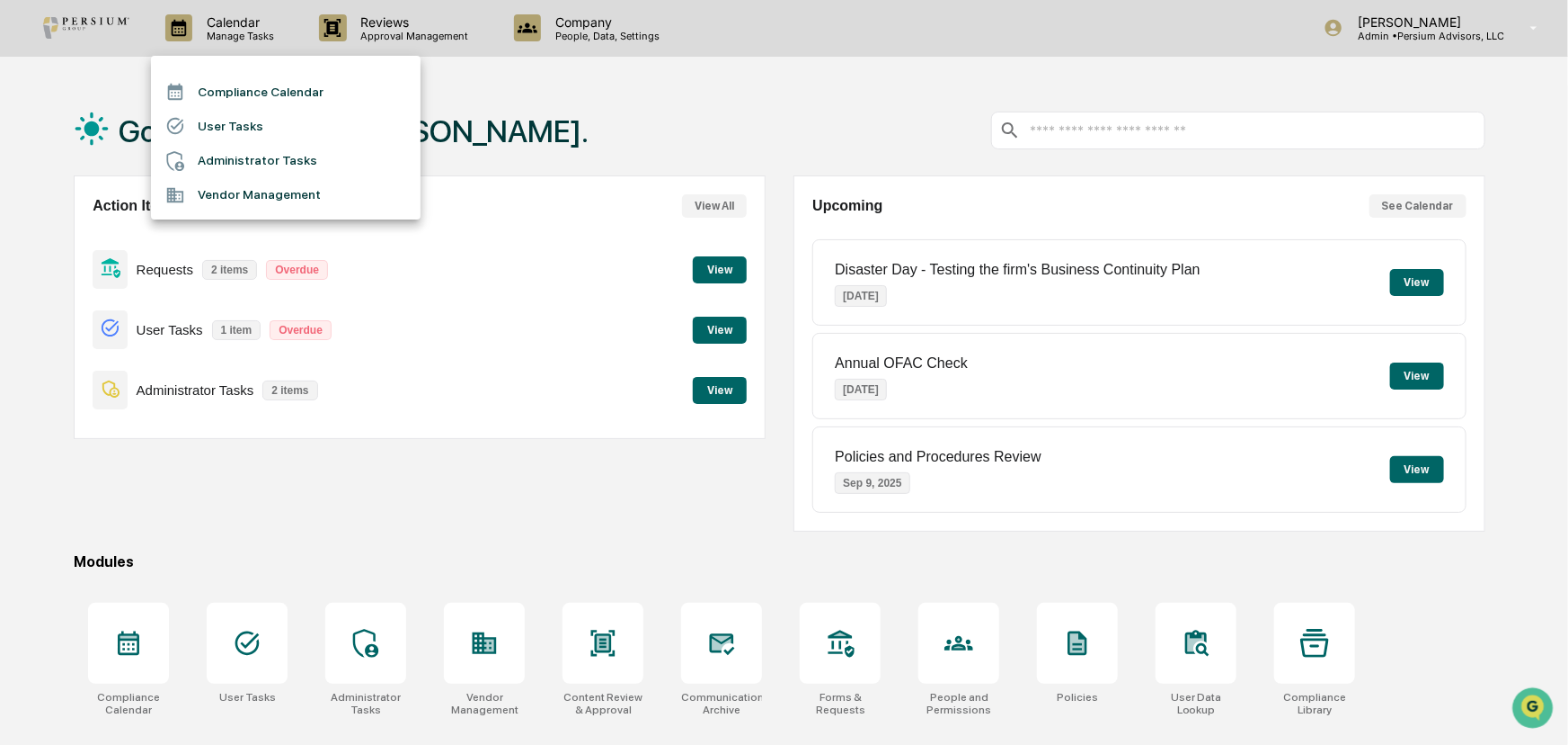
click at [368, 33] on div at bounding box center [784, 372] width 1568 height 745
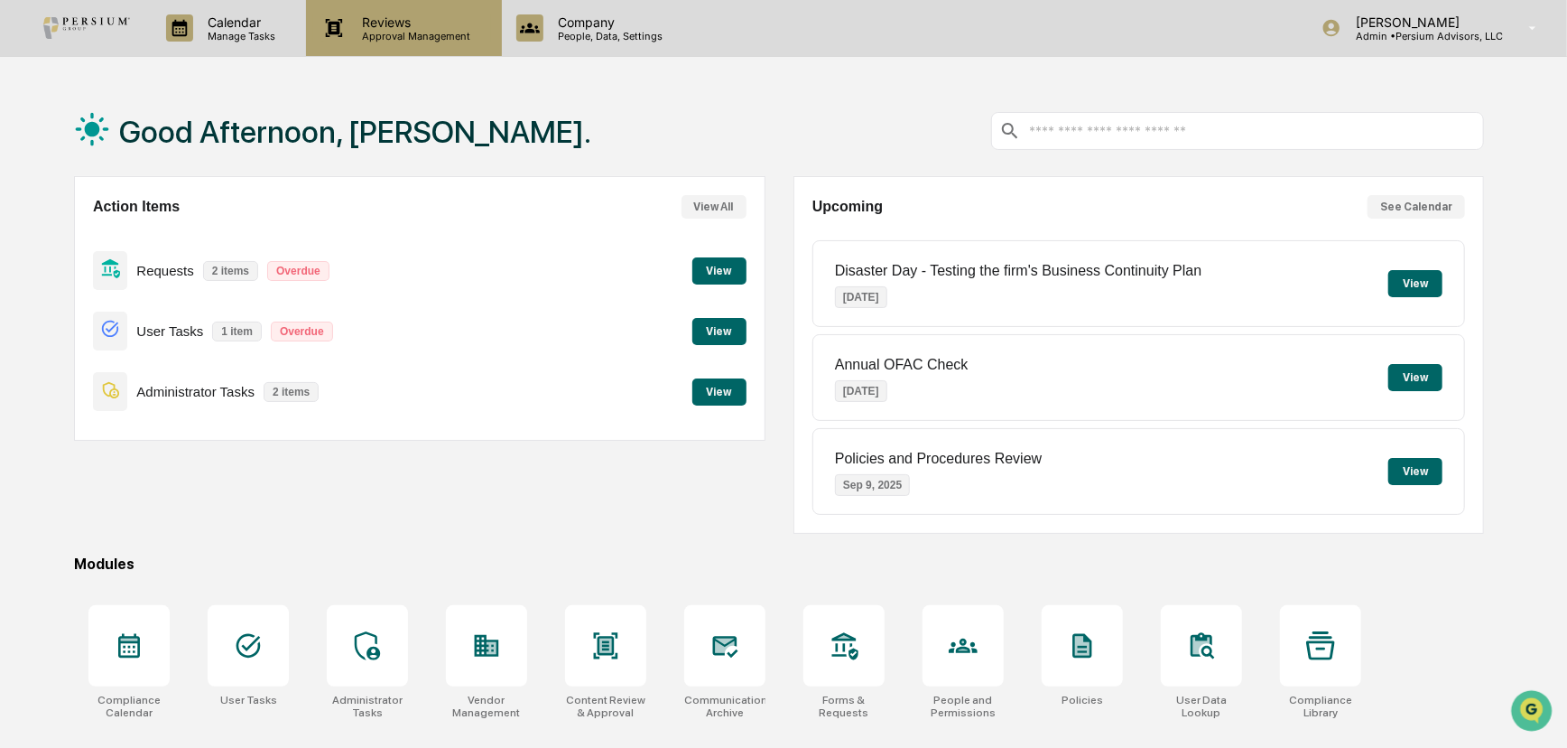
click at [412, 36] on p "Approval Management" at bounding box center [415, 36] width 132 height 13
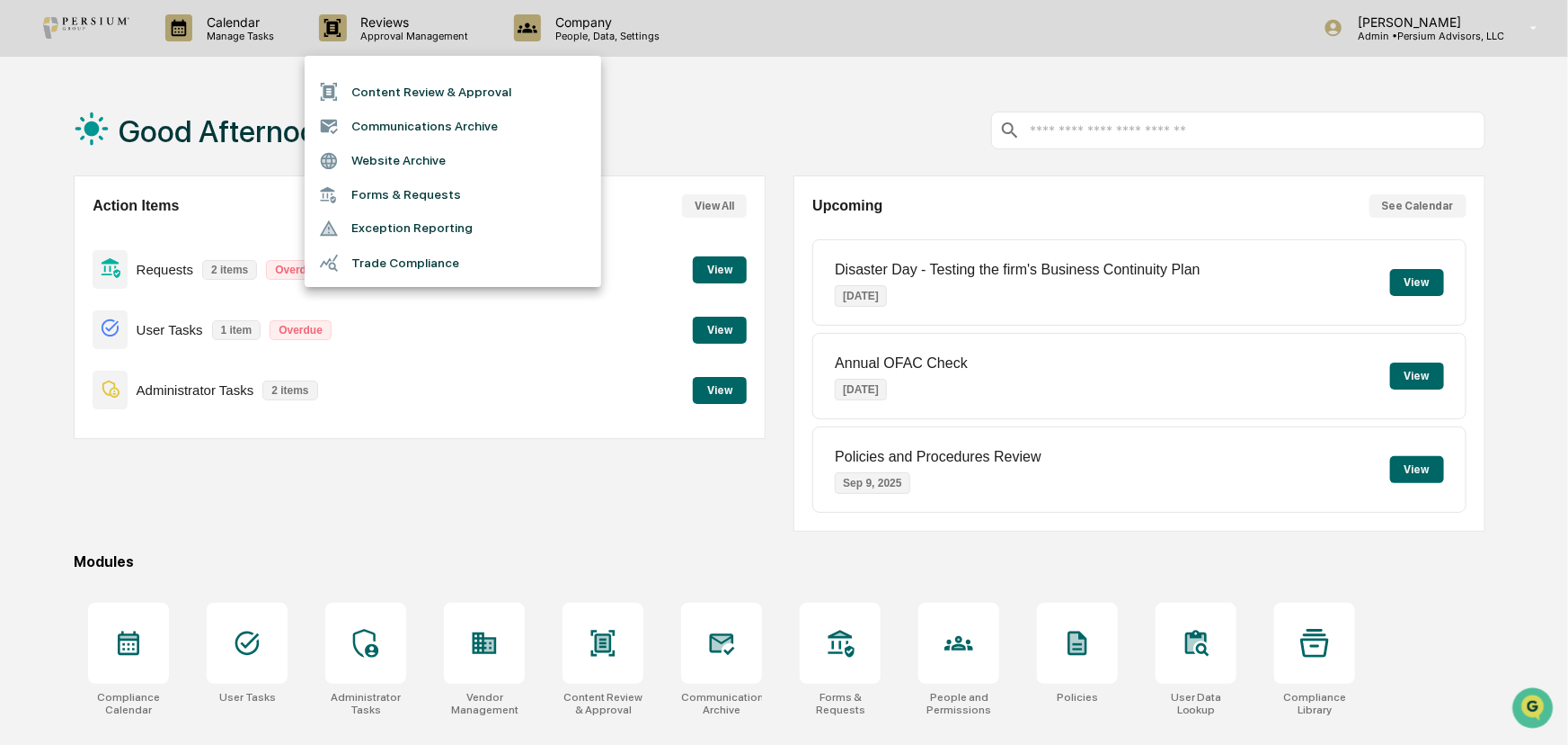
click at [424, 268] on li "Trade Compliance" at bounding box center [453, 262] width 297 height 34
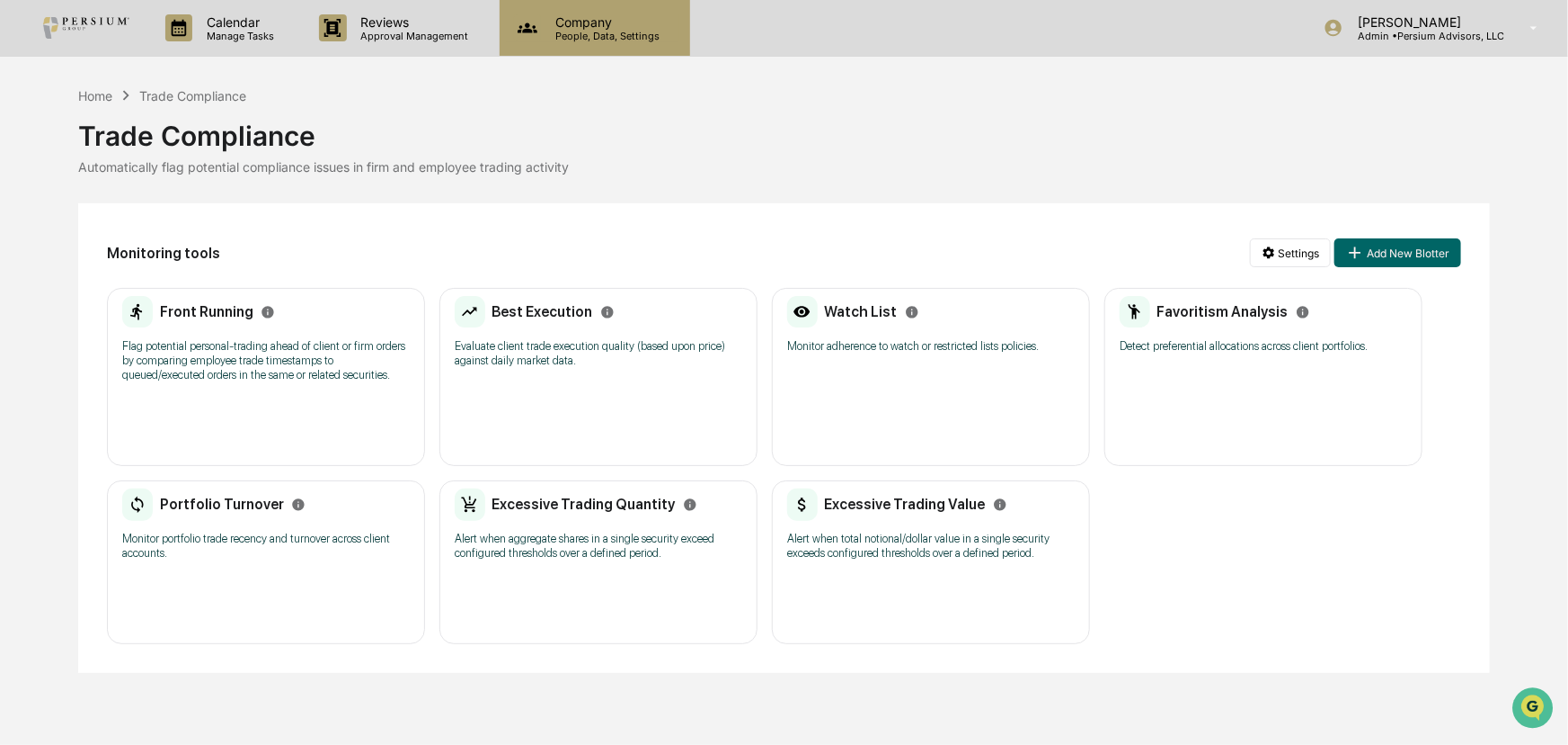
click at [568, 18] on p "Company" at bounding box center [605, 21] width 127 height 15
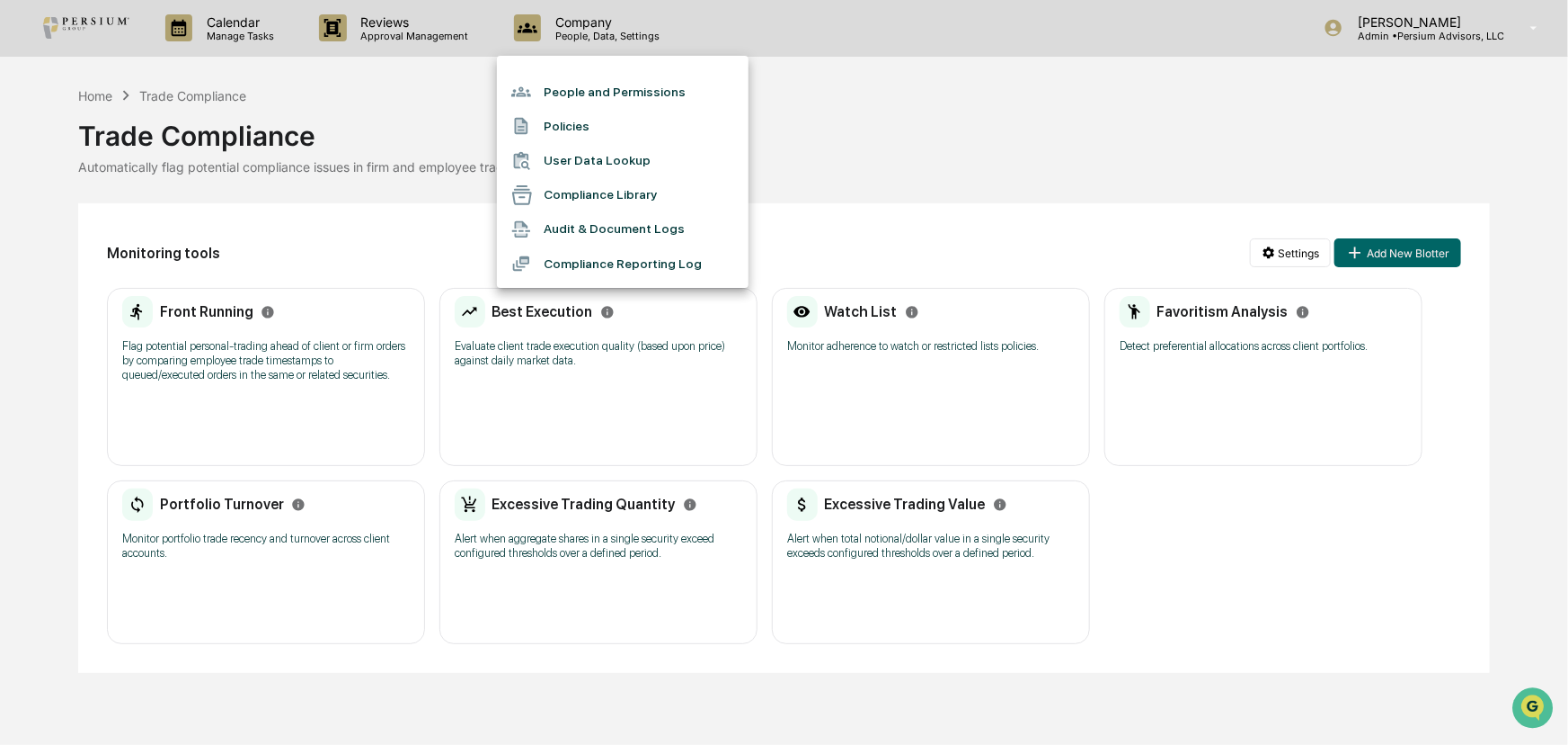
click at [601, 95] on li "People and Permissions" at bounding box center [622, 92] width 252 height 34
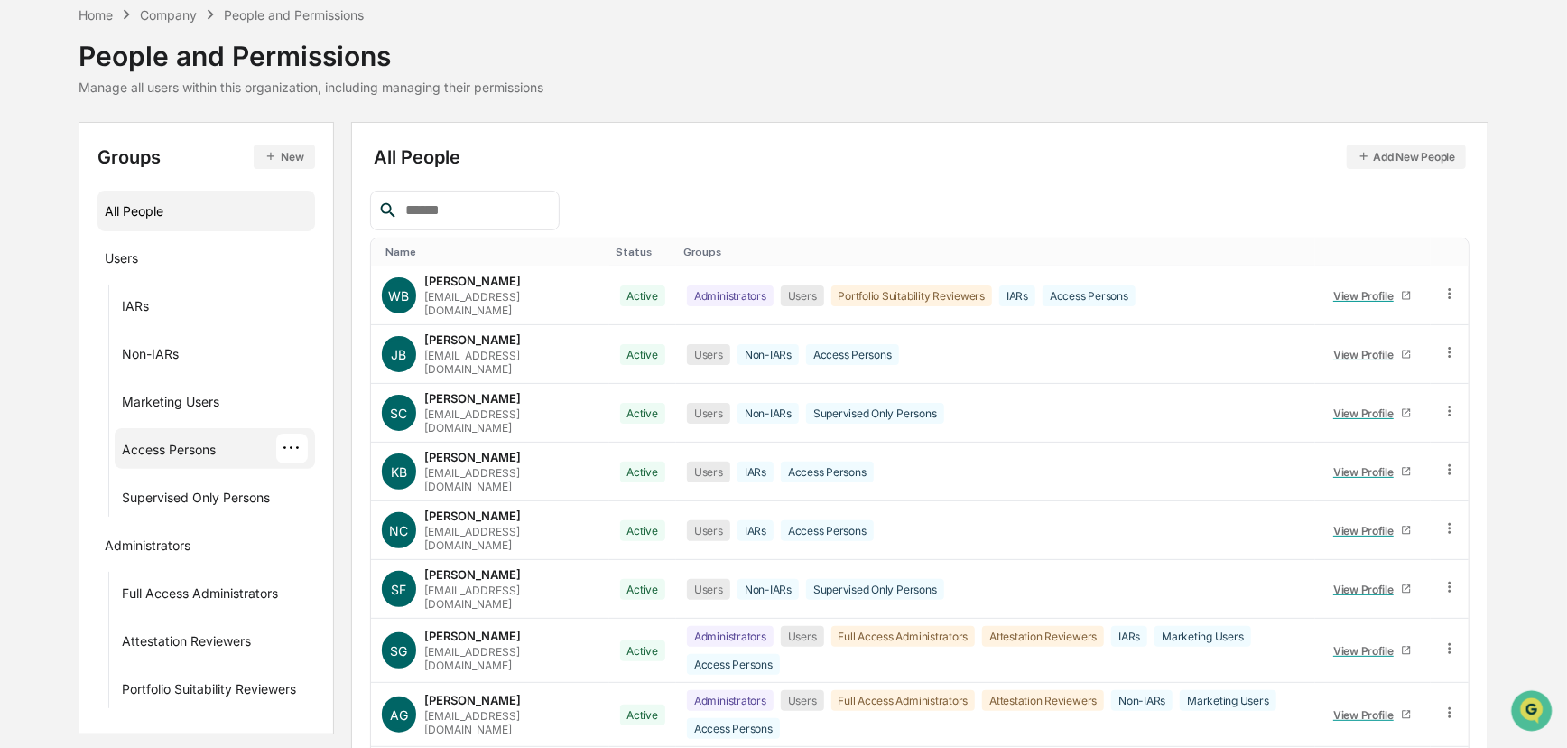
click at [179, 454] on div "Access Persons" at bounding box center [169, 453] width 94 height 22
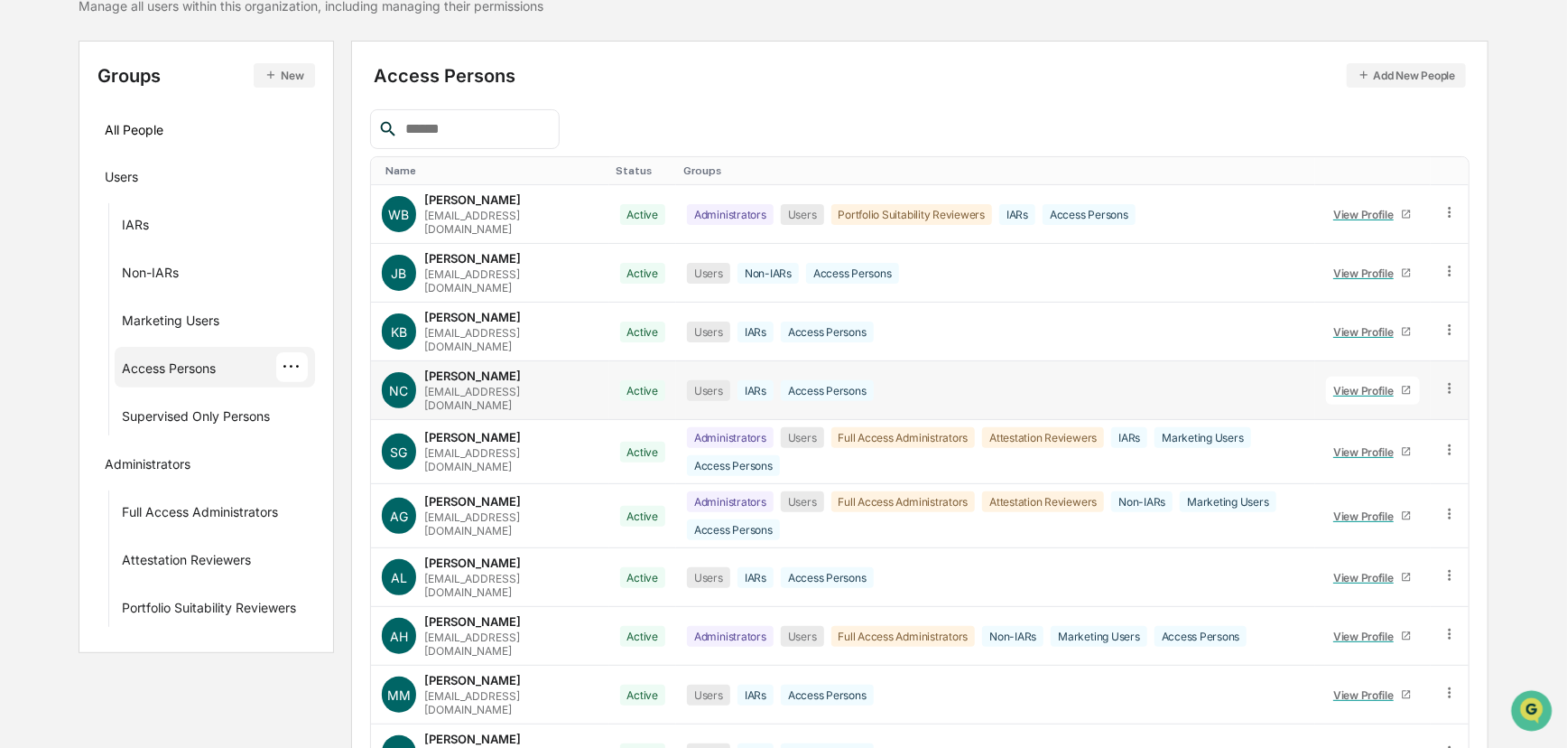
scroll to position [135, 0]
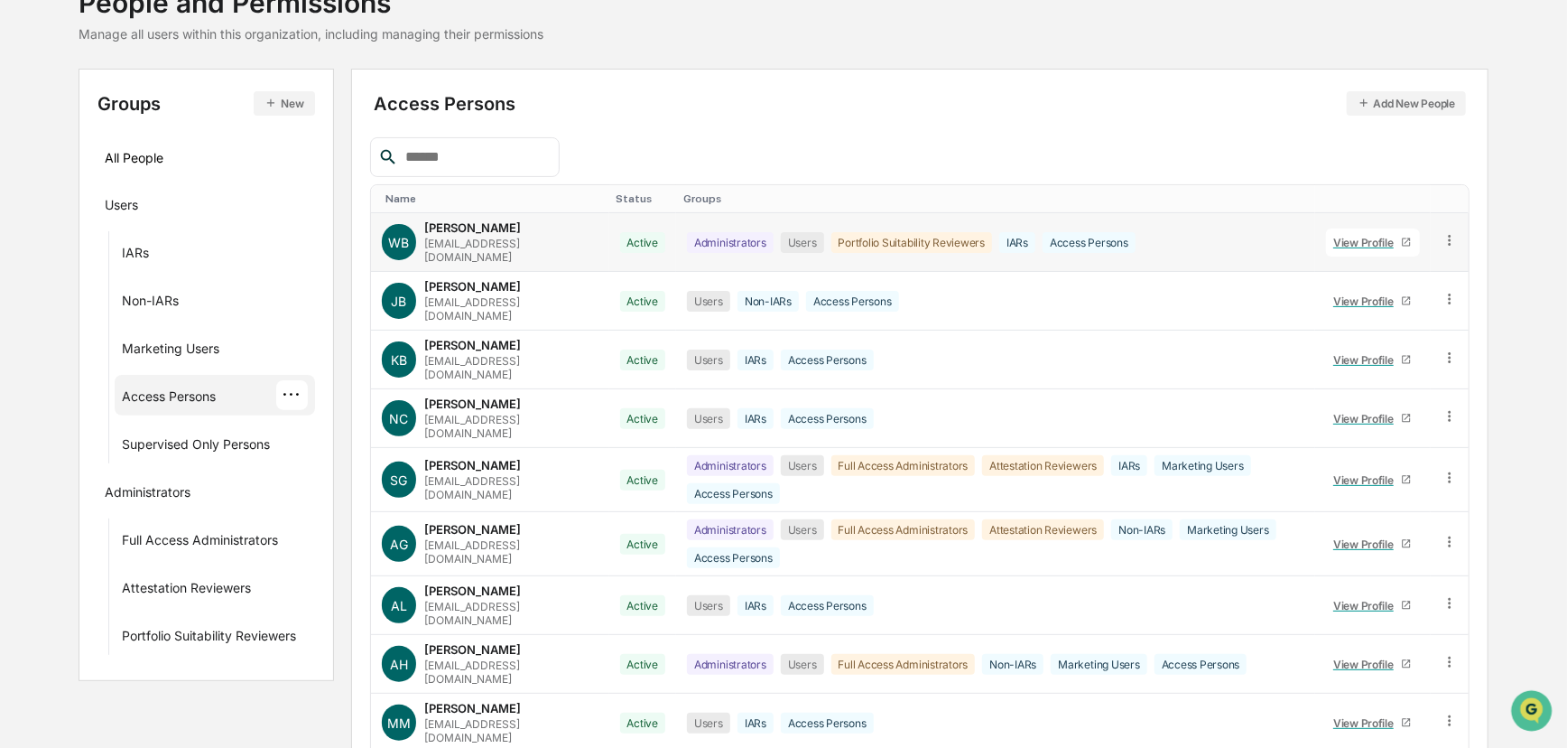
click at [1132, 241] on div "View Profile" at bounding box center [1368, 243] width 68 height 14
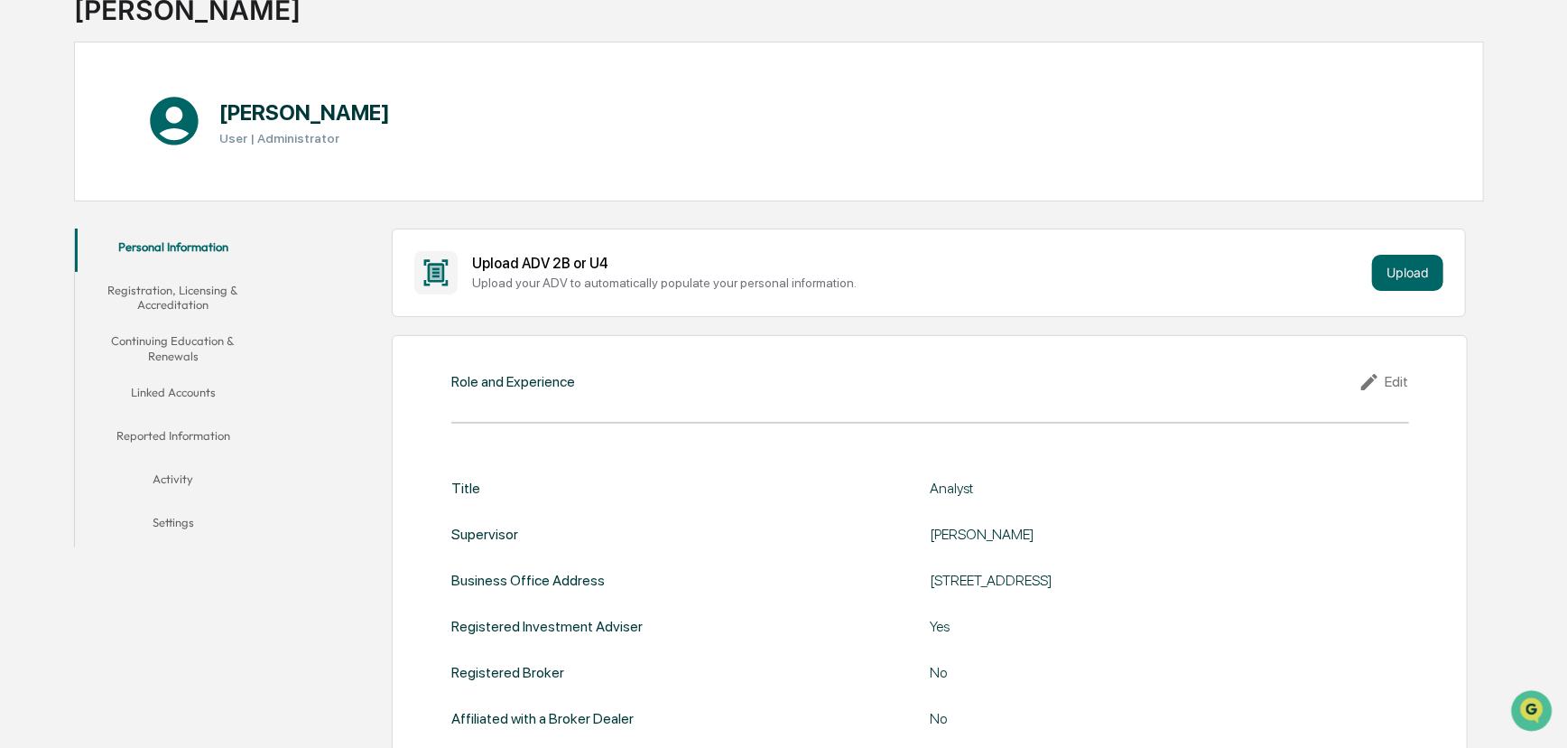
click at [165, 434] on button "Reported Information" at bounding box center [173, 438] width 197 height 43
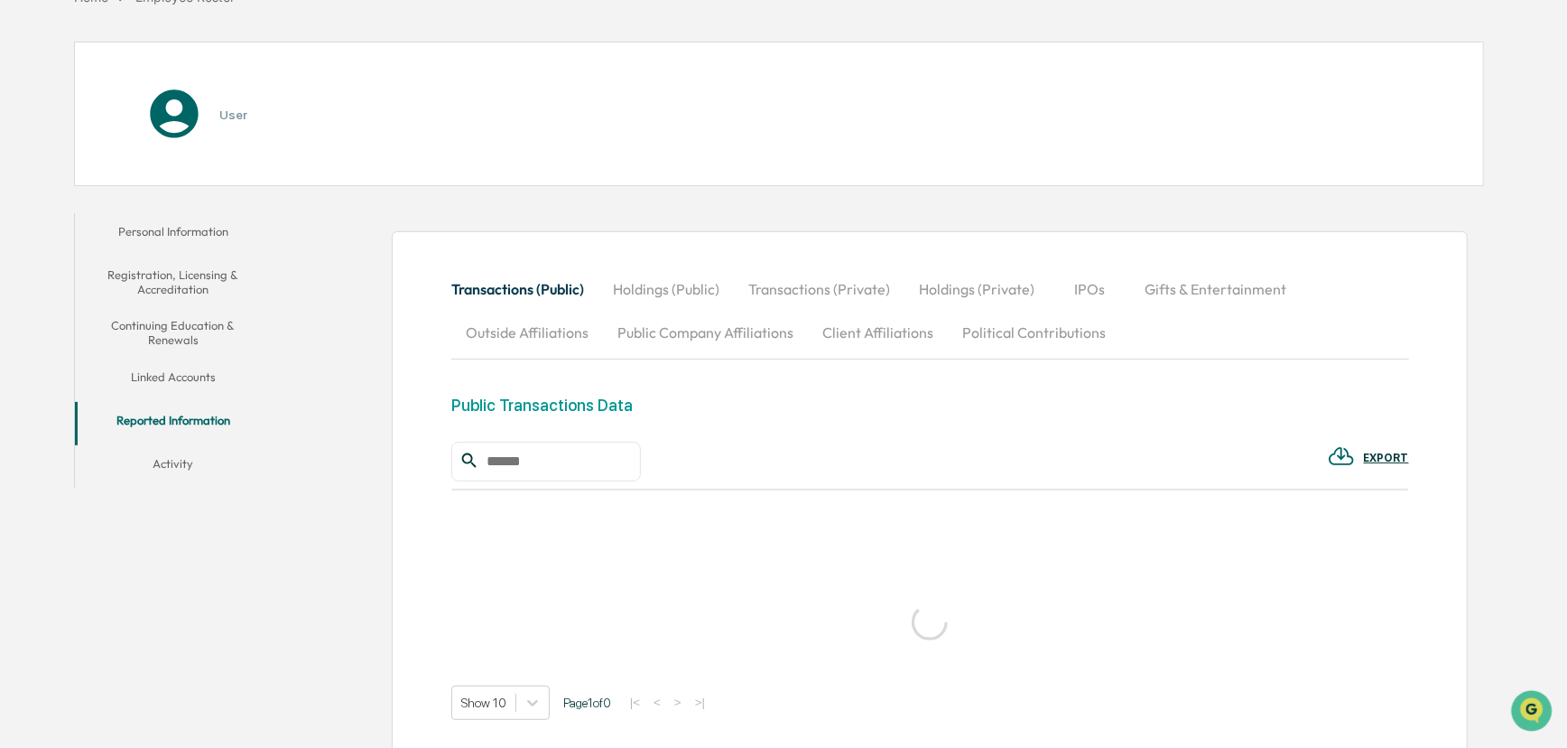
click at [179, 382] on div "Personal Information Registration, Licensing & Accreditation Continuing Educati…" at bounding box center [173, 350] width 197 height 275
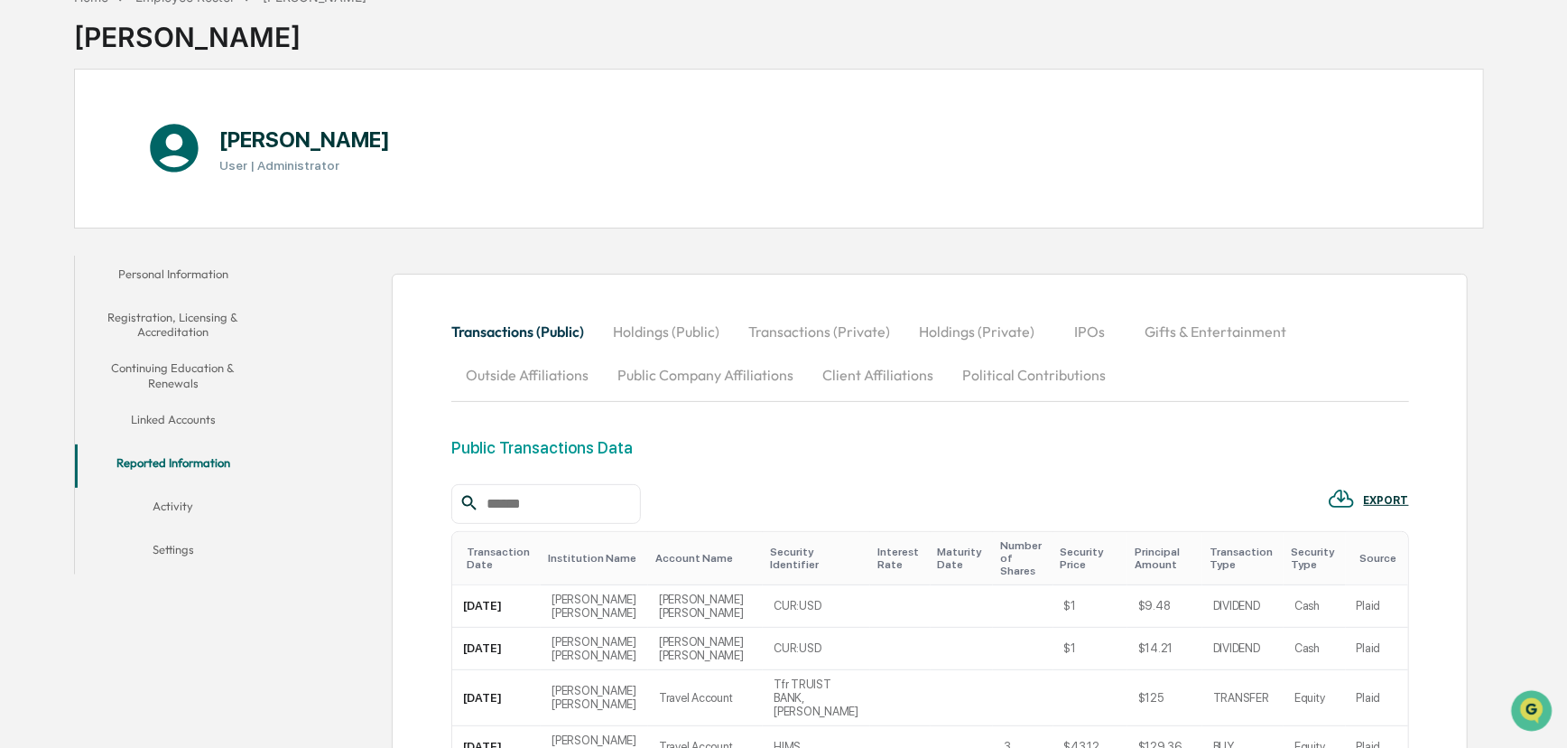
click at [202, 420] on button "Linked Accounts" at bounding box center [173, 422] width 197 height 43
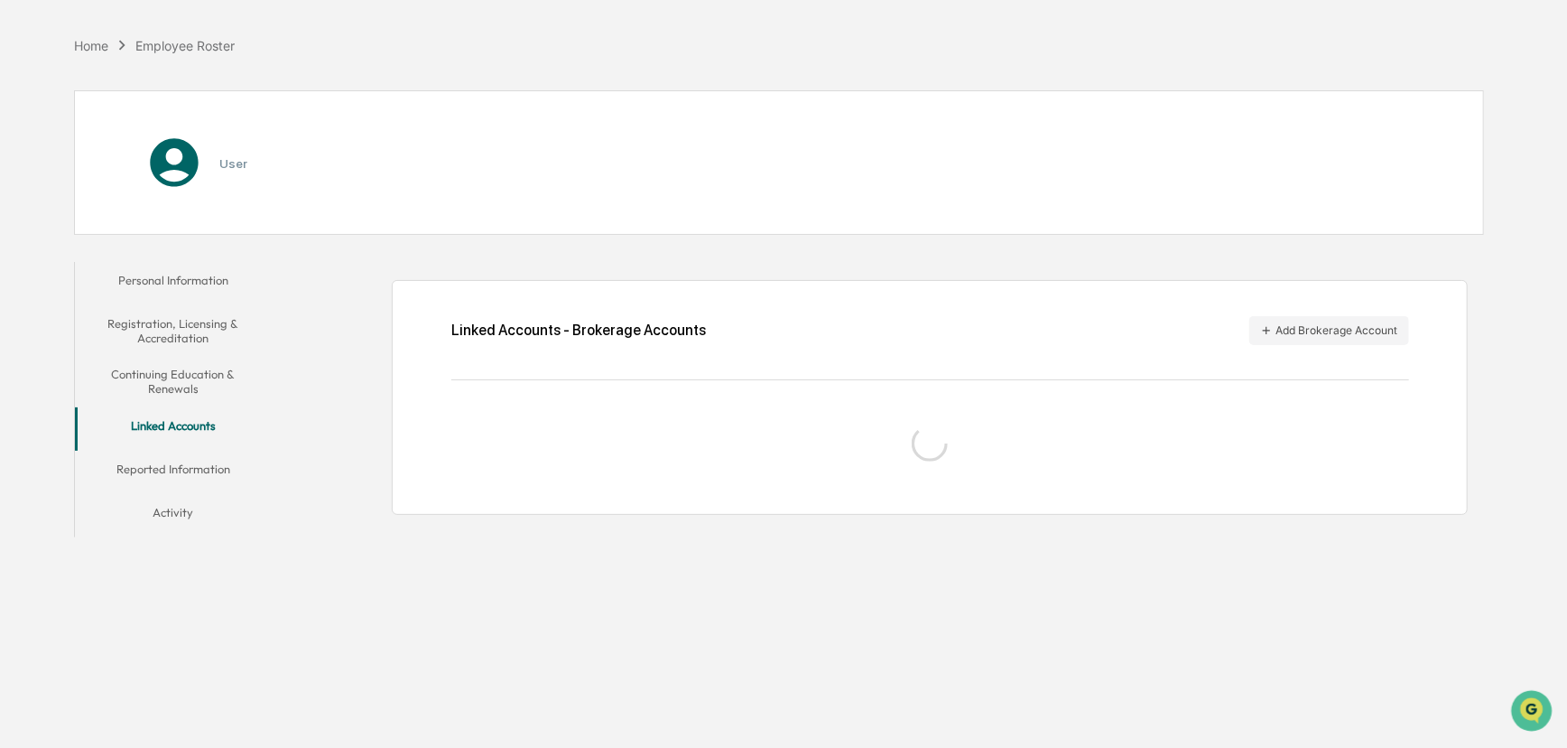
scroll to position [85, 0]
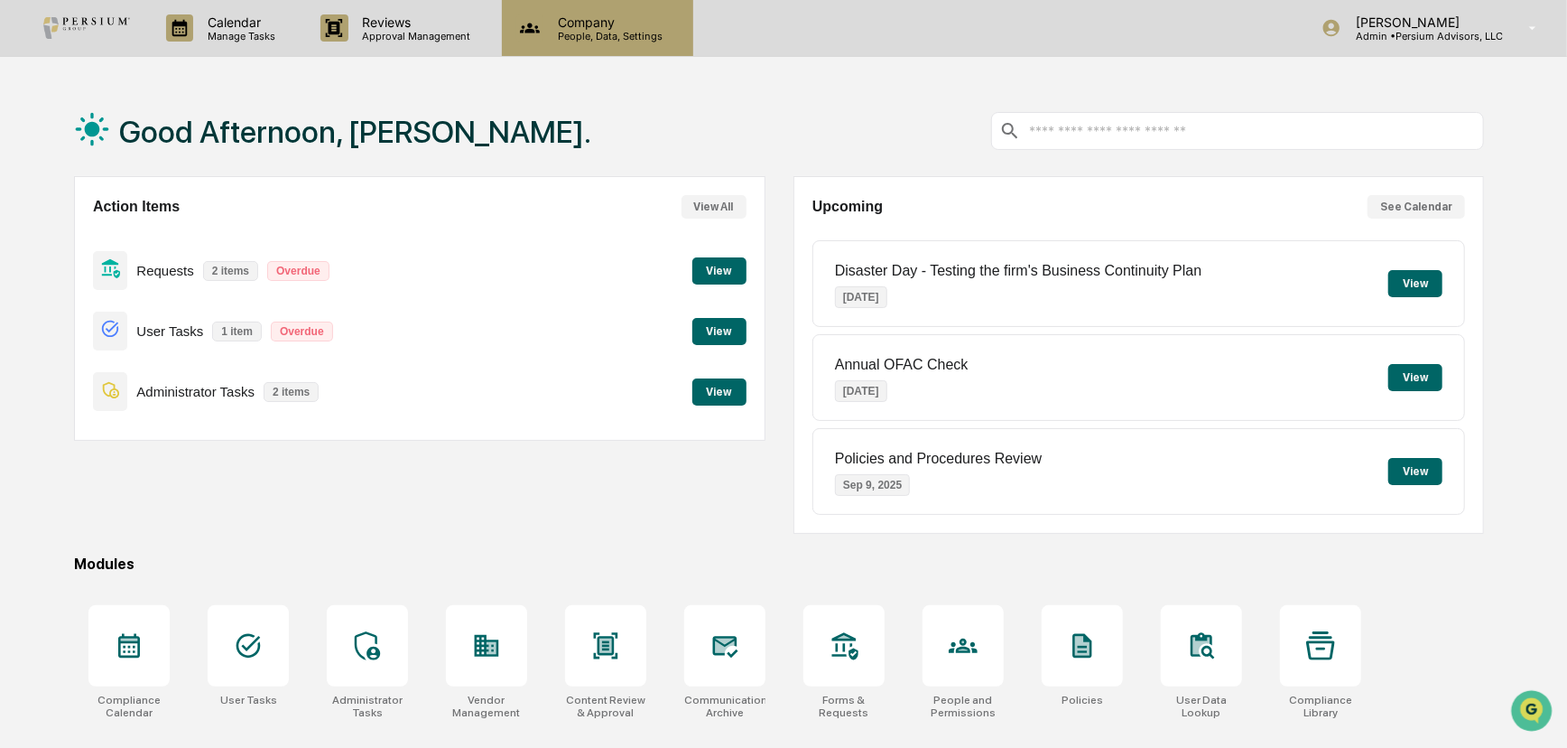
click at [580, 43] on div "Company People, Data, Settings" at bounding box center [597, 28] width 191 height 56
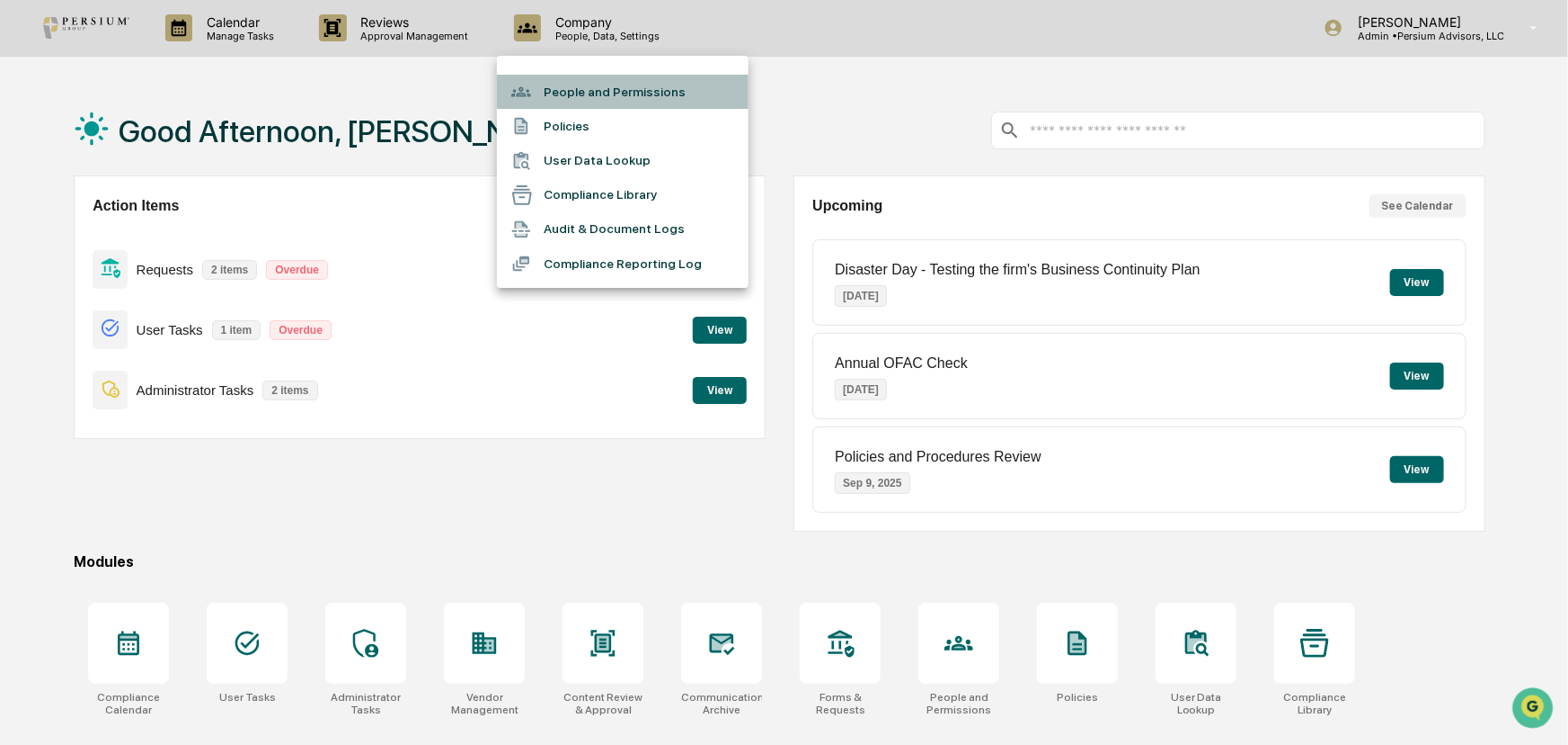
click at [595, 100] on li "People and Permissions" at bounding box center [622, 92] width 252 height 34
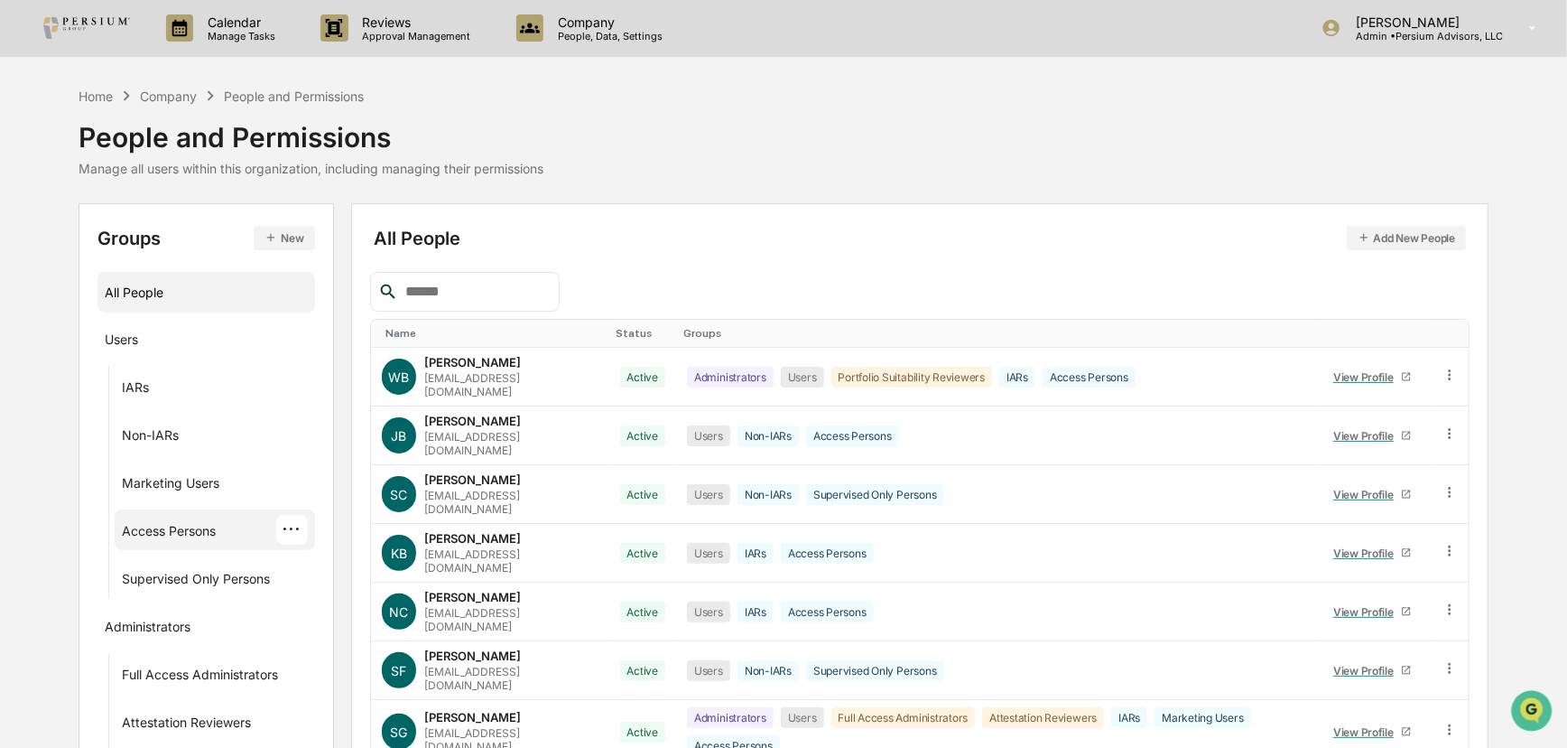
click at [152, 517] on div "Access Persons ···" at bounding box center [215, 530] width 186 height 30
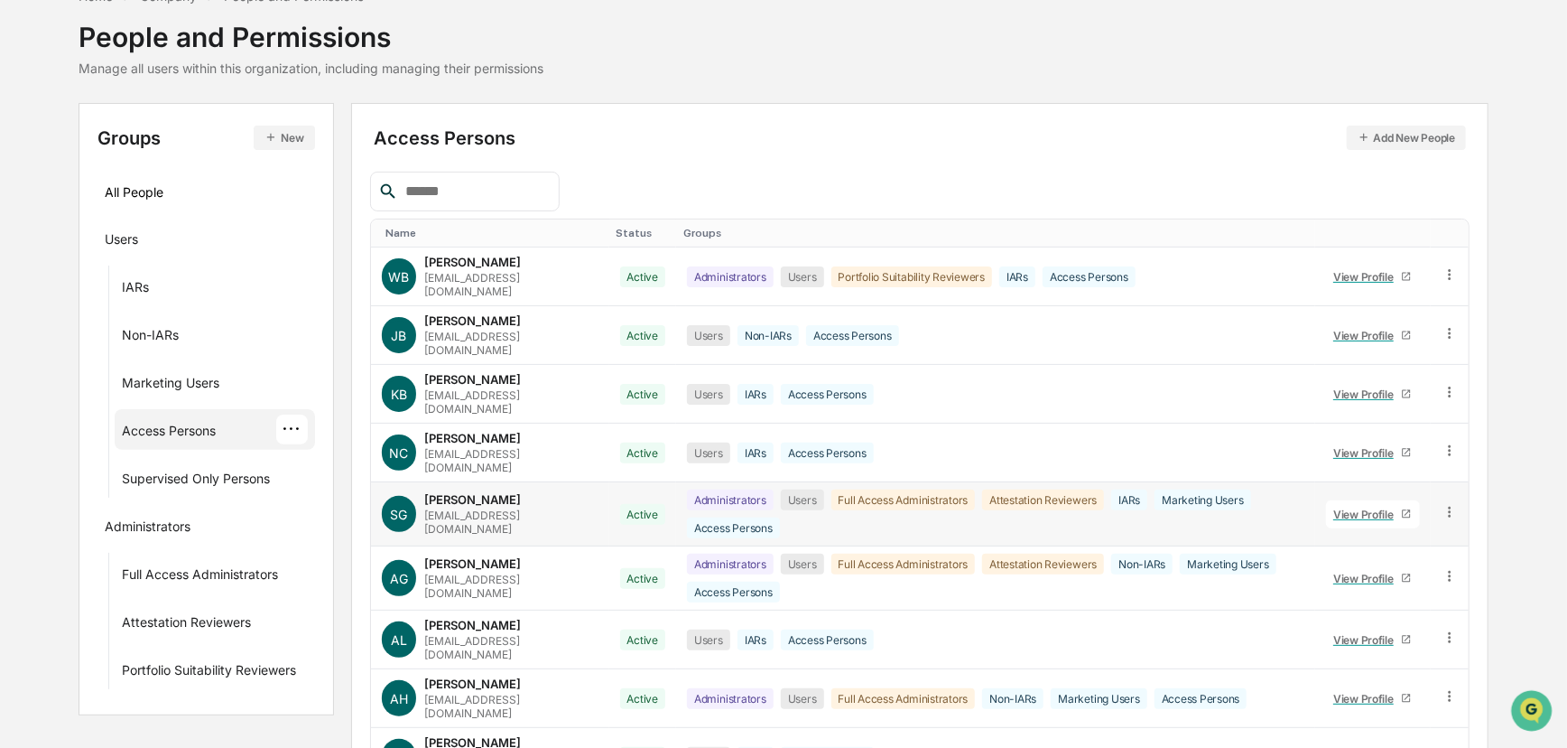
scroll to position [217, 0]
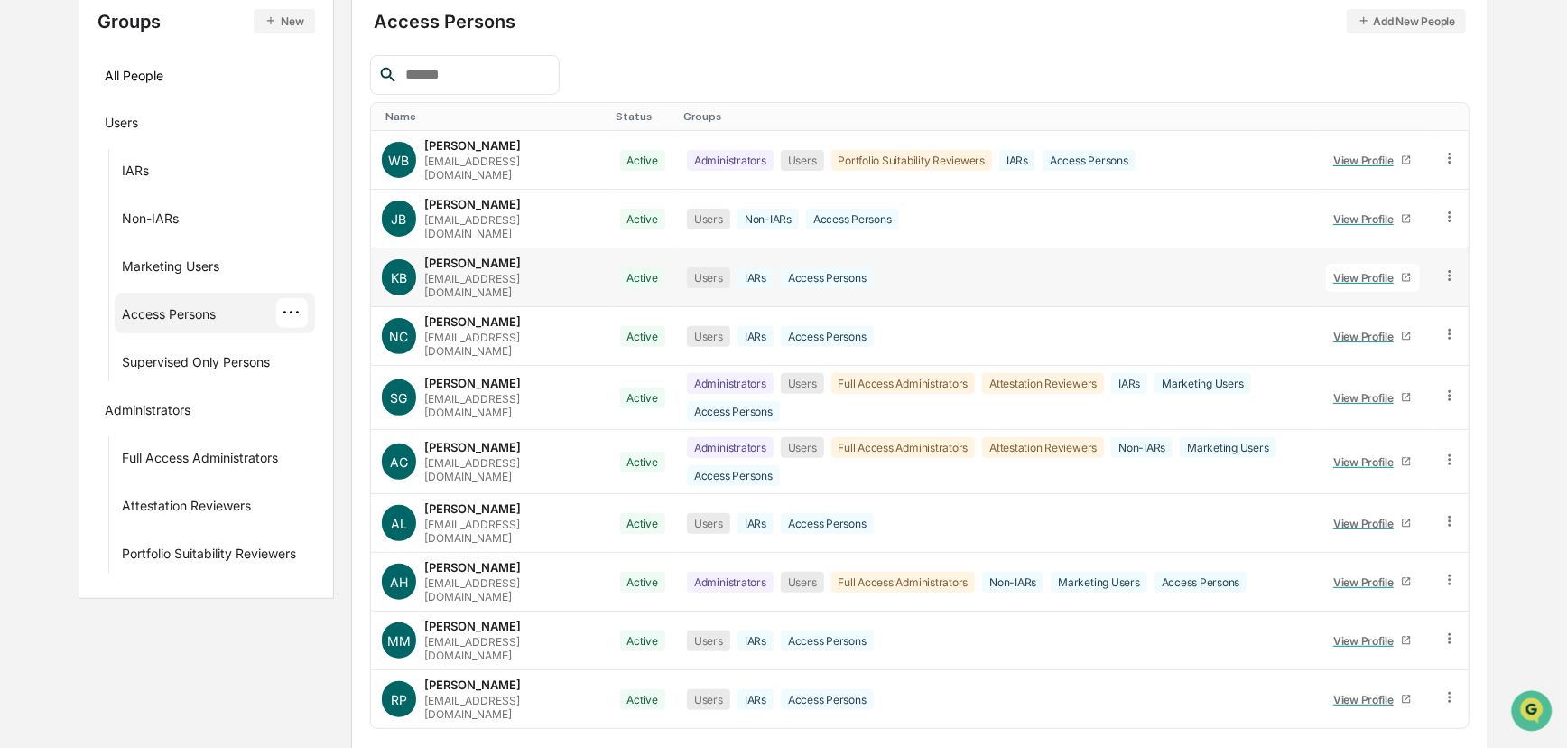
click at [1132, 271] on div "View Profile" at bounding box center [1368, 278] width 68 height 14
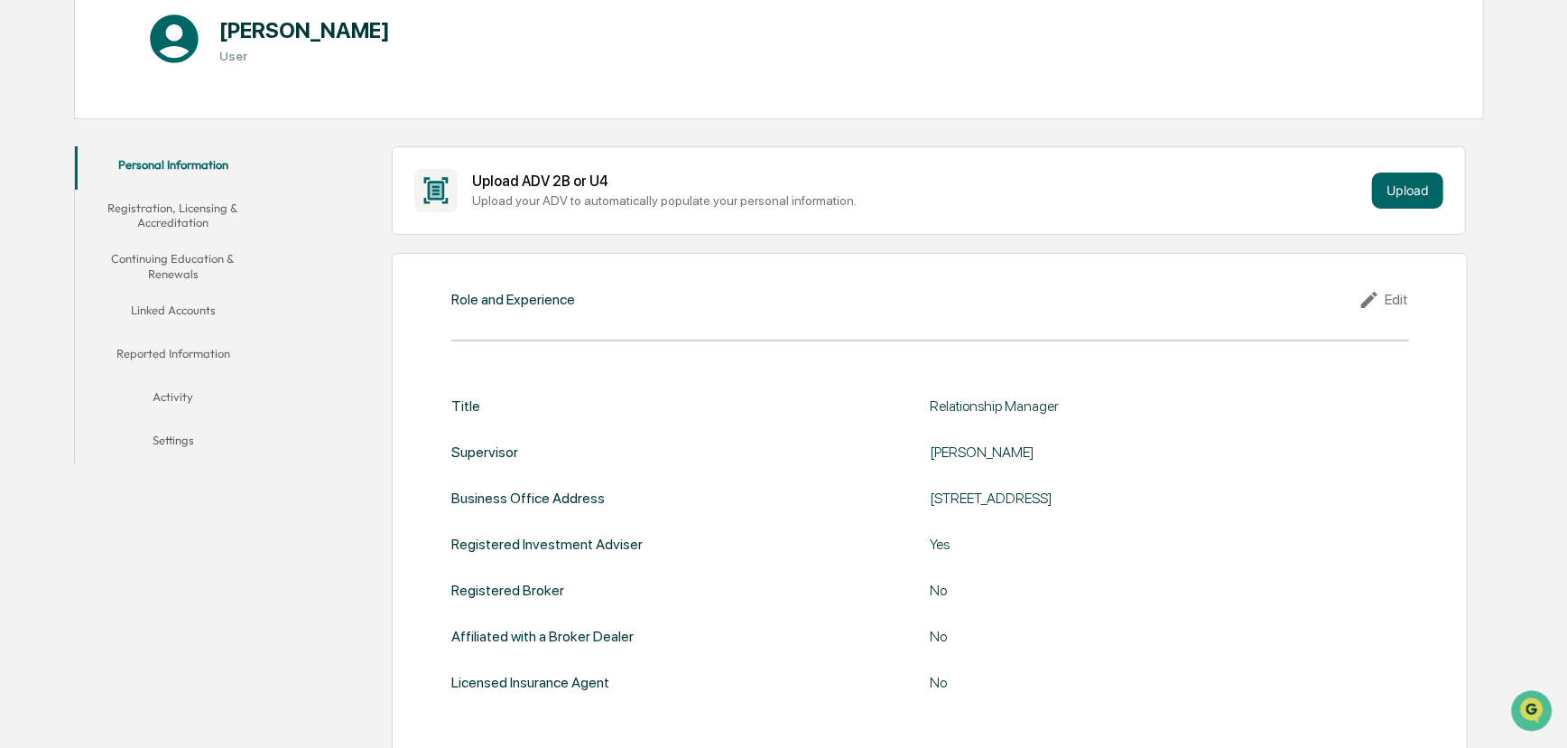
click at [191, 307] on button "Linked Accounts" at bounding box center [173, 313] width 197 height 43
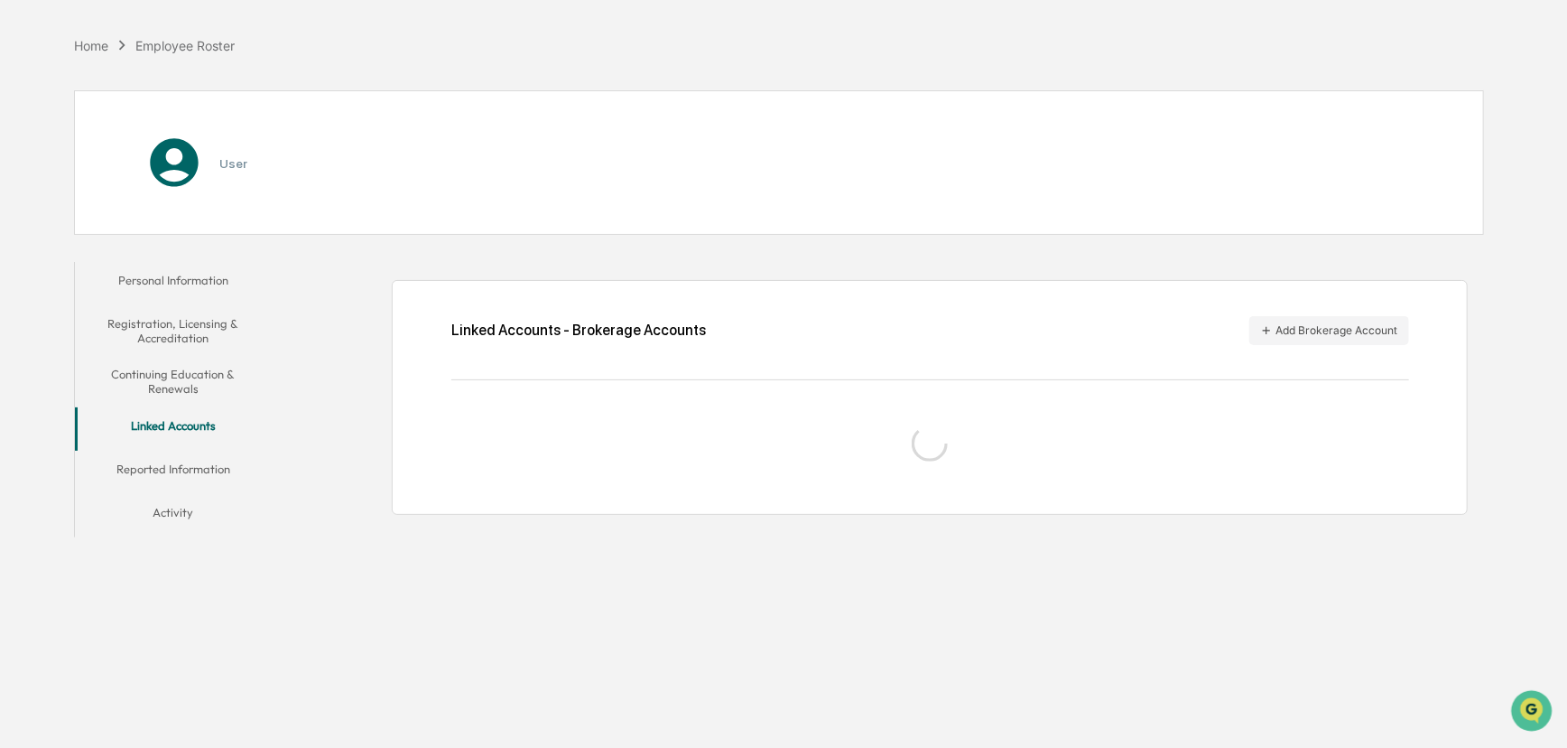
scroll to position [85, 0]
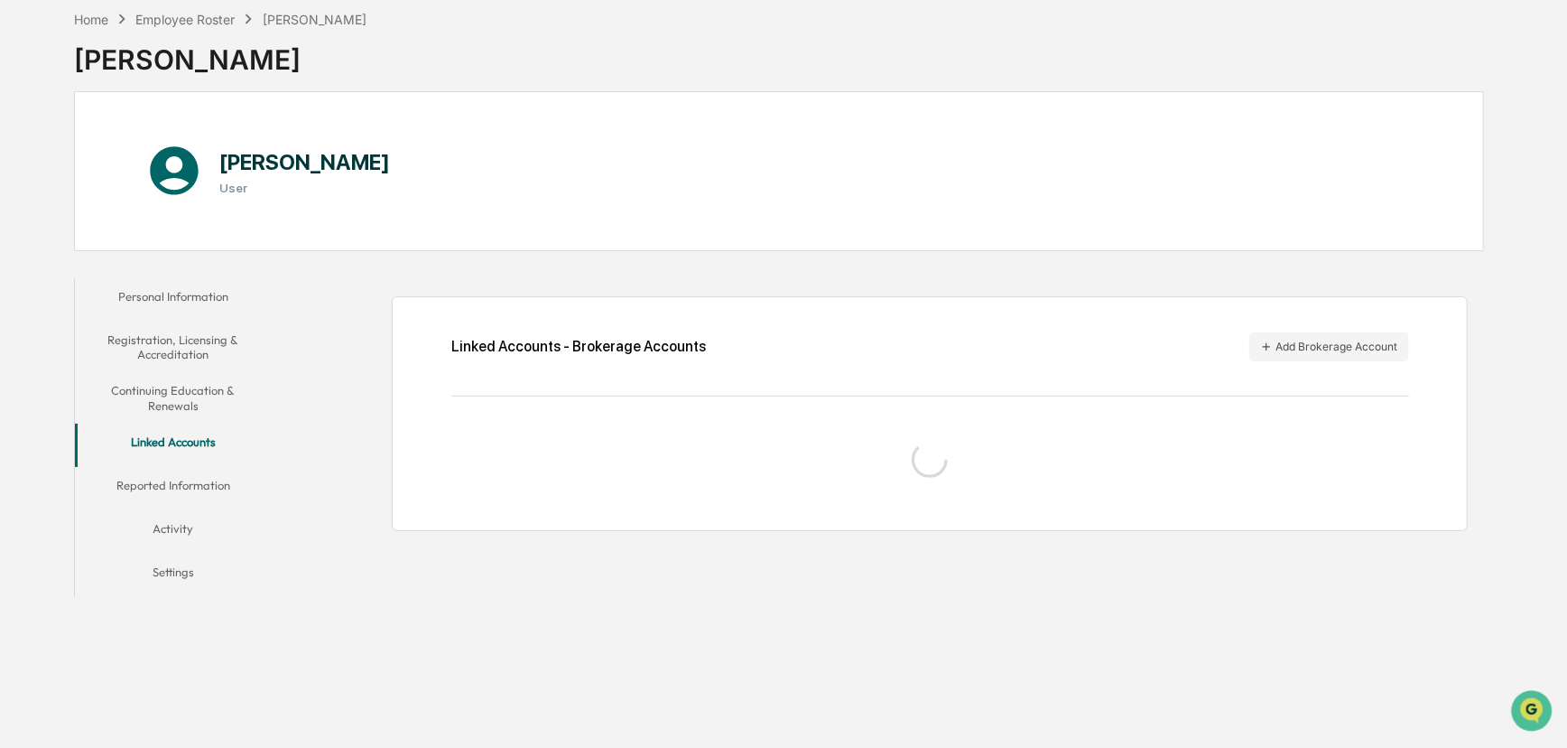
click at [392, 279] on div "Linked Accounts - Brokerage Accounts Add Brokerage Account" at bounding box center [883, 405] width 1204 height 272
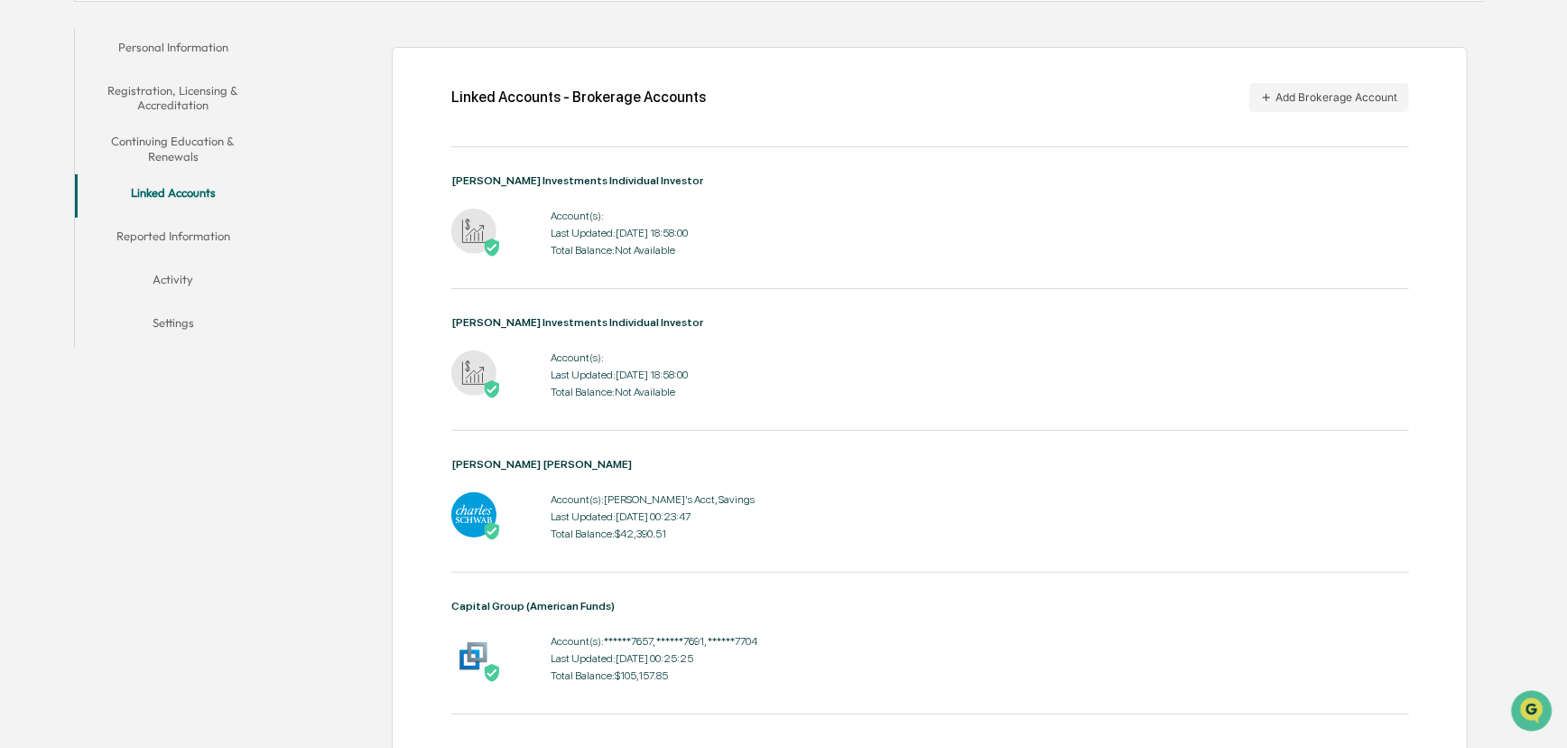
scroll to position [298, 0]
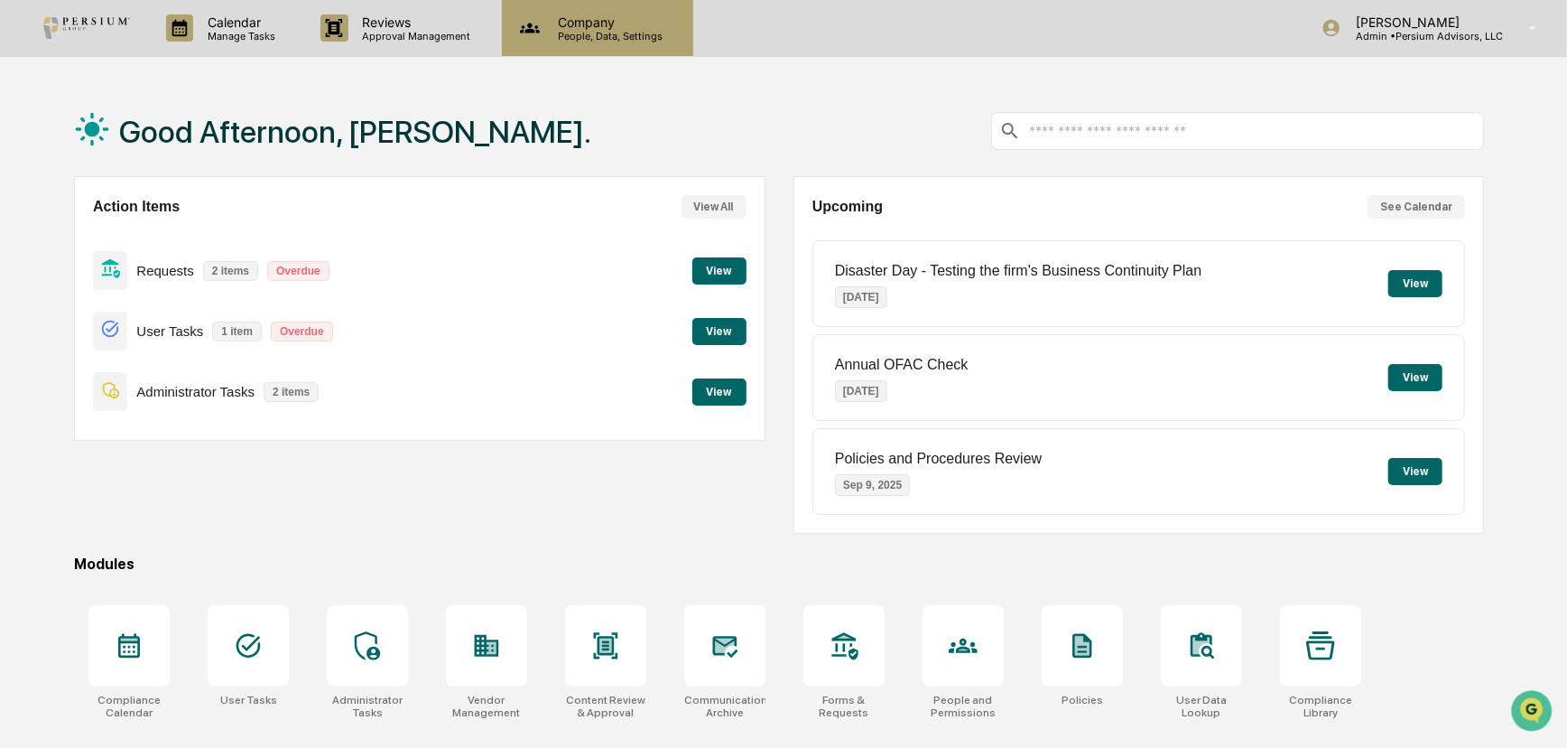
click at [587, 34] on p "People, Data, Settings" at bounding box center [608, 36] width 128 height 13
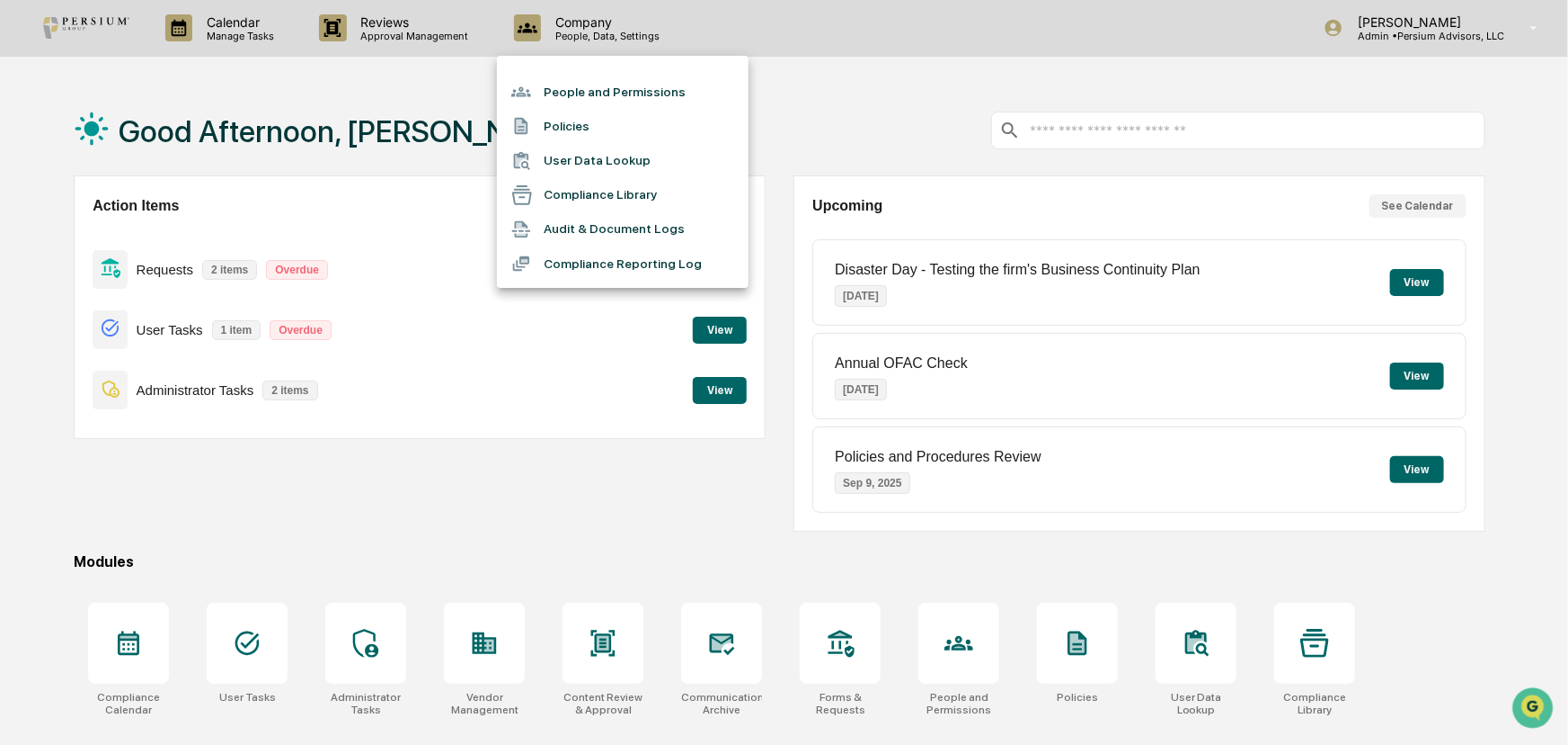
click at [587, 90] on li "People and Permissions" at bounding box center [622, 92] width 252 height 34
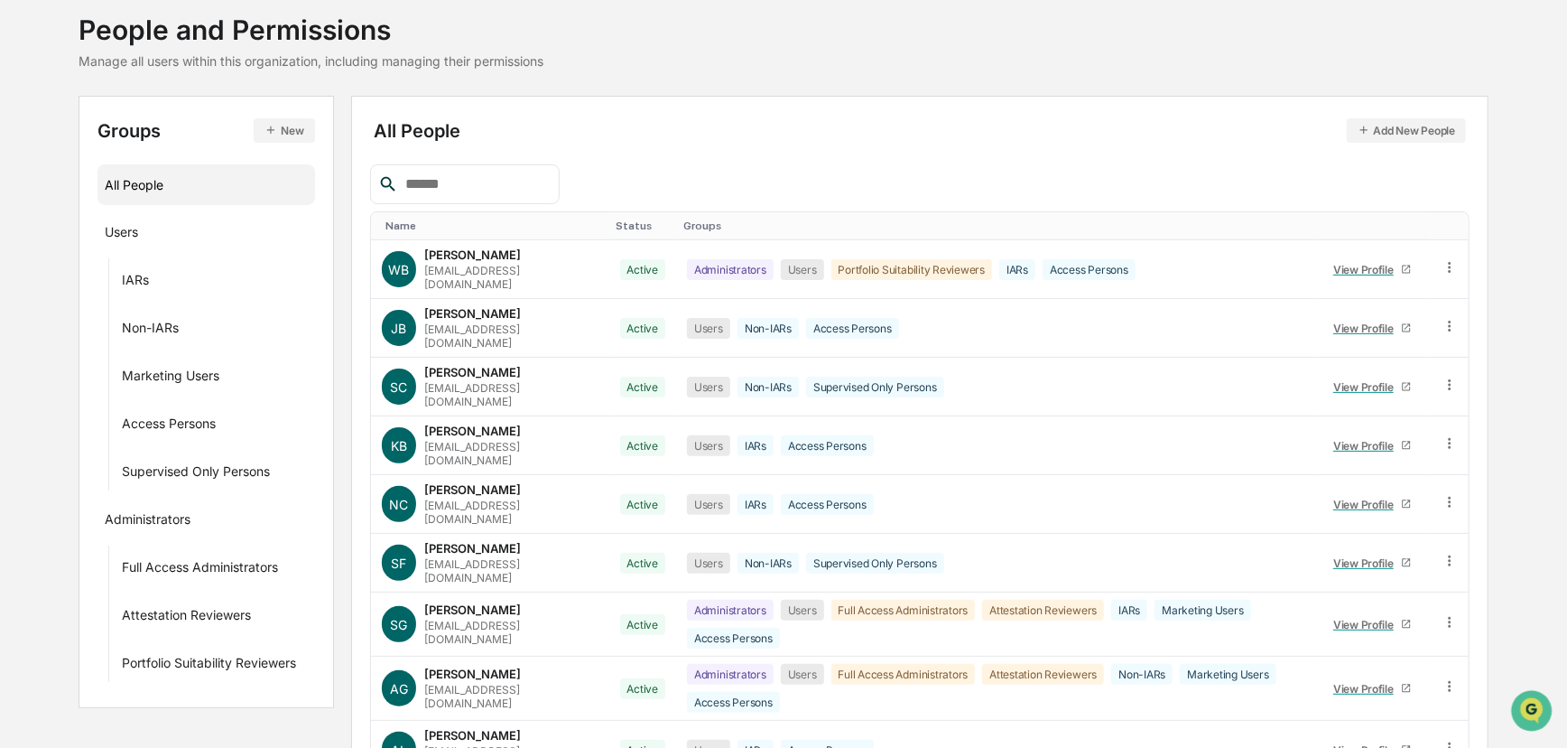
scroll to position [217, 0]
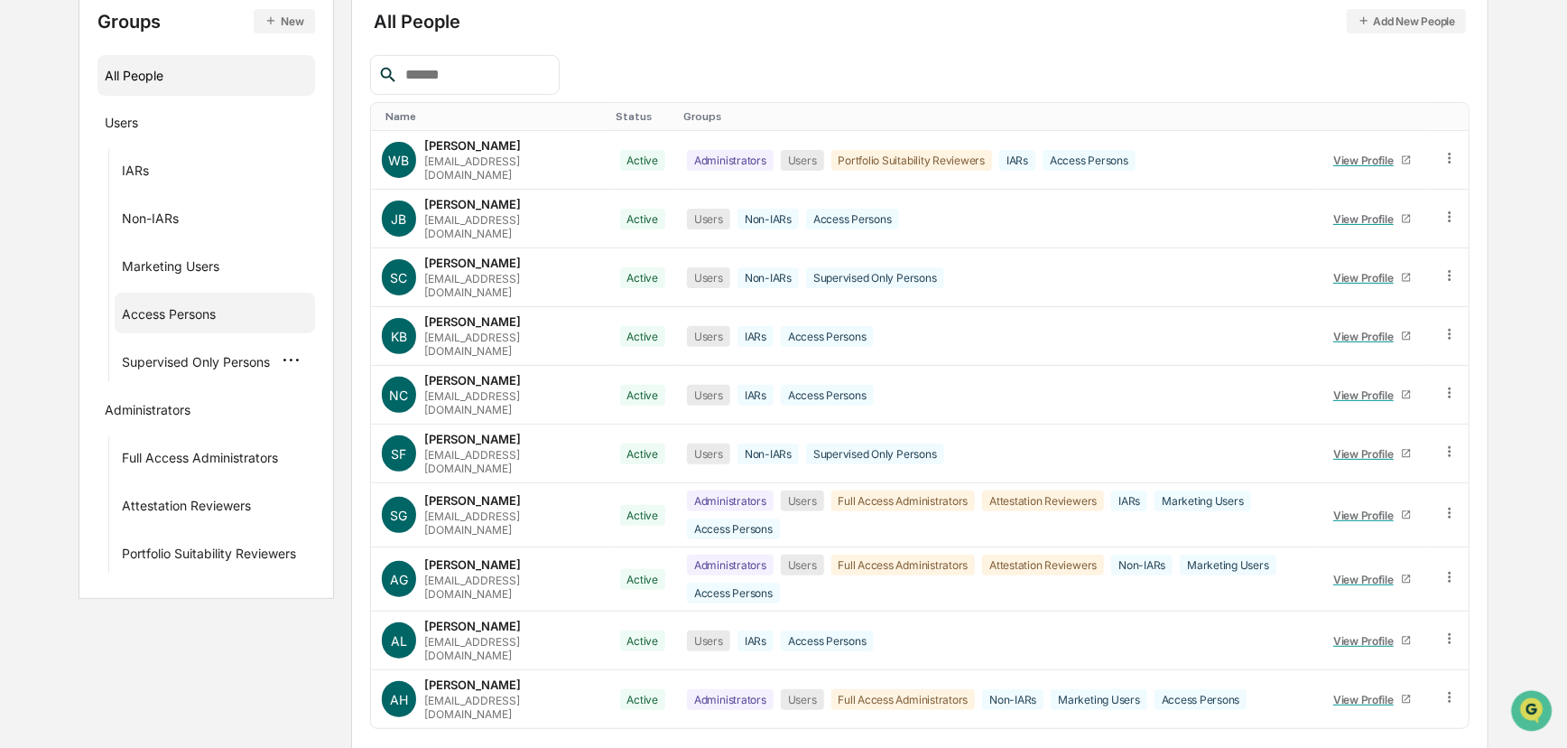
click at [197, 318] on div "Access Persons" at bounding box center [169, 317] width 94 height 22
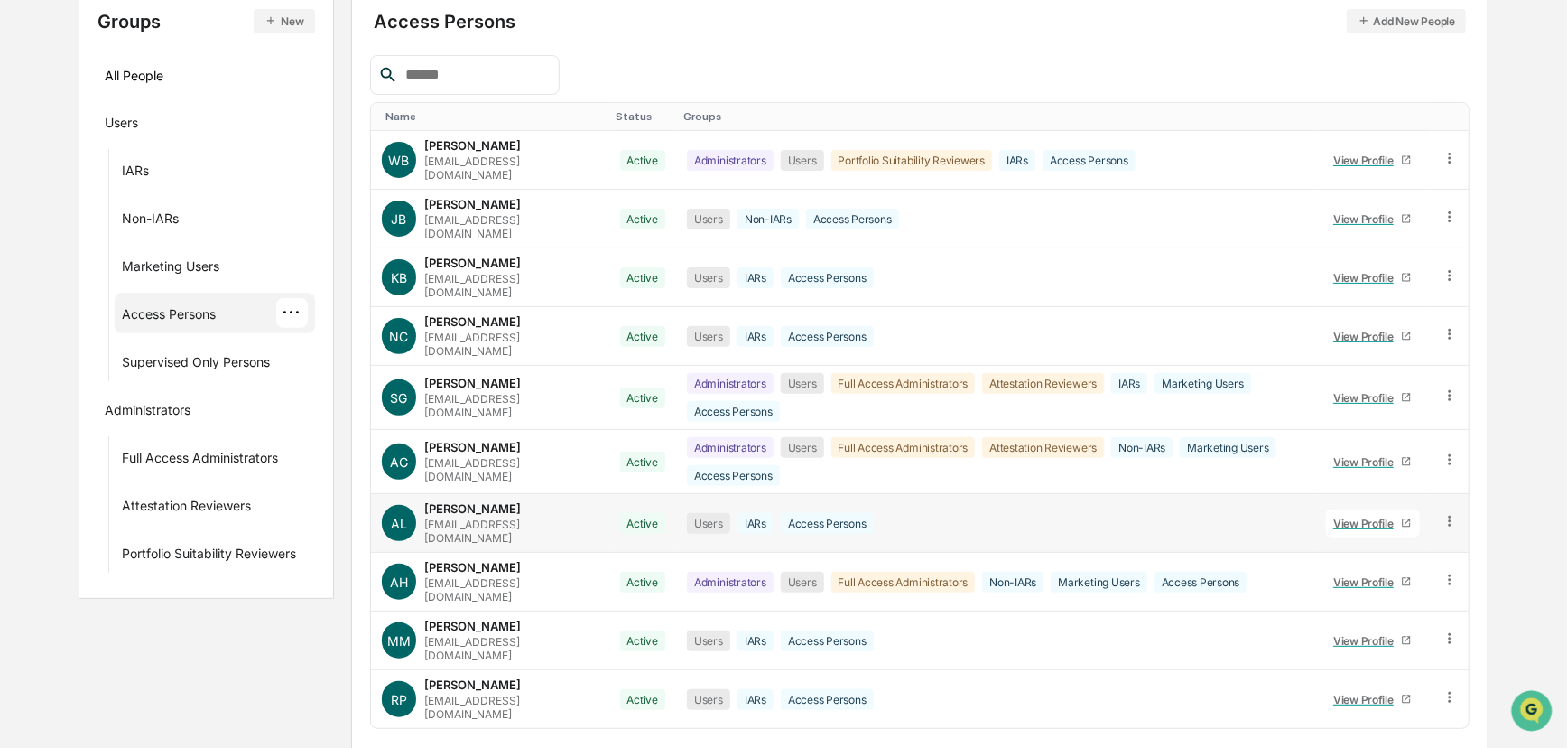
click at [1132, 516] on div "View Profile" at bounding box center [1368, 523] width 68 height 14
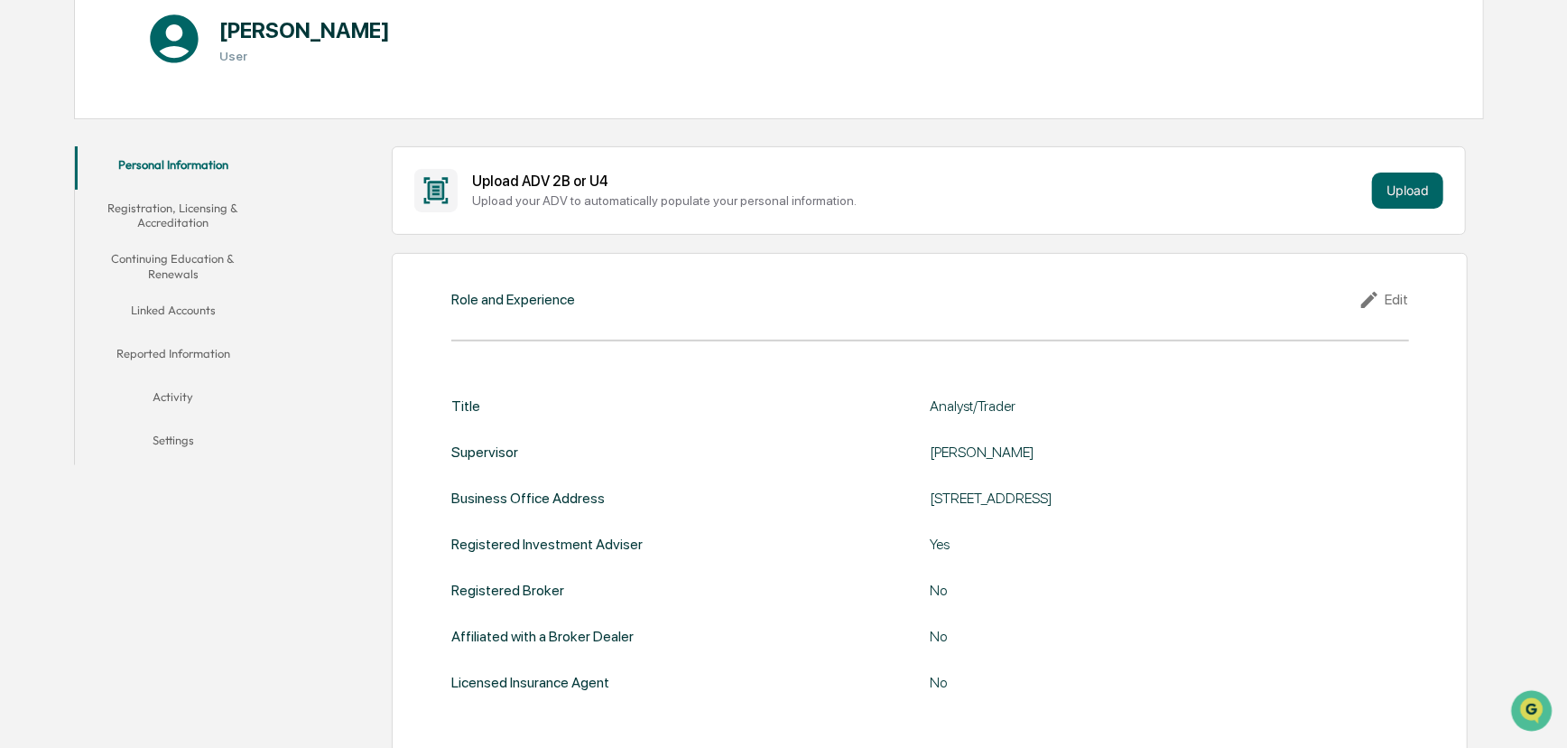
click at [181, 323] on button "Linked Accounts" at bounding box center [173, 313] width 197 height 43
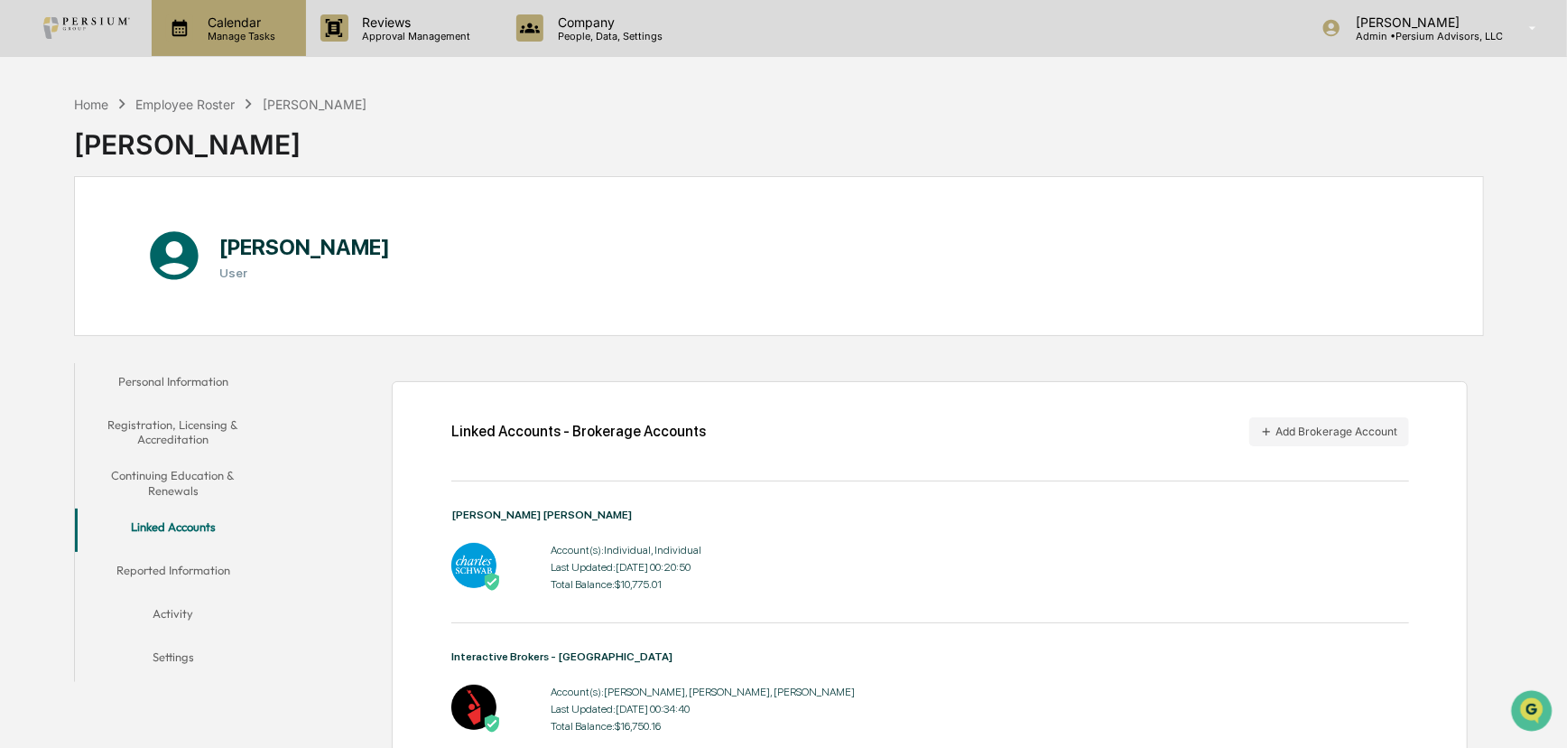
click at [243, 43] on div "Calendar Manage Tasks" at bounding box center [229, 28] width 154 height 56
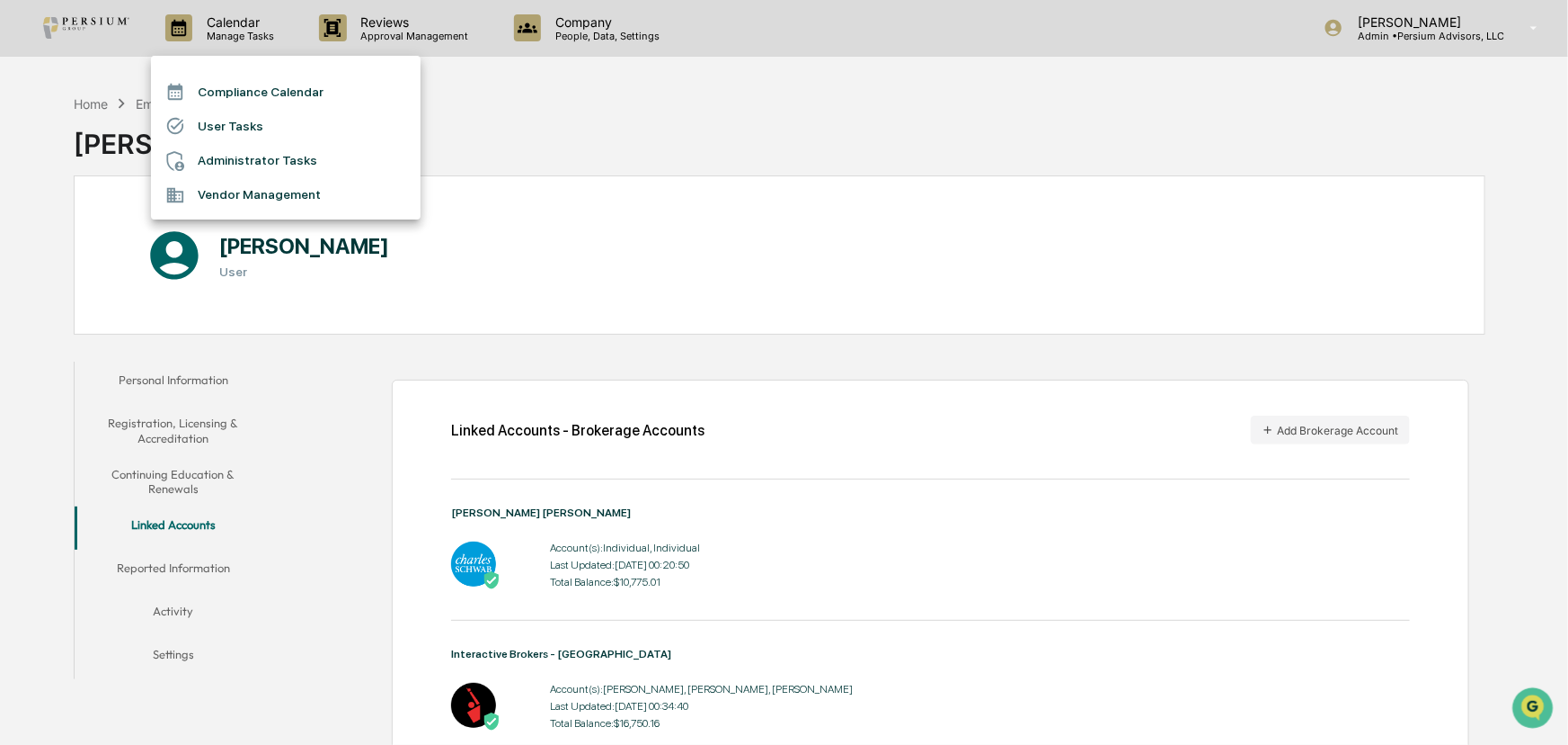
click at [477, 45] on div at bounding box center [784, 372] width 1568 height 745
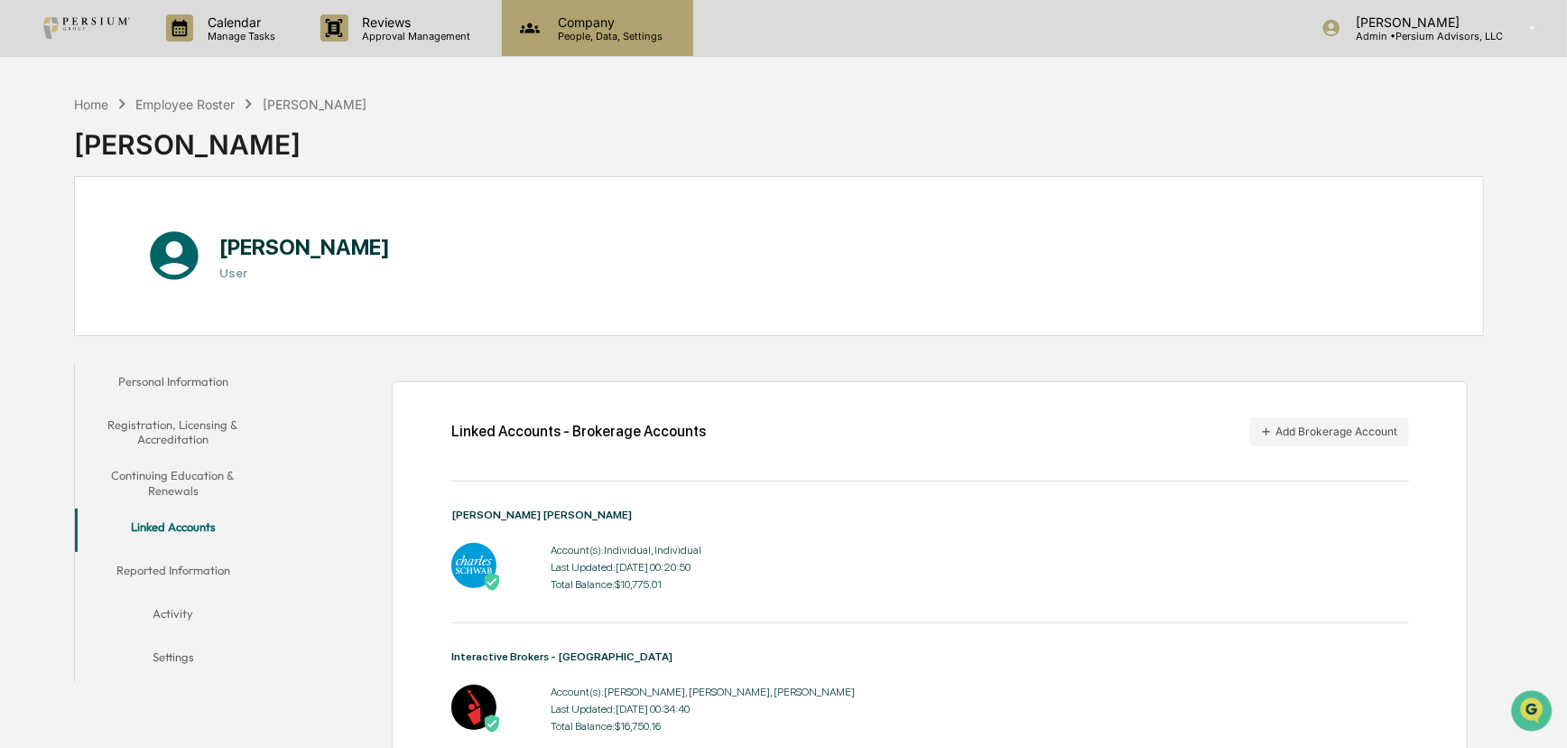
click at [633, 35] on p "People, Data, Settings" at bounding box center [608, 36] width 128 height 13
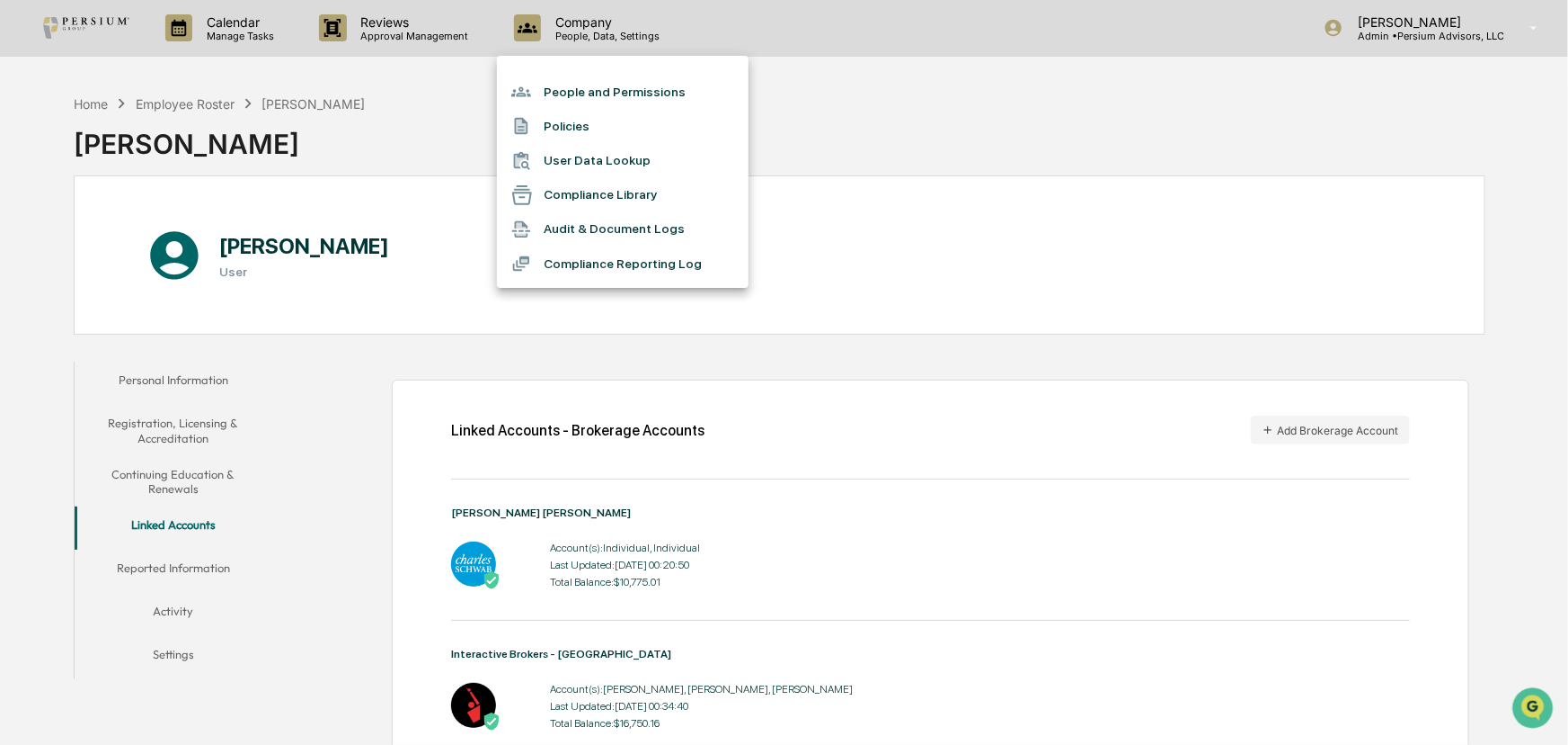
click at [586, 84] on li "People and Permissions" at bounding box center [622, 92] width 252 height 34
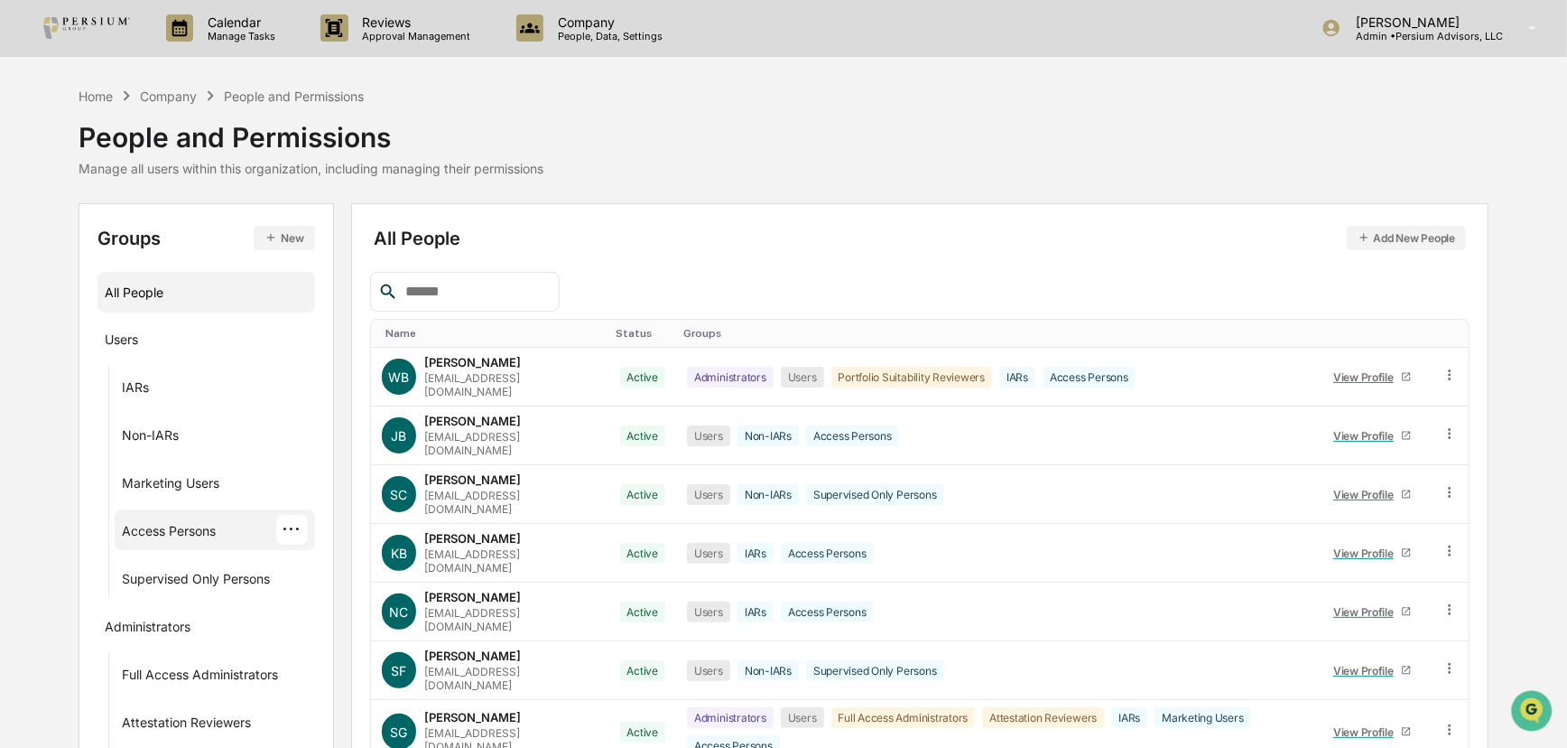
click at [166, 516] on div "Access Persons ···" at bounding box center [215, 530] width 186 height 30
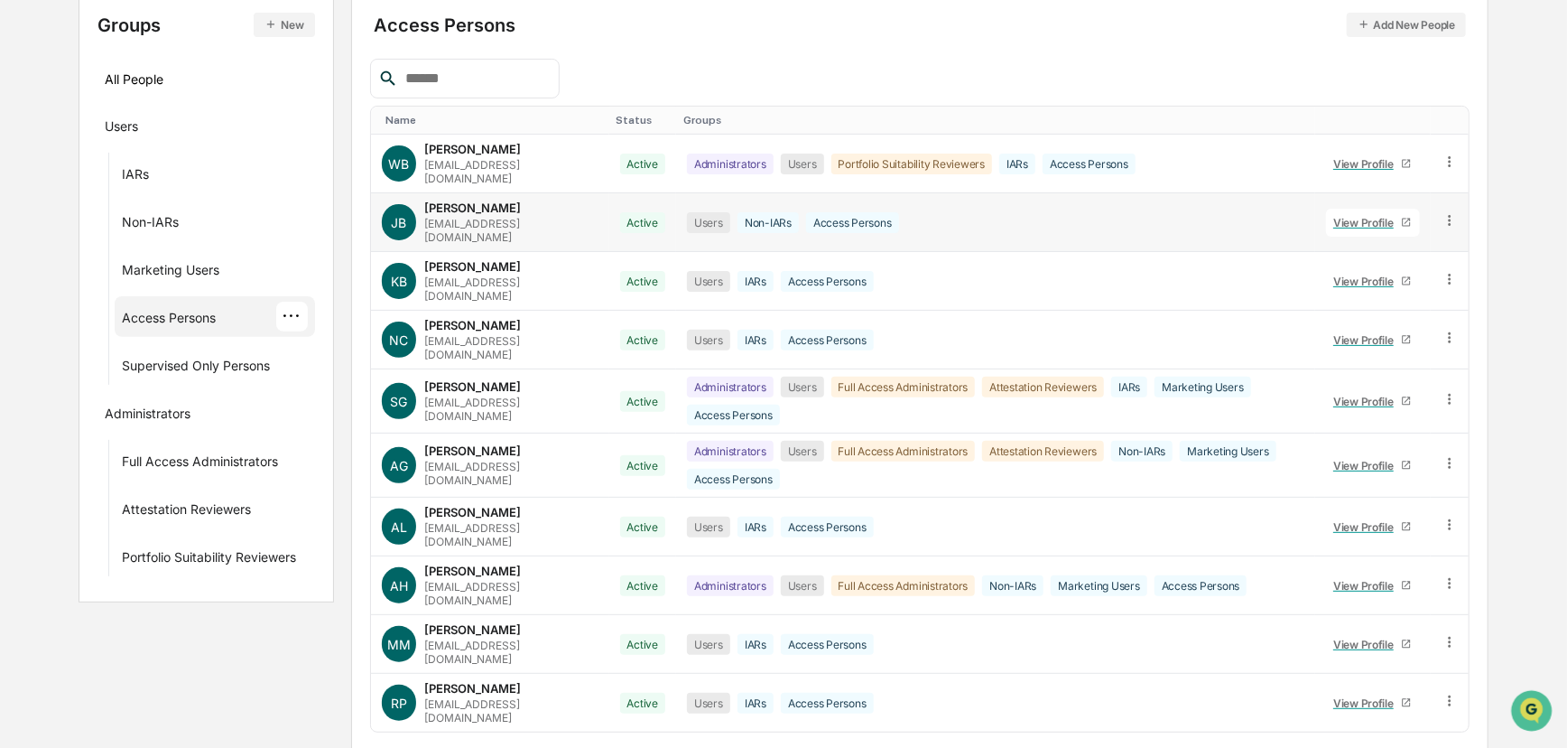
scroll to position [217, 0]
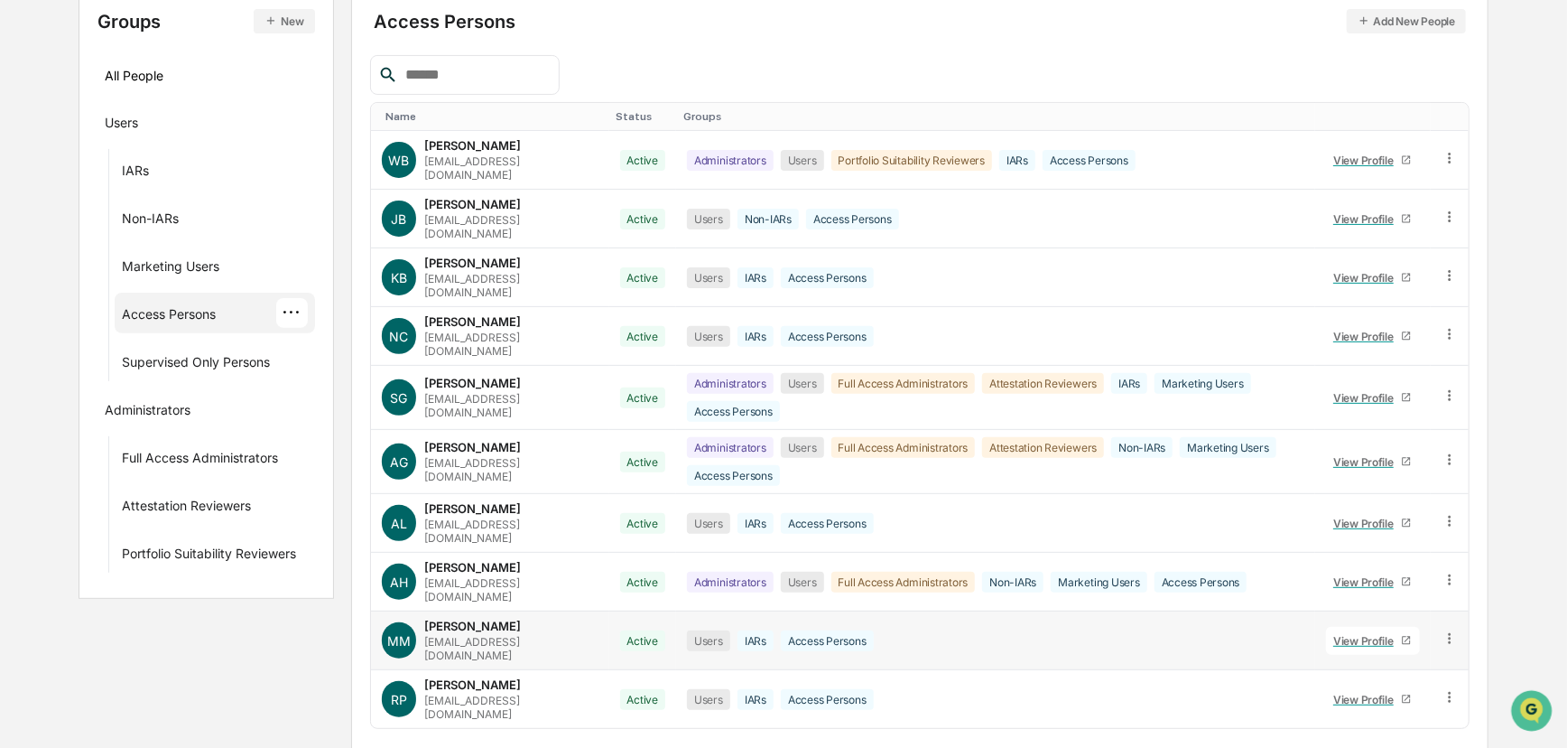
click at [1132, 627] on link "View Profile" at bounding box center [1373, 641] width 94 height 28
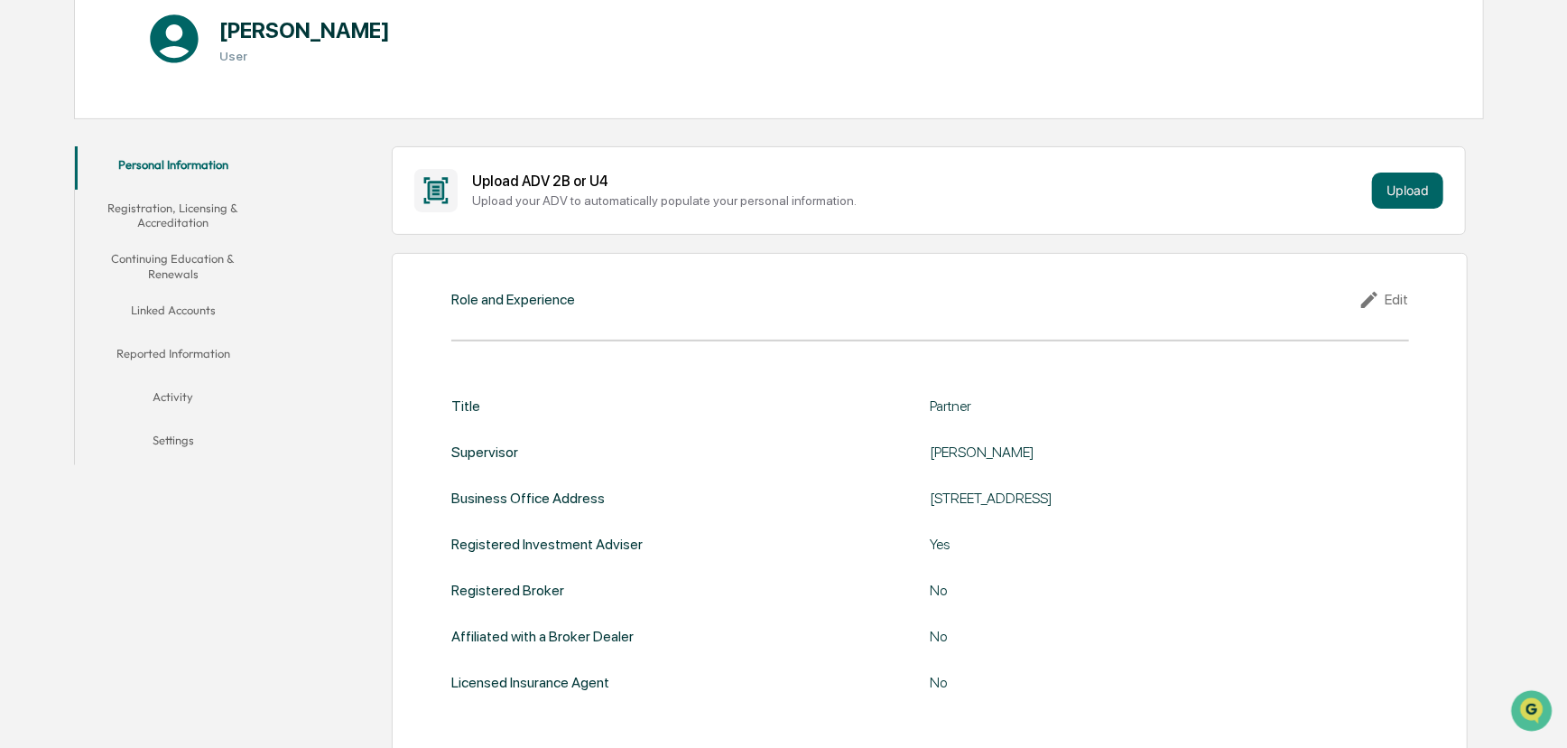
click at [180, 301] on button "Linked Accounts" at bounding box center [173, 313] width 197 height 43
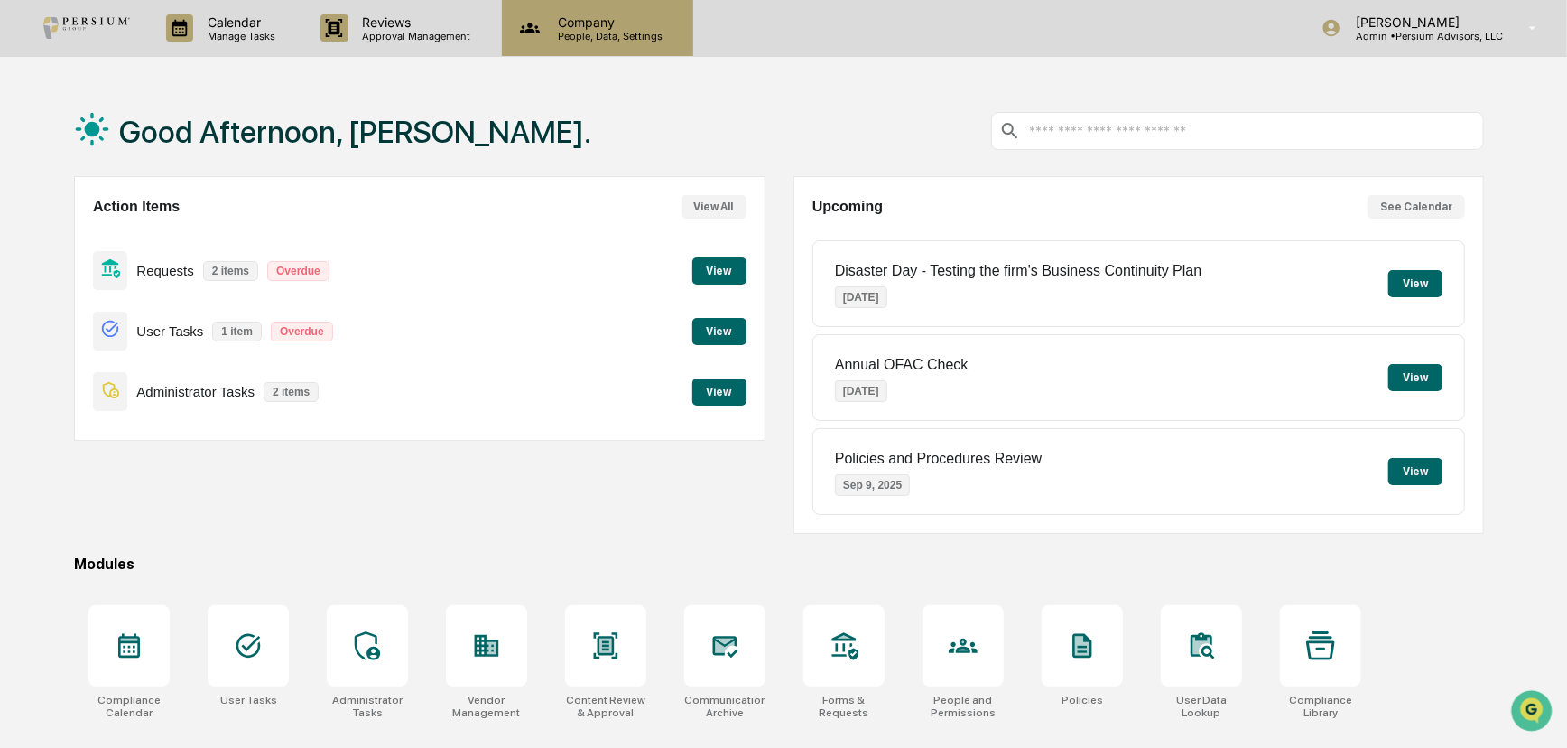
click at [565, 52] on div "Company People, Data, Settings" at bounding box center [597, 28] width 191 height 56
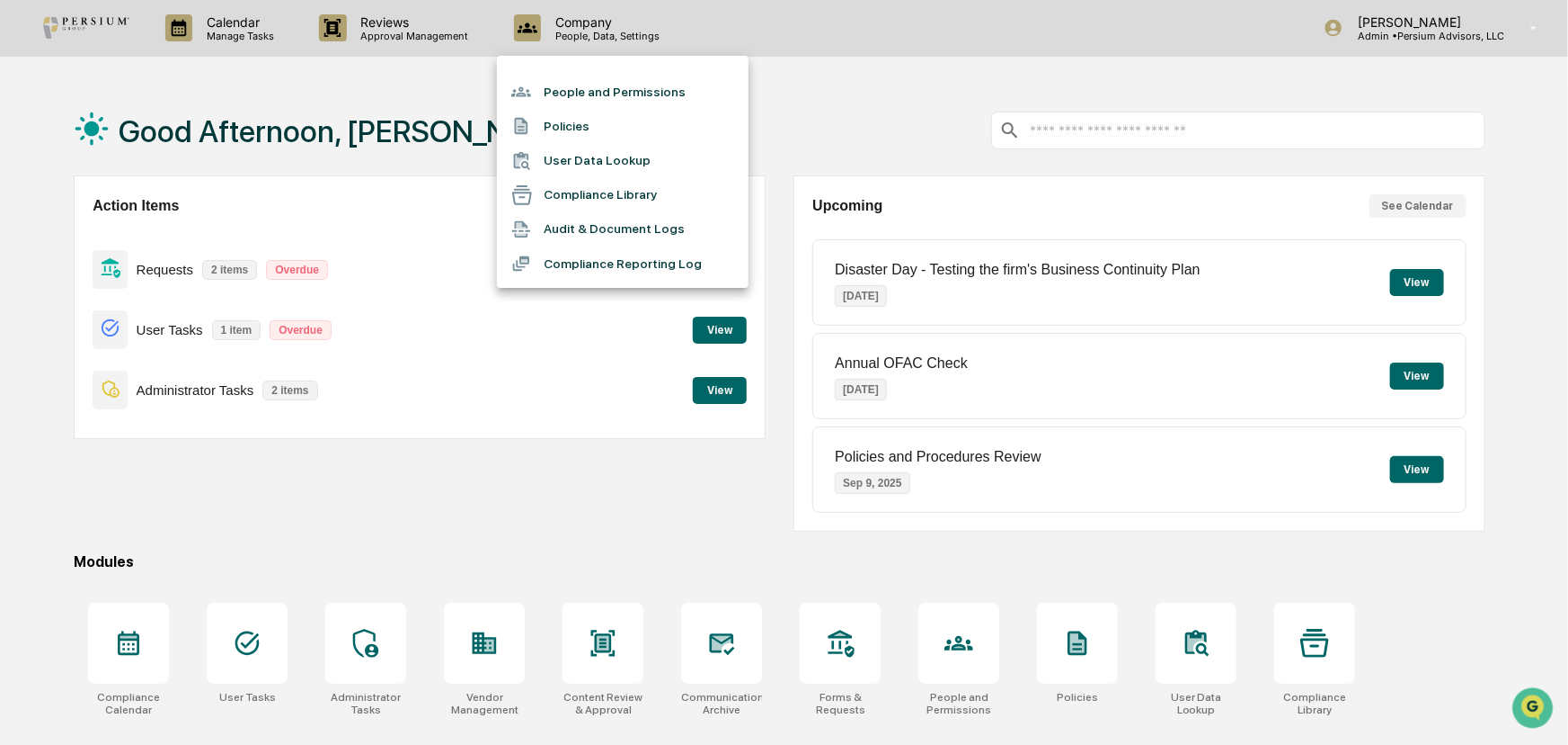
click at [601, 98] on li "People and Permissions" at bounding box center [622, 92] width 252 height 34
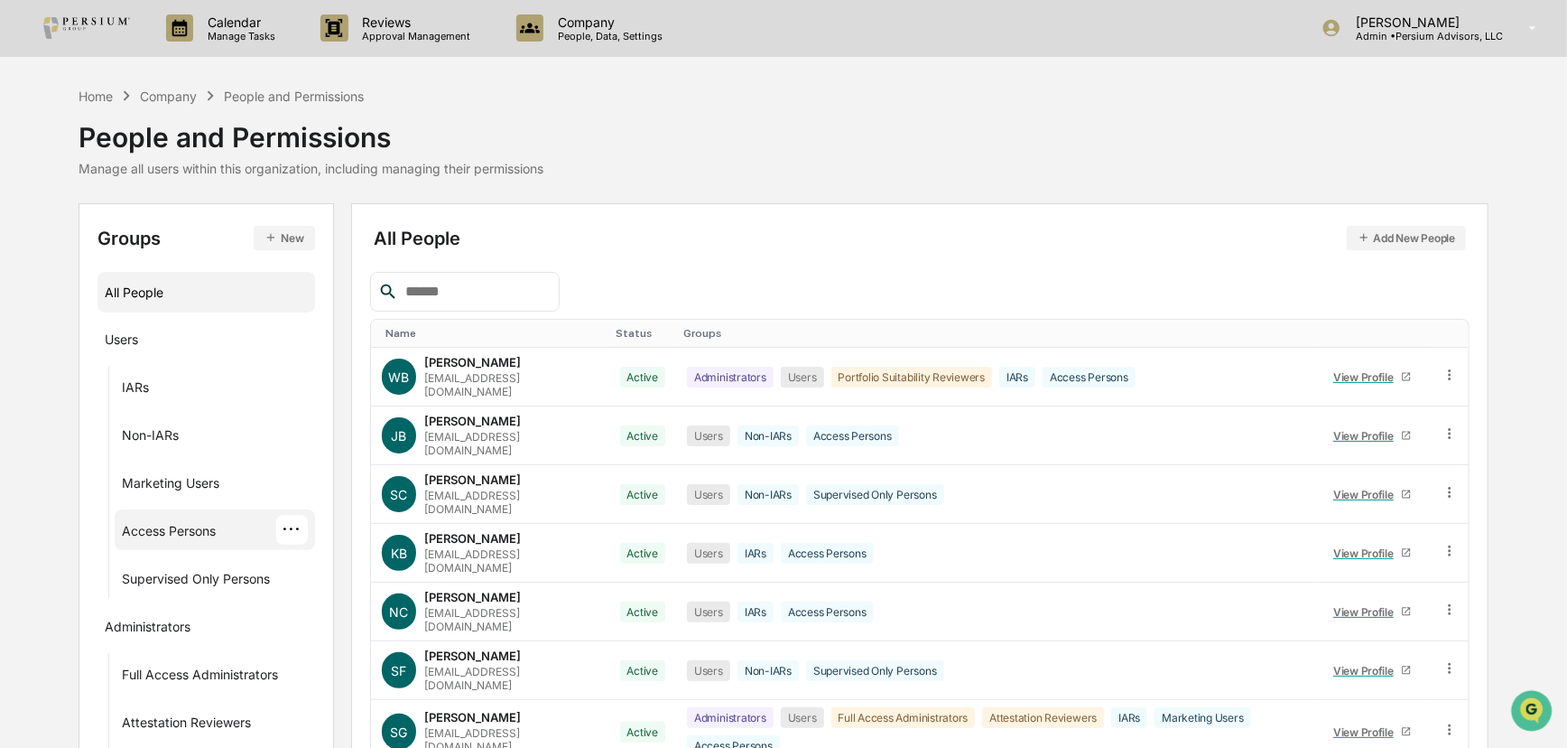
click at [175, 524] on div "Access Persons" at bounding box center [169, 534] width 94 height 22
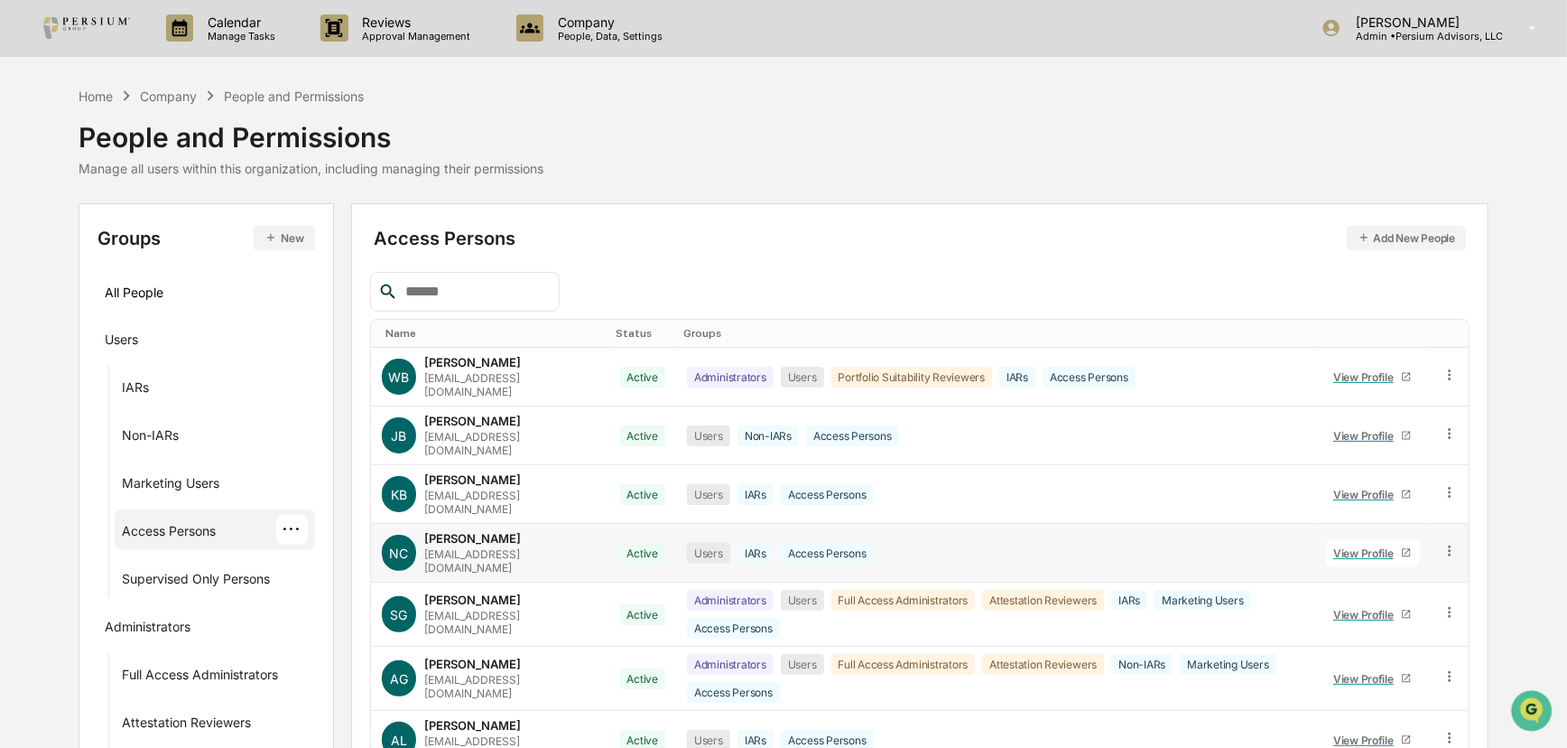
scroll to position [217, 0]
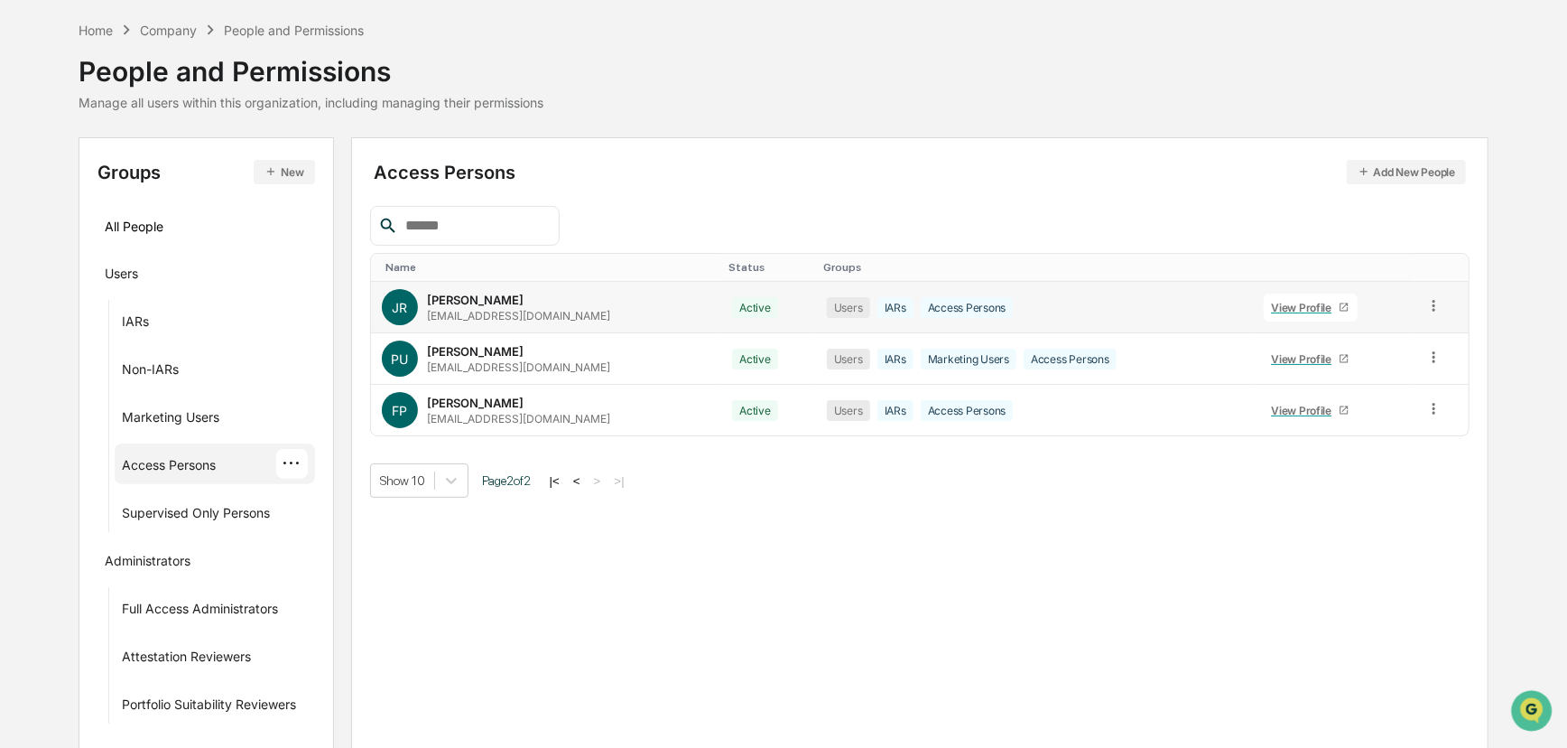
click at [1132, 305] on div "View Profile" at bounding box center [1305, 308] width 68 height 14
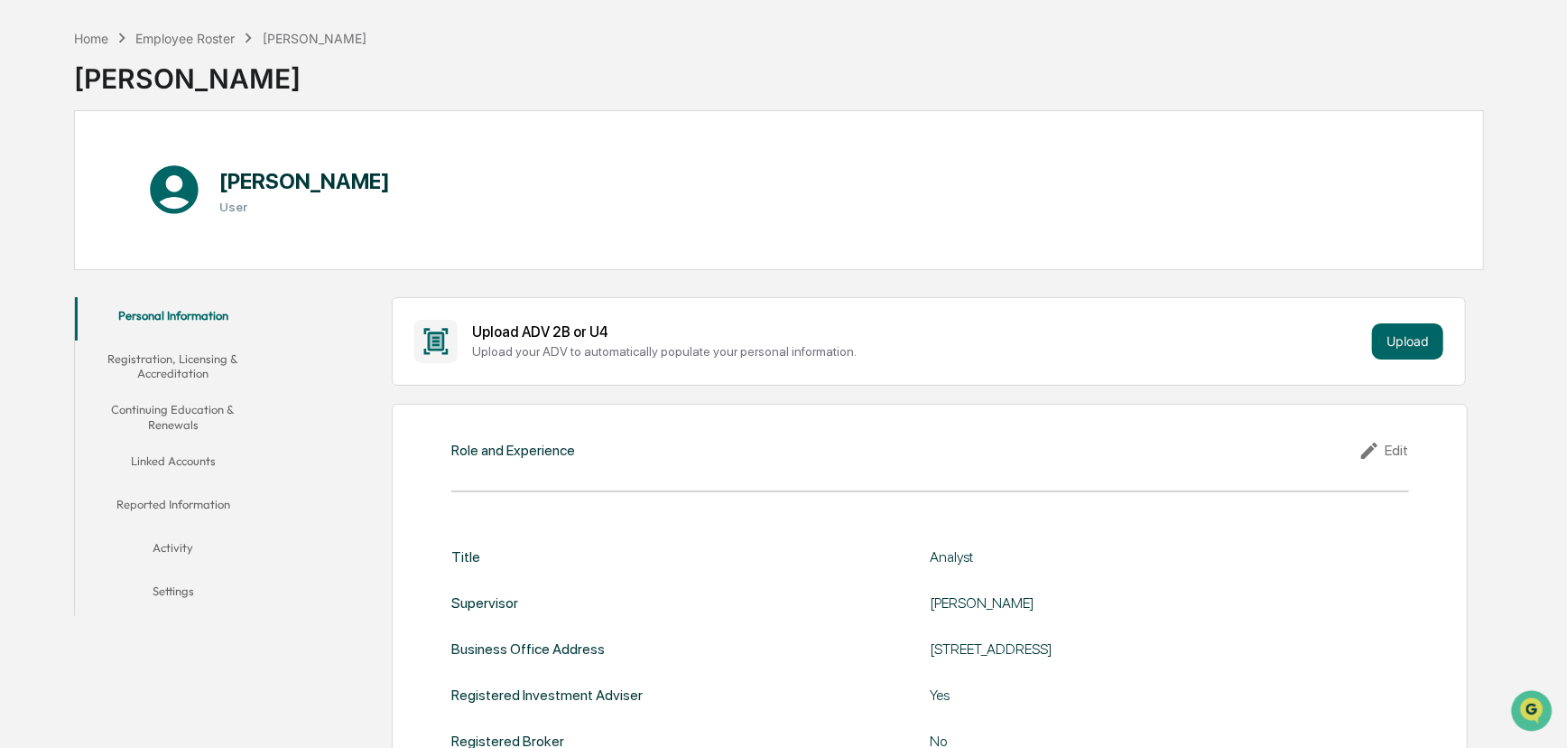
click at [144, 502] on button "Reported Information" at bounding box center [173, 507] width 197 height 43
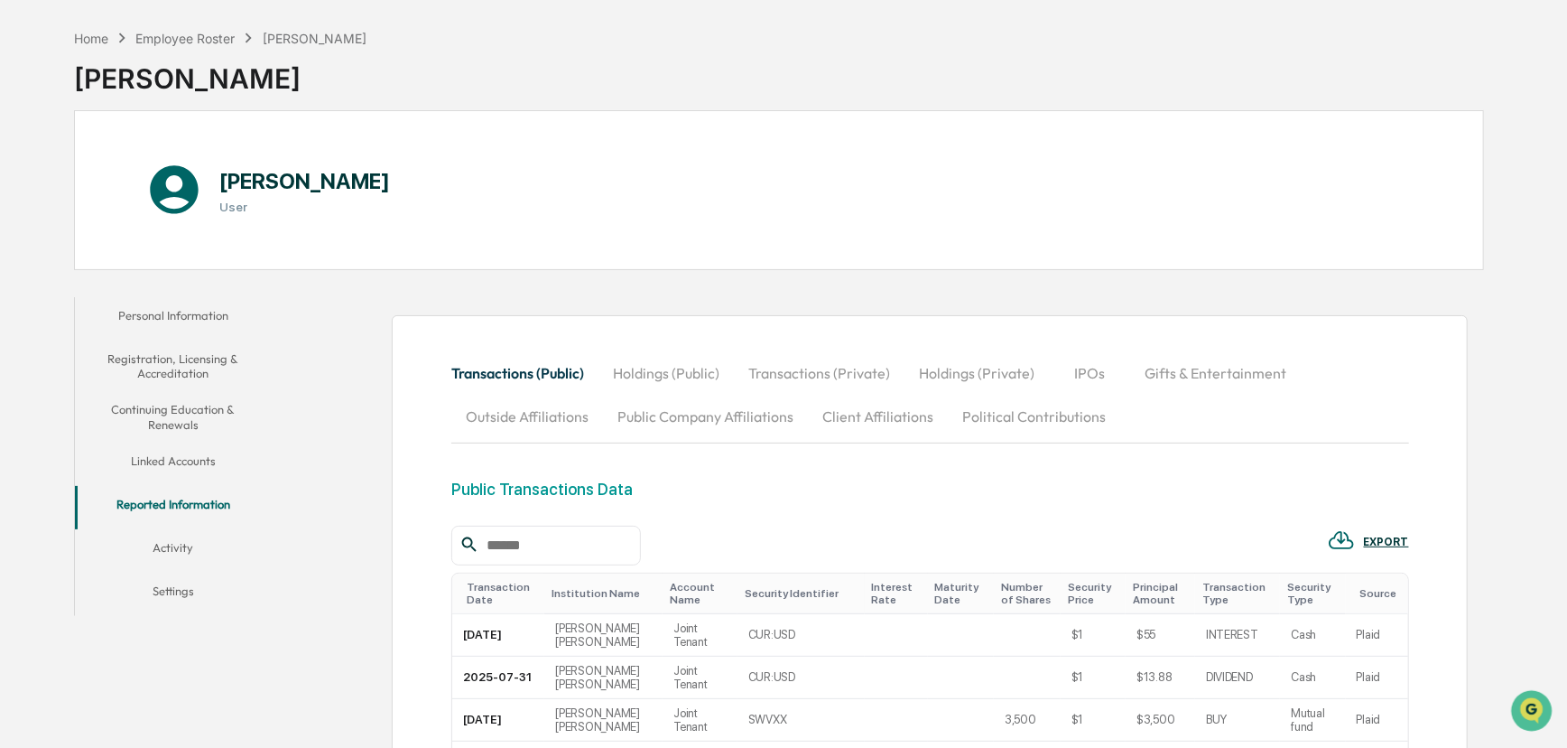
click at [196, 468] on button "Linked Accounts" at bounding box center [173, 463] width 197 height 43
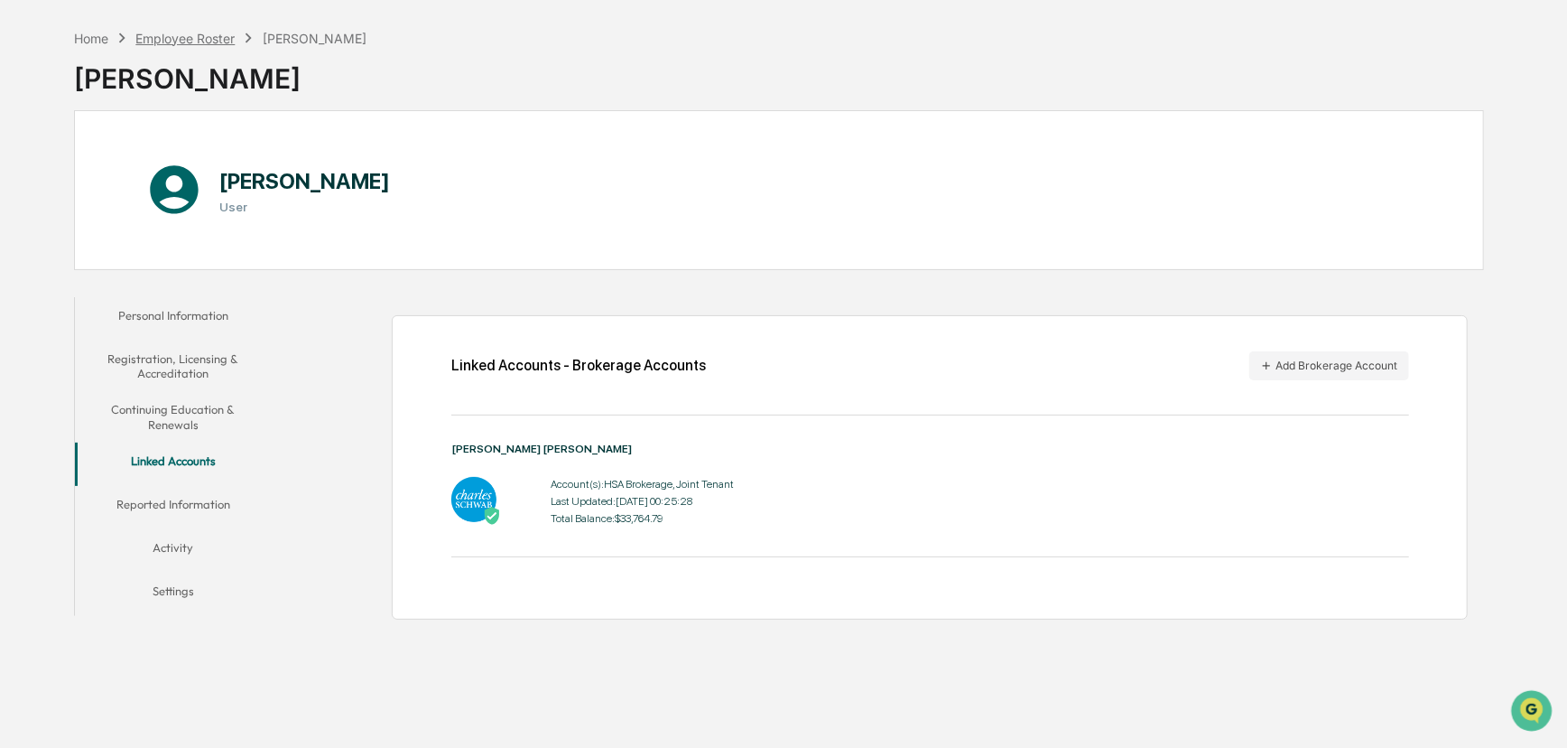
click at [190, 36] on div "Employee Roster" at bounding box center [184, 38] width 99 height 15
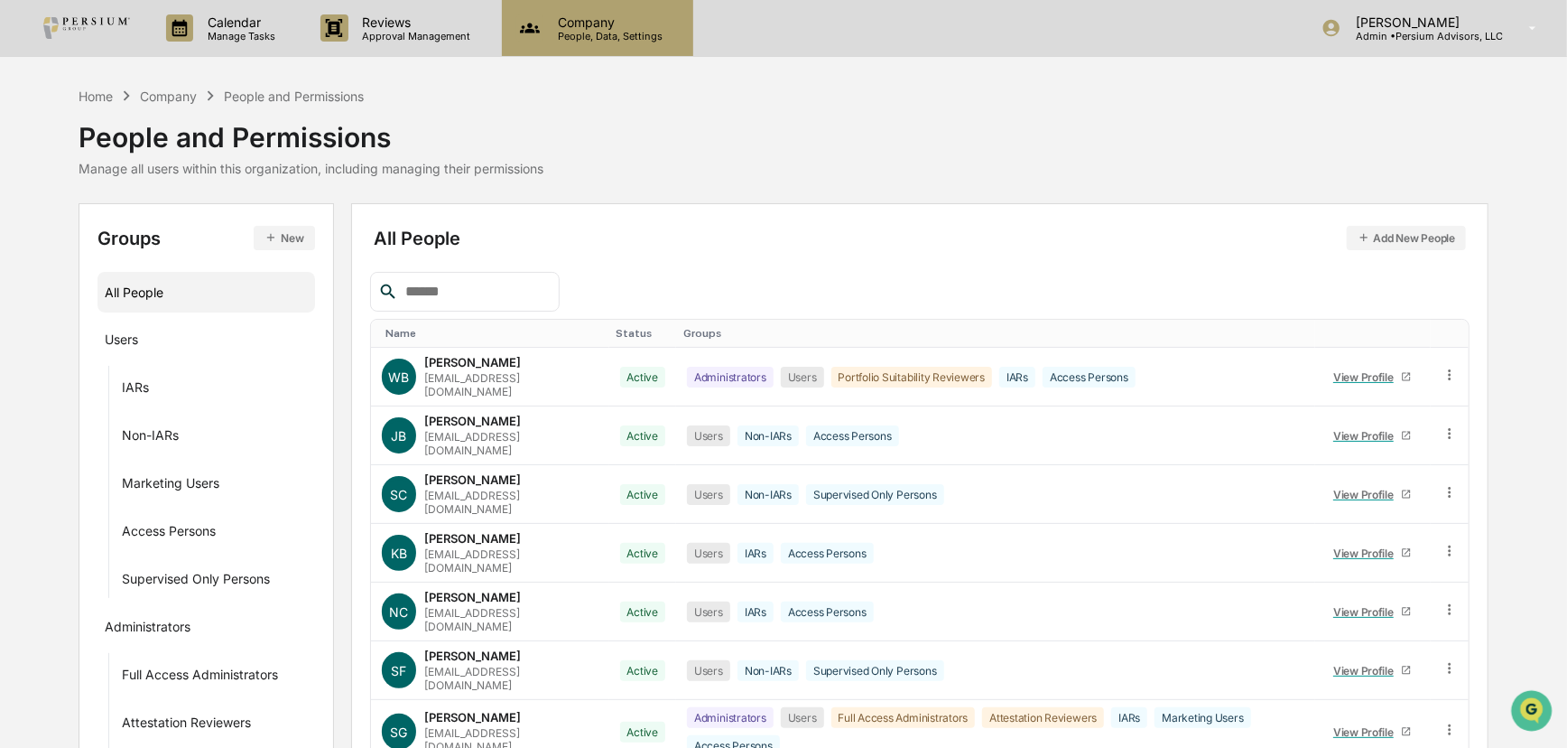
click at [506, 44] on div "Company People, Data, Settings" at bounding box center [597, 28] width 191 height 56
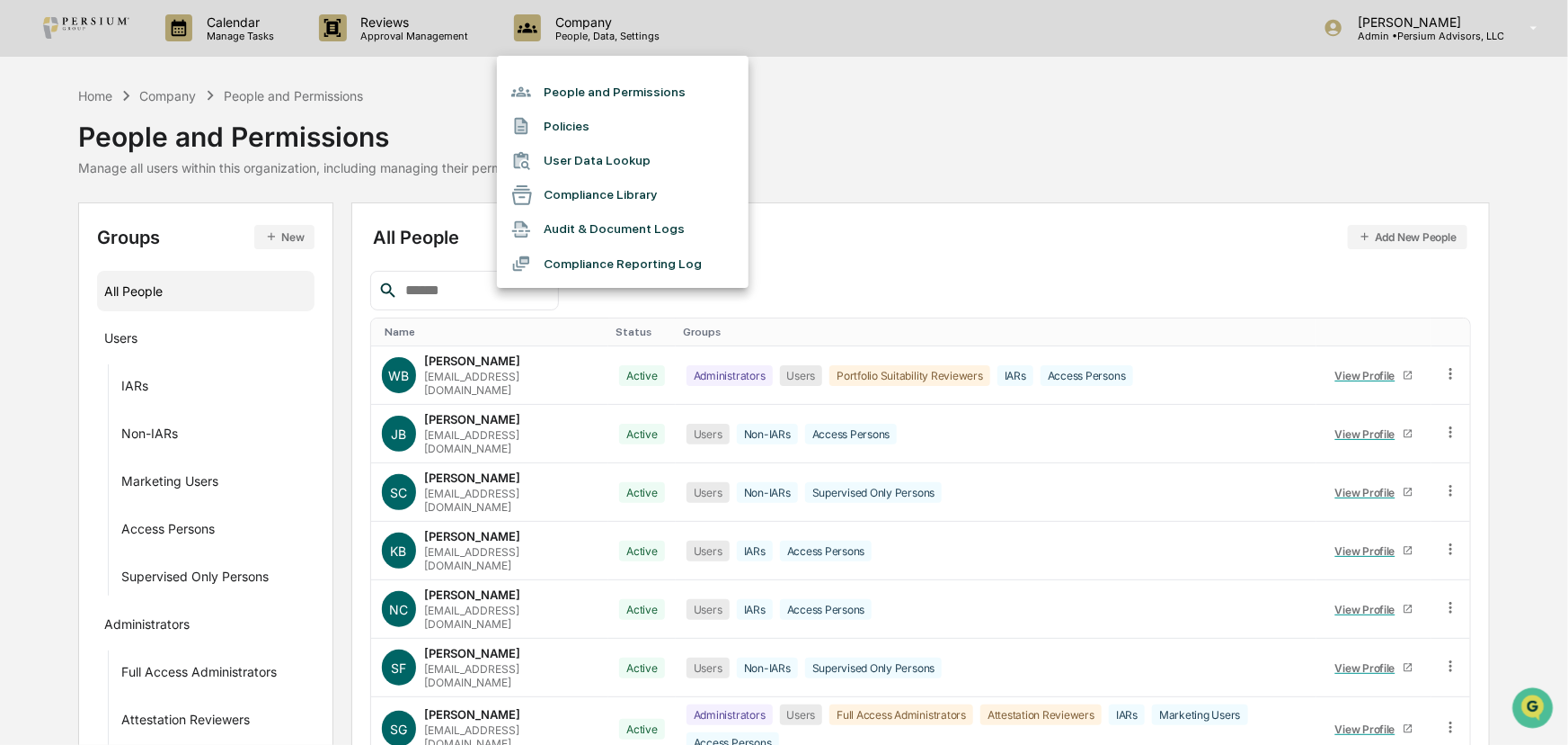
click at [598, 96] on li "People and Permissions" at bounding box center [622, 92] width 252 height 34
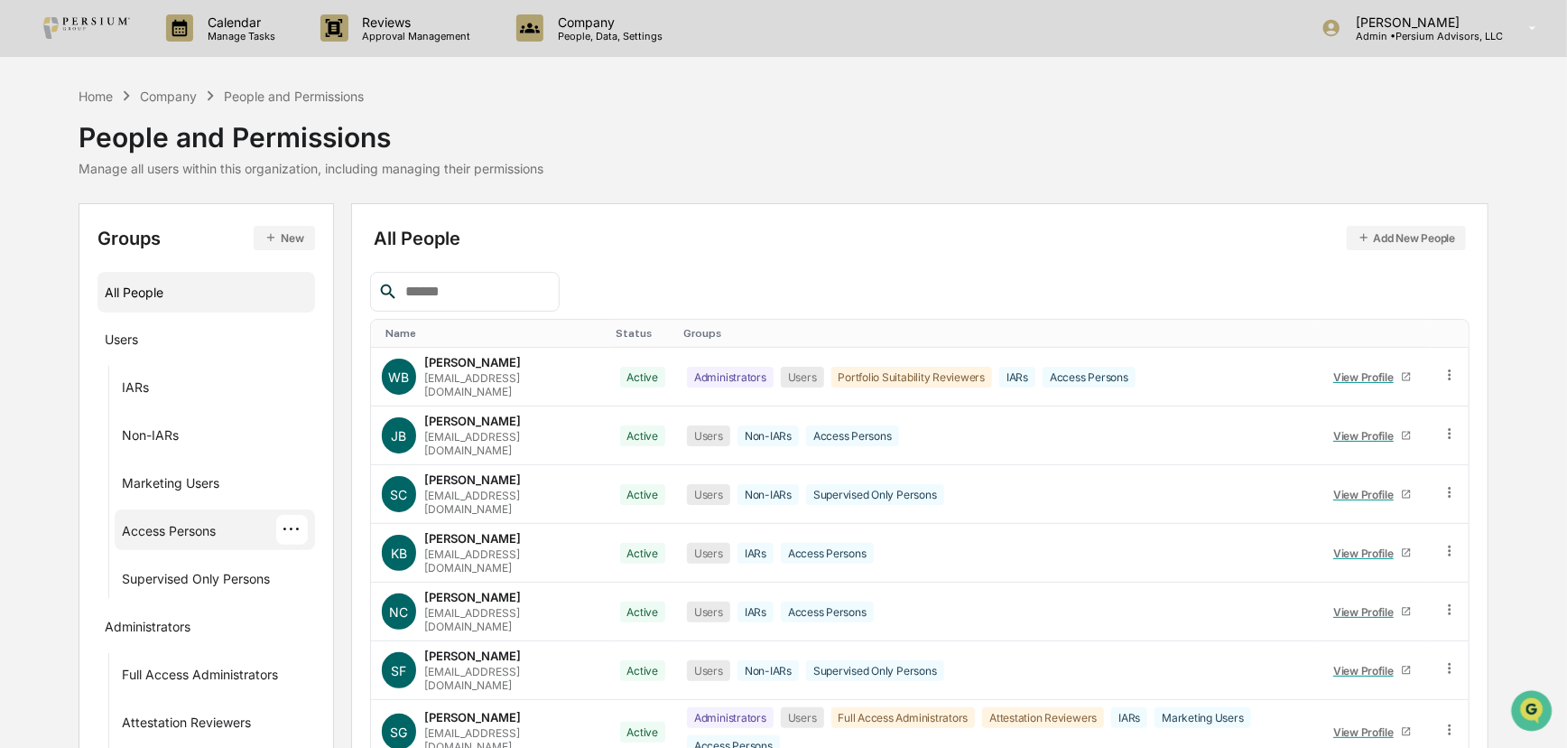
click at [186, 524] on div "Access Persons" at bounding box center [169, 534] width 94 height 22
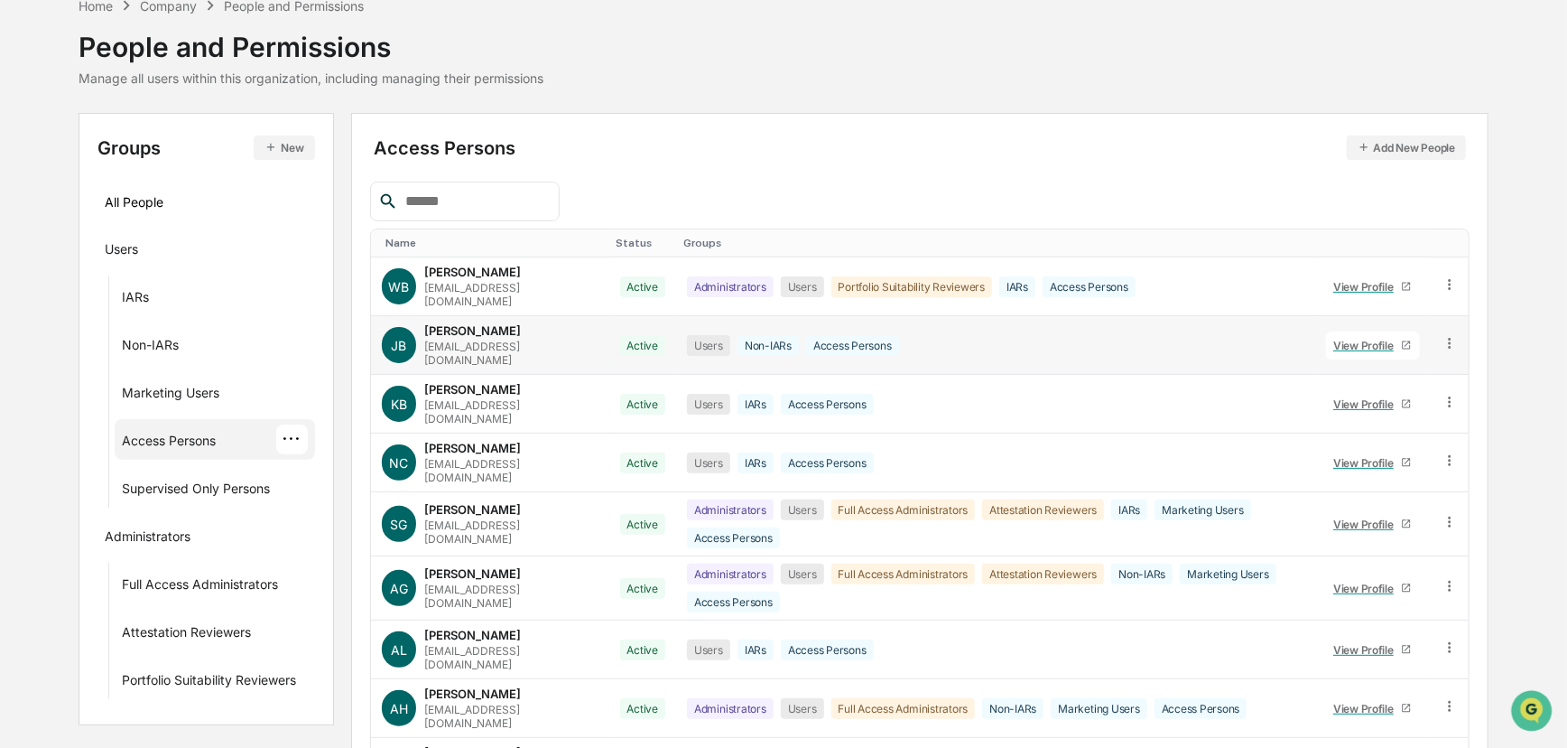
scroll to position [217, 0]
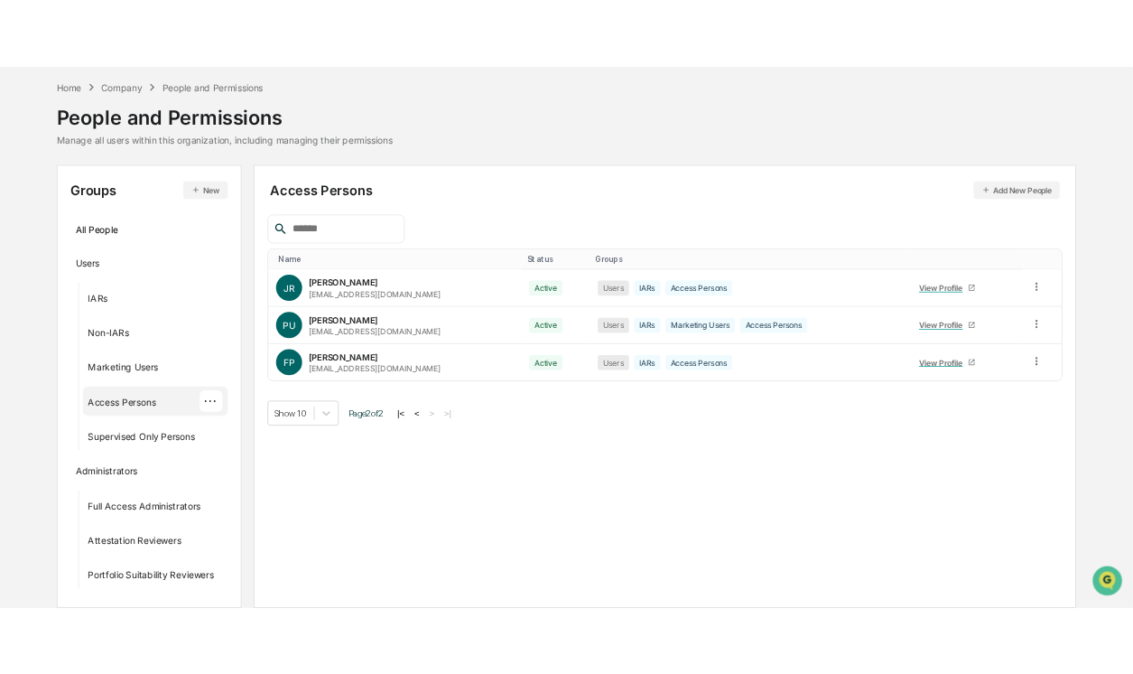
scroll to position [66, 0]
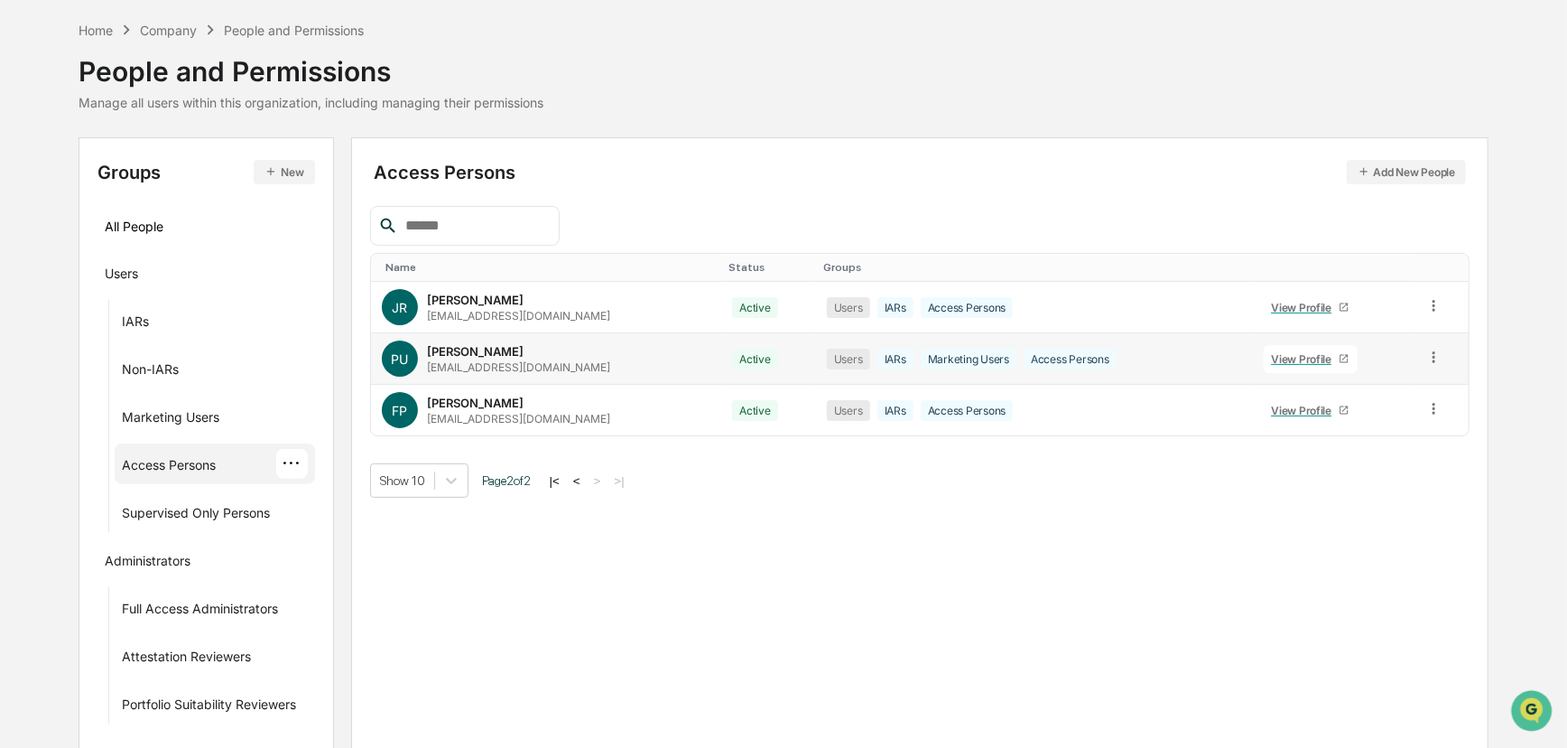
click at [1132, 363] on div "View Profile" at bounding box center [1305, 359] width 68 height 14
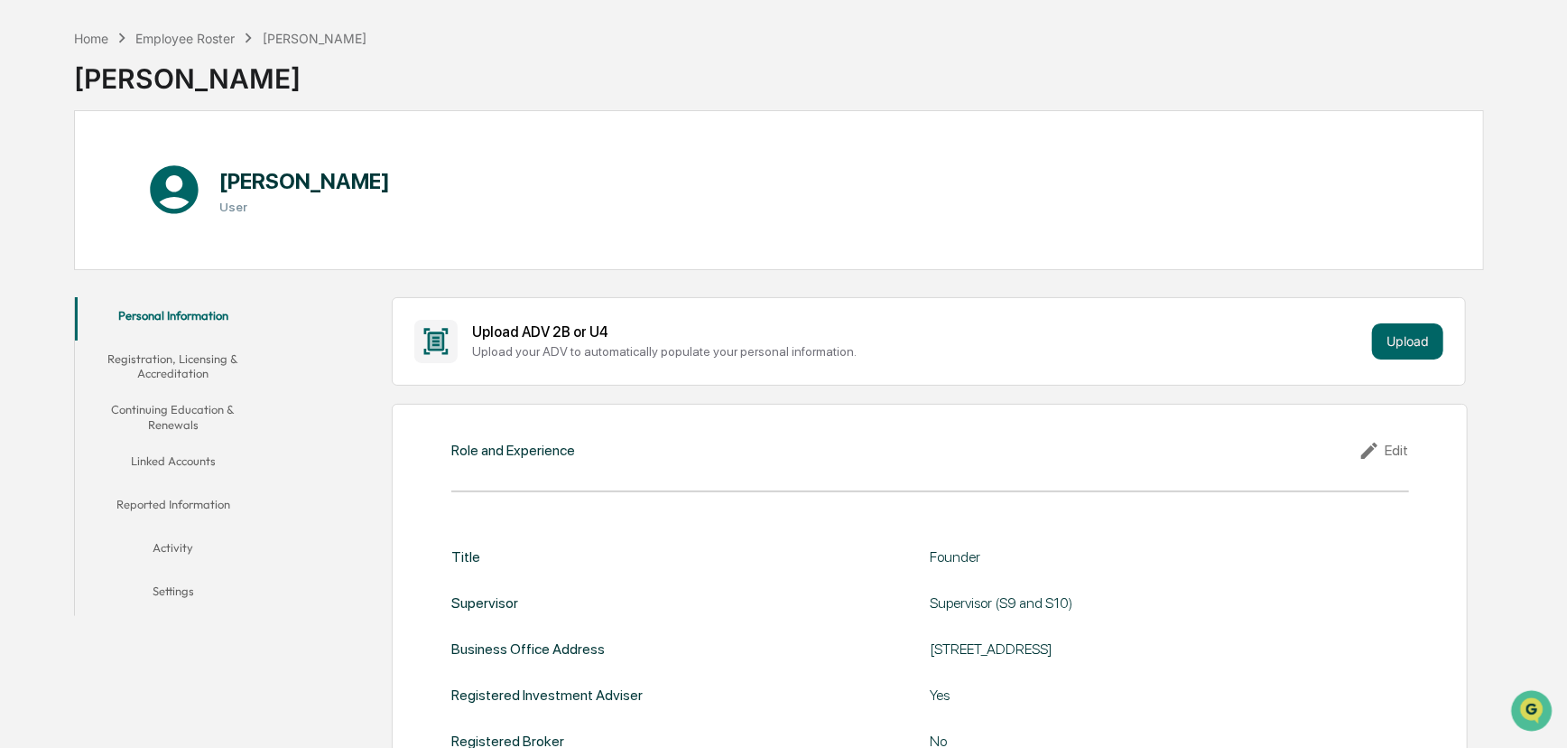
click at [173, 460] on button "Linked Accounts" at bounding box center [173, 463] width 197 height 43
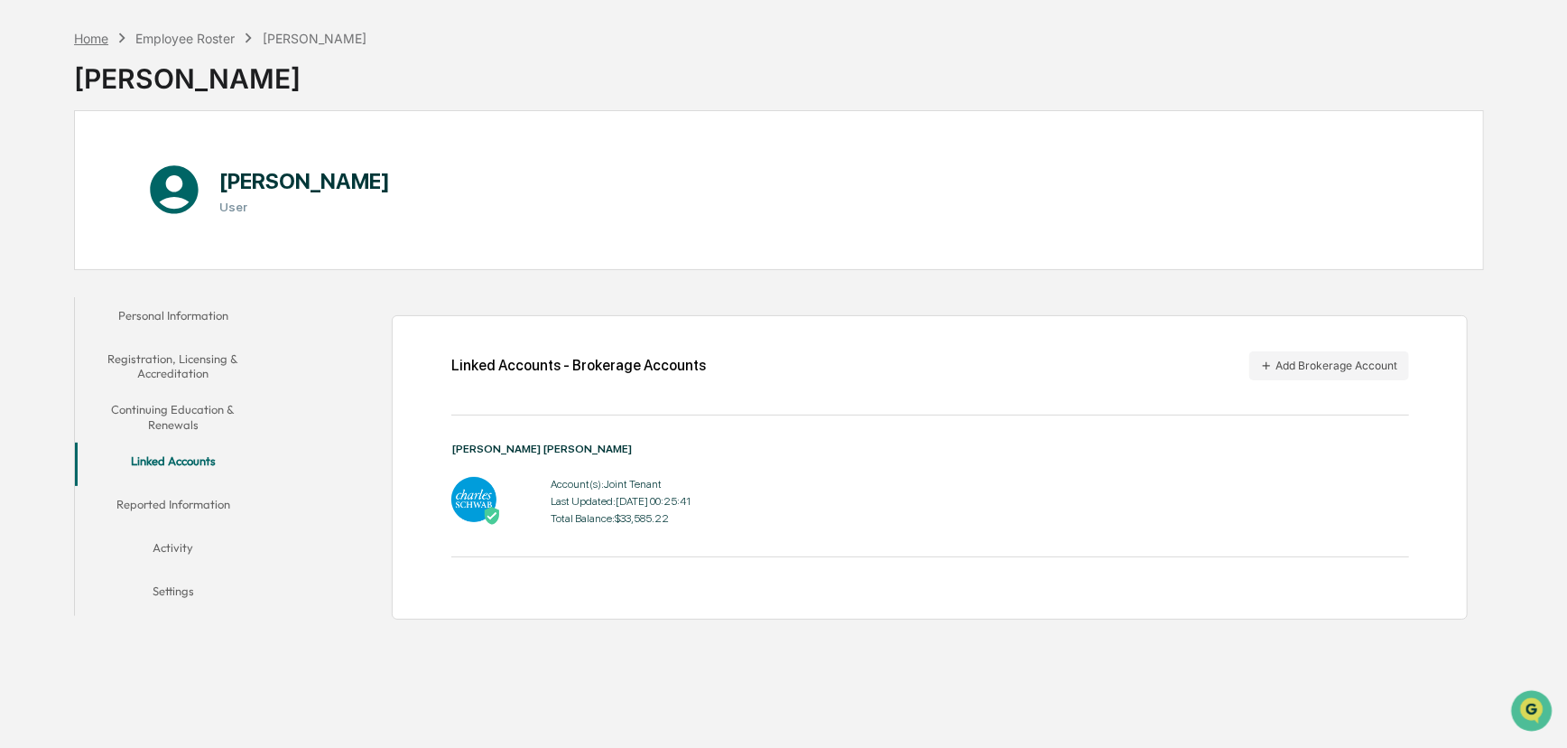
click at [90, 34] on div "Home" at bounding box center [91, 38] width 34 height 15
